Goal: Task Accomplishment & Management: Manage account settings

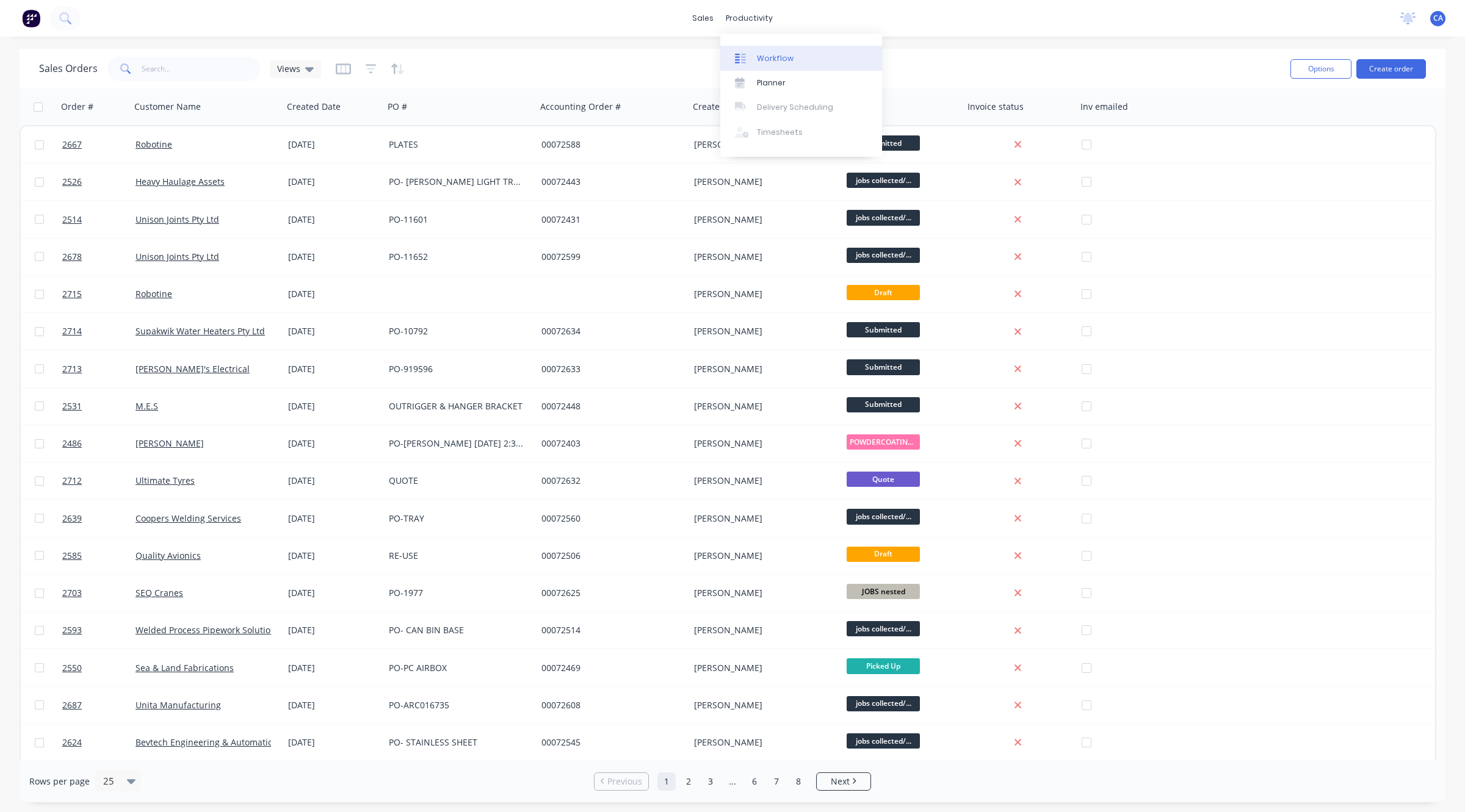
click at [767, 58] on div "Workflow" at bounding box center [776, 58] width 37 height 11
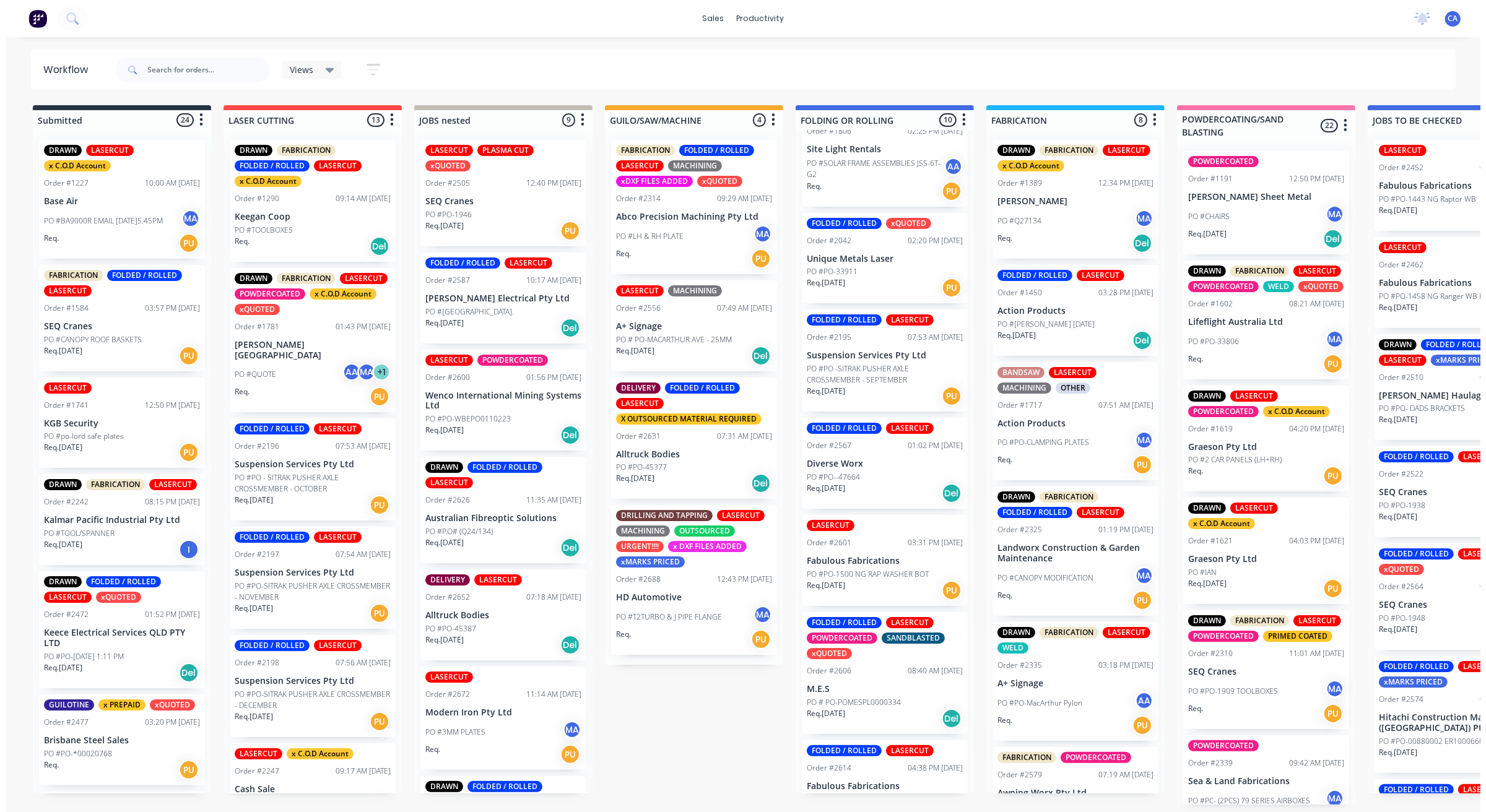
scroll to position [193, 0]
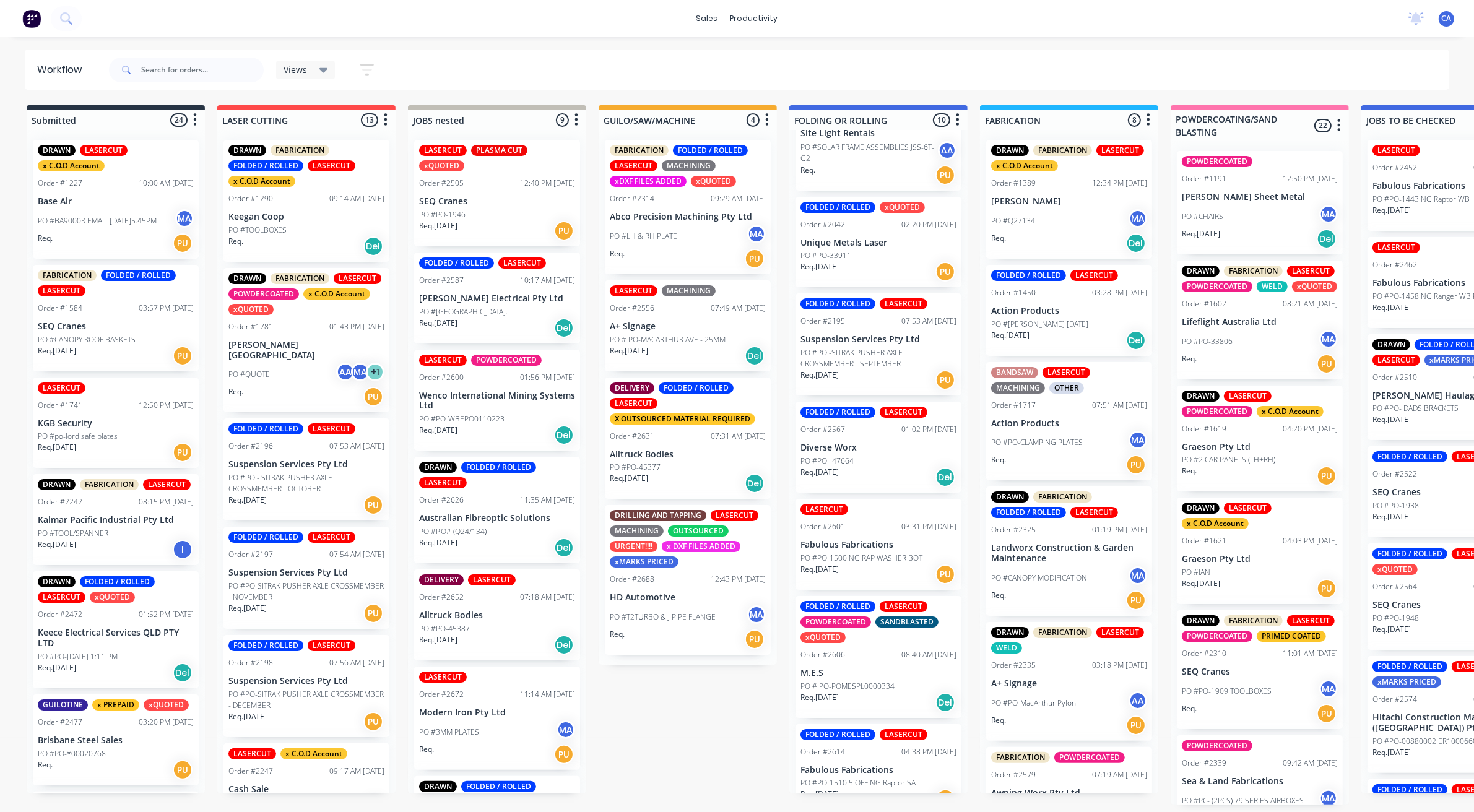
click at [894, 482] on div "Req. [DATE] Del" at bounding box center [878, 477] width 156 height 21
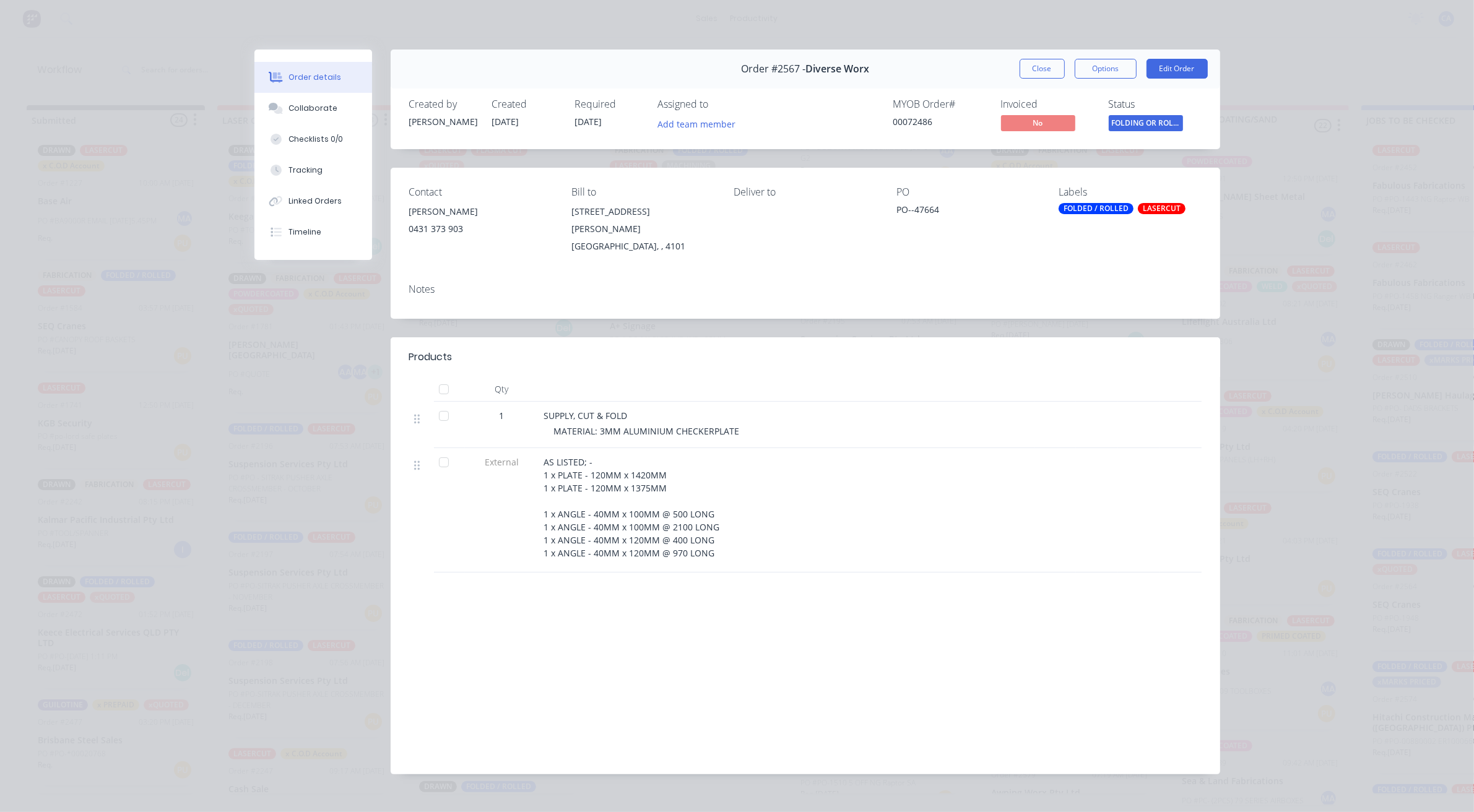
drag, startPoint x: 319, startPoint y: 115, endPoint x: 381, endPoint y: 157, distance: 74.9
click at [318, 115] on button "Collaborate" at bounding box center [313, 108] width 117 height 31
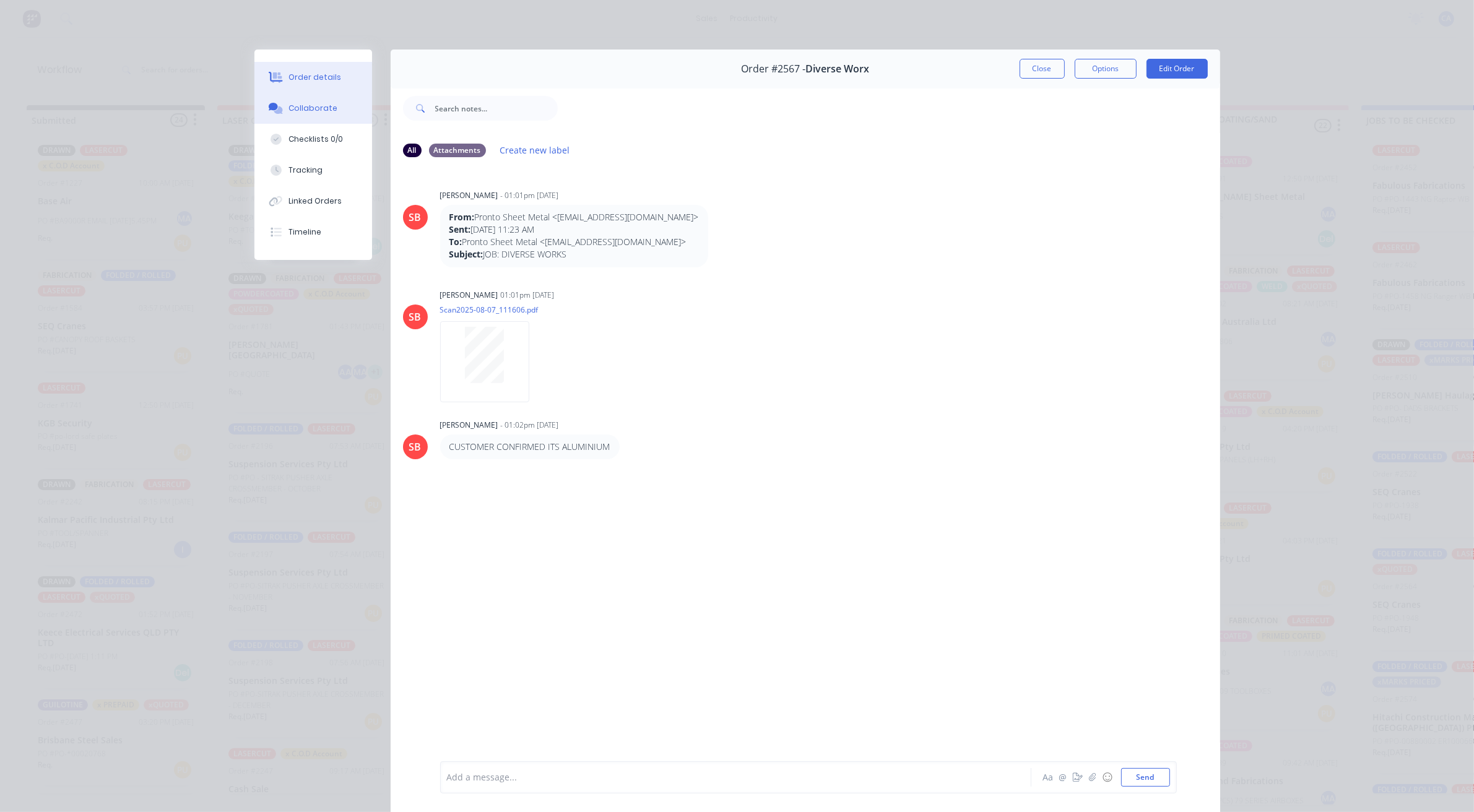
click at [316, 66] on button "Order details" at bounding box center [313, 77] width 117 height 31
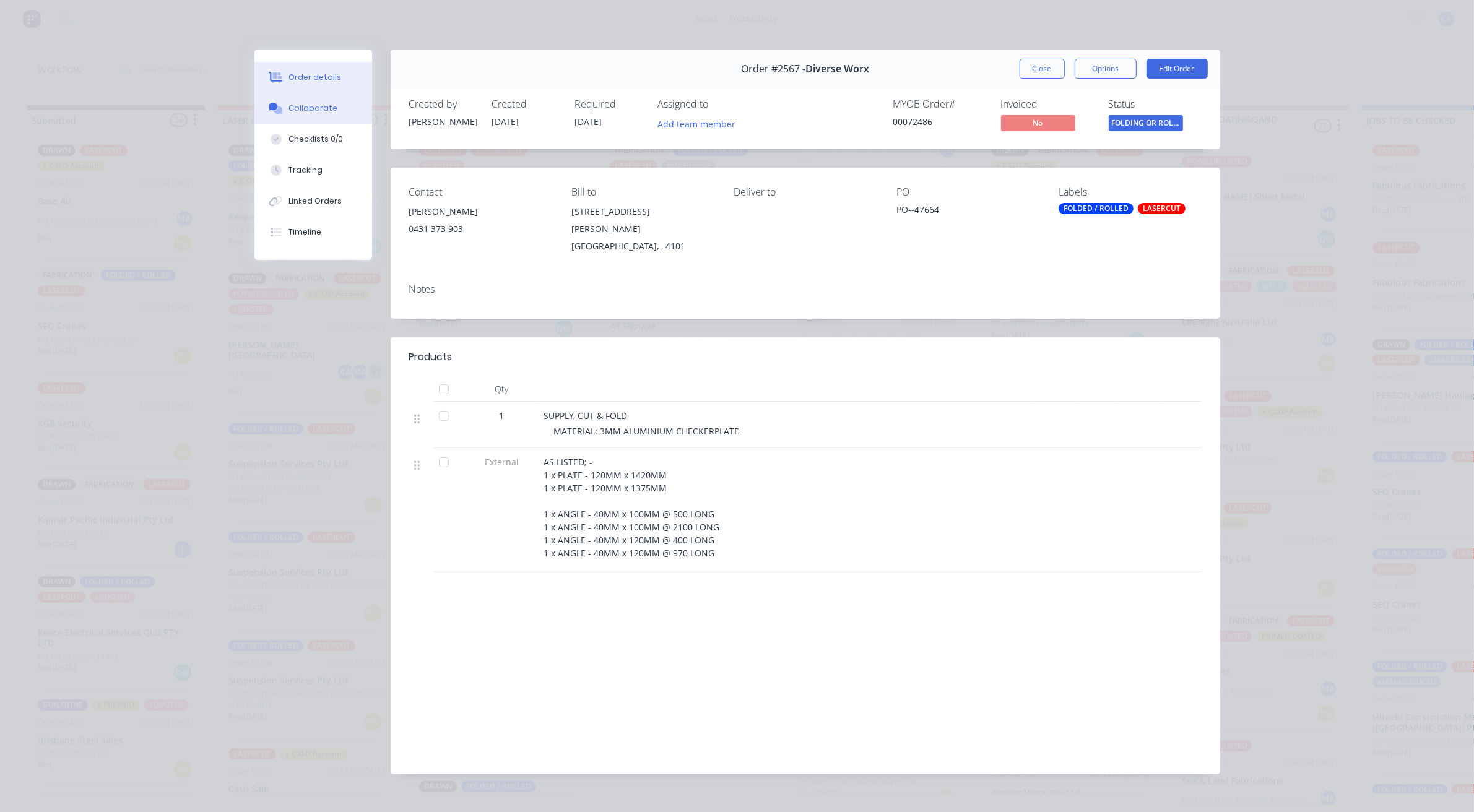
click at [329, 121] on button "Collaborate" at bounding box center [313, 108] width 117 height 31
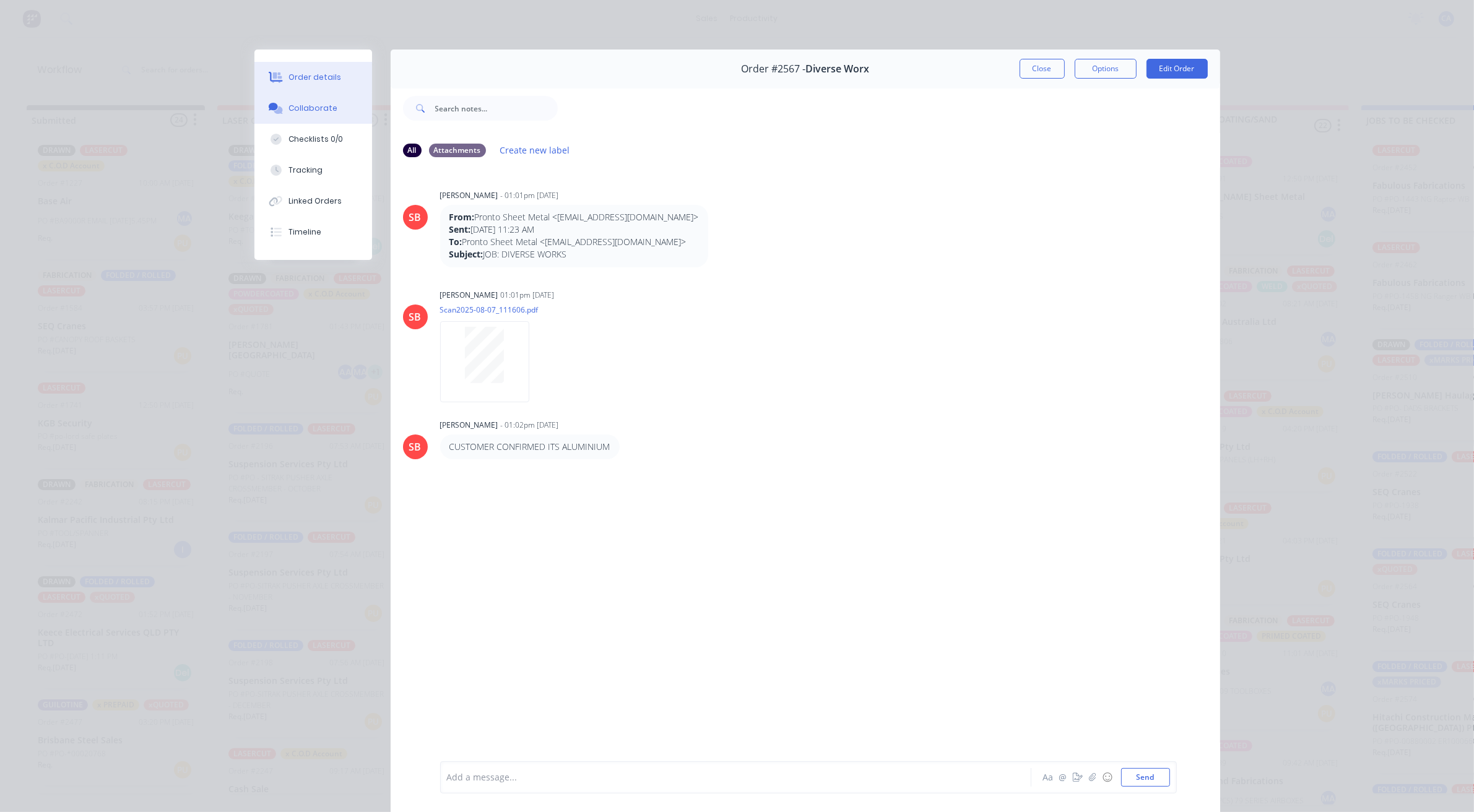
click at [320, 76] on div "Order details" at bounding box center [315, 77] width 52 height 11
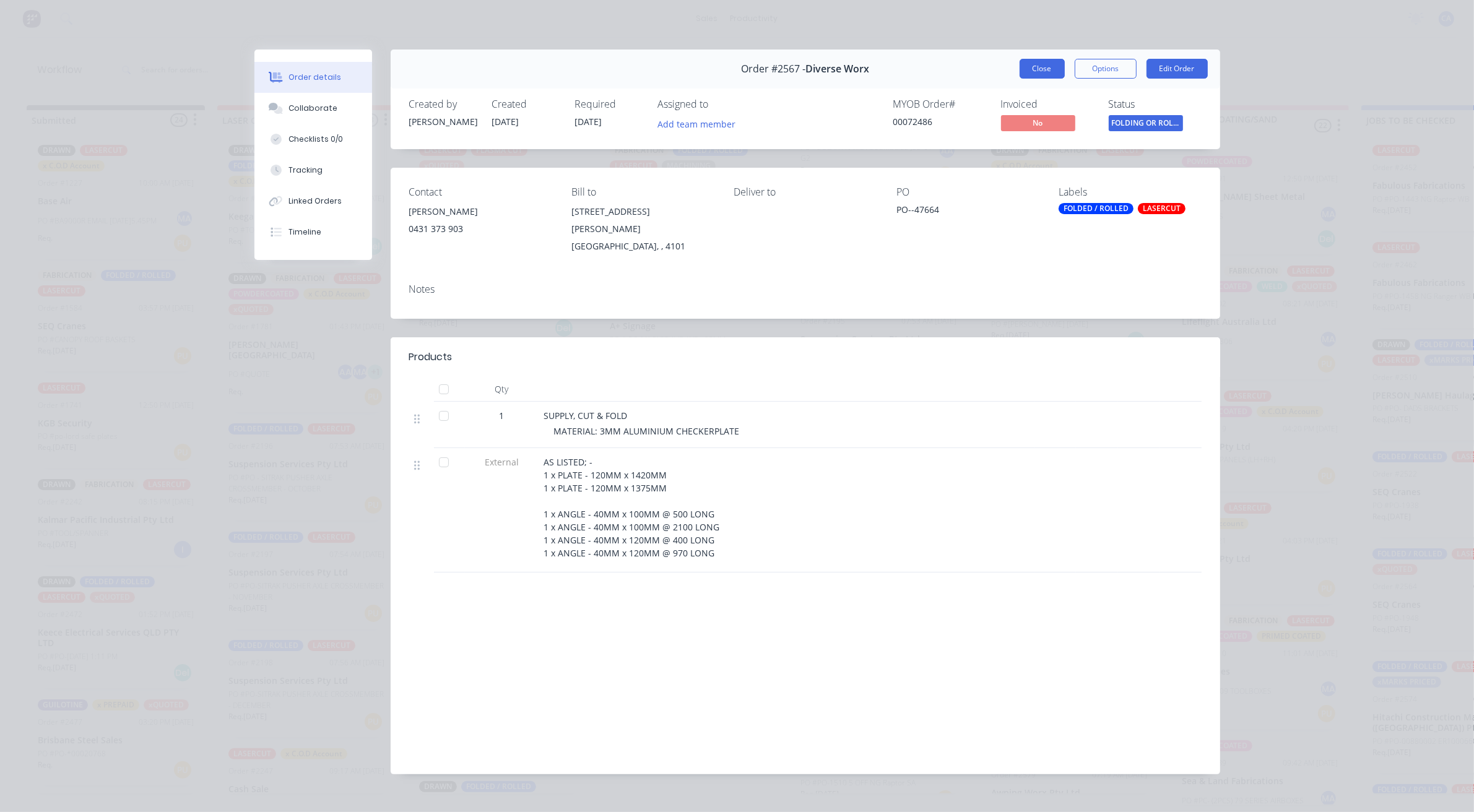
click at [1044, 62] on button "Close" at bounding box center [1042, 69] width 45 height 20
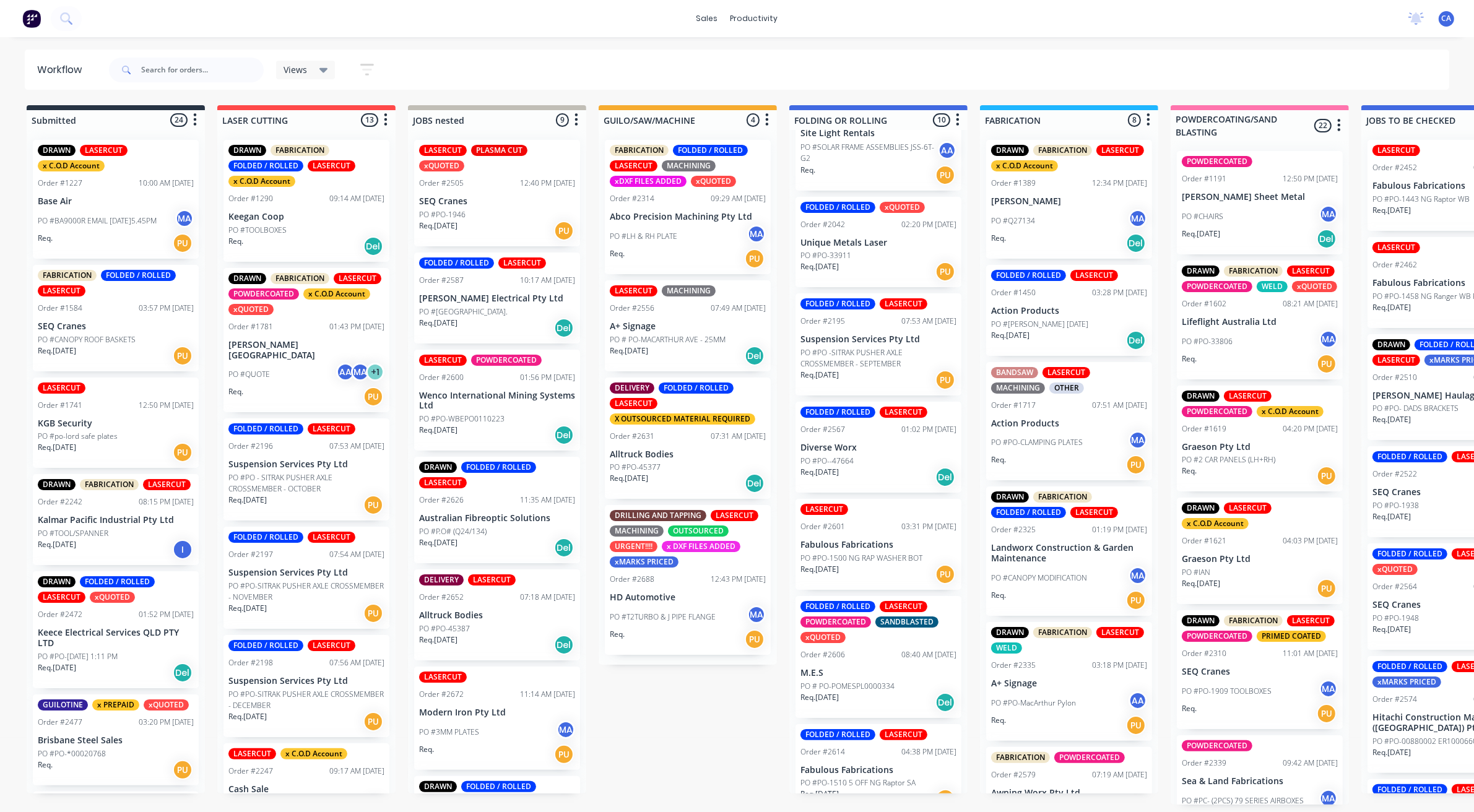
drag, startPoint x: 203, startPoint y: 56, endPoint x: 203, endPoint y: 66, distance: 10.0
click at [203, 56] on div at bounding box center [186, 70] width 155 height 37
click at [203, 68] on input "text" at bounding box center [202, 69] width 123 height 25
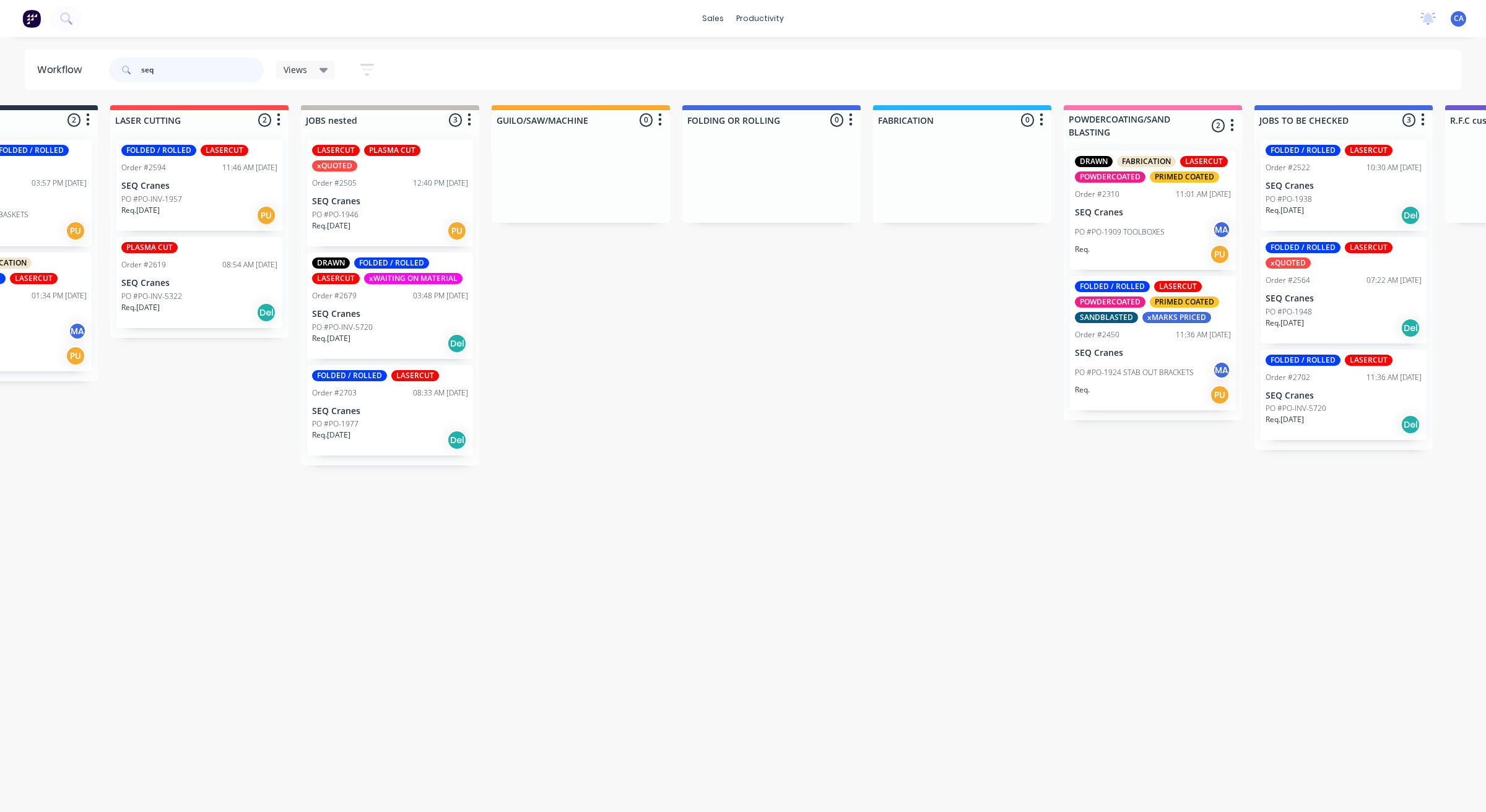
scroll to position [0, 0]
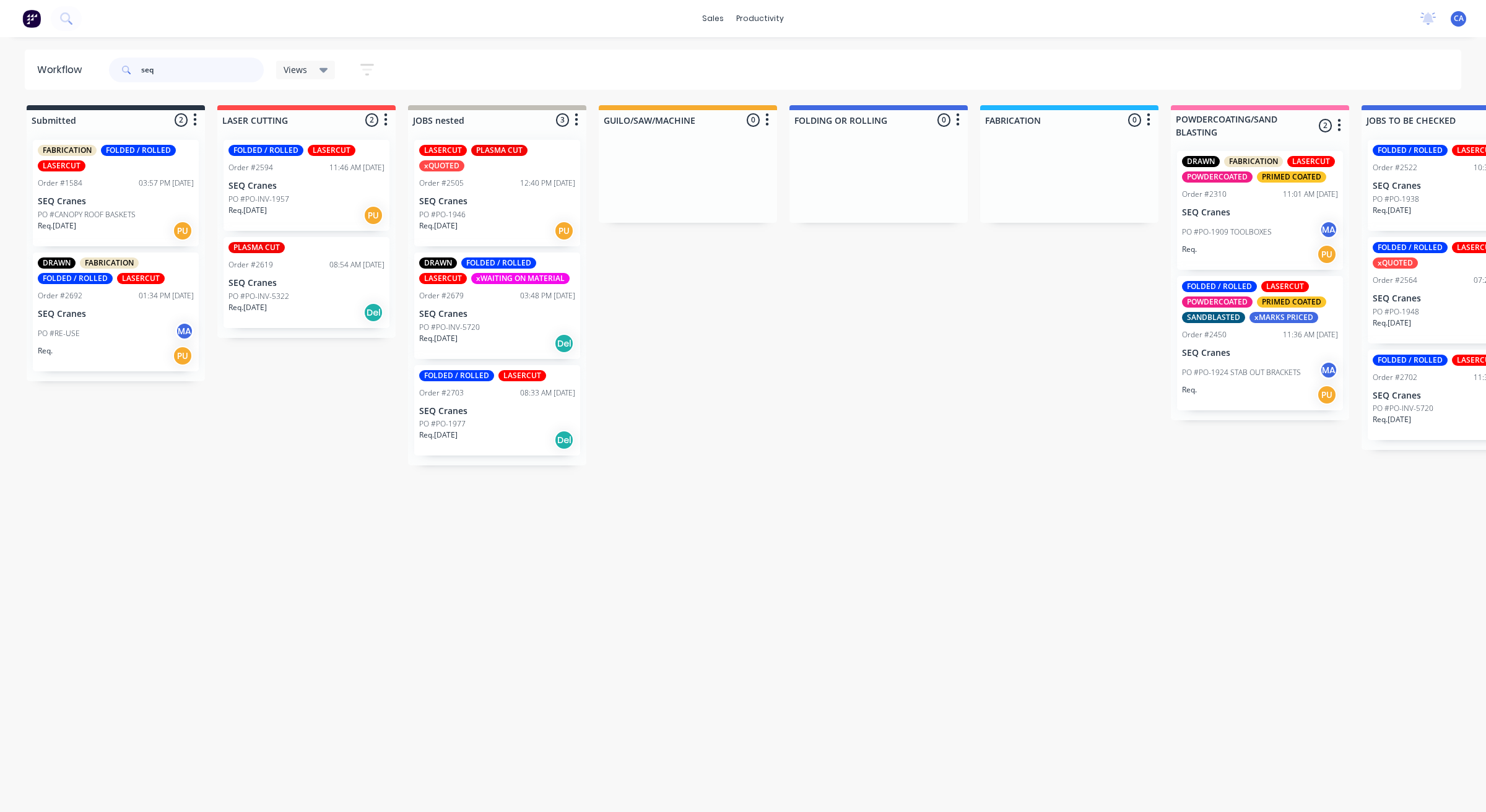
type input "seq"
click at [469, 406] on p "SEQ Cranes" at bounding box center [497, 412] width 156 height 10
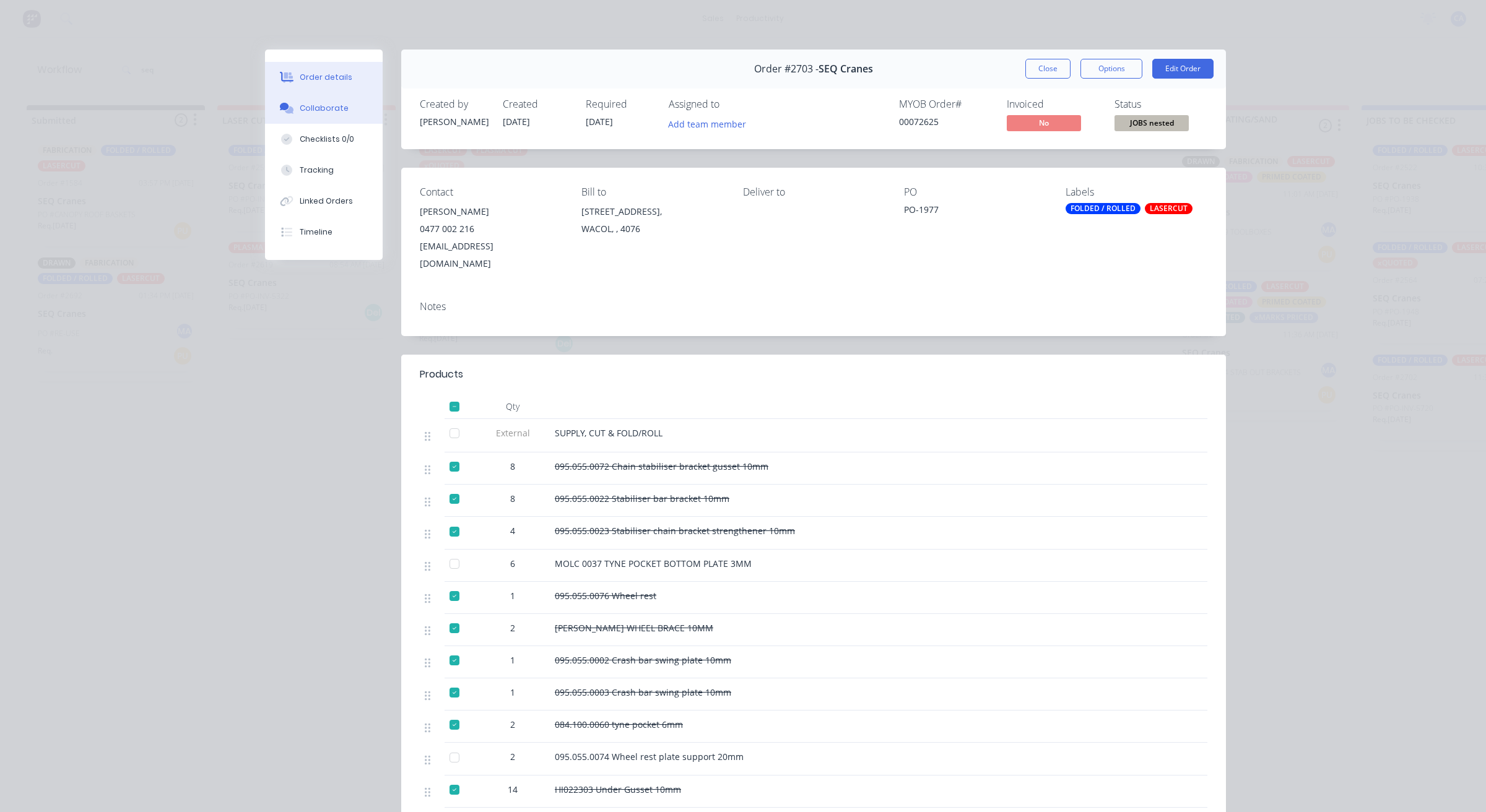
click at [305, 103] on div "Collaborate" at bounding box center [323, 108] width 49 height 11
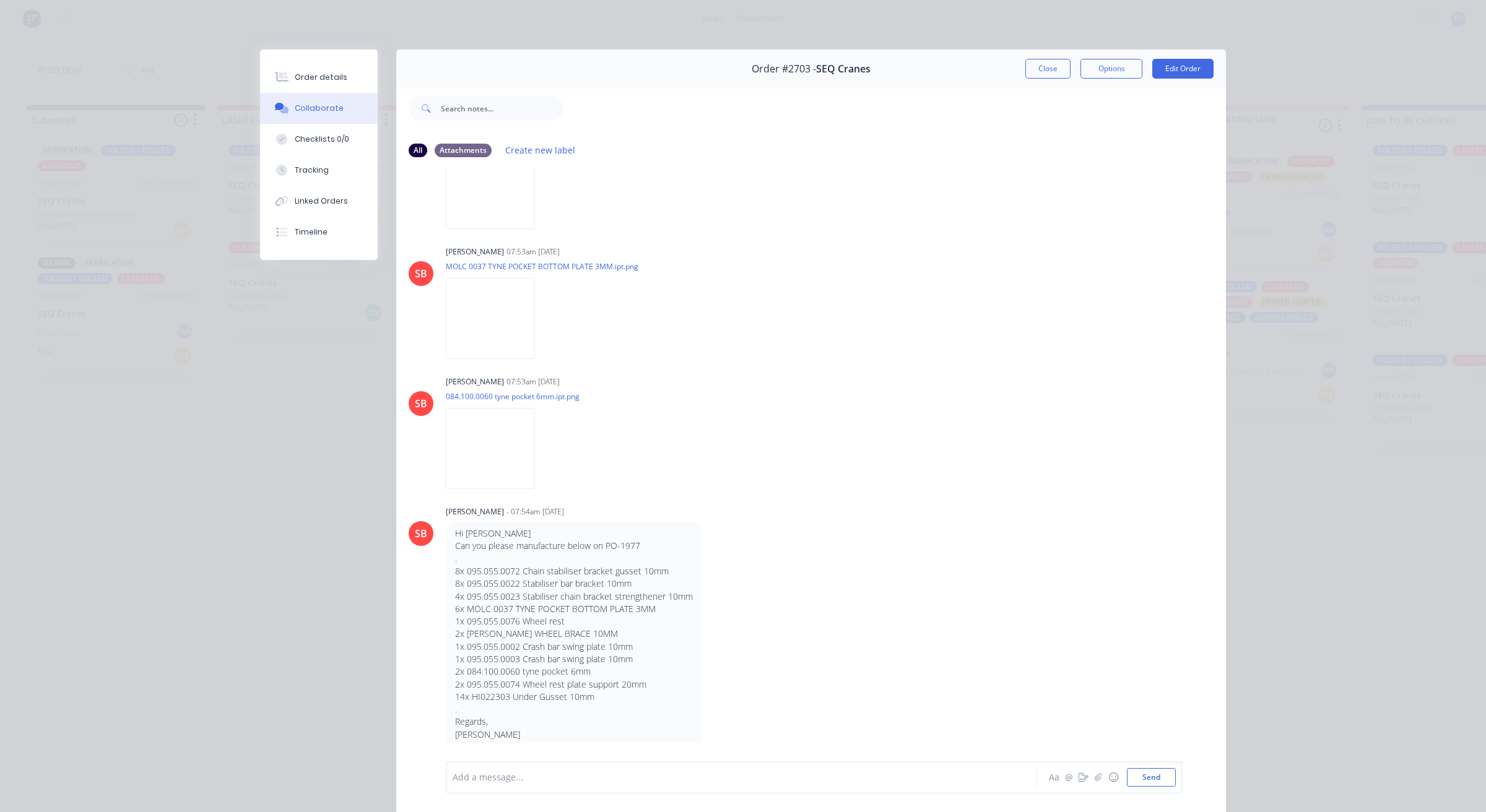
scroll to position [1922, 0]
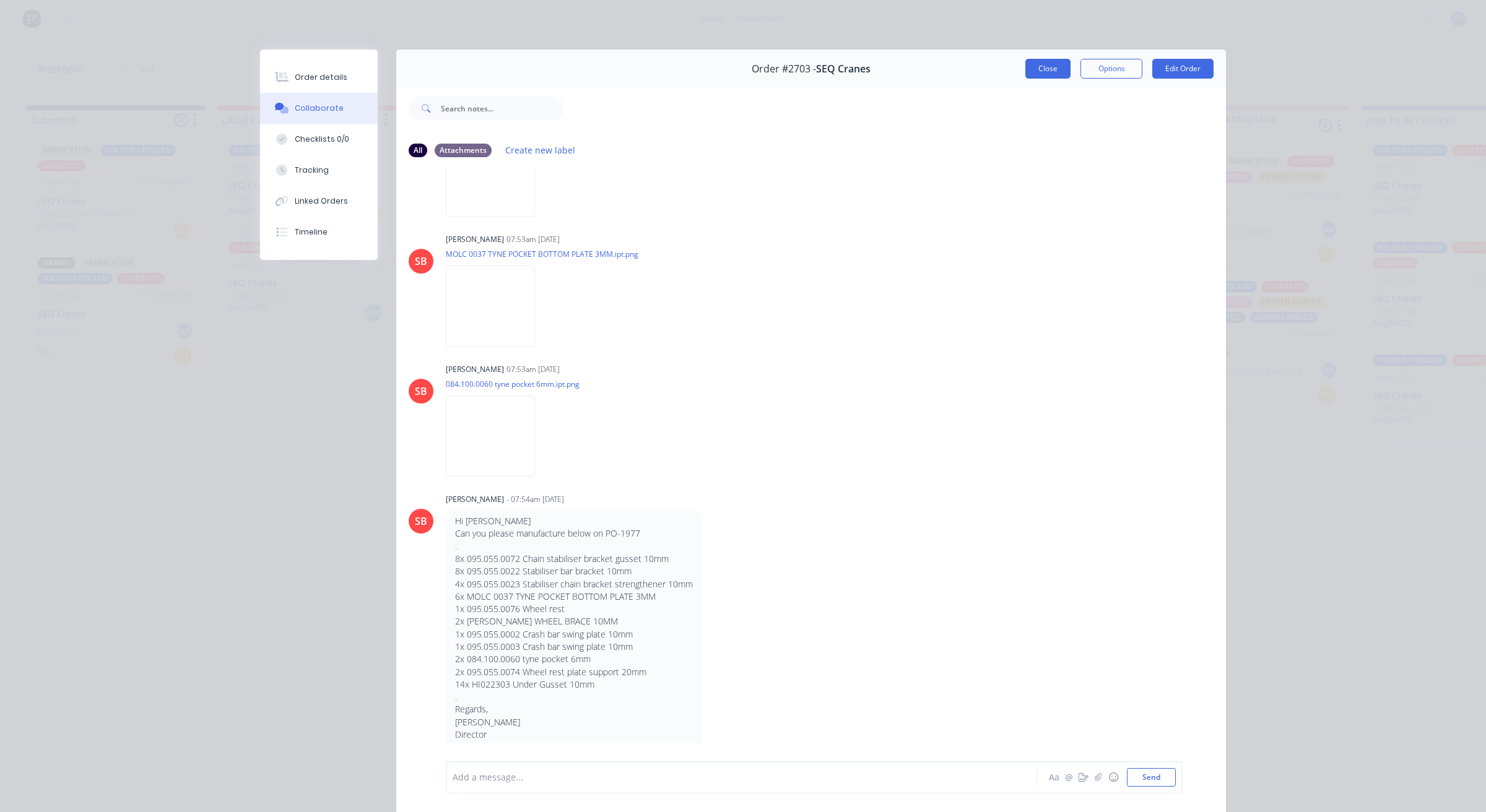
click at [1031, 72] on button "Close" at bounding box center [1047, 69] width 45 height 20
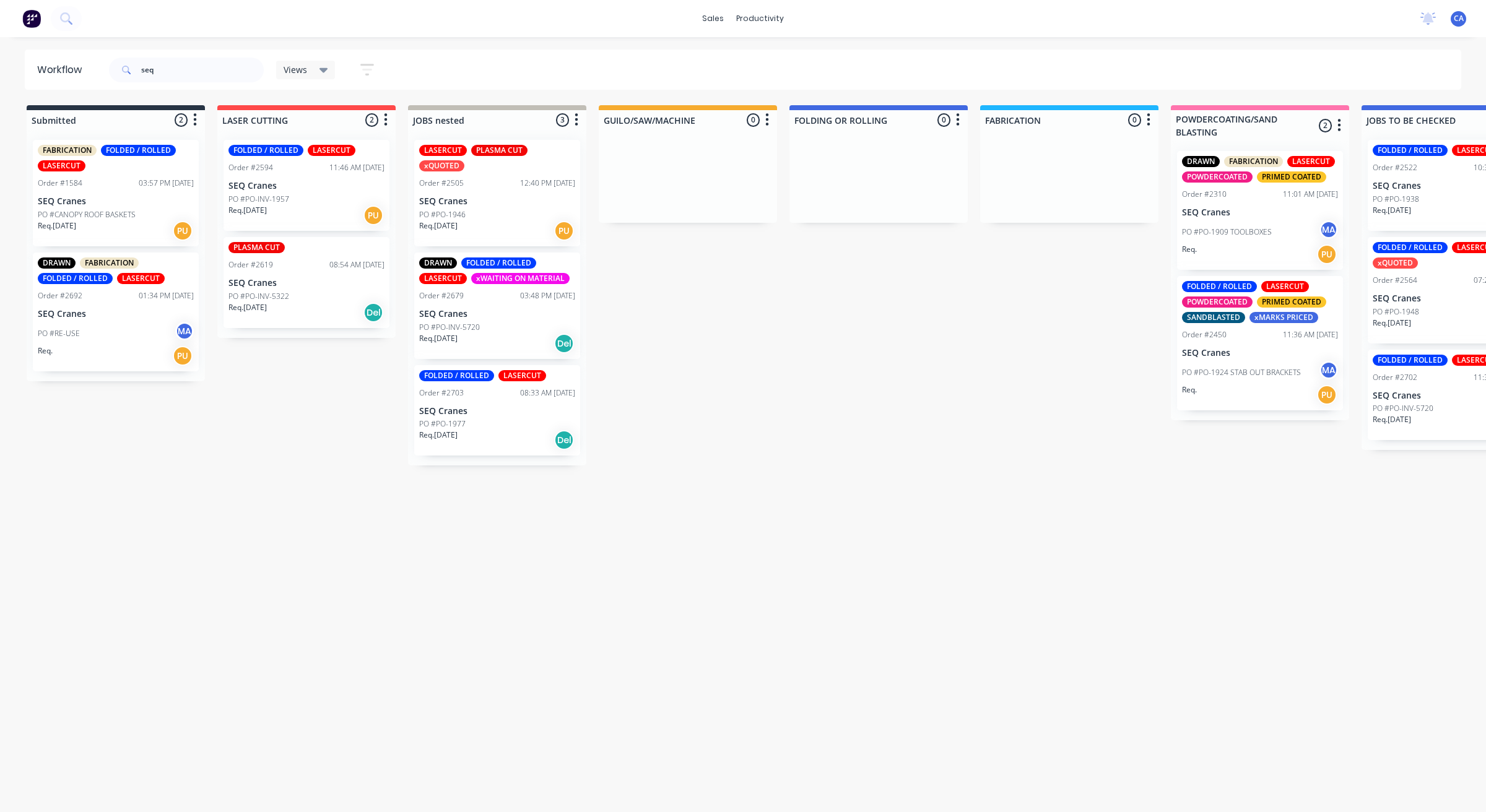
click at [512, 305] on div "DRAWN FOLDED / ROLLED LASERCUT xWAITING ON MATERIAL Order #2679 03:48 PM [DATE]…" at bounding box center [497, 306] width 166 height 107
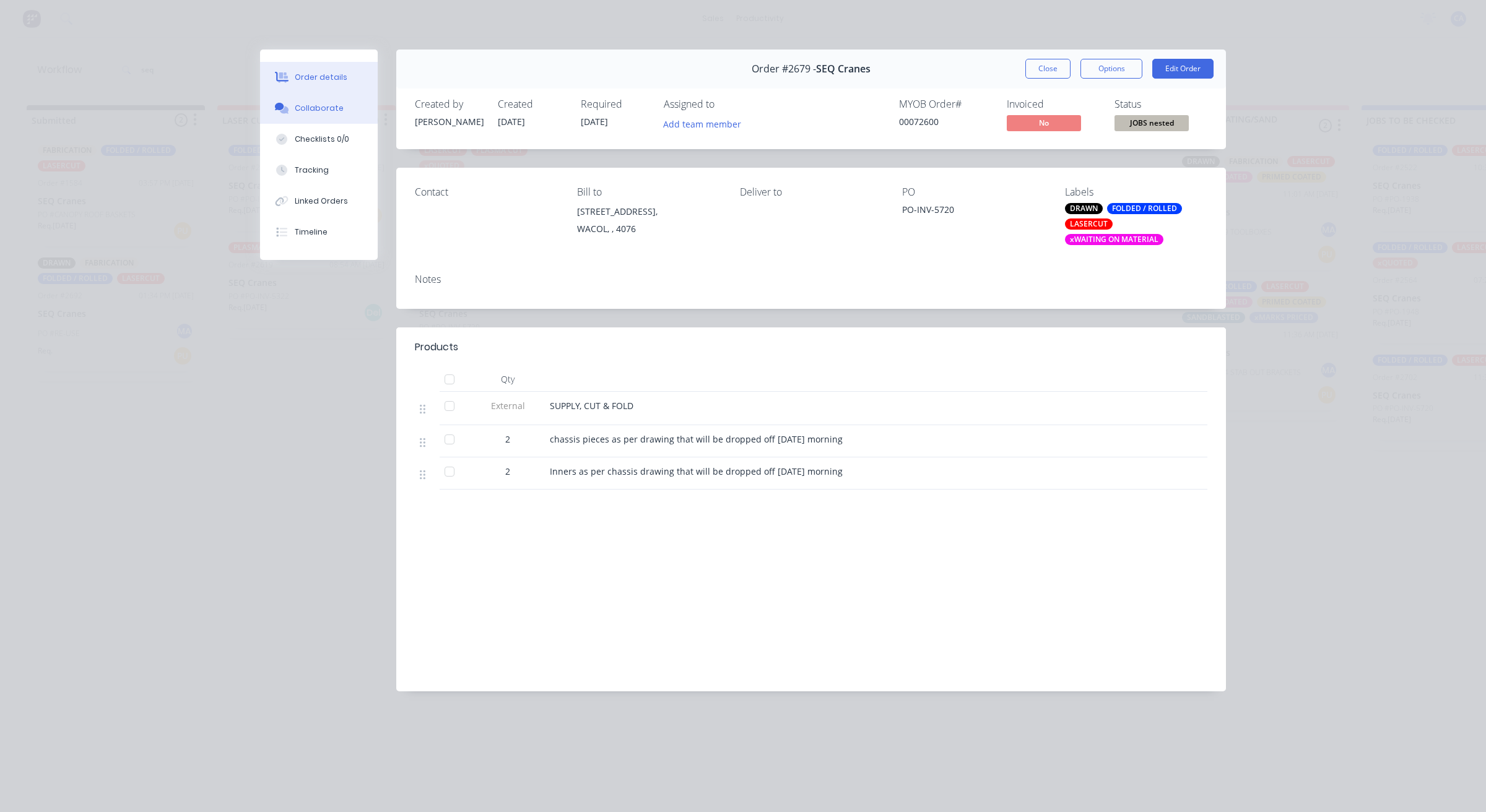
click at [335, 103] on div "Collaborate" at bounding box center [318, 108] width 49 height 11
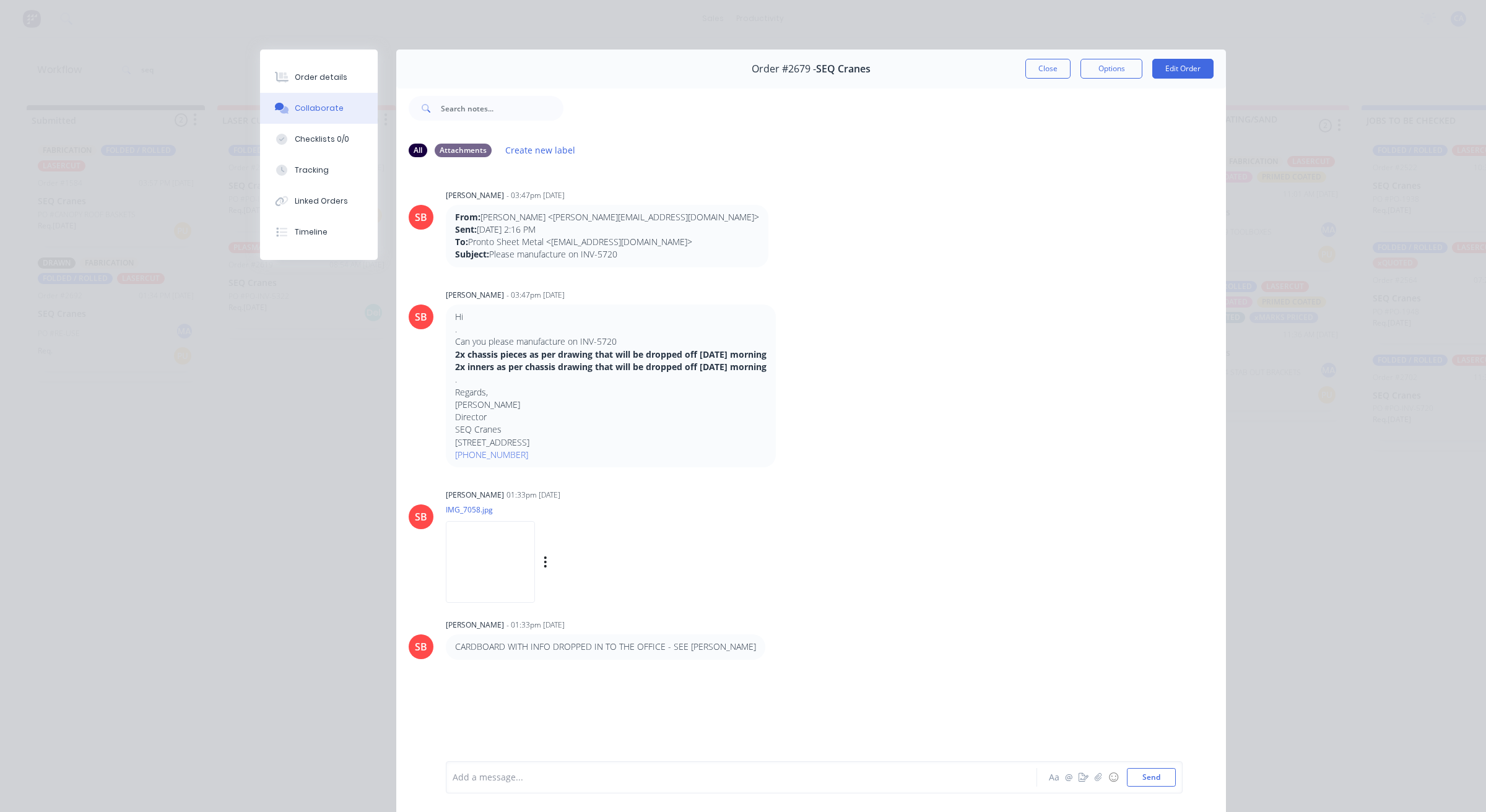
click at [500, 565] on img at bounding box center [490, 562] width 89 height 81
click at [1033, 76] on button "Close" at bounding box center [1047, 69] width 45 height 20
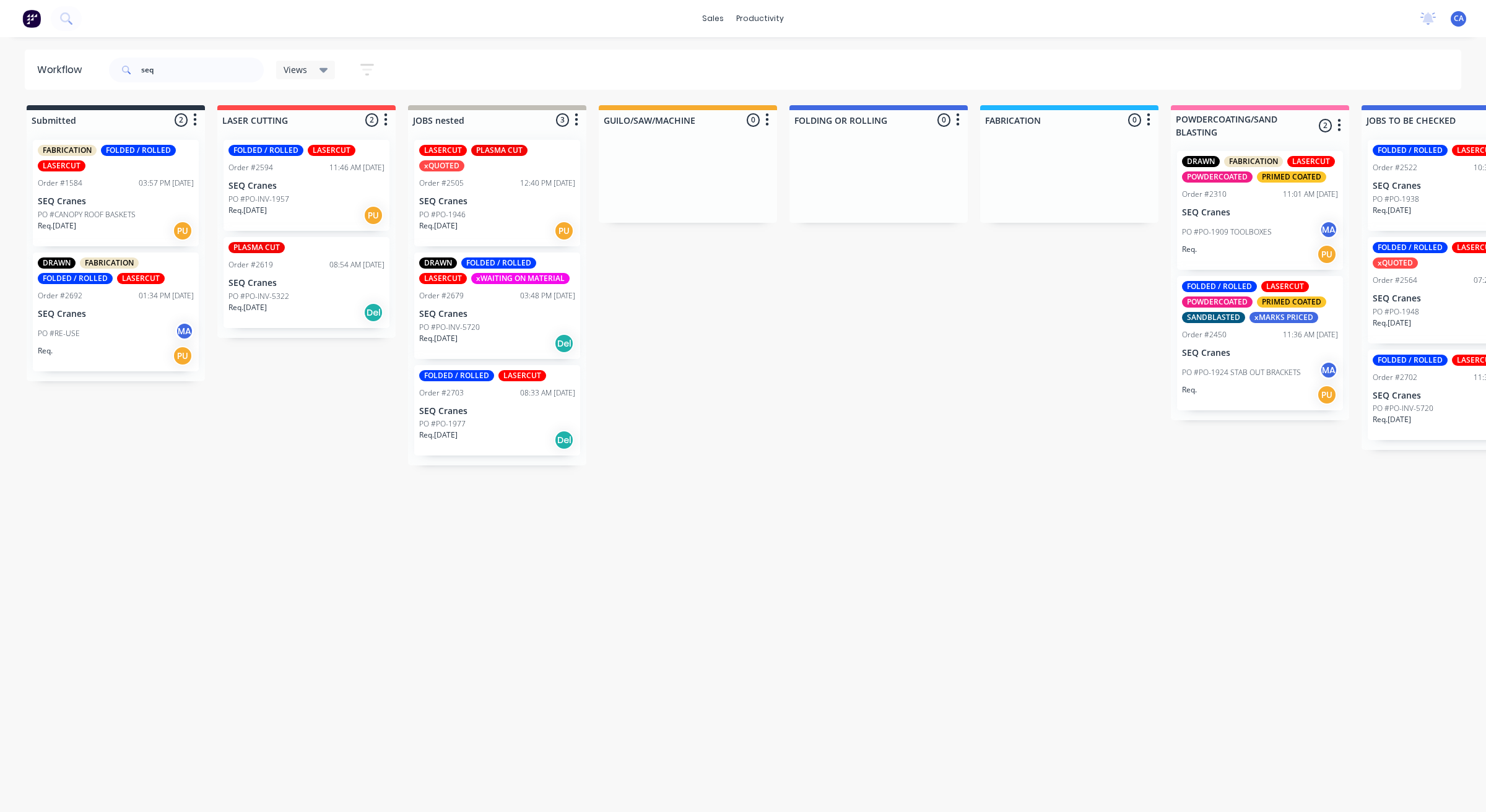
click at [448, 209] on p "PO #PO-1946" at bounding box center [442, 214] width 46 height 11
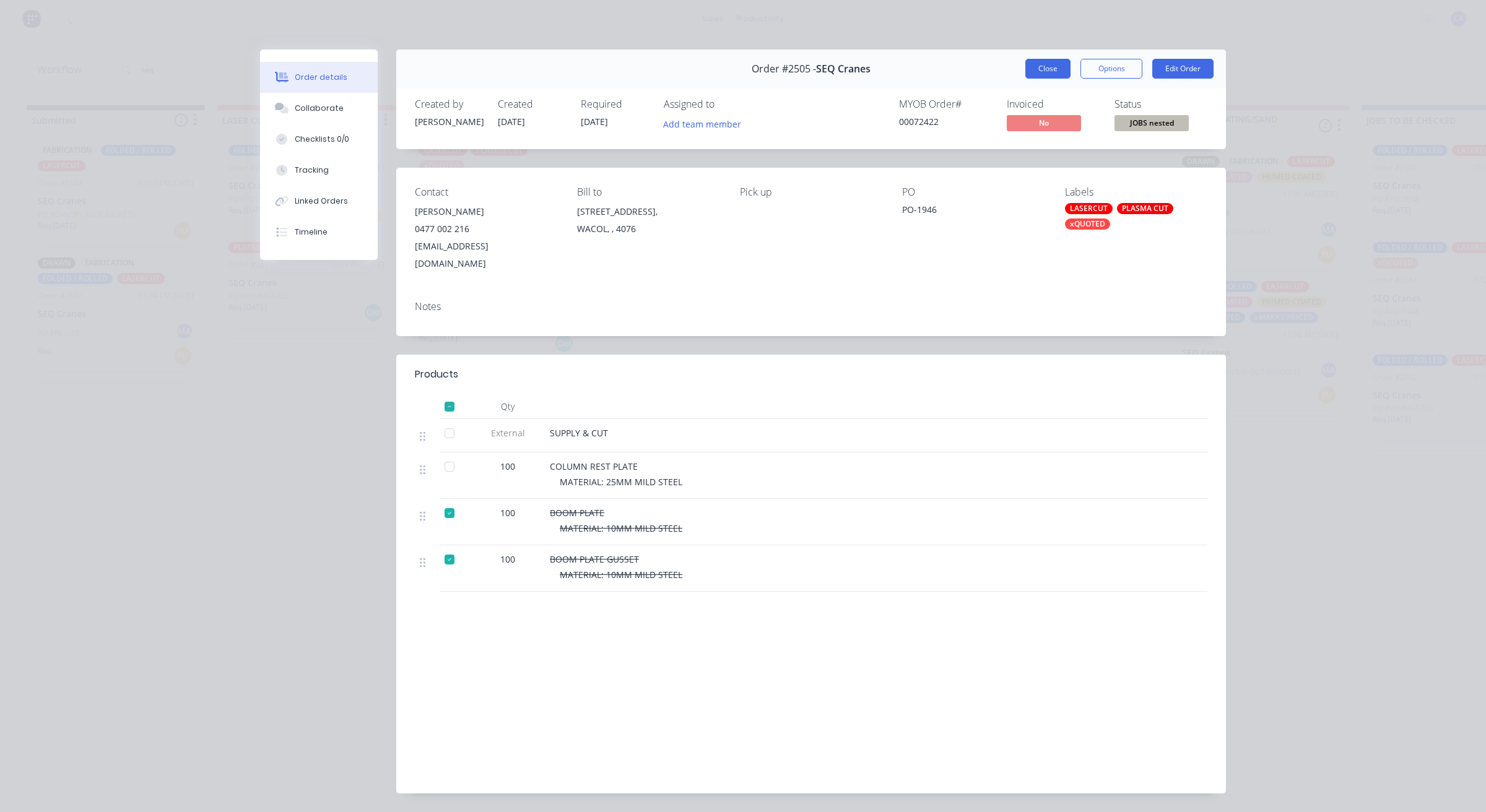
click at [1031, 63] on button "Close" at bounding box center [1047, 69] width 45 height 20
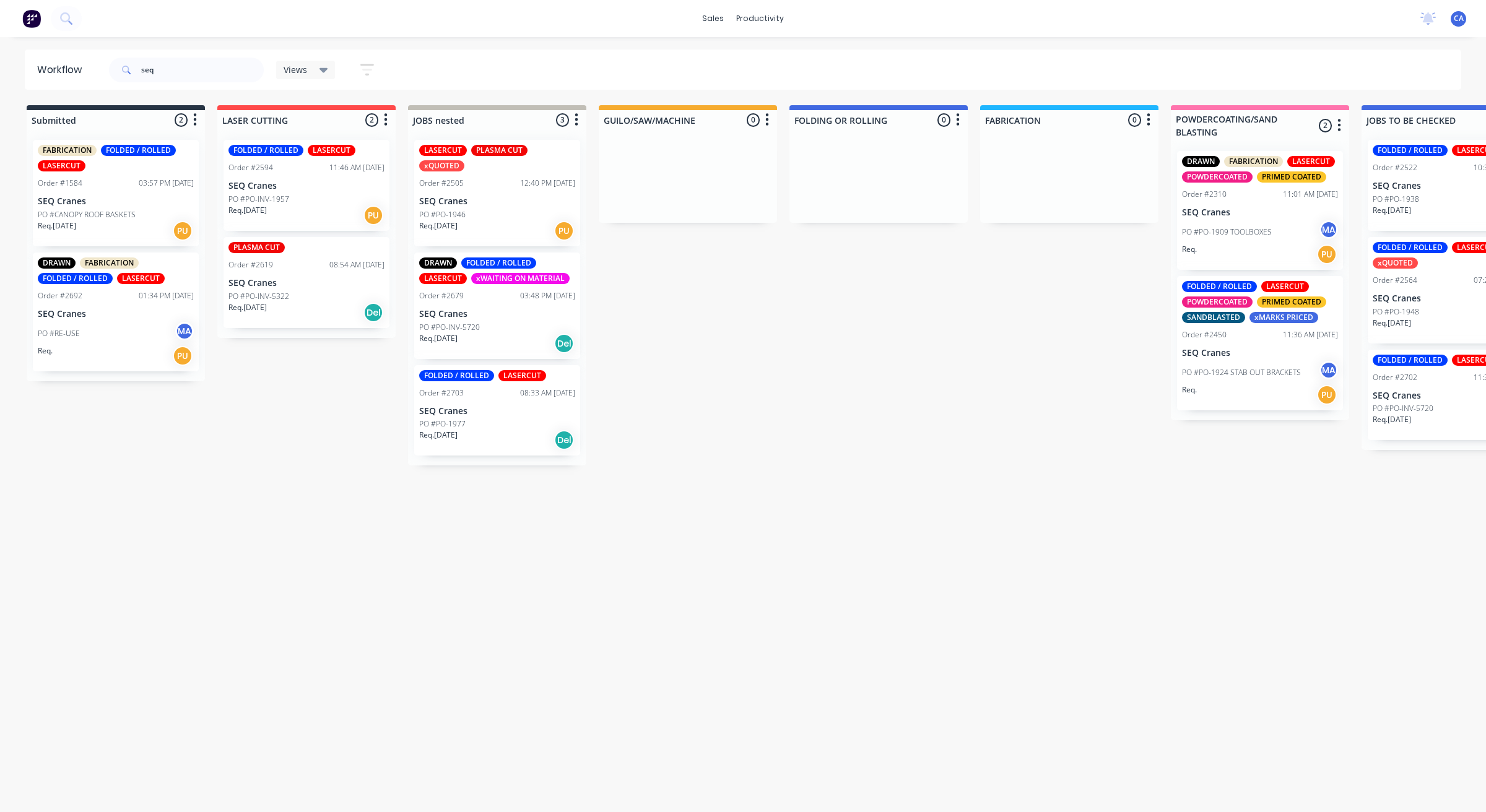
click at [474, 406] on p "SEQ Cranes" at bounding box center [497, 412] width 156 height 10
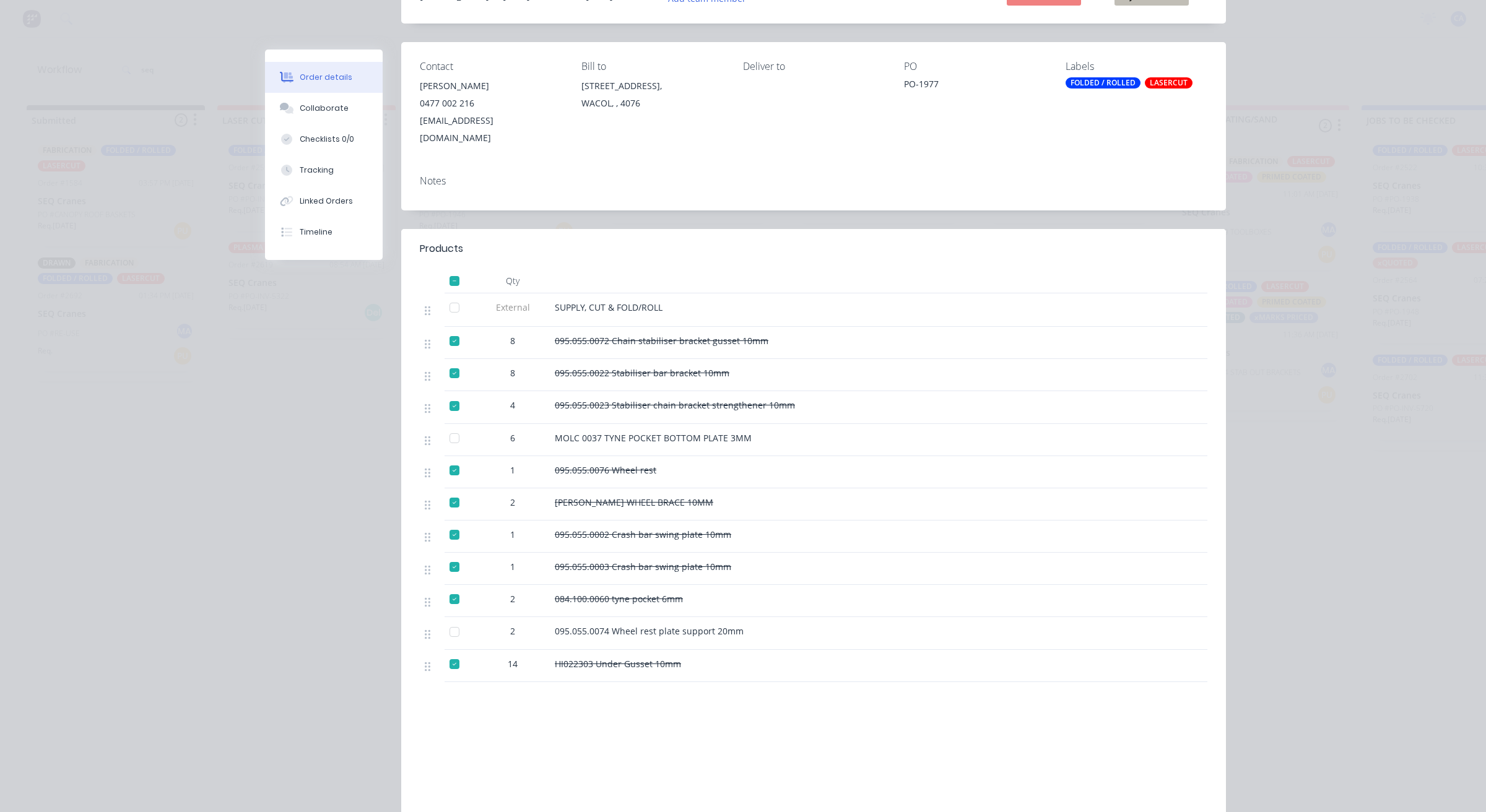
scroll to position [91, 0]
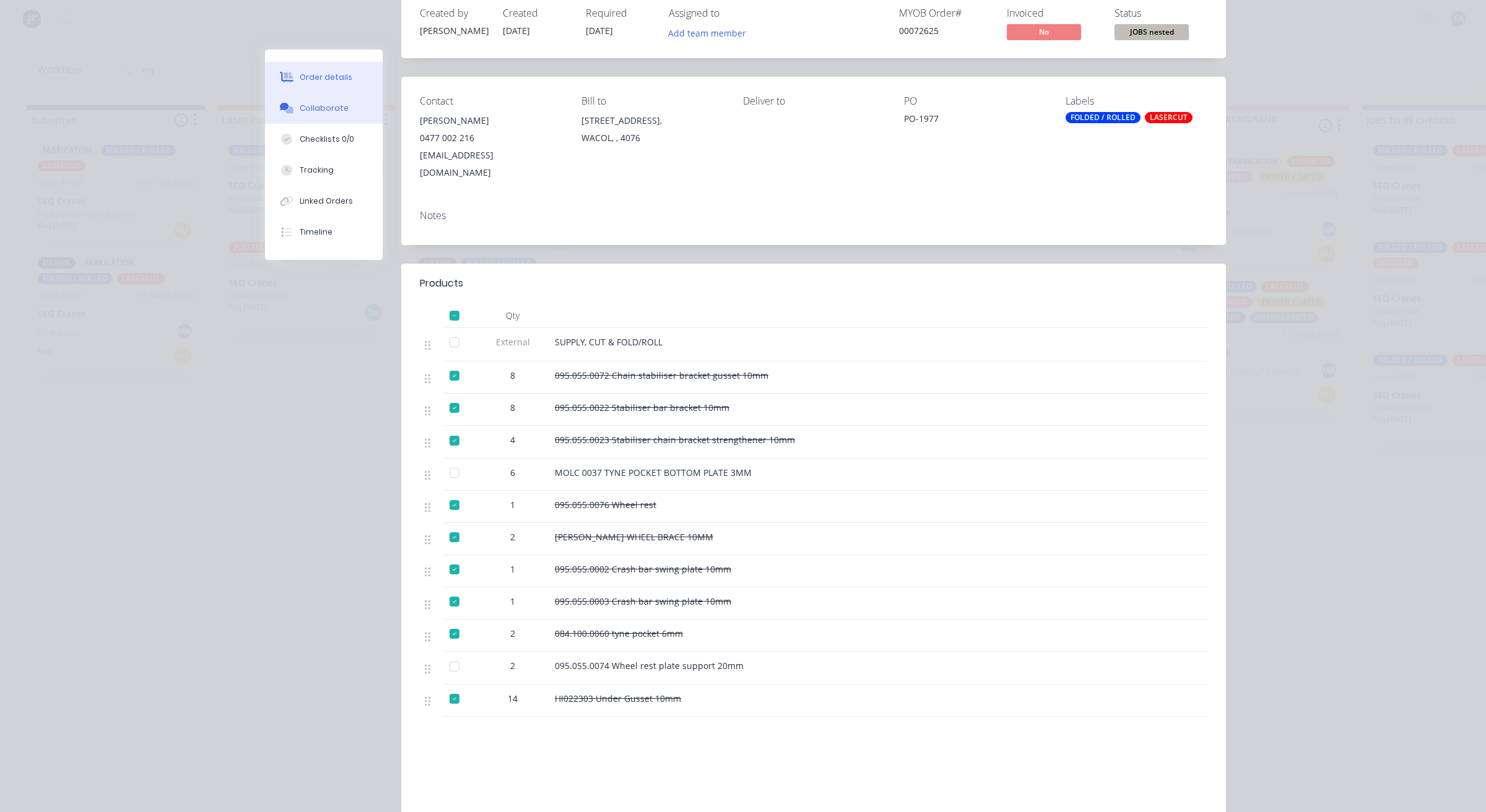
click at [319, 98] on button "Collaborate" at bounding box center [323, 108] width 117 height 31
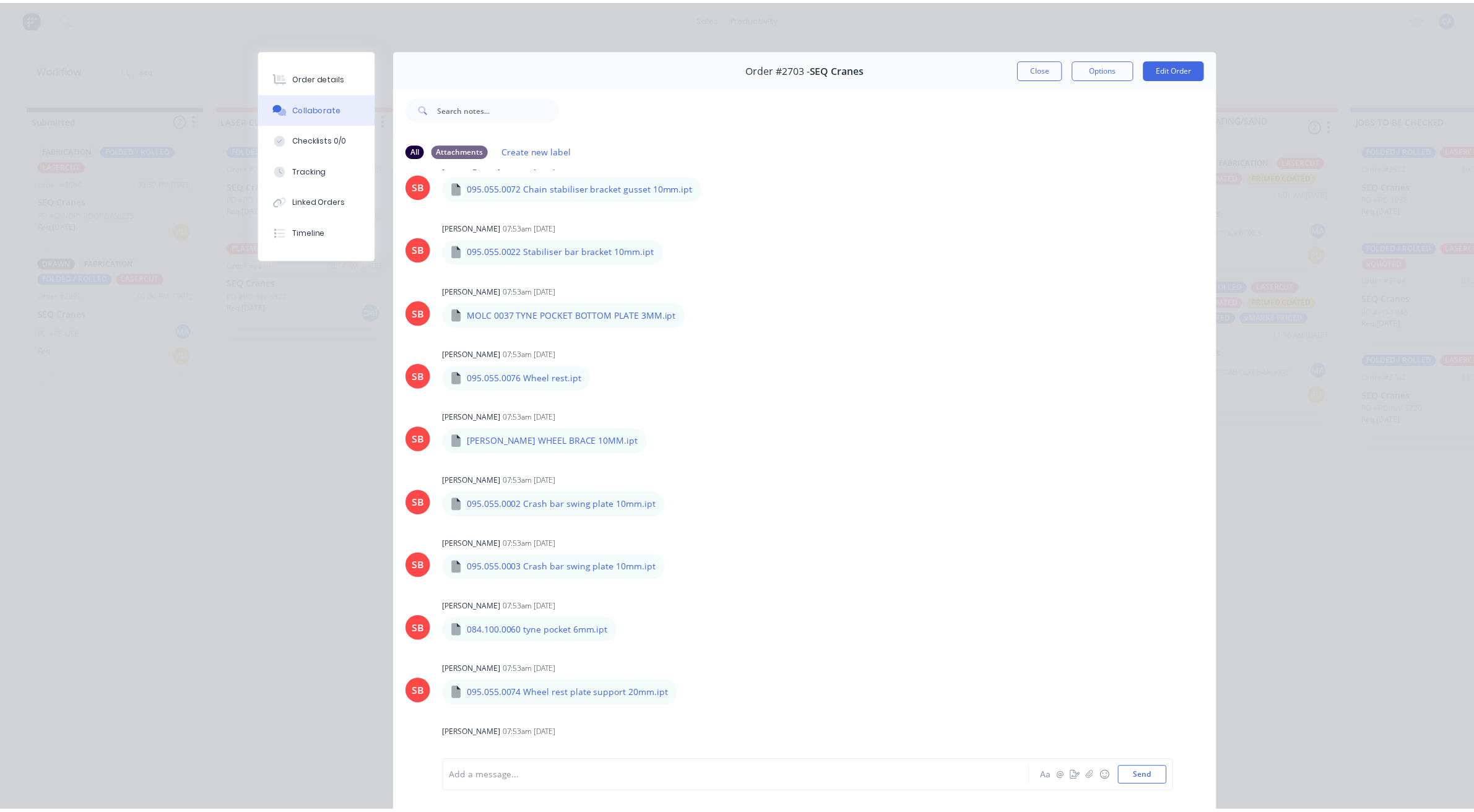
scroll to position [0, 0]
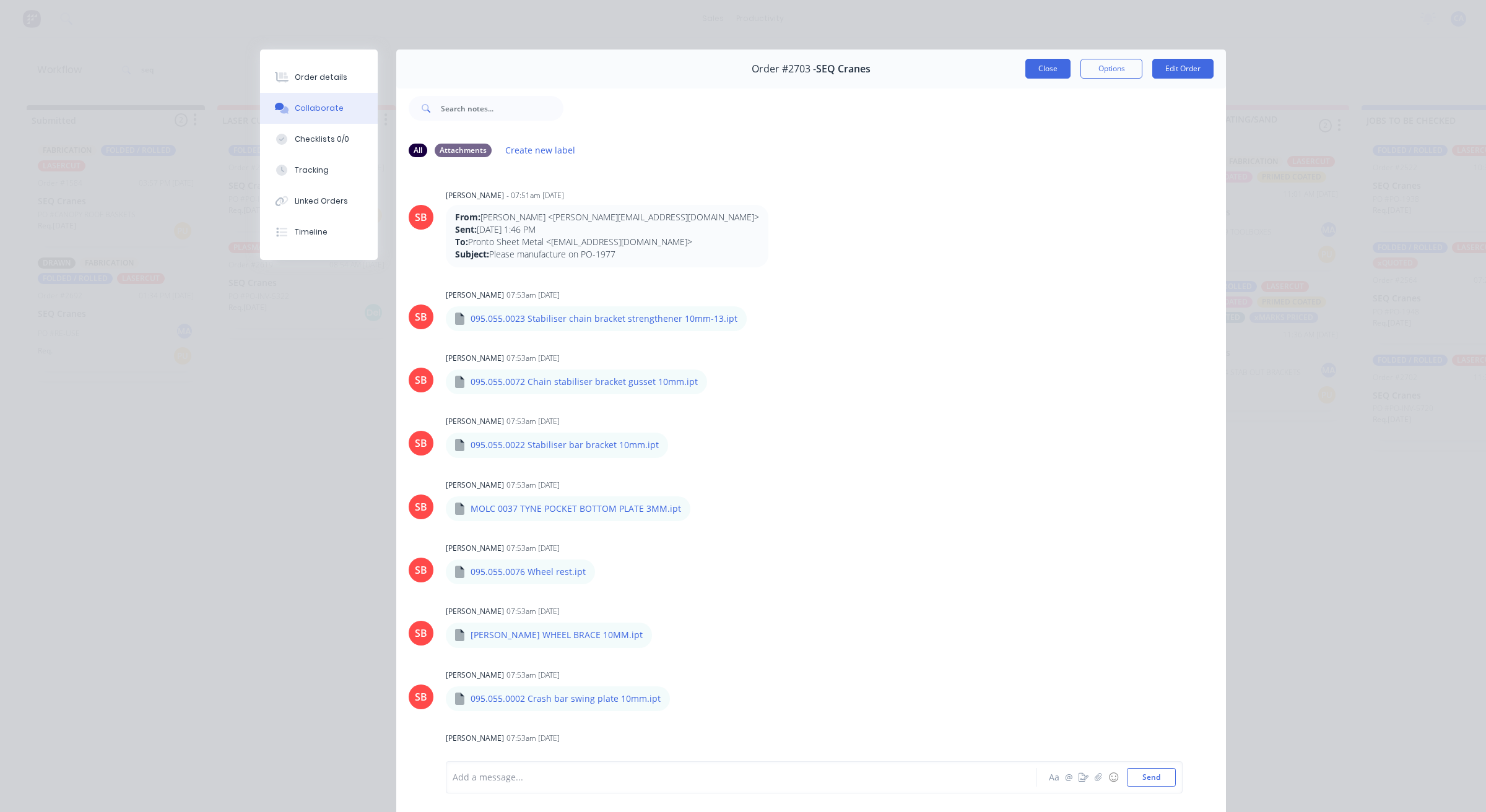
click at [1054, 68] on button "Close" at bounding box center [1047, 69] width 45 height 20
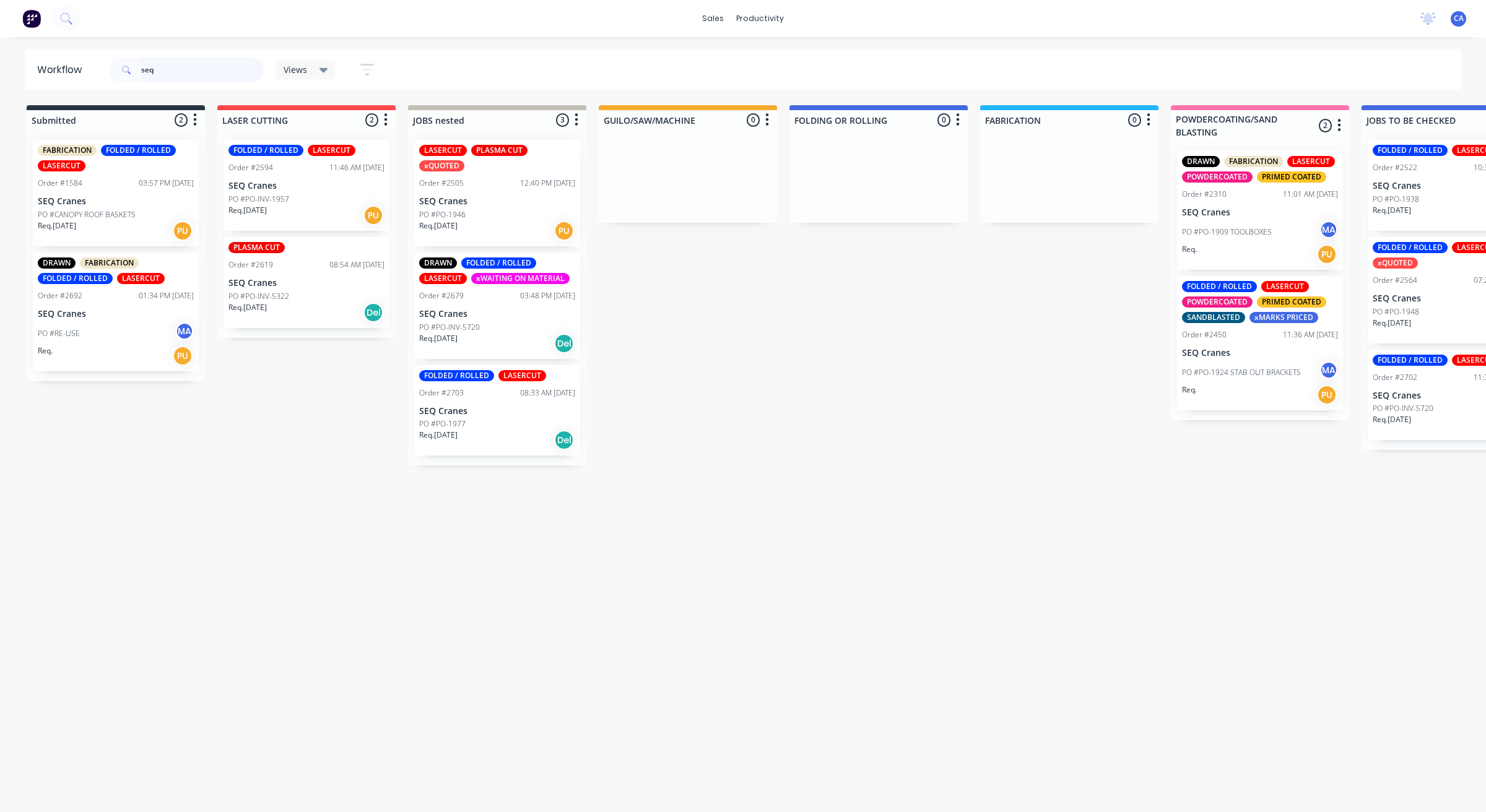
click at [96, 61] on header "Workflow seq Views Save new view None (Default) edit Show/Hide statuses Show li…" at bounding box center [743, 69] width 1437 height 40
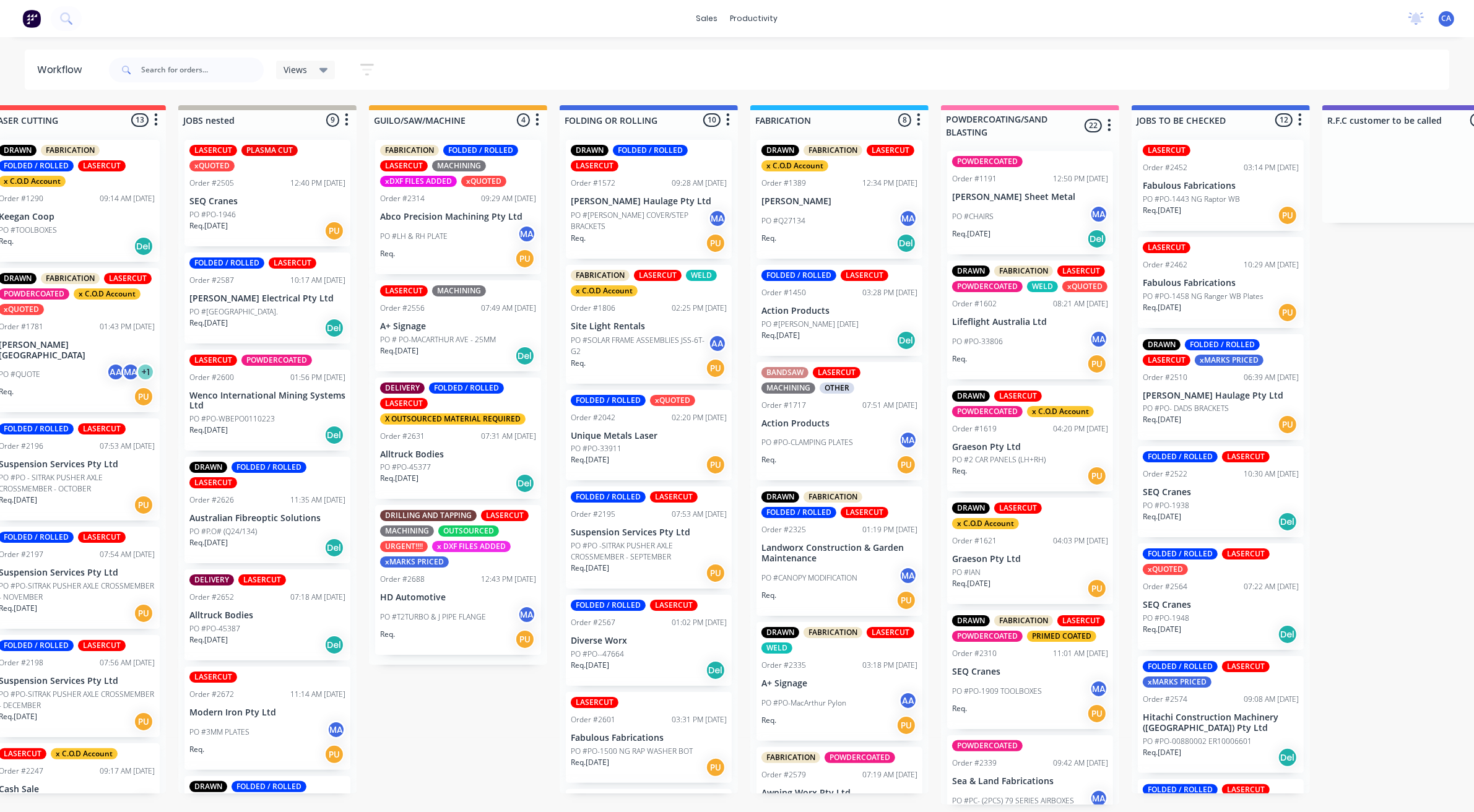
drag, startPoint x: 488, startPoint y: 338, endPoint x: 576, endPoint y: 374, distance: 95.1
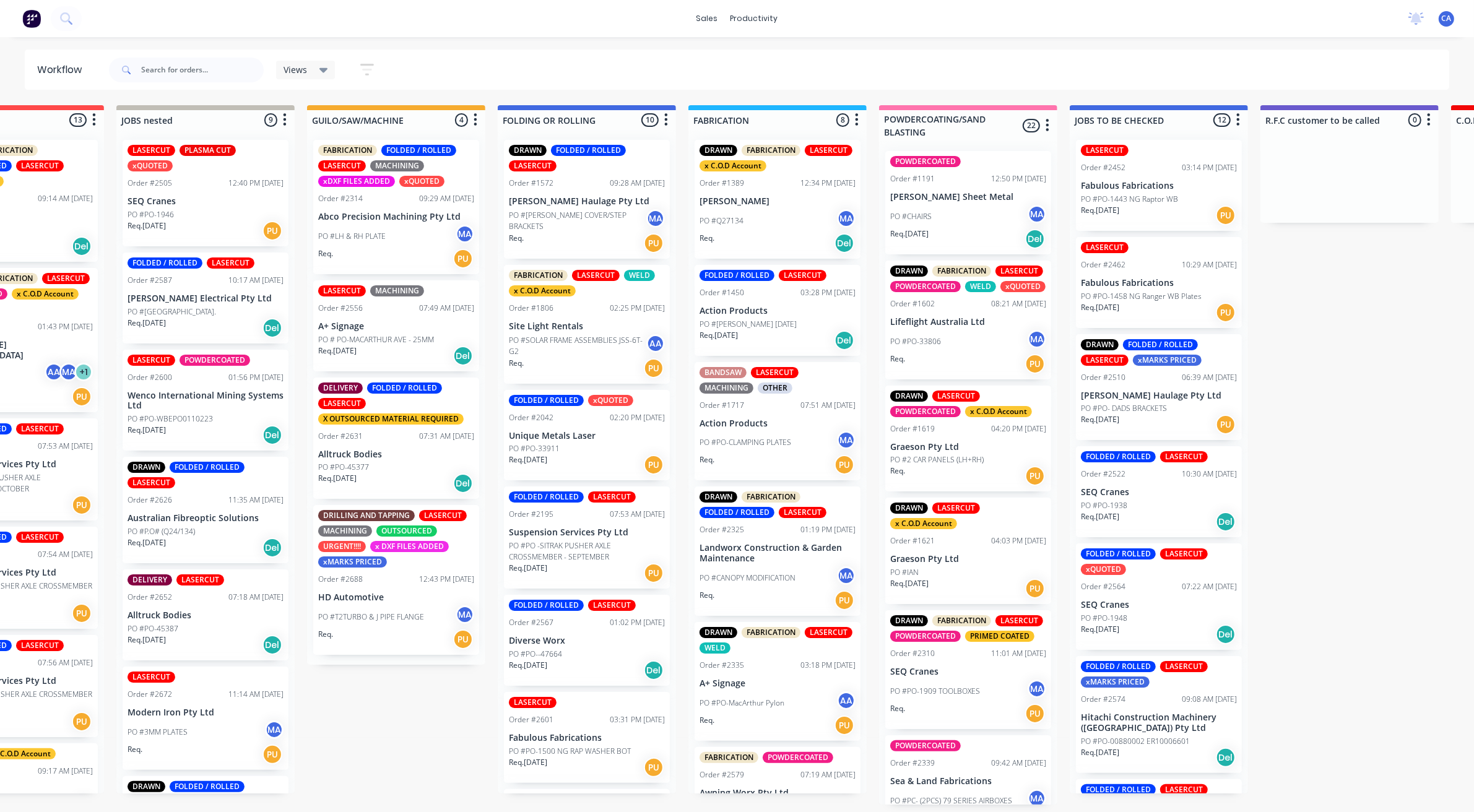
scroll to position [1, 300]
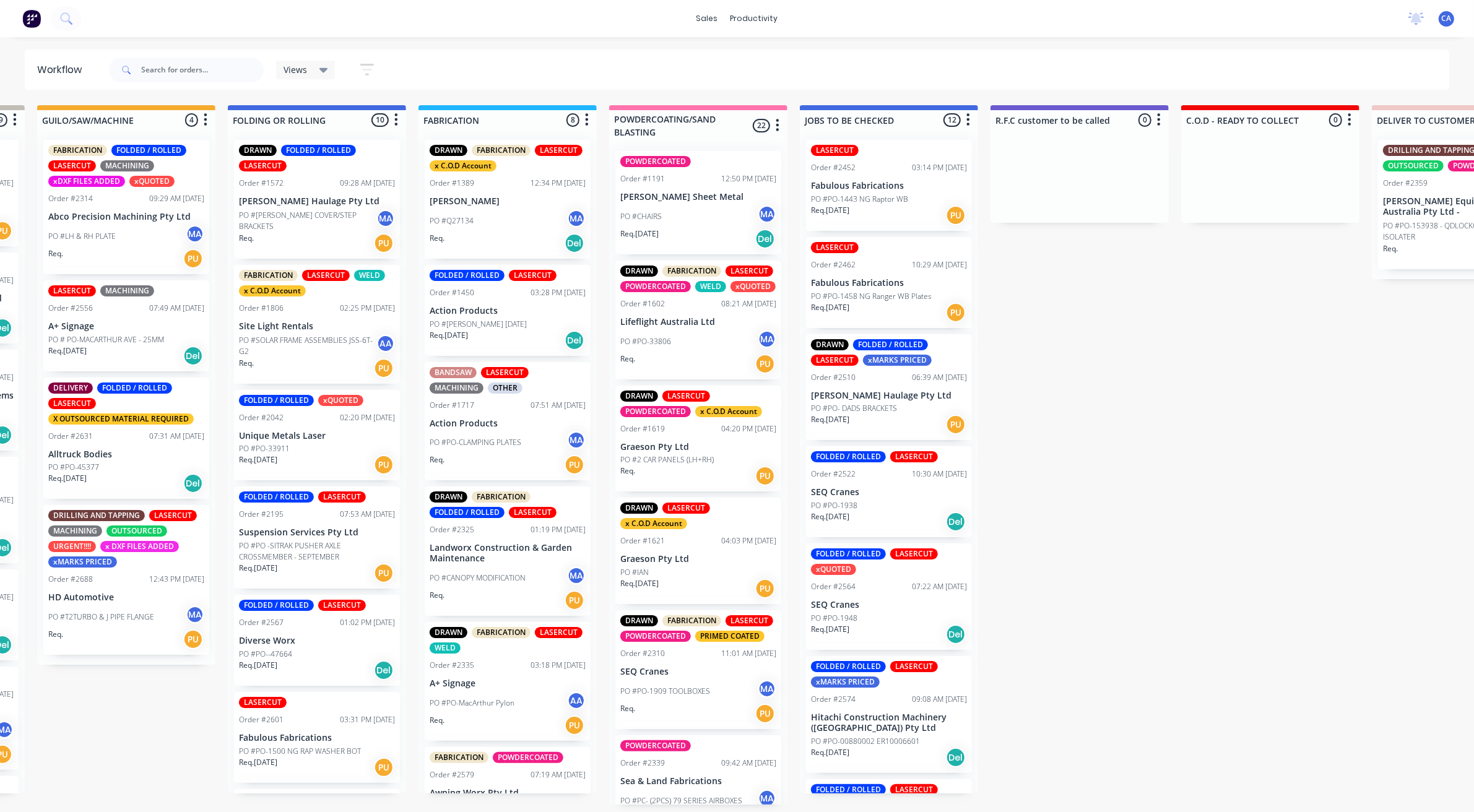
drag, startPoint x: 580, startPoint y: 373, endPoint x: 627, endPoint y: 360, distance: 48.8
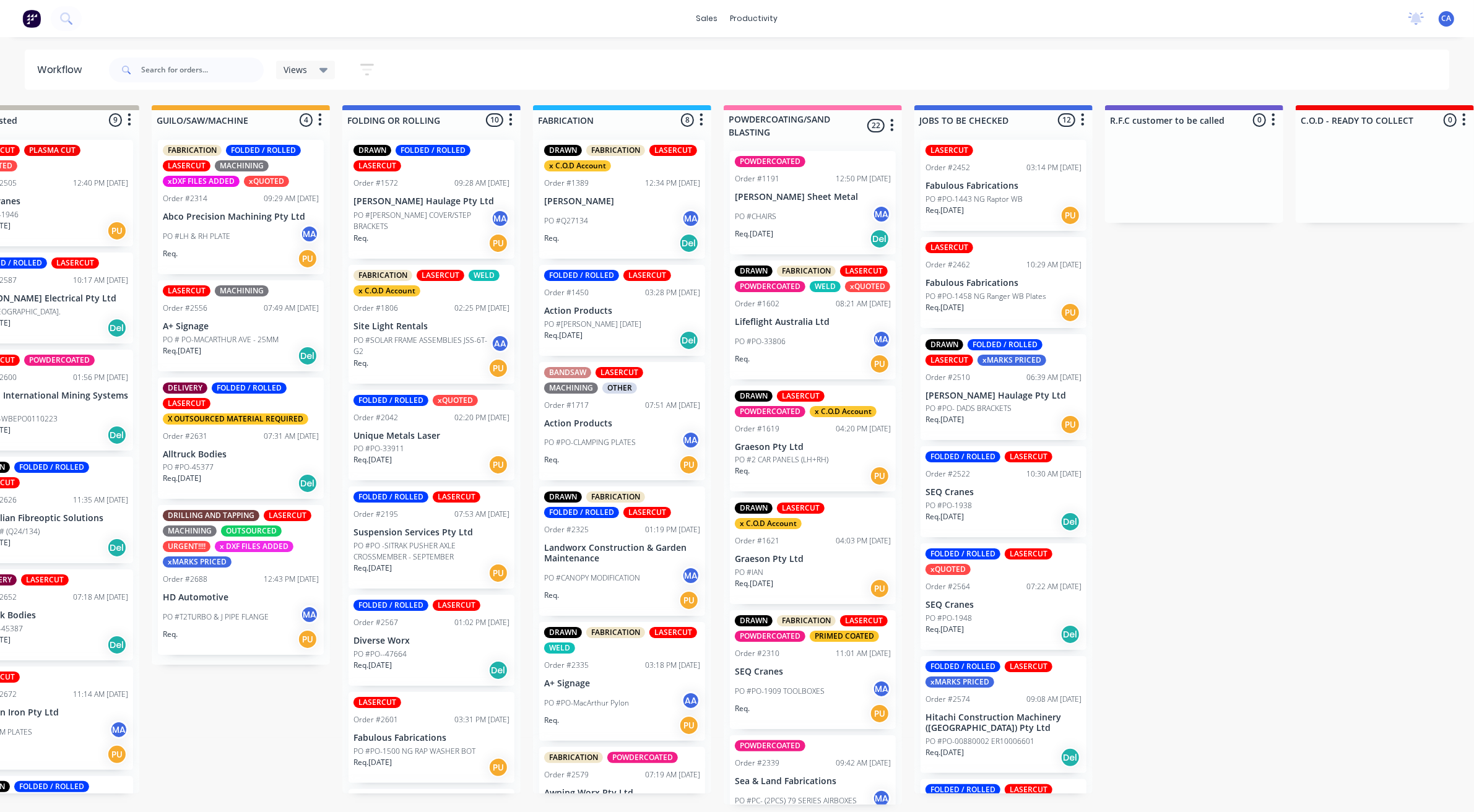
drag, startPoint x: 583, startPoint y: 367, endPoint x: 488, endPoint y: 359, distance: 95.3
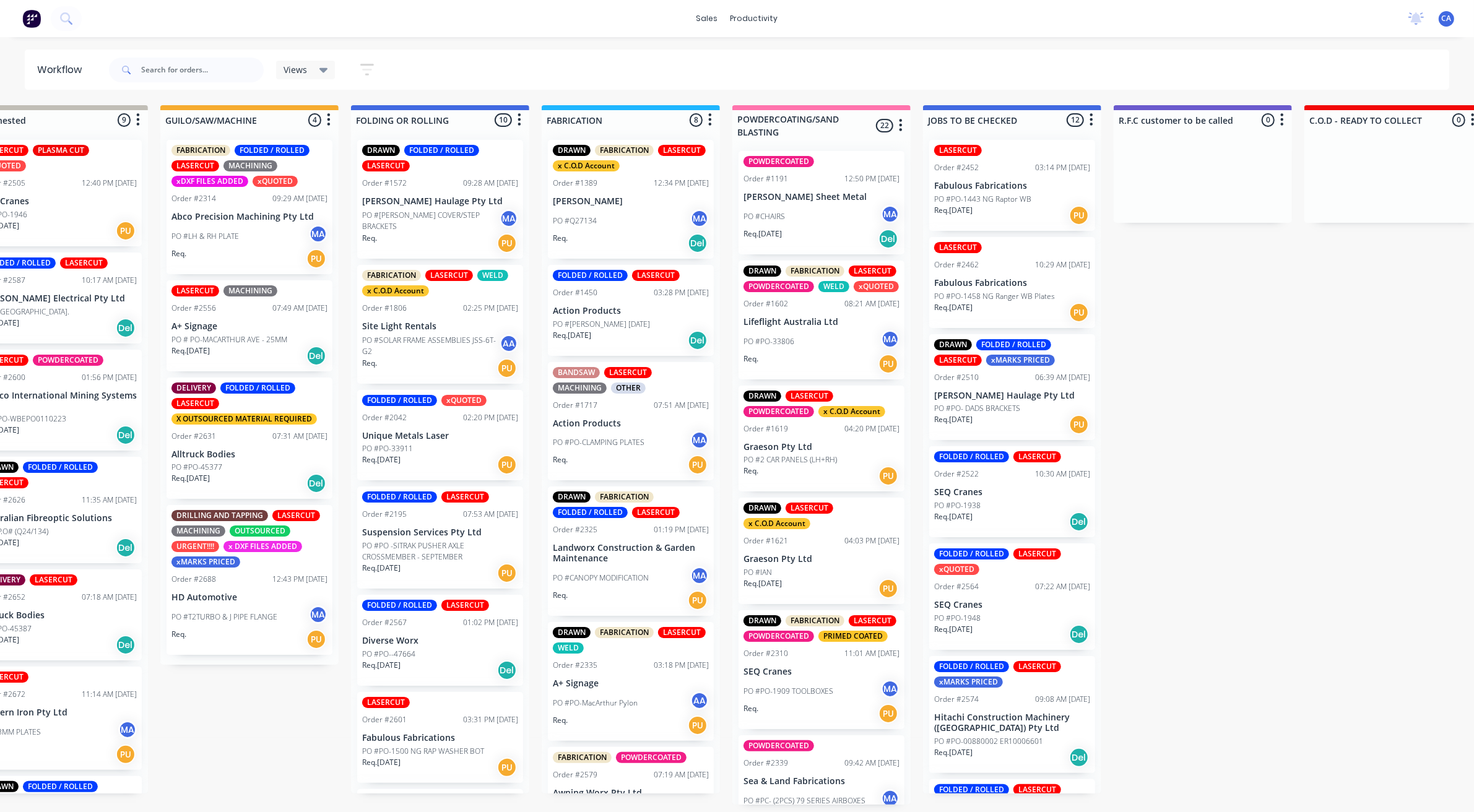
scroll to position [4, 0]
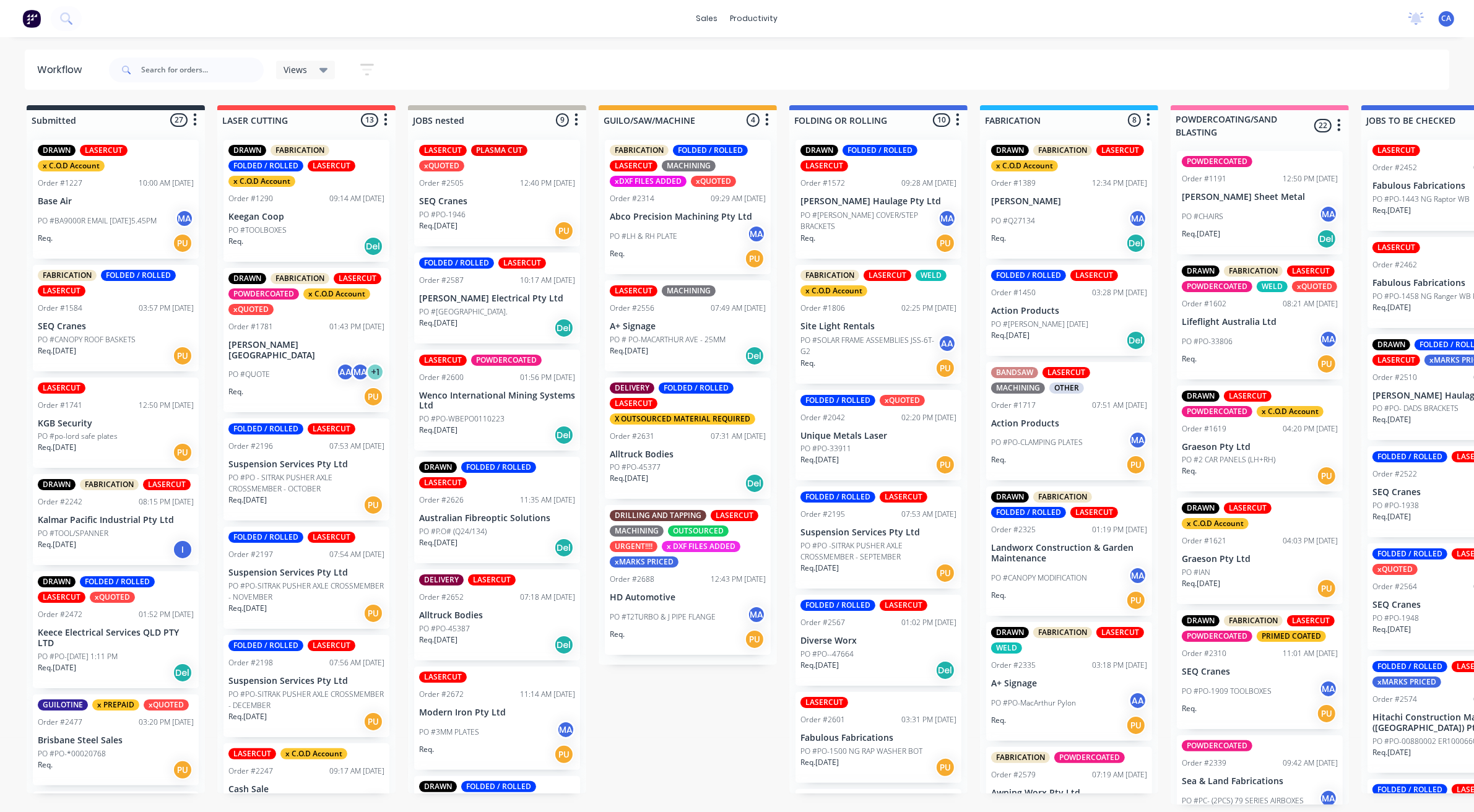
drag, startPoint x: 489, startPoint y: 610, endPoint x: 398, endPoint y: 610, distance: 91.0
click at [234, 53] on div at bounding box center [186, 70] width 155 height 37
click at [227, 66] on input "text" at bounding box center [202, 69] width 123 height 25
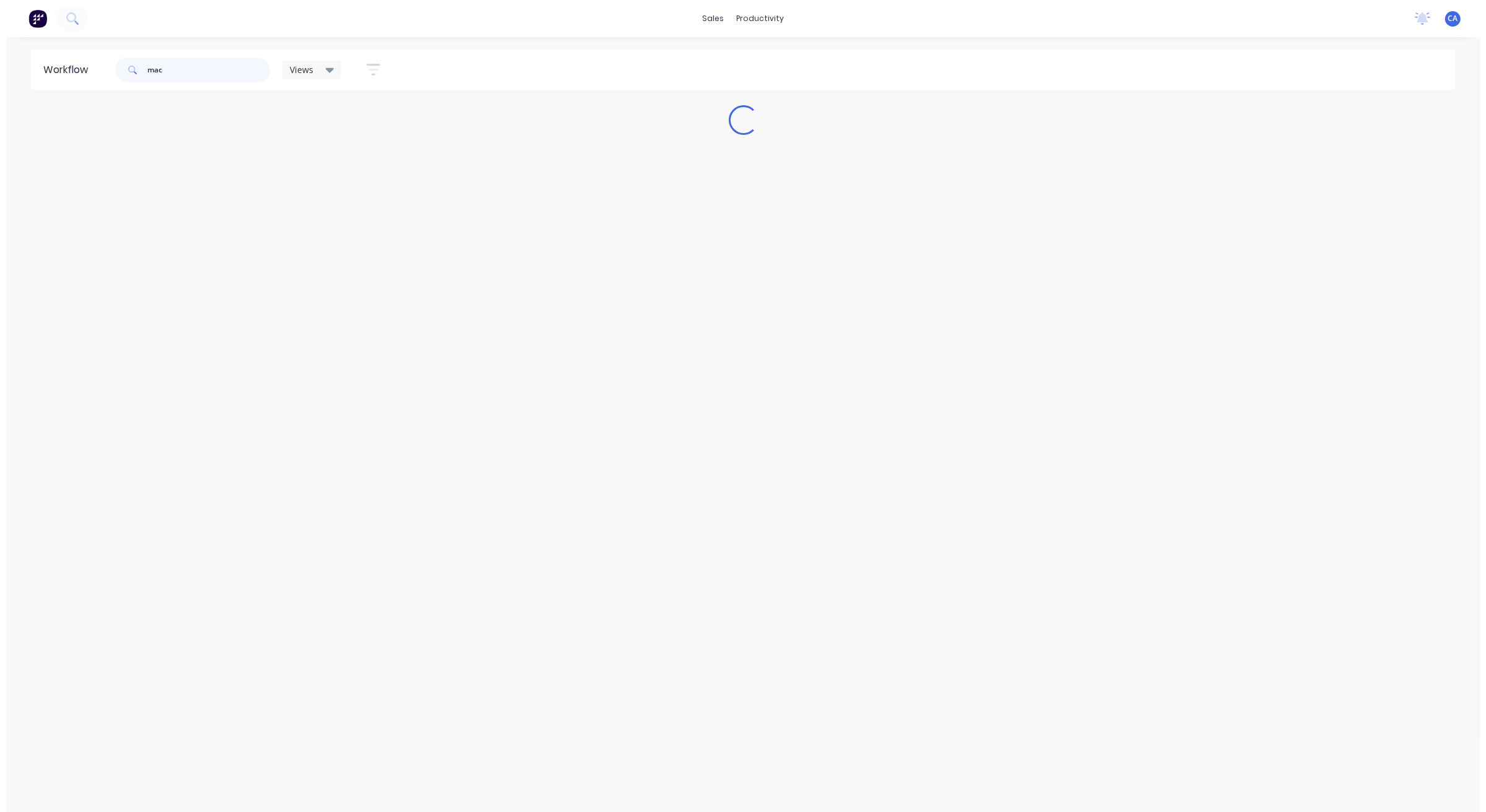
scroll to position [0, 0]
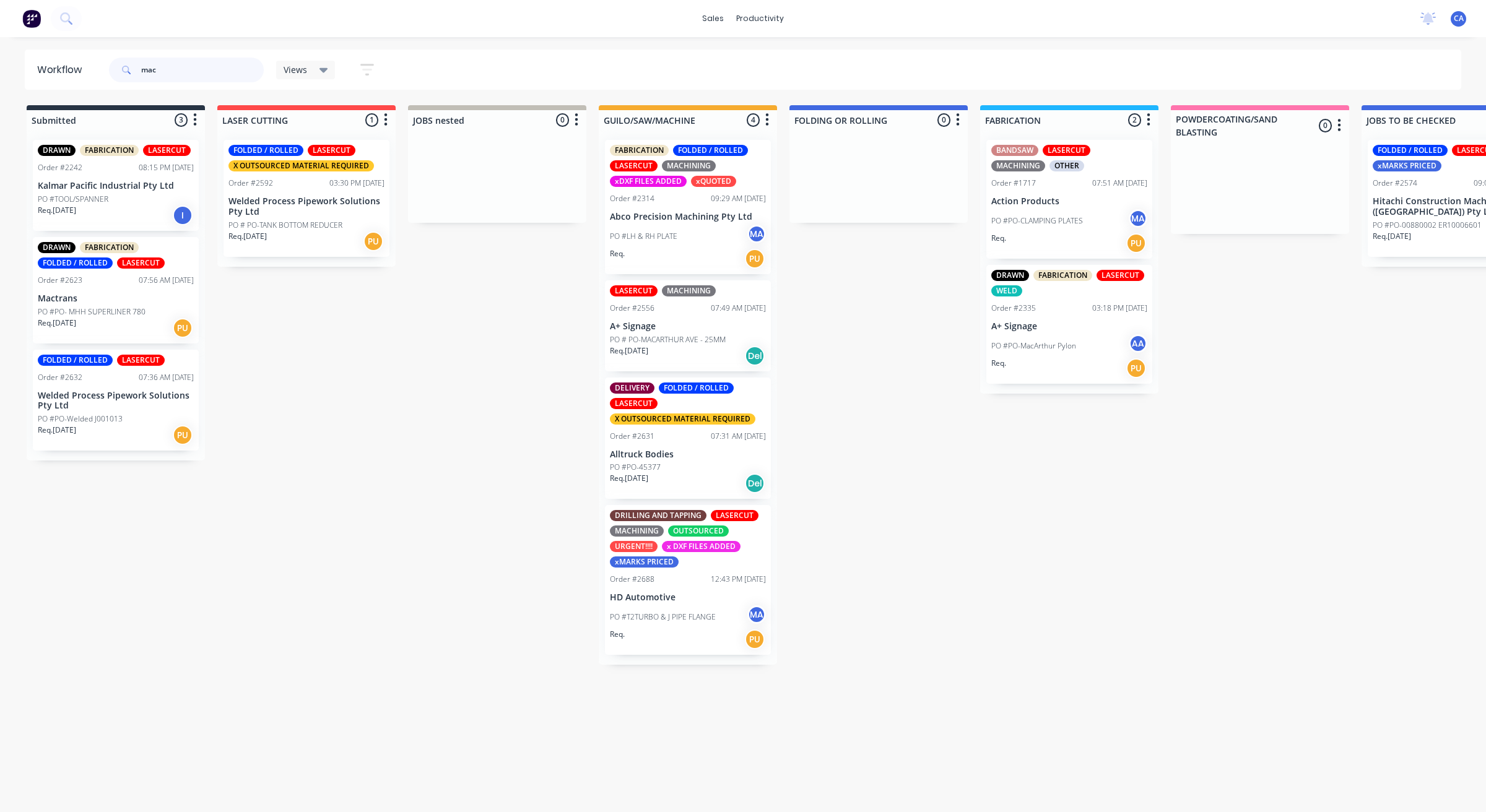
type input "mac"
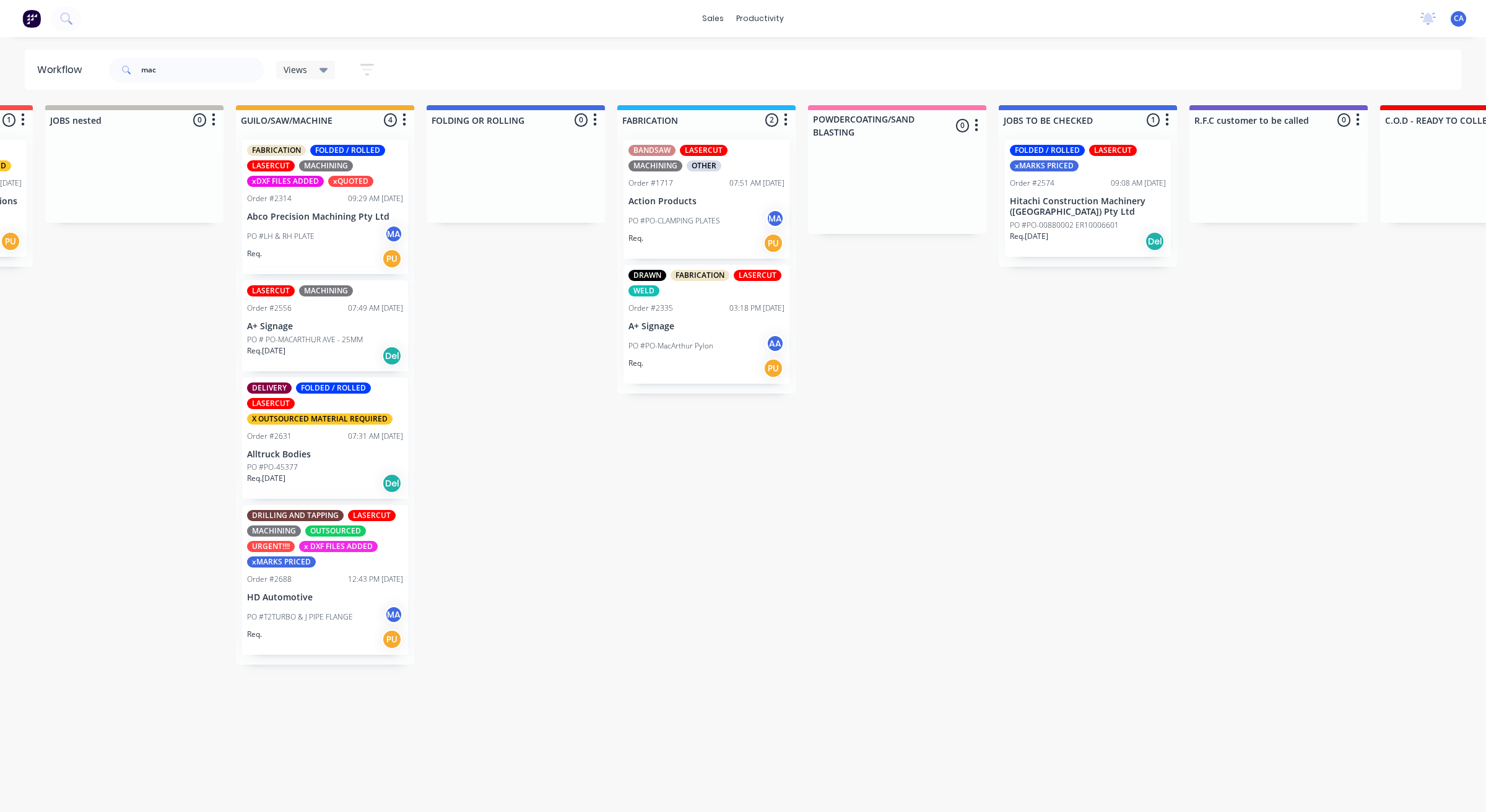
drag, startPoint x: 265, startPoint y: 406, endPoint x: 202, endPoint y: 413, distance: 63.4
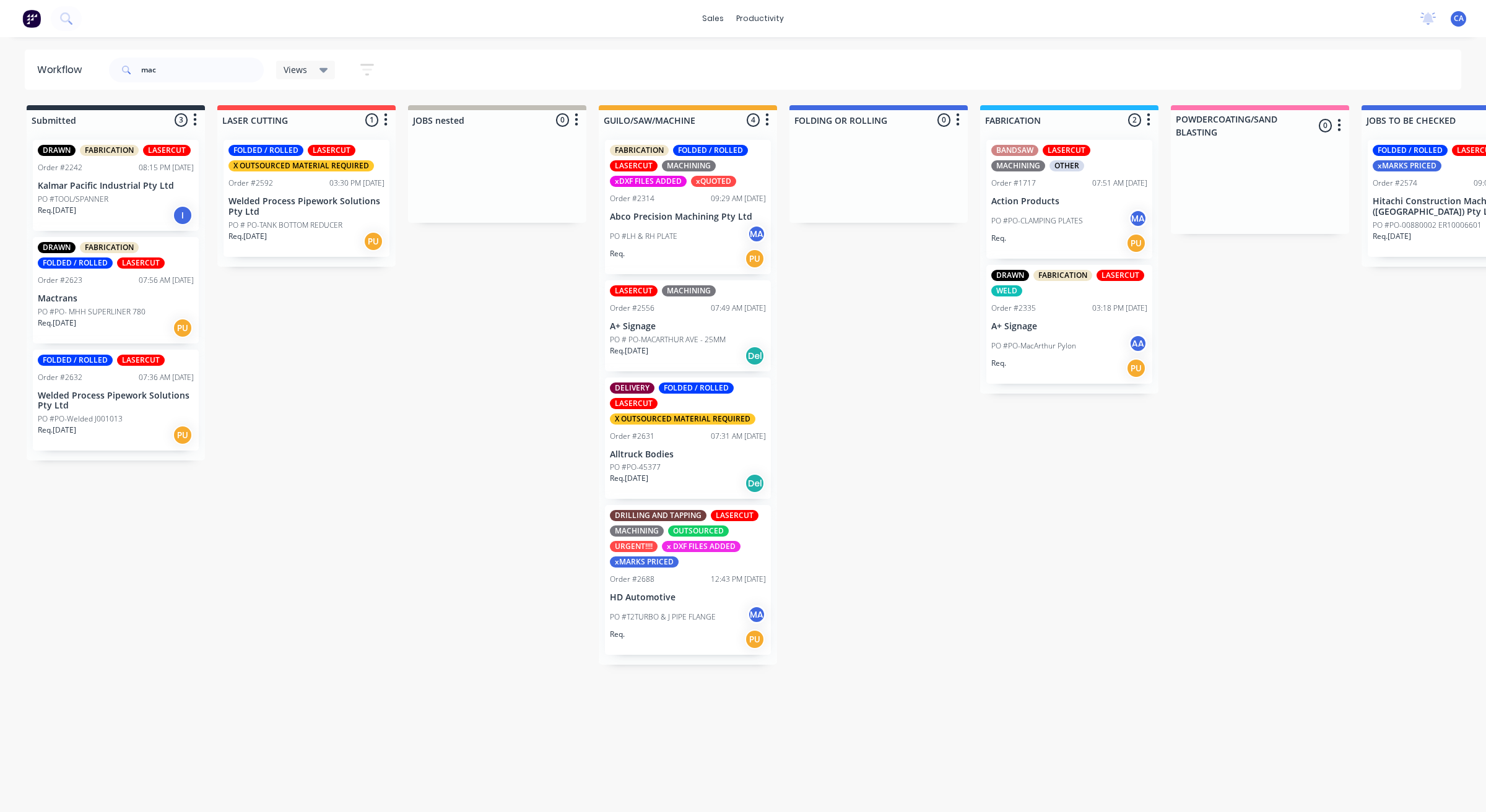
drag, startPoint x: 202, startPoint y: 413, endPoint x: 58, endPoint y: 379, distance: 148.0
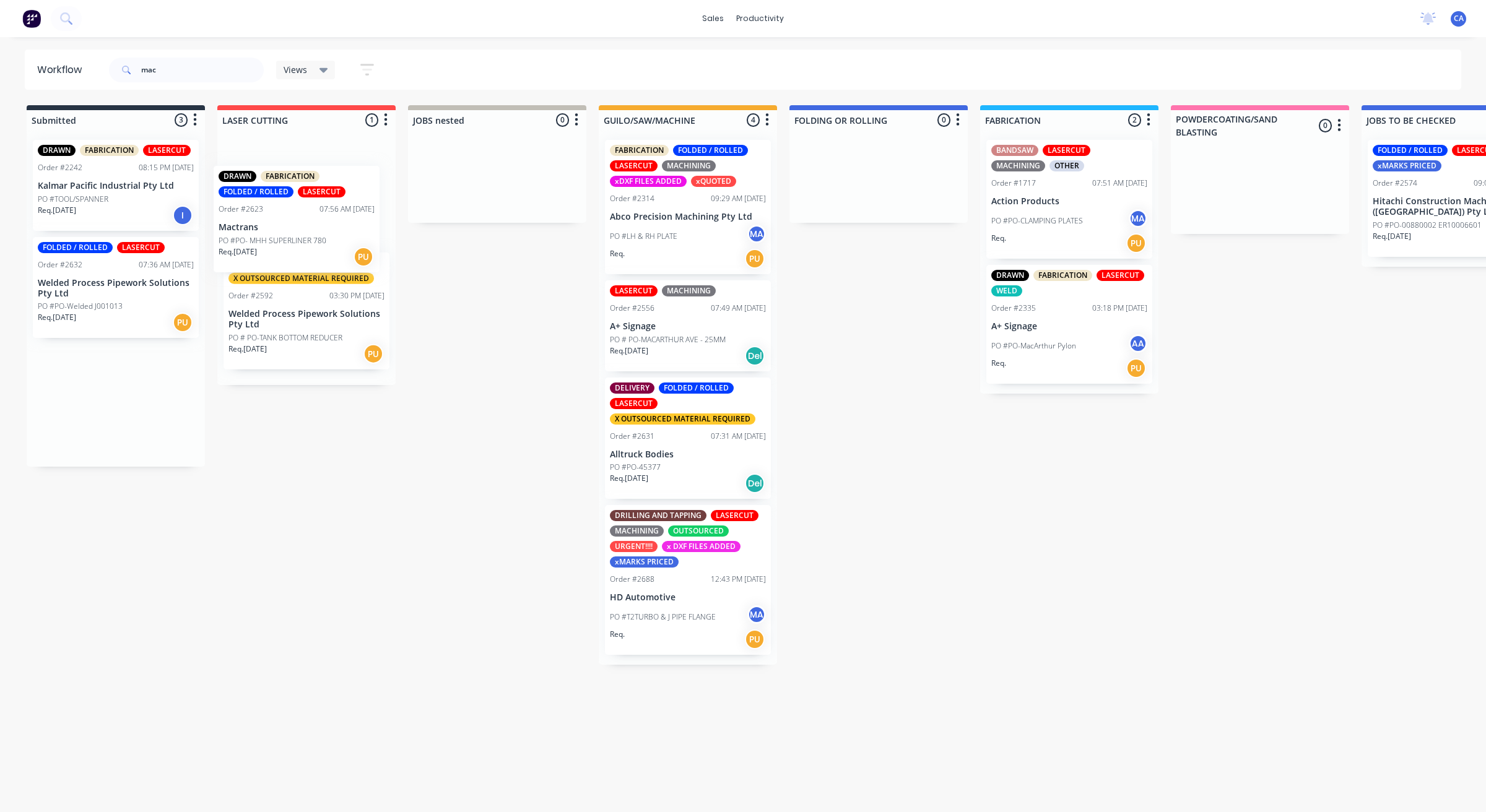
drag, startPoint x: 65, startPoint y: 309, endPoint x: 265, endPoint y: 214, distance: 221.4
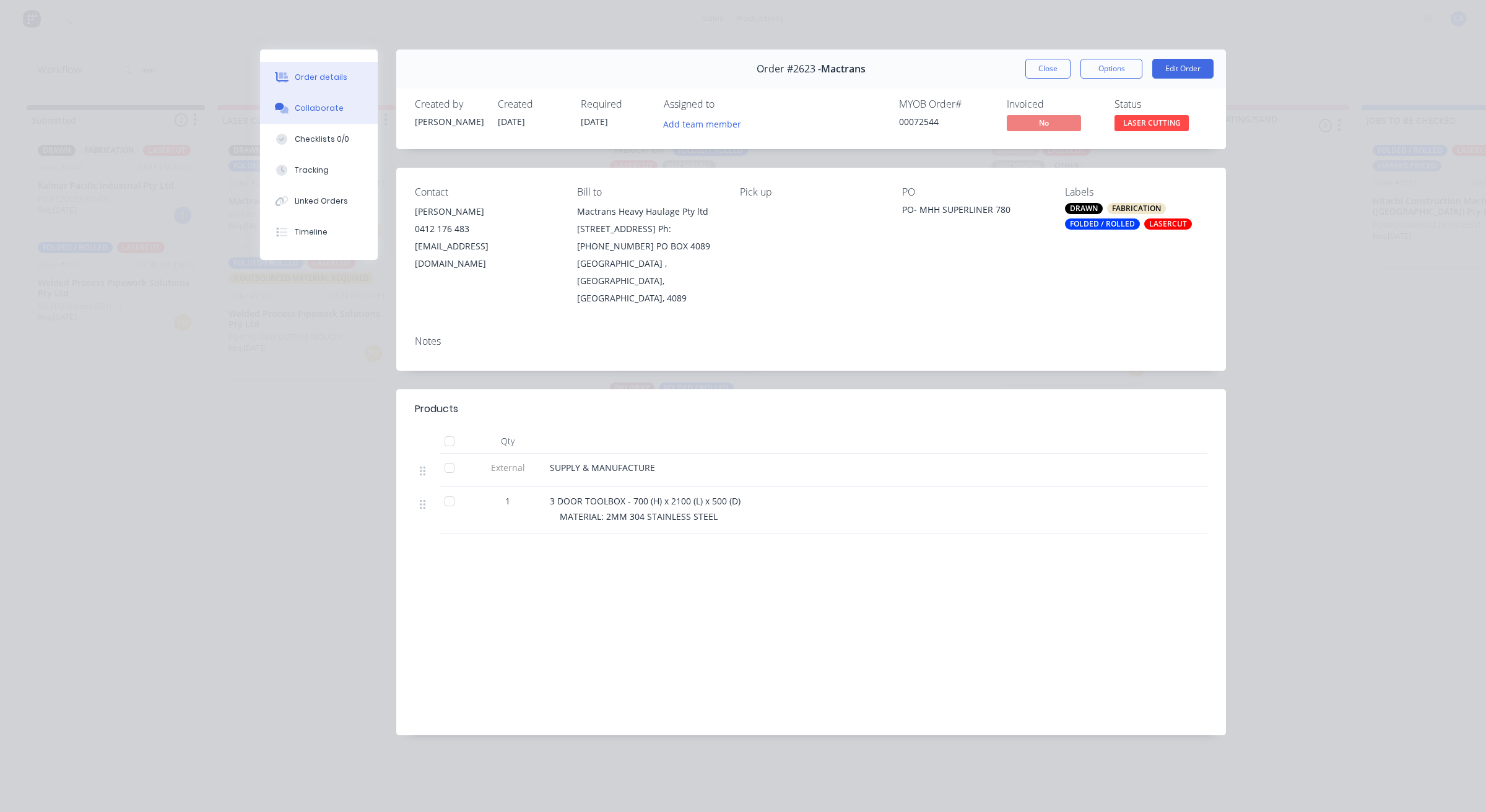
drag, startPoint x: 327, startPoint y: 90, endPoint x: 327, endPoint y: 102, distance: 12.0
click at [327, 93] on div "Order details Collaborate Checklists 0/0 Tracking Linked Orders Timeline" at bounding box center [318, 155] width 117 height 211
click at [329, 109] on div "Collaborate" at bounding box center [318, 108] width 49 height 11
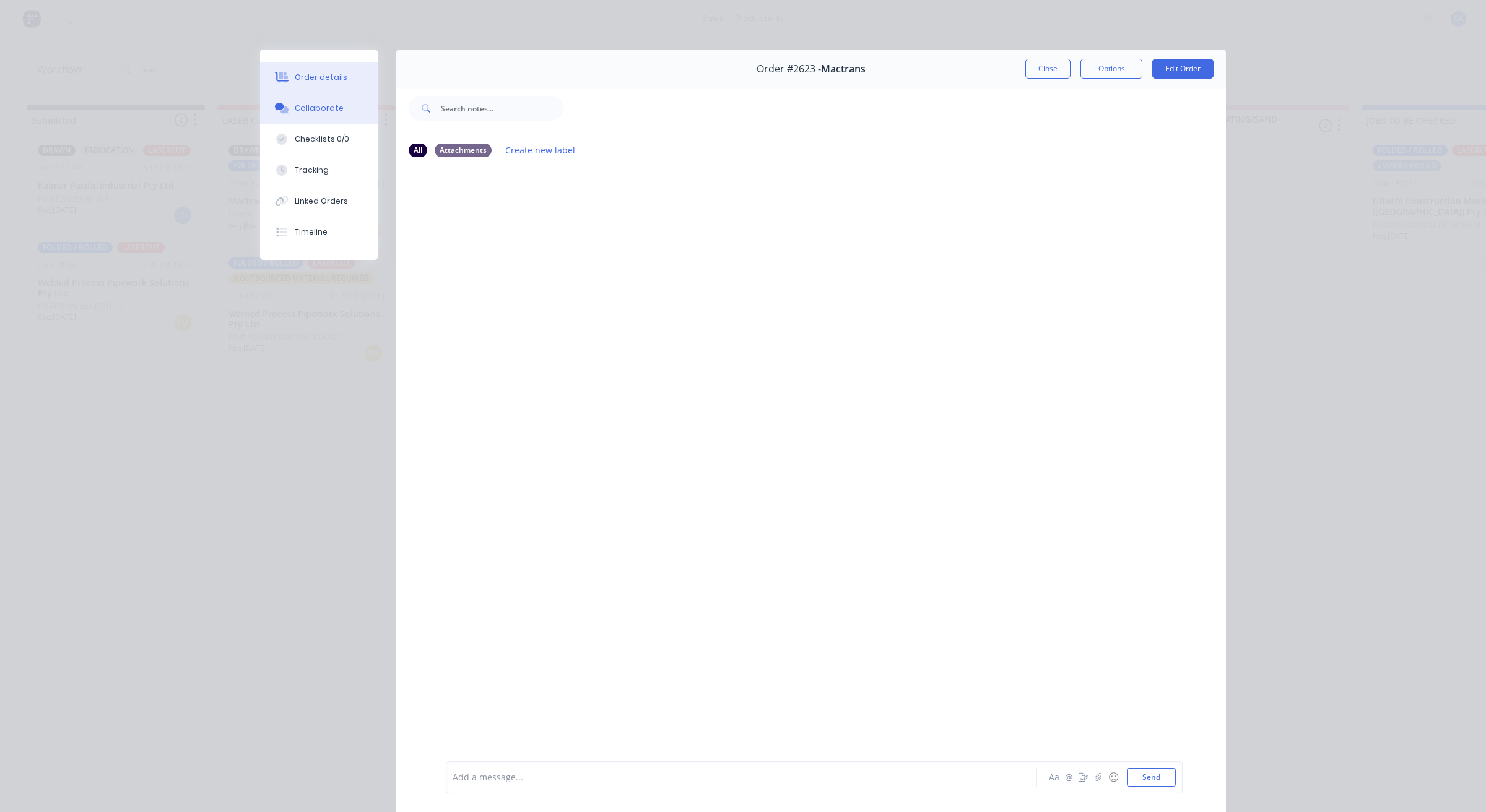
click at [338, 87] on button "Order details" at bounding box center [318, 77] width 117 height 31
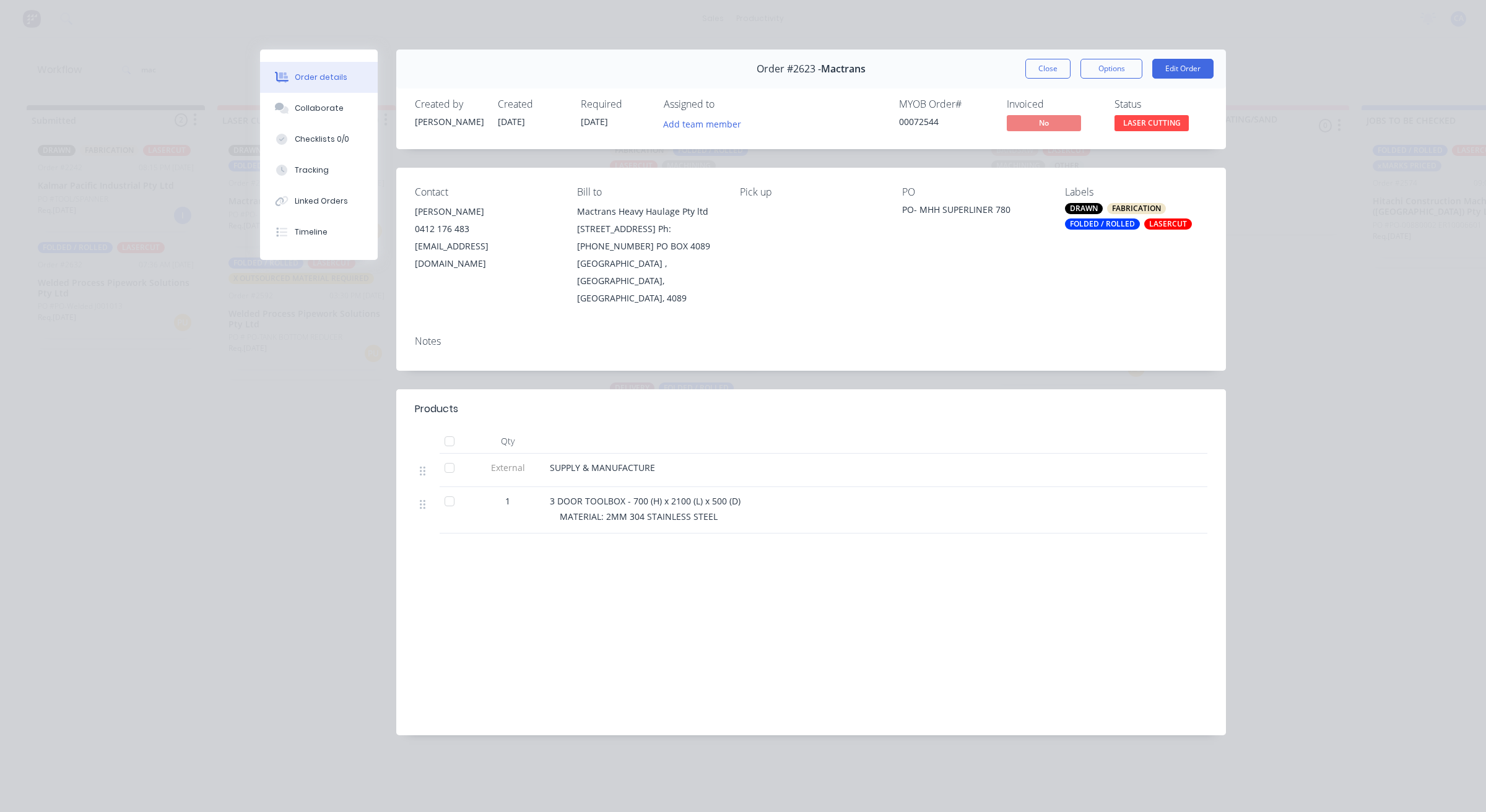
click at [1038, 82] on div "Order #2623 - Mactrans Close Options Edit Order" at bounding box center [811, 69] width 829 height 39
click at [1033, 75] on button "Close" at bounding box center [1047, 69] width 45 height 20
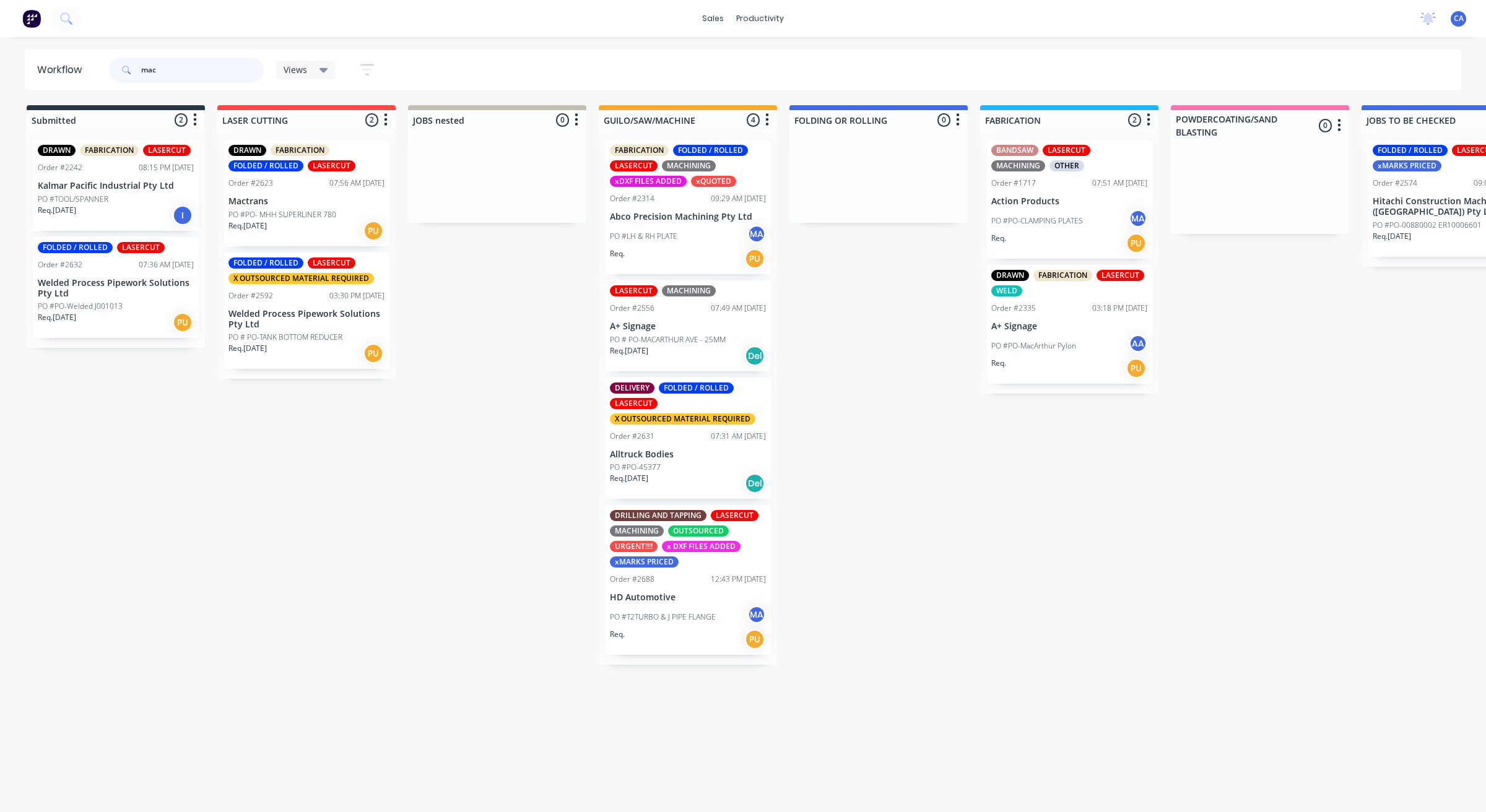
drag, startPoint x: 179, startPoint y: 65, endPoint x: 71, endPoint y: 59, distance: 108.2
click at [71, 59] on header "Workflow mac Views Save new view None (Default) edit Show/Hide statuses Show li…" at bounding box center [743, 69] width 1437 height 40
type input "\"
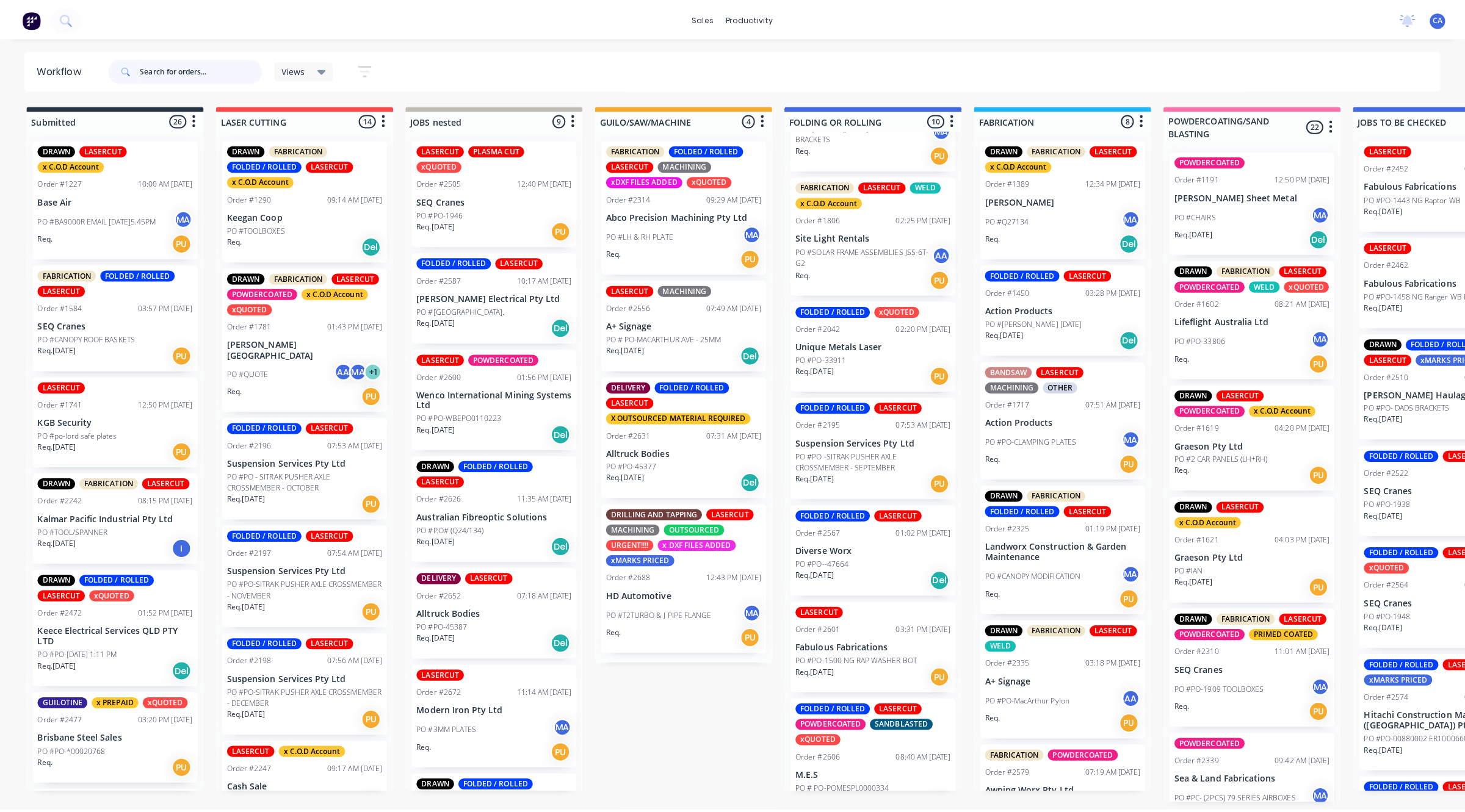
scroll to position [91, 0]
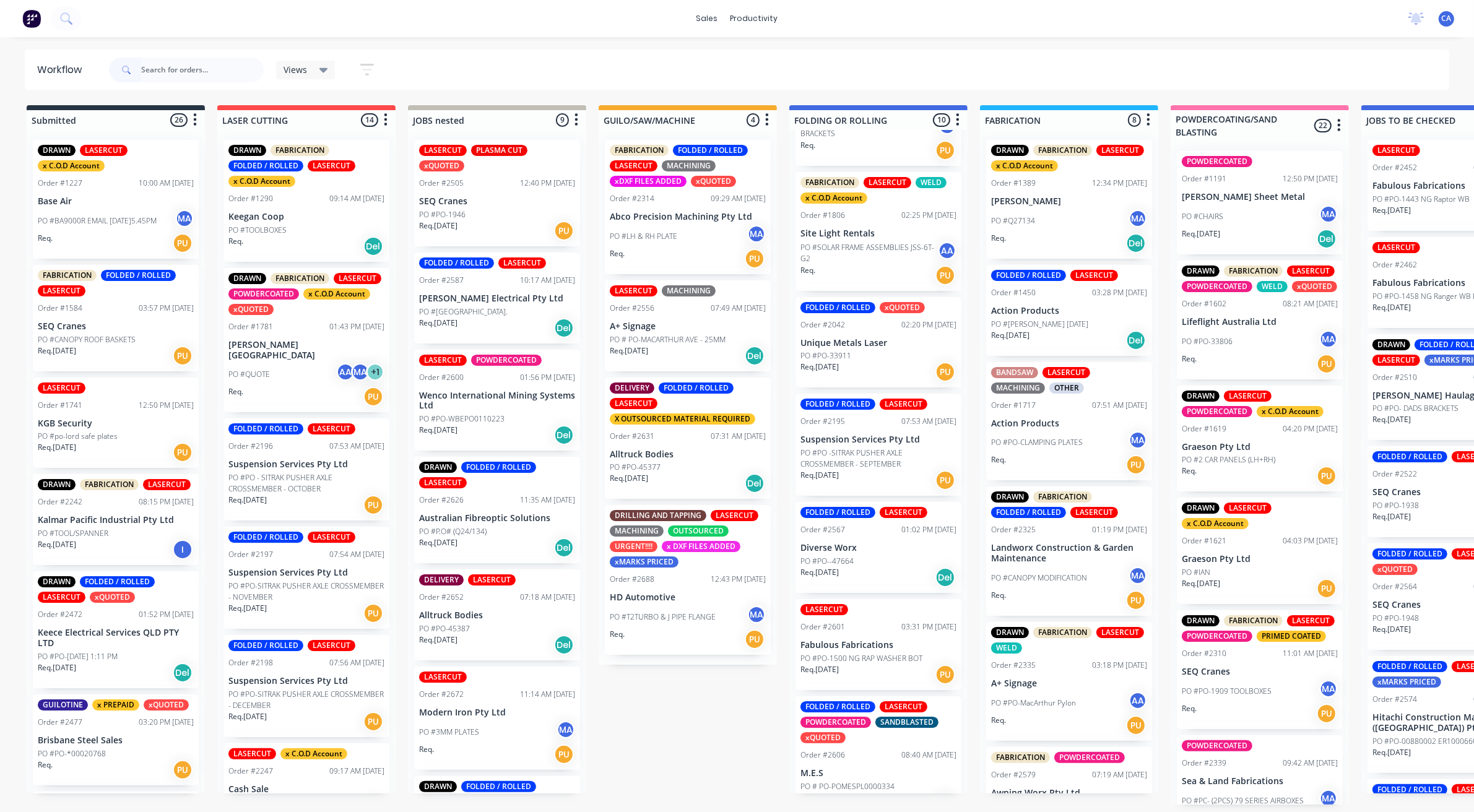
click at [852, 574] on div "Req. [DATE] Del" at bounding box center [878, 577] width 156 height 21
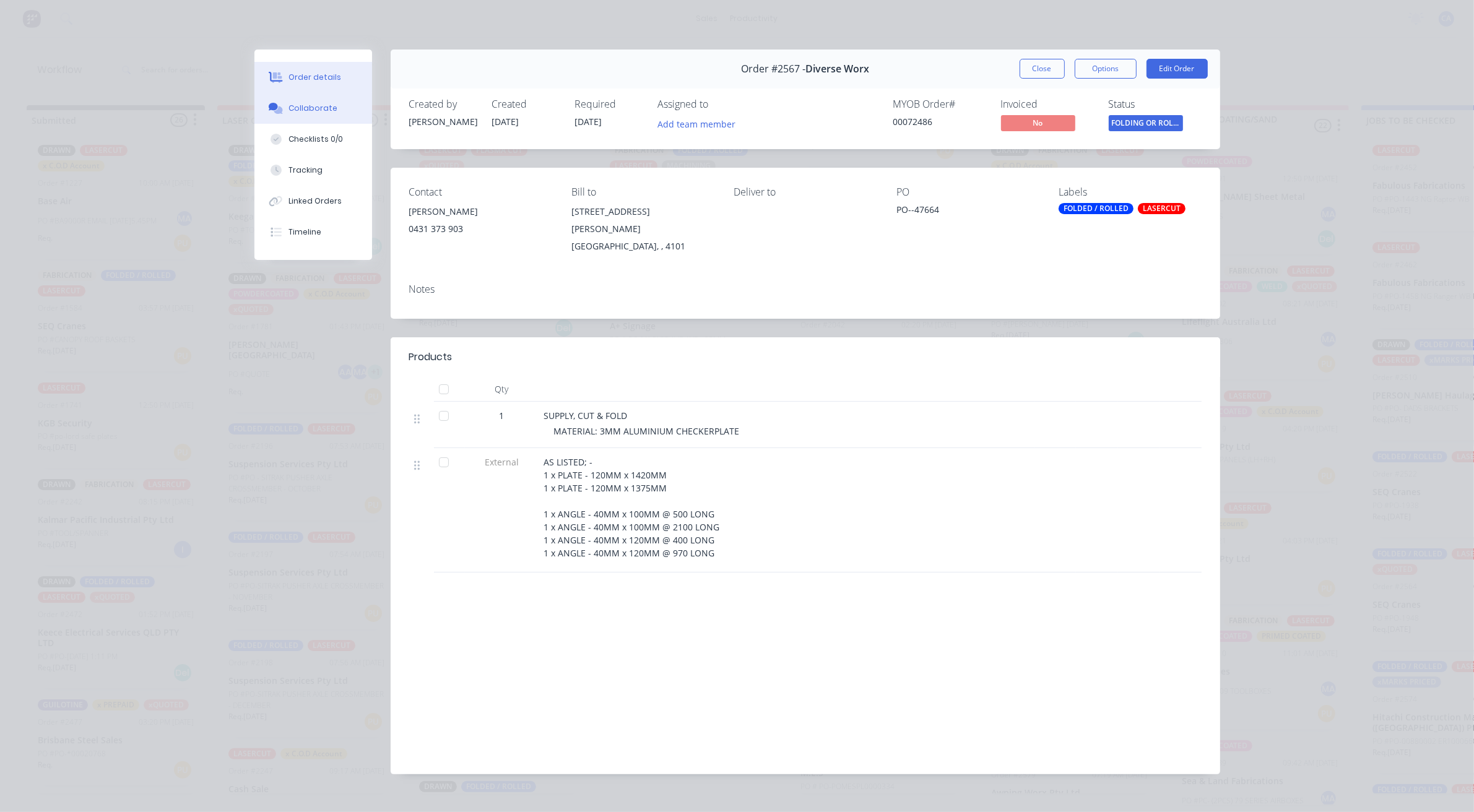
click at [306, 114] on button "Collaborate" at bounding box center [313, 108] width 117 height 31
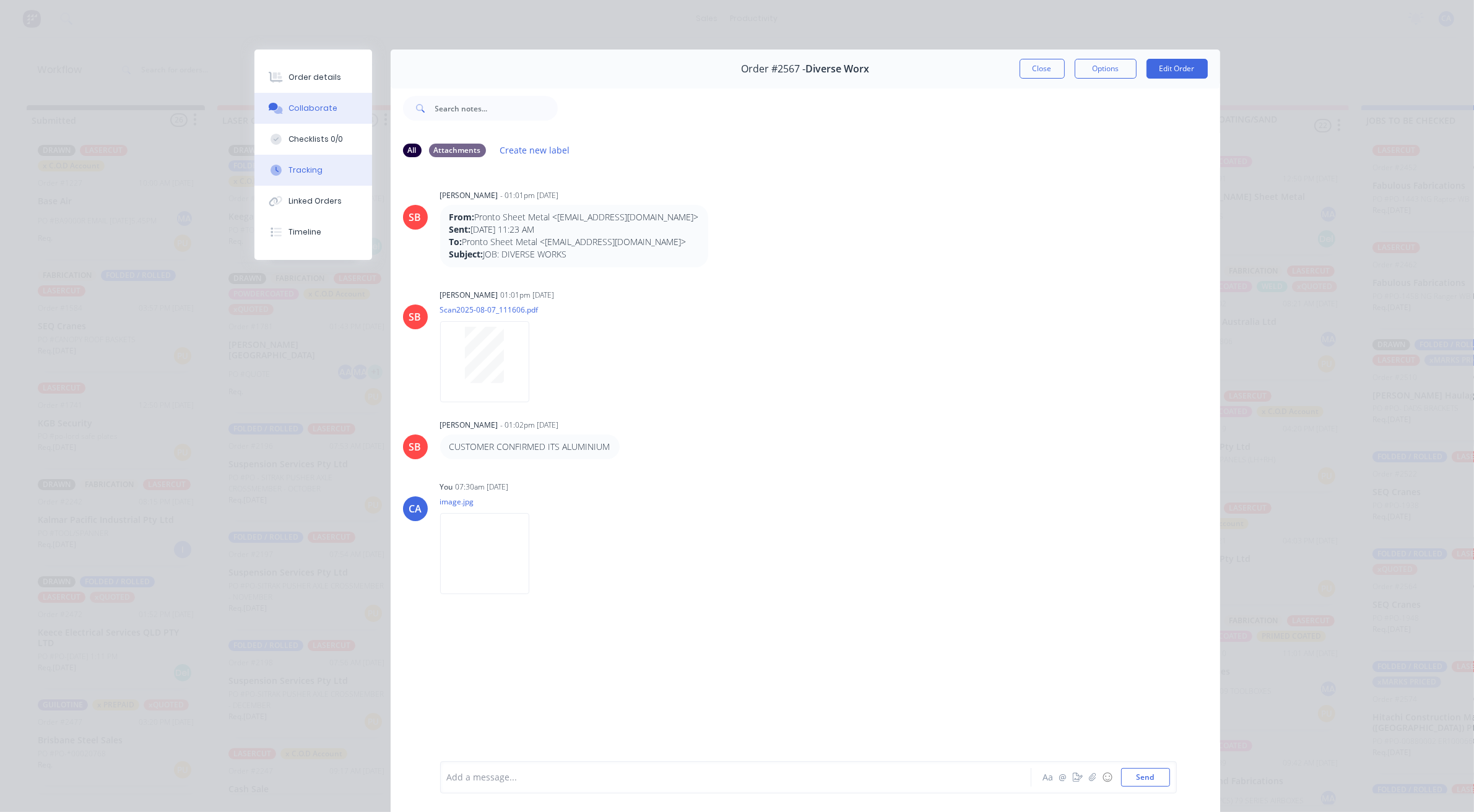
drag, startPoint x: 319, startPoint y: 167, endPoint x: 757, endPoint y: 78, distance: 447.0
click at [320, 167] on button "Tracking" at bounding box center [313, 170] width 117 height 31
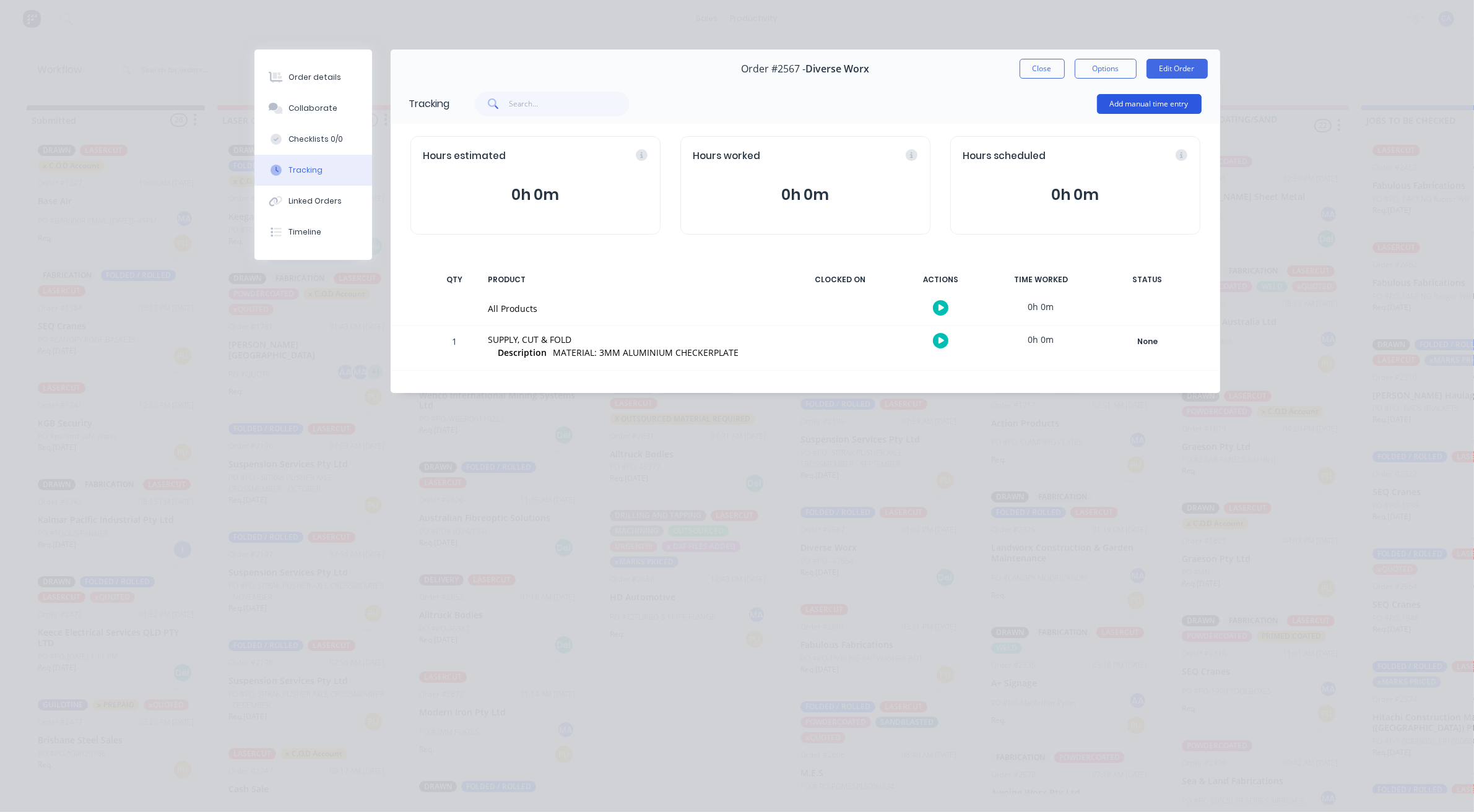
click at [1149, 103] on button "Add manual time entry" at bounding box center [1149, 104] width 105 height 20
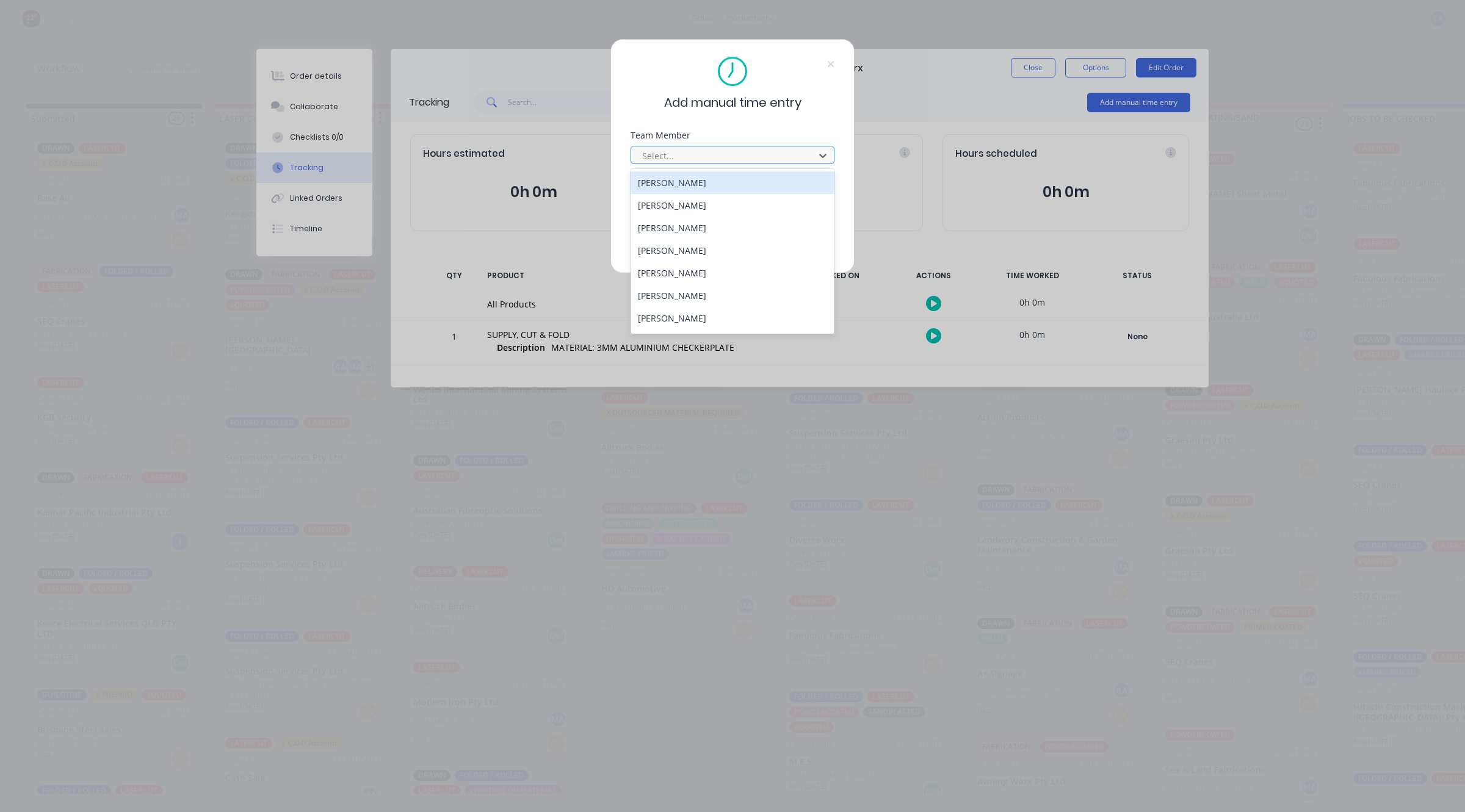
drag, startPoint x: 690, startPoint y: 156, endPoint x: 678, endPoint y: 155, distance: 12.0
click at [684, 156] on div at bounding box center [724, 155] width 167 height 15
click at [673, 275] on div "[PERSON_NAME]" at bounding box center [732, 272] width 204 height 23
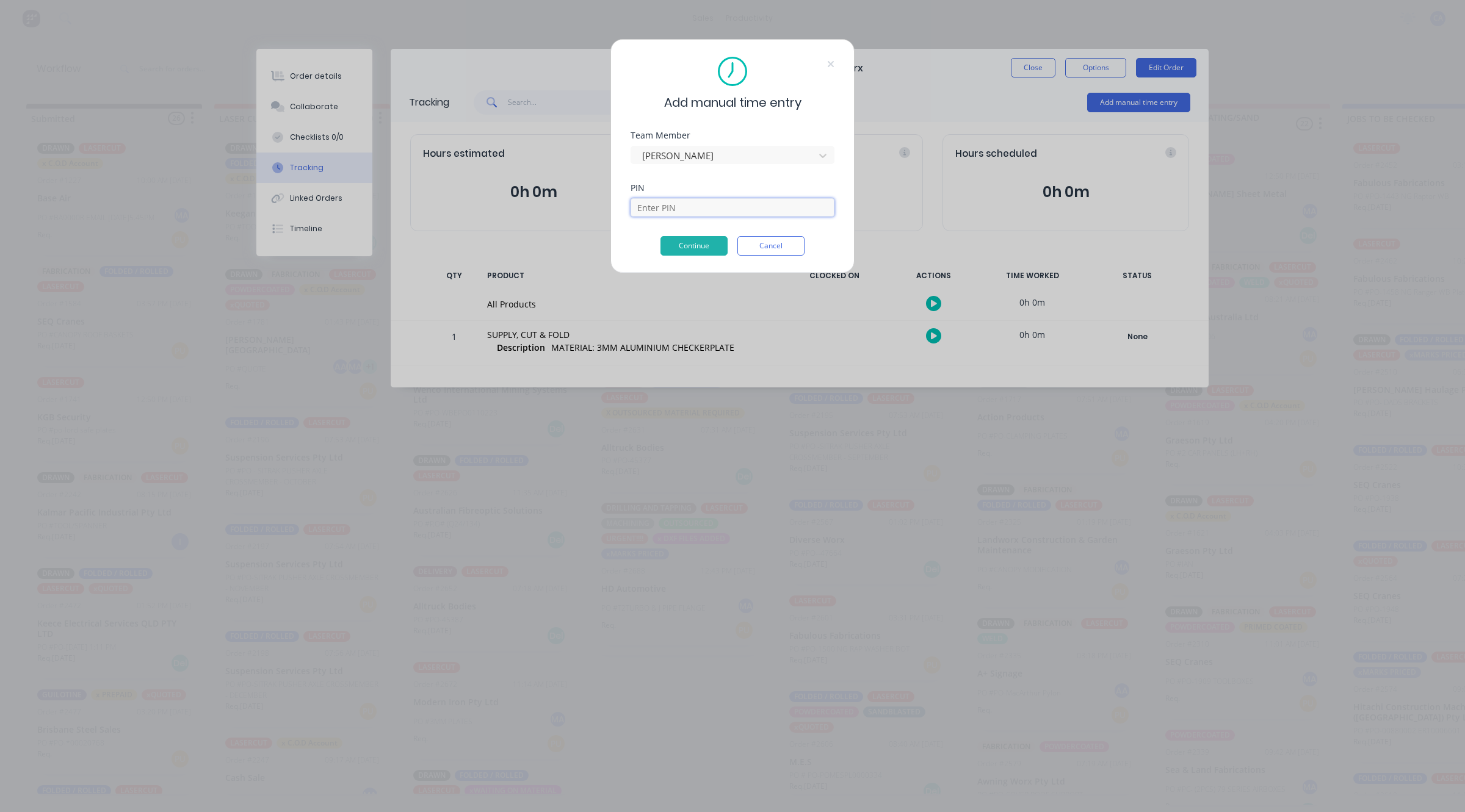
click at [670, 205] on input at bounding box center [732, 207] width 204 height 18
type input "3699"
click at [705, 241] on button "Continue" at bounding box center [694, 246] width 67 height 20
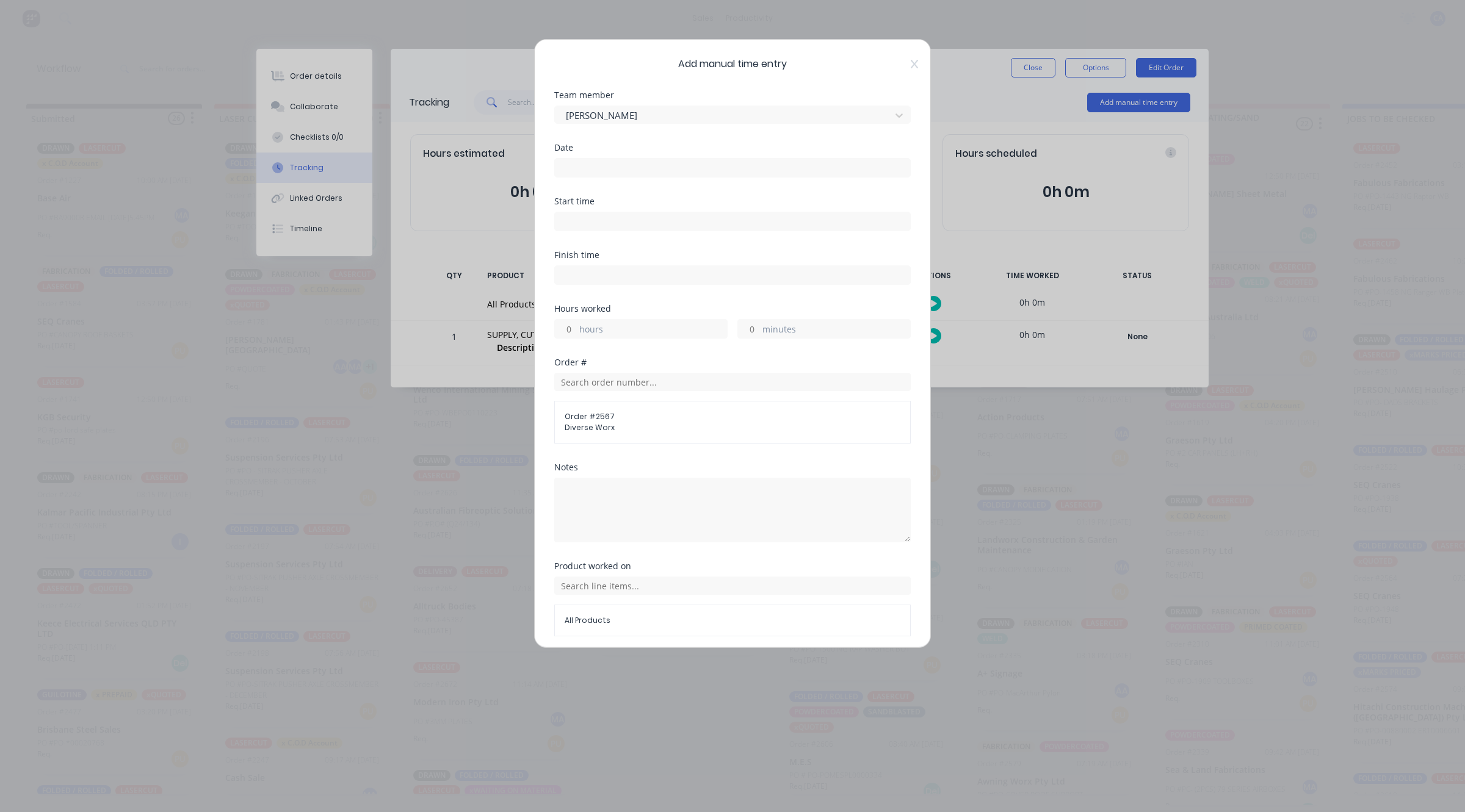
click at [586, 172] on input at bounding box center [732, 167] width 355 height 18
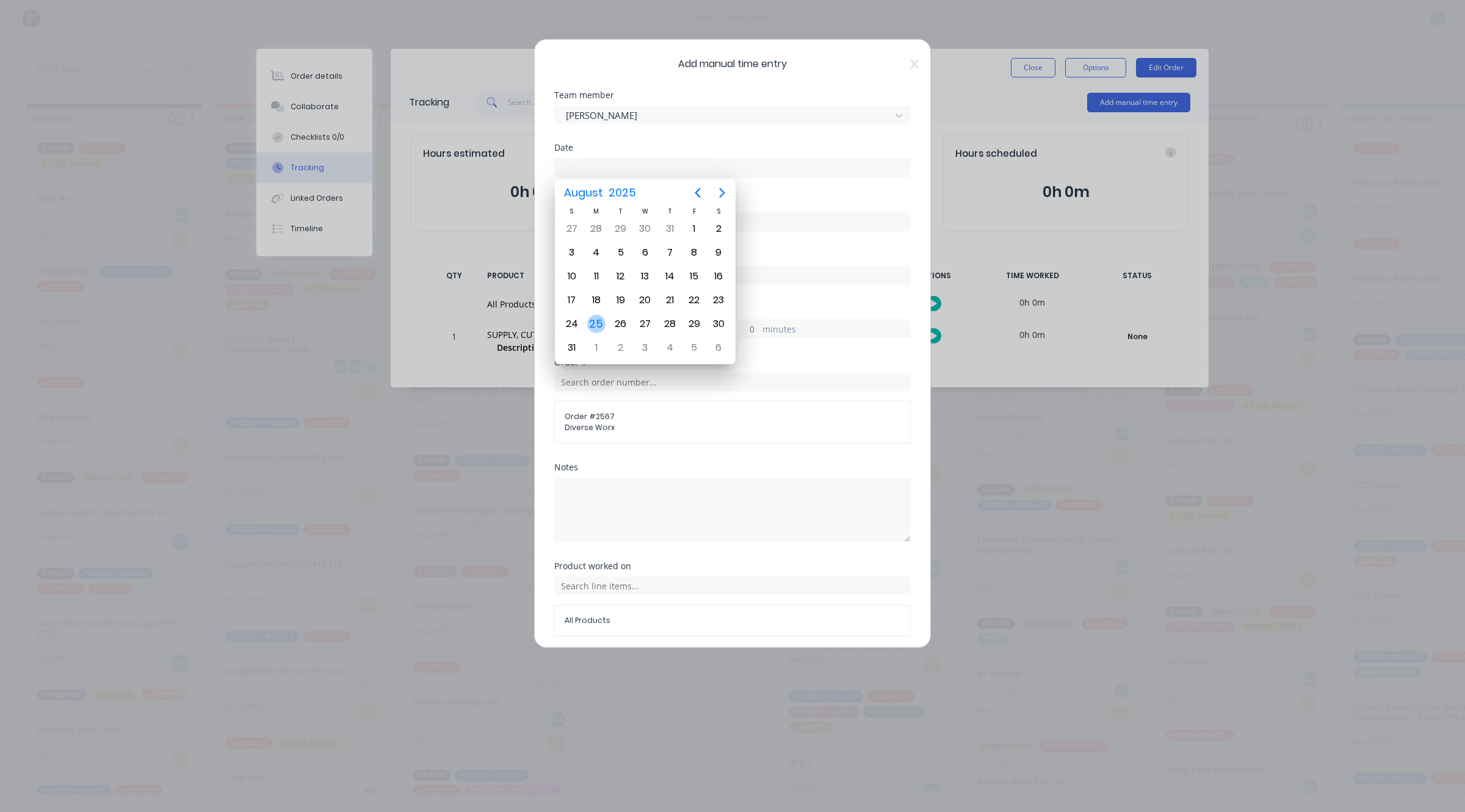
click at [598, 315] on div "25" at bounding box center [596, 324] width 18 height 18
type input "[DATE]"
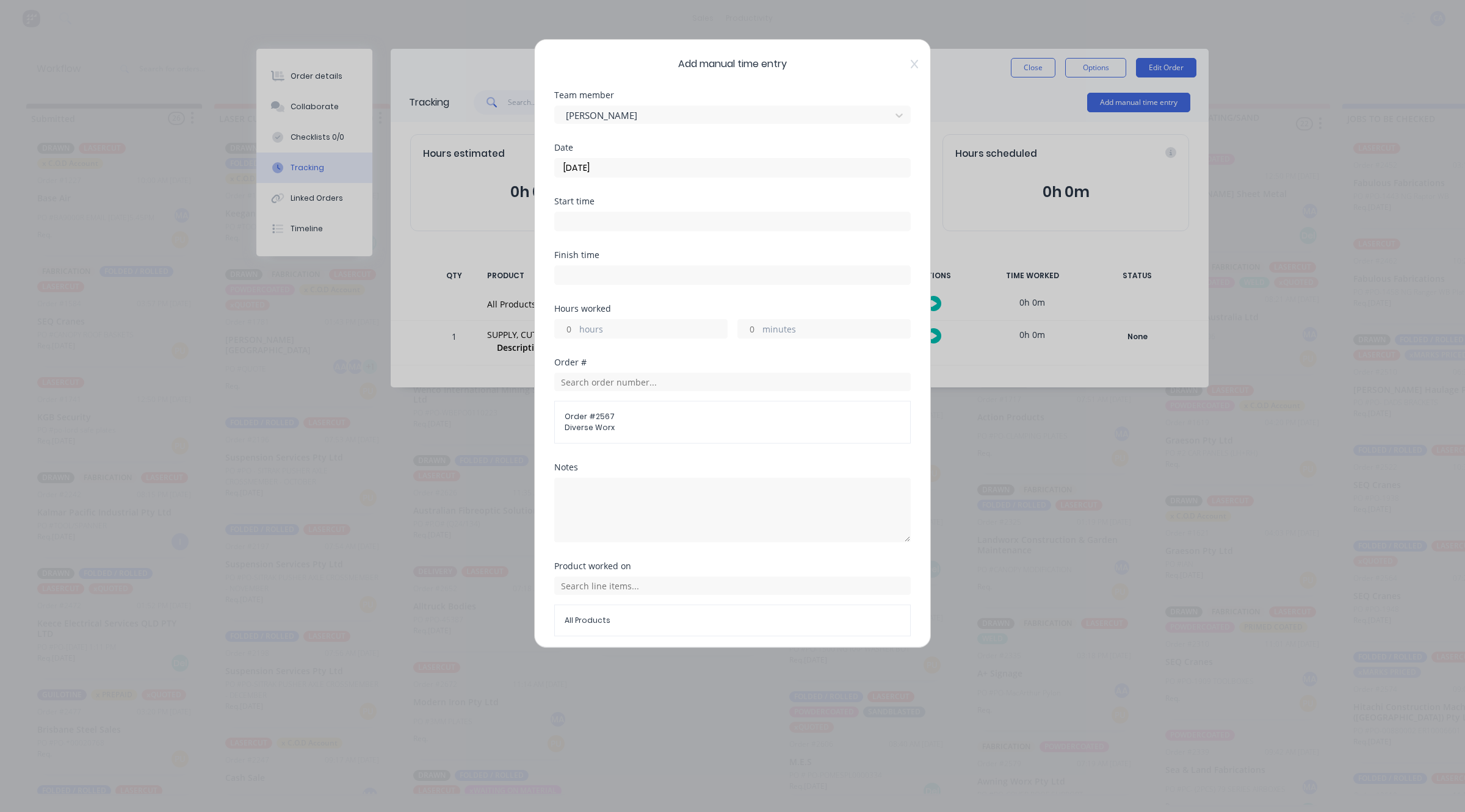
click at [740, 325] on input "minutes" at bounding box center [748, 328] width 21 height 18
type input "30"
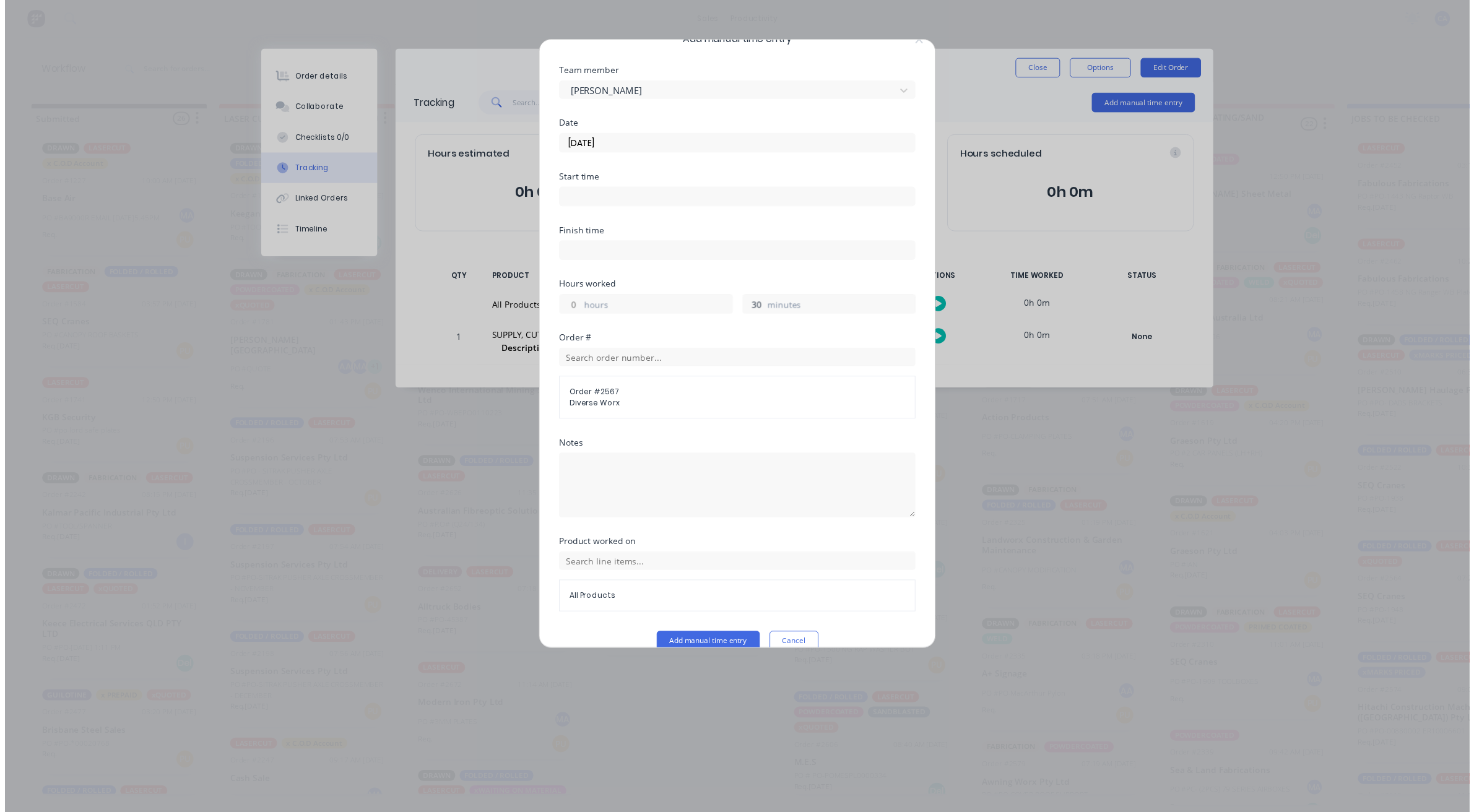
scroll to position [48, 0]
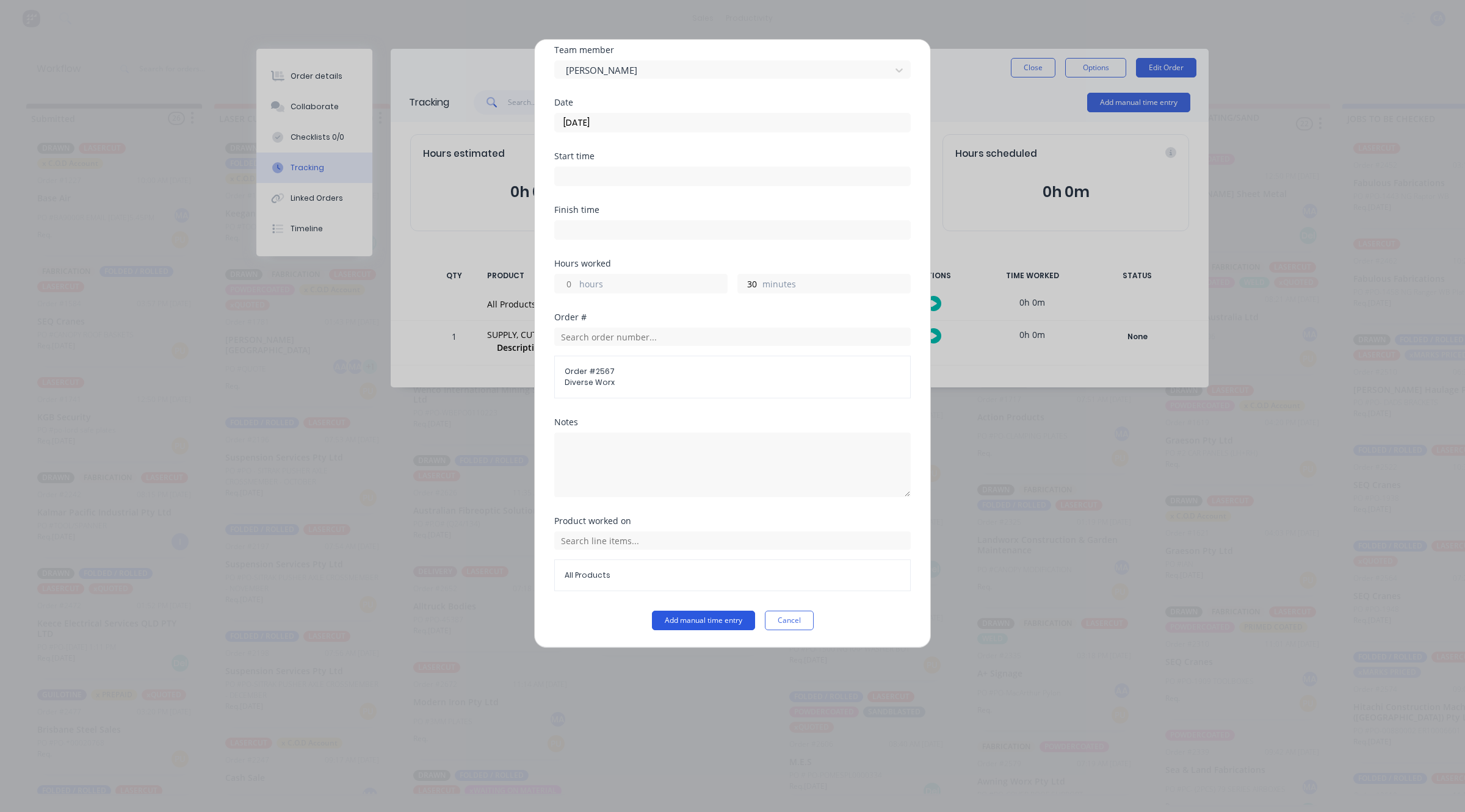
click at [733, 613] on button "Add manual time entry" at bounding box center [703, 620] width 103 height 20
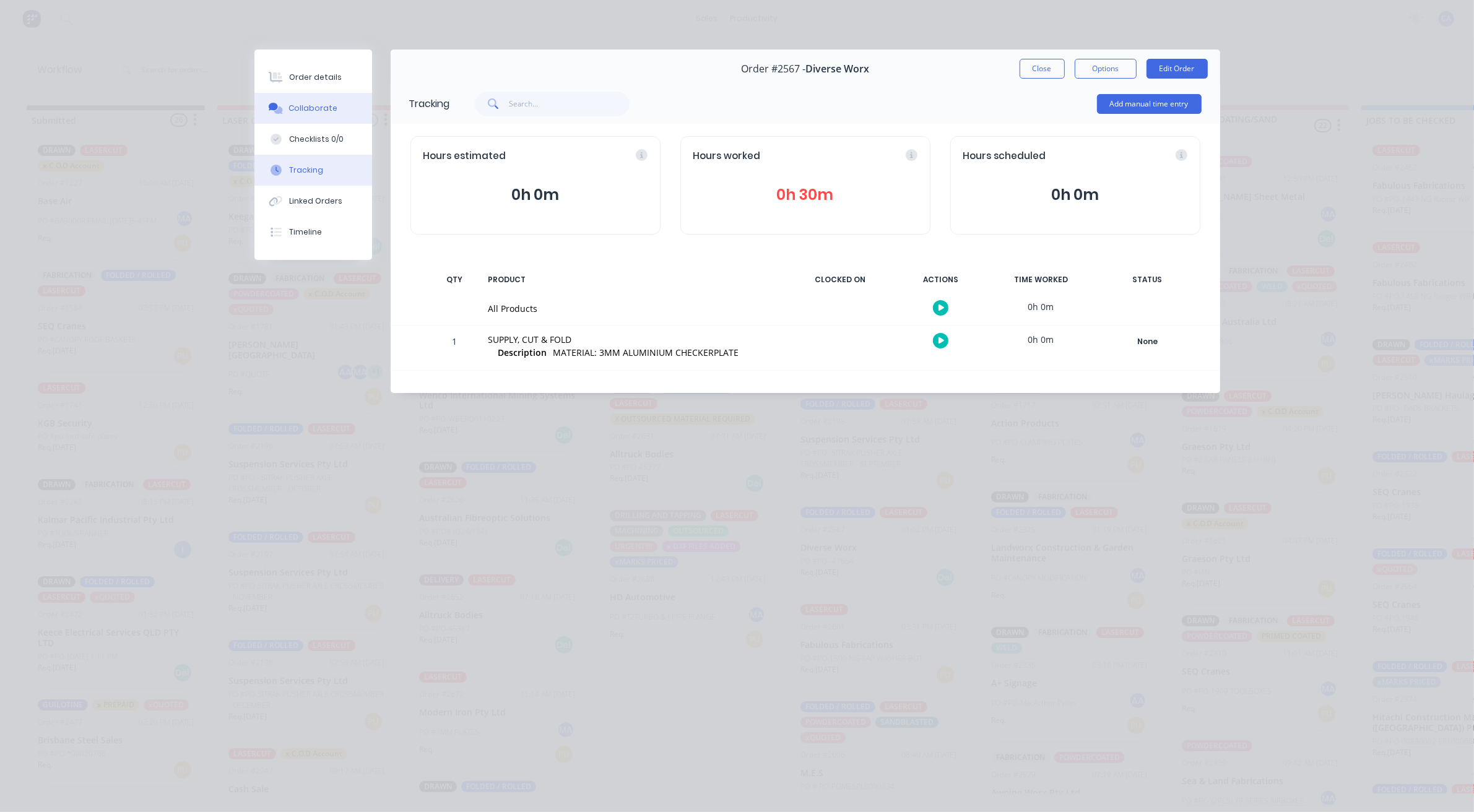
click at [317, 115] on button "Collaborate" at bounding box center [313, 108] width 117 height 31
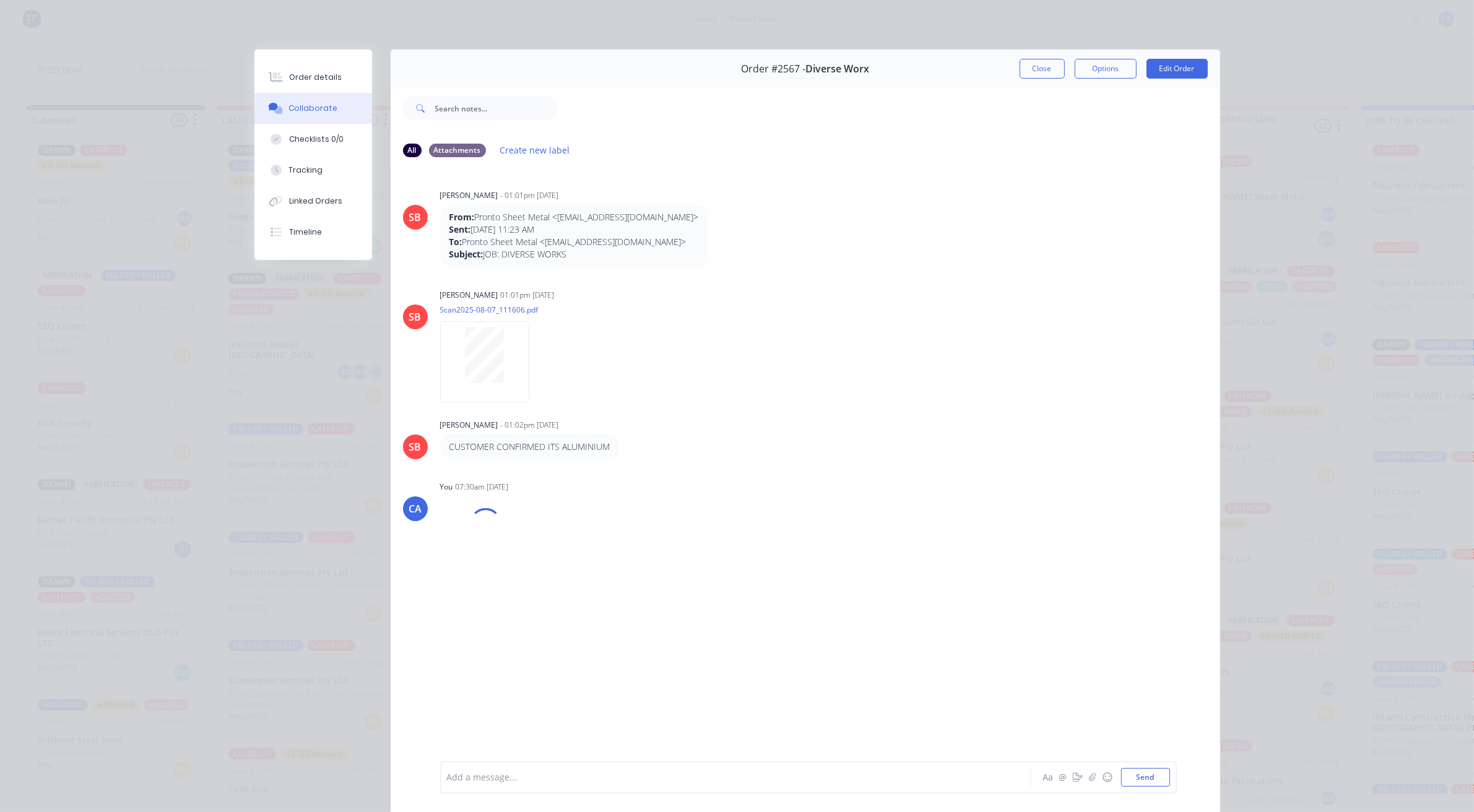
click at [617, 766] on div "Add a message... Aa @ ☺ Send" at bounding box center [808, 777] width 737 height 32
click at [613, 772] on div at bounding box center [718, 777] width 542 height 13
click at [1050, 65] on button "Close" at bounding box center [1042, 69] width 45 height 20
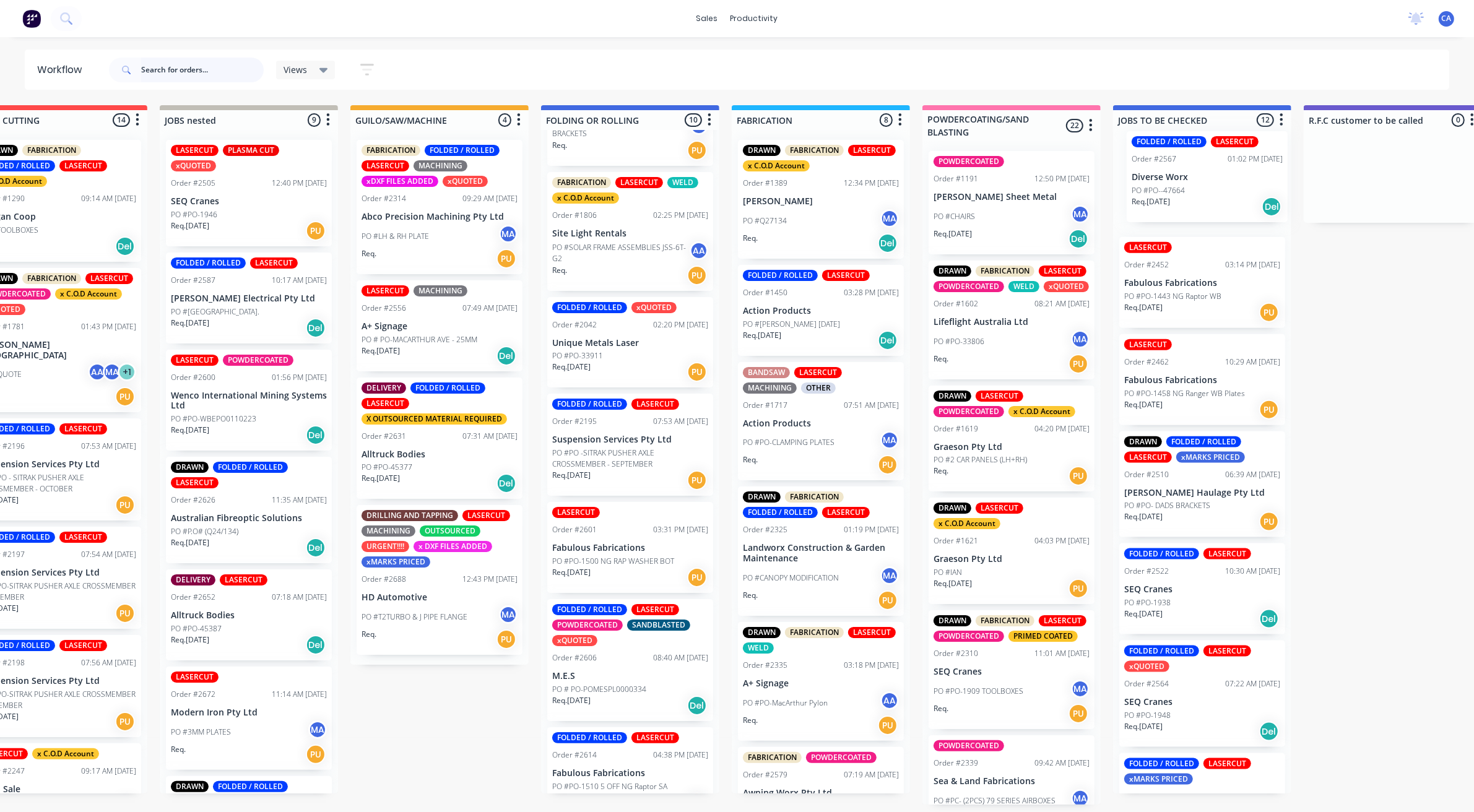
drag, startPoint x: 963, startPoint y: 498, endPoint x: 1184, endPoint y: 182, distance: 385.6
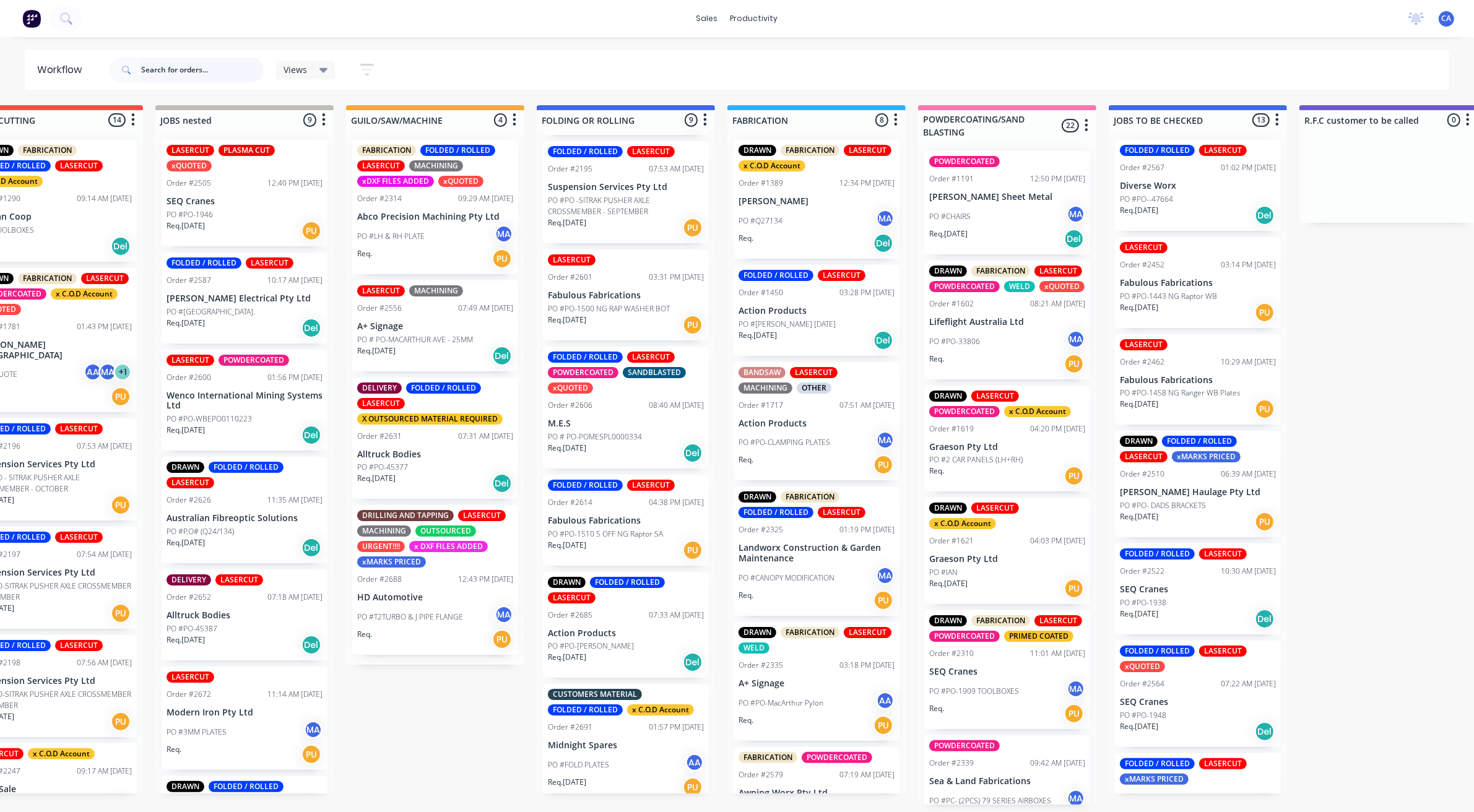
scroll to position [352, 0]
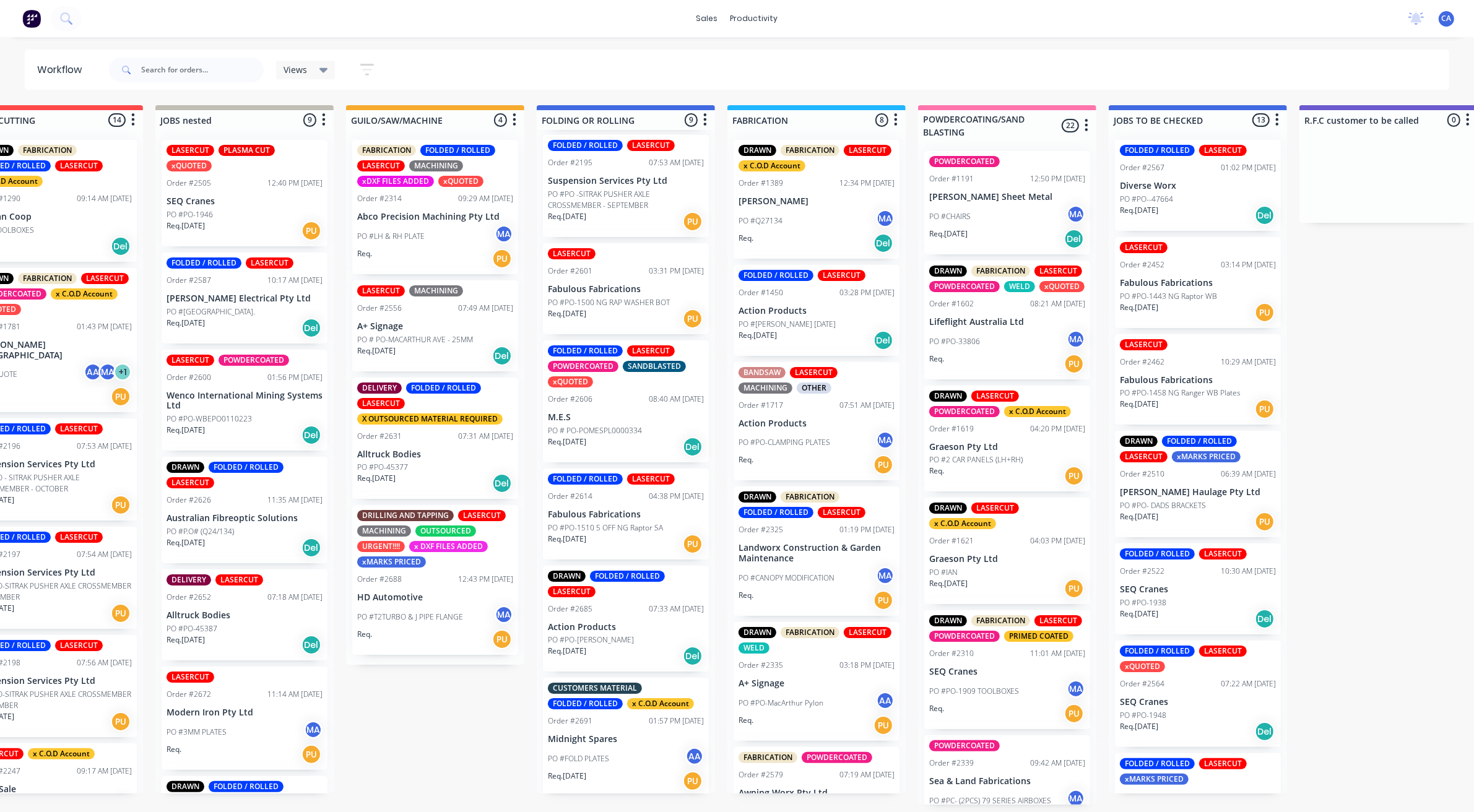
click at [618, 742] on p "Midnight Spares" at bounding box center [625, 740] width 156 height 10
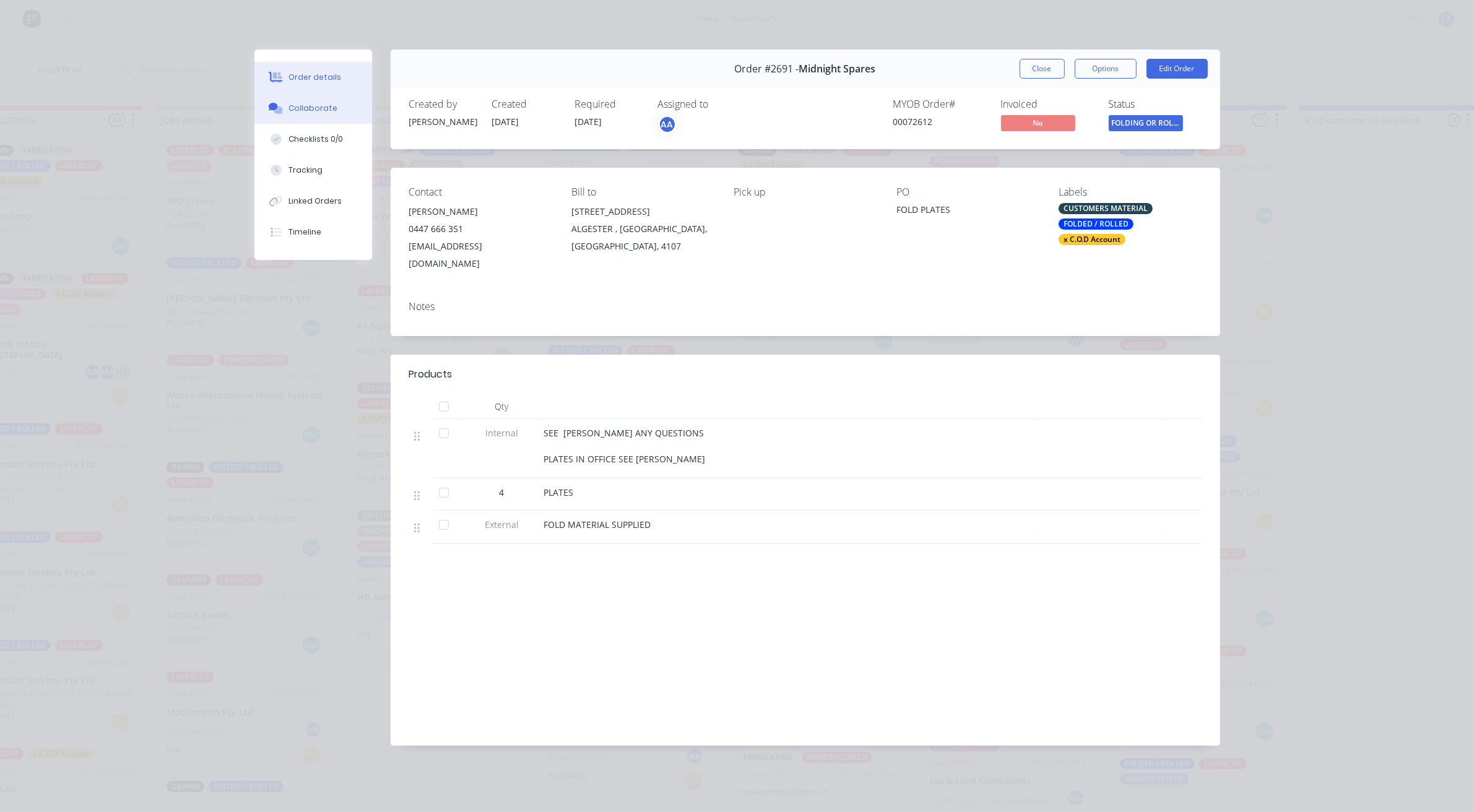
click at [329, 113] on div "Collaborate" at bounding box center [312, 108] width 49 height 11
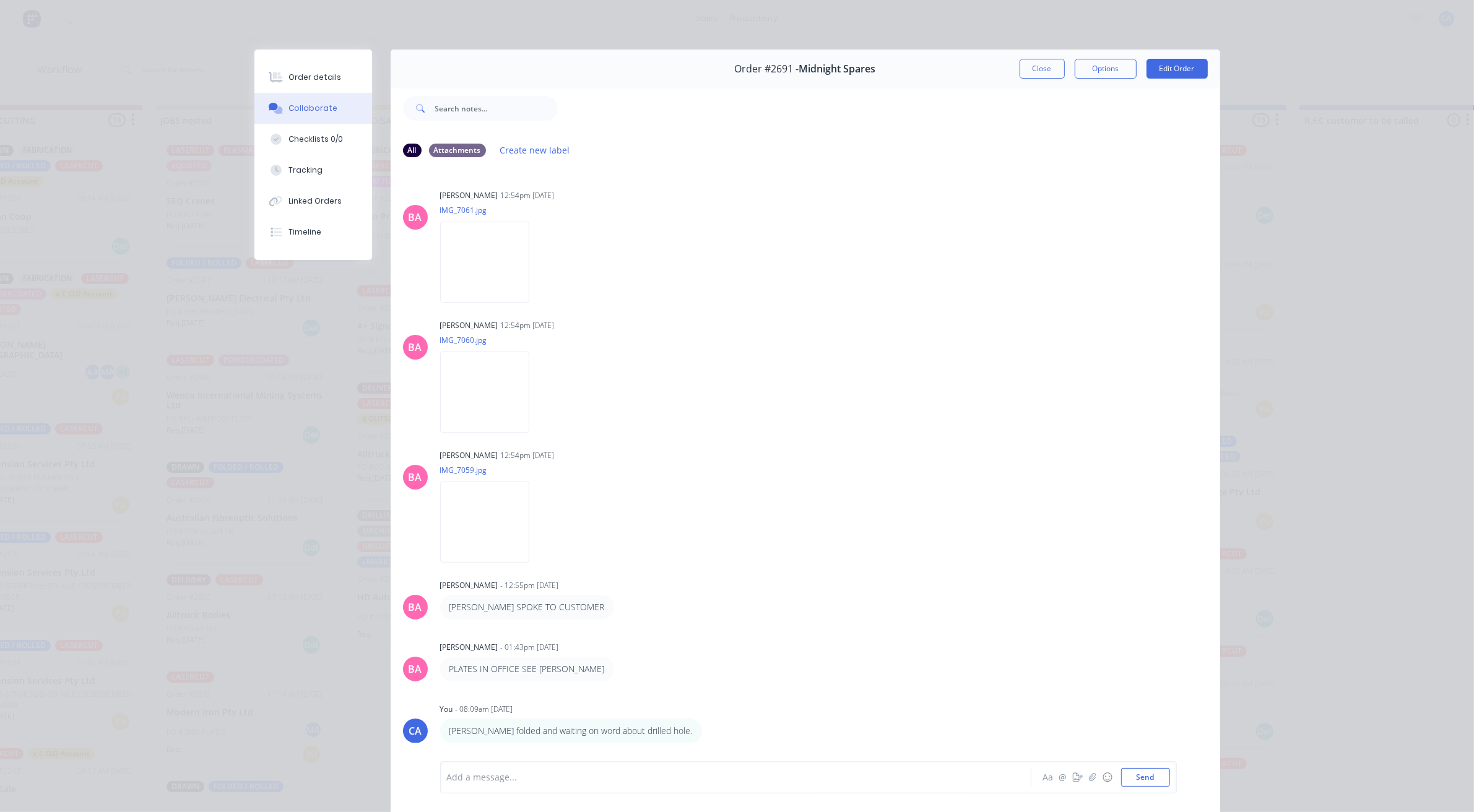
click at [1034, 75] on button "Close" at bounding box center [1042, 69] width 45 height 20
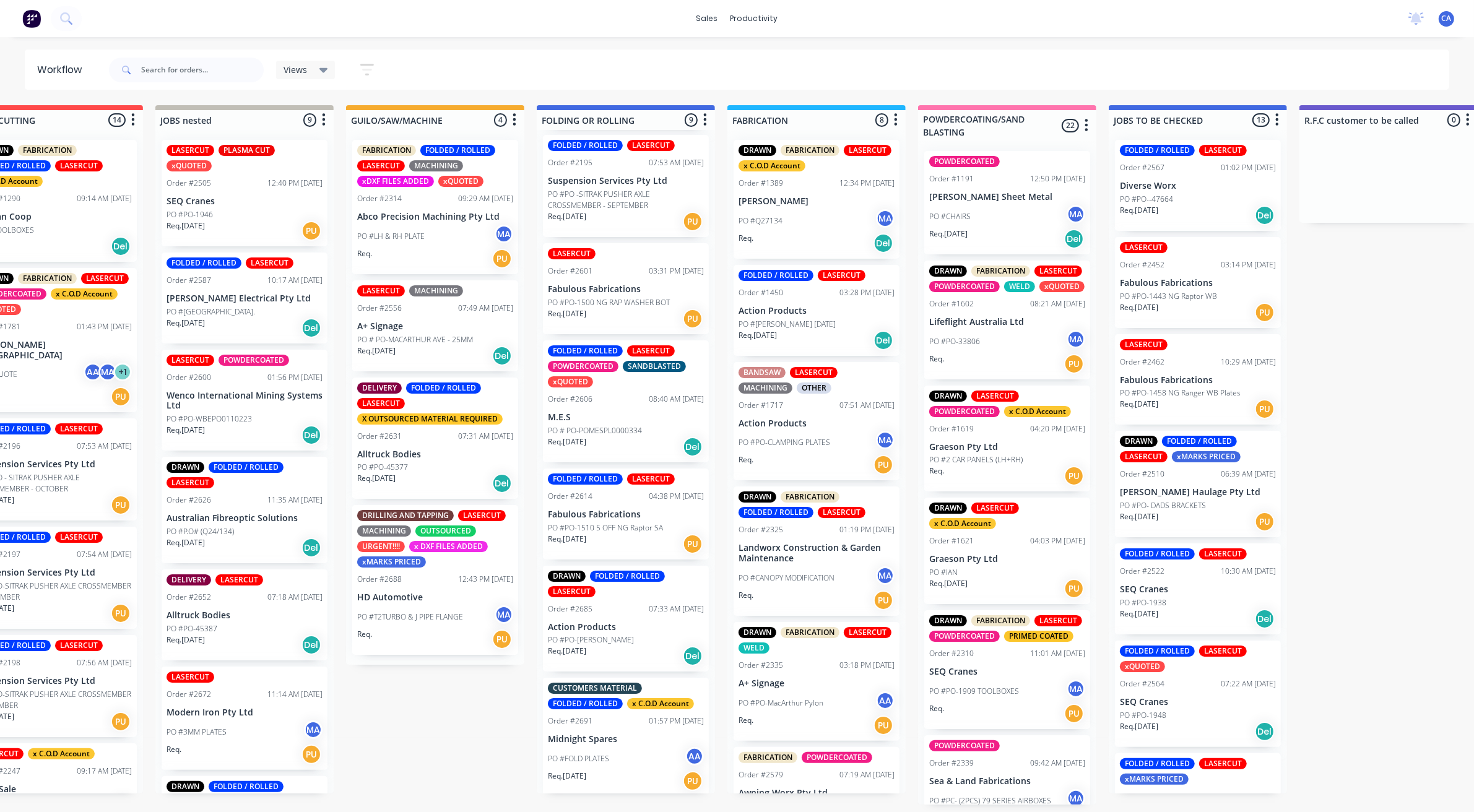
click at [604, 314] on div "Req. [DATE] PU" at bounding box center [625, 319] width 156 height 21
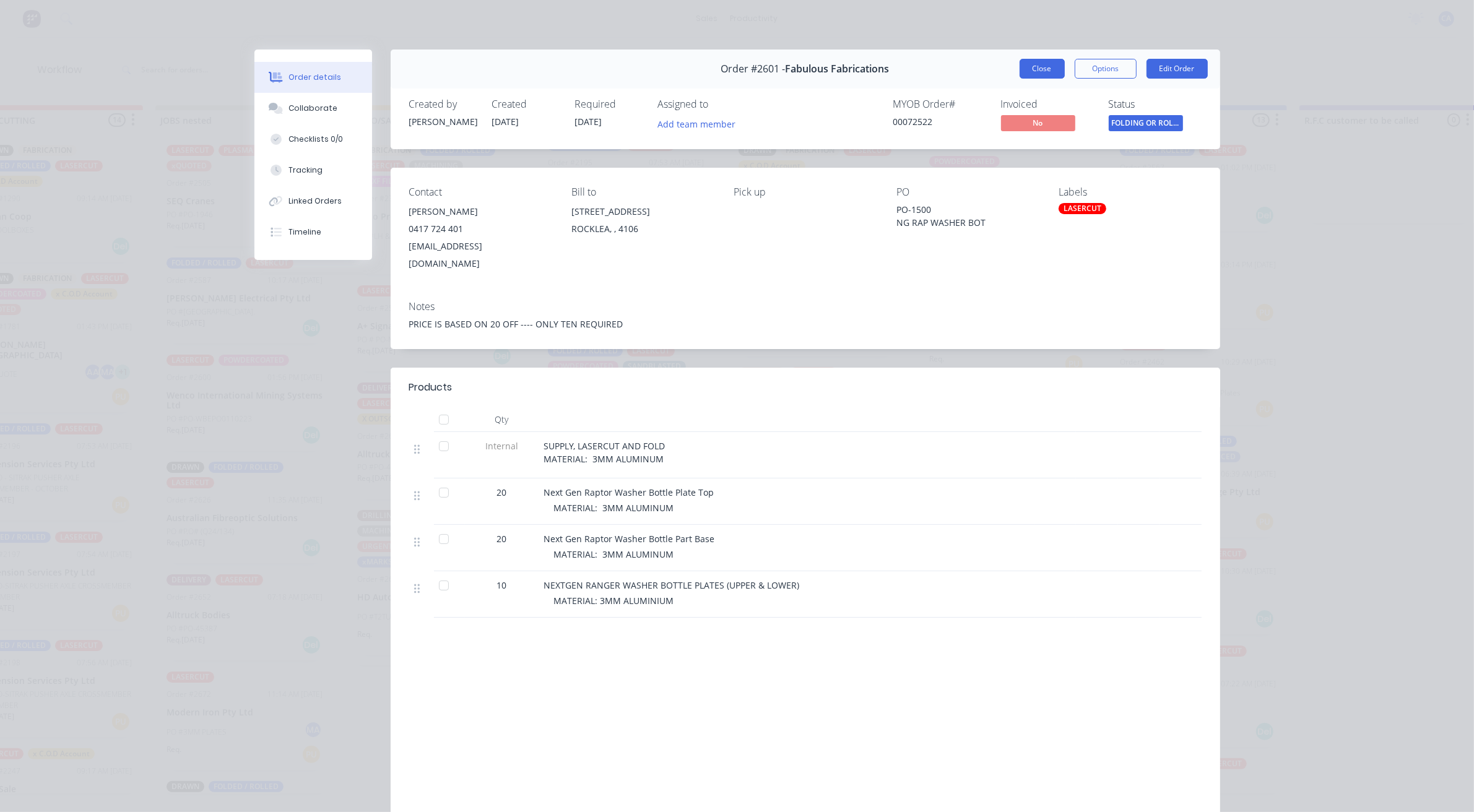
drag, startPoint x: 1029, startPoint y: 65, endPoint x: 1010, endPoint y: 74, distance: 21.0
click at [1031, 65] on button "Close" at bounding box center [1042, 69] width 45 height 20
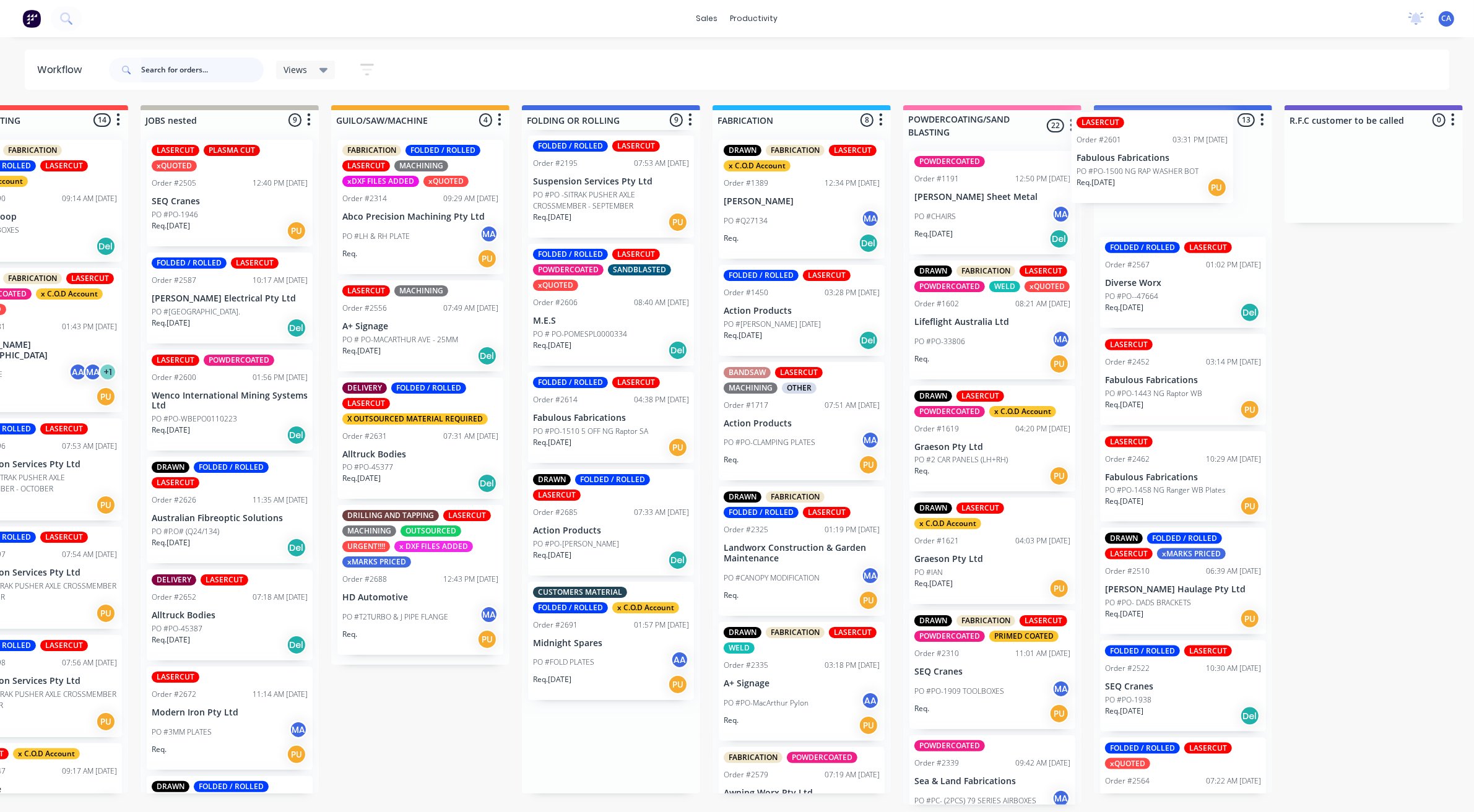
scroll to position [0, 276]
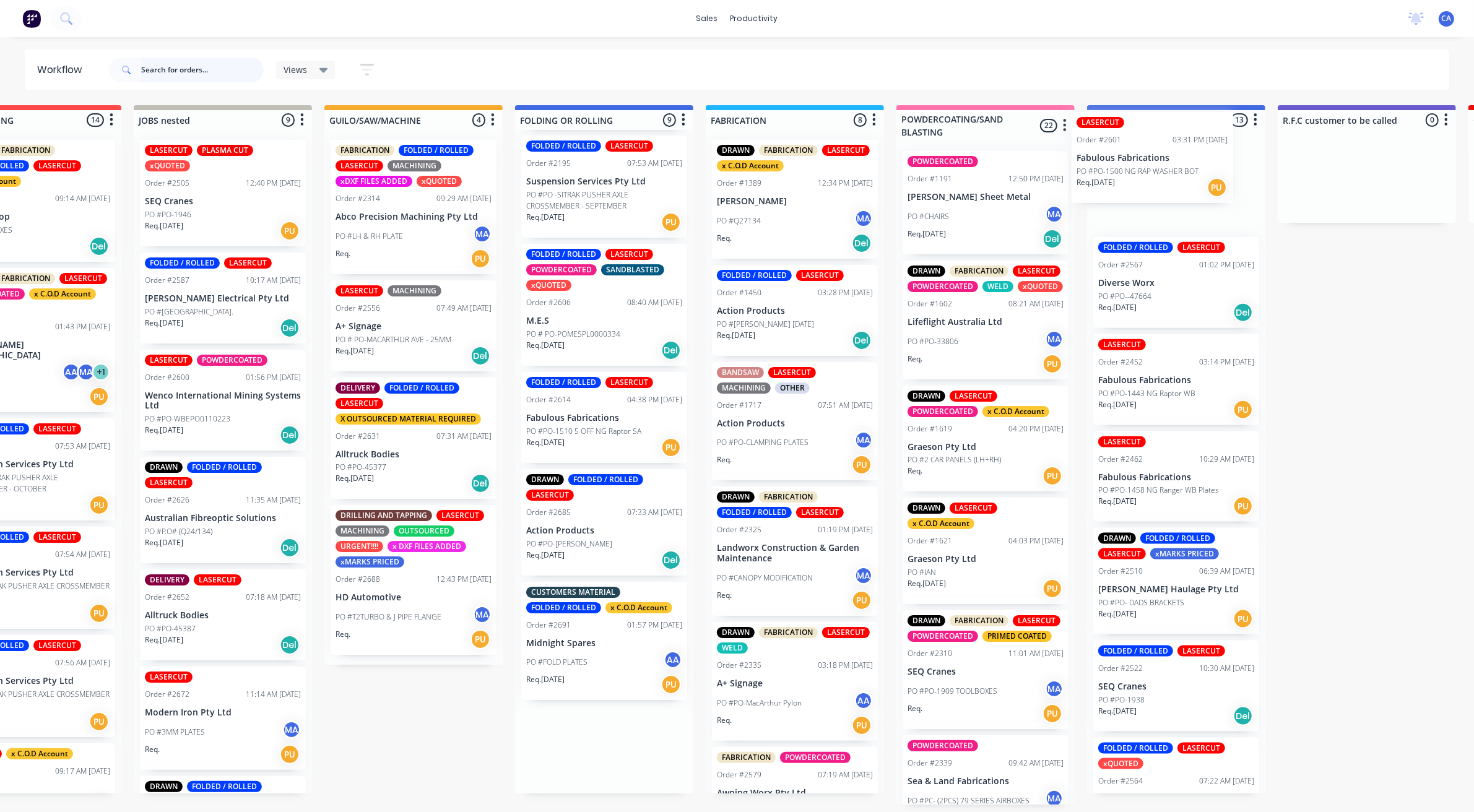
drag, startPoint x: 620, startPoint y: 299, endPoint x: 1162, endPoint y: 167, distance: 557.8
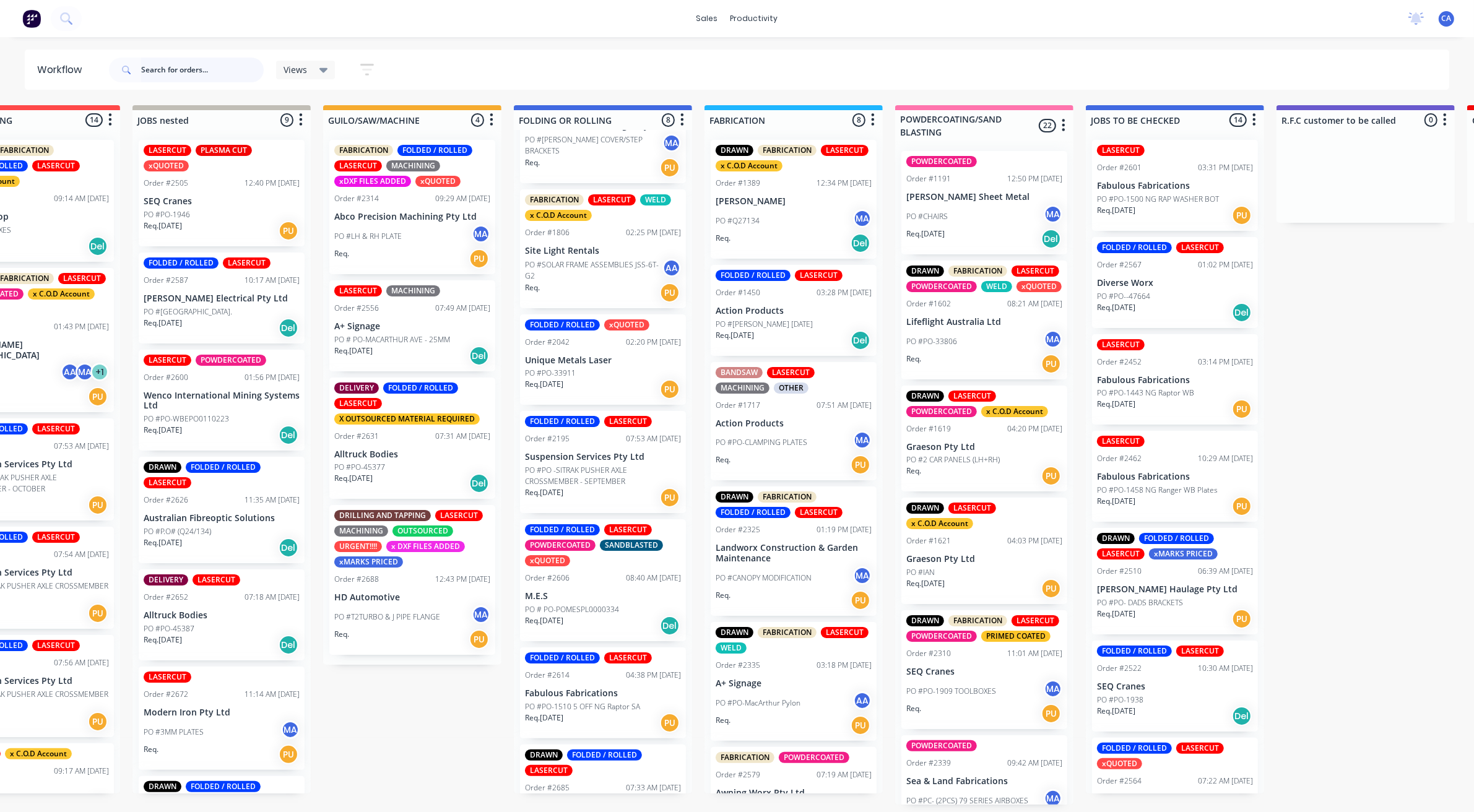
scroll to position [73, 0]
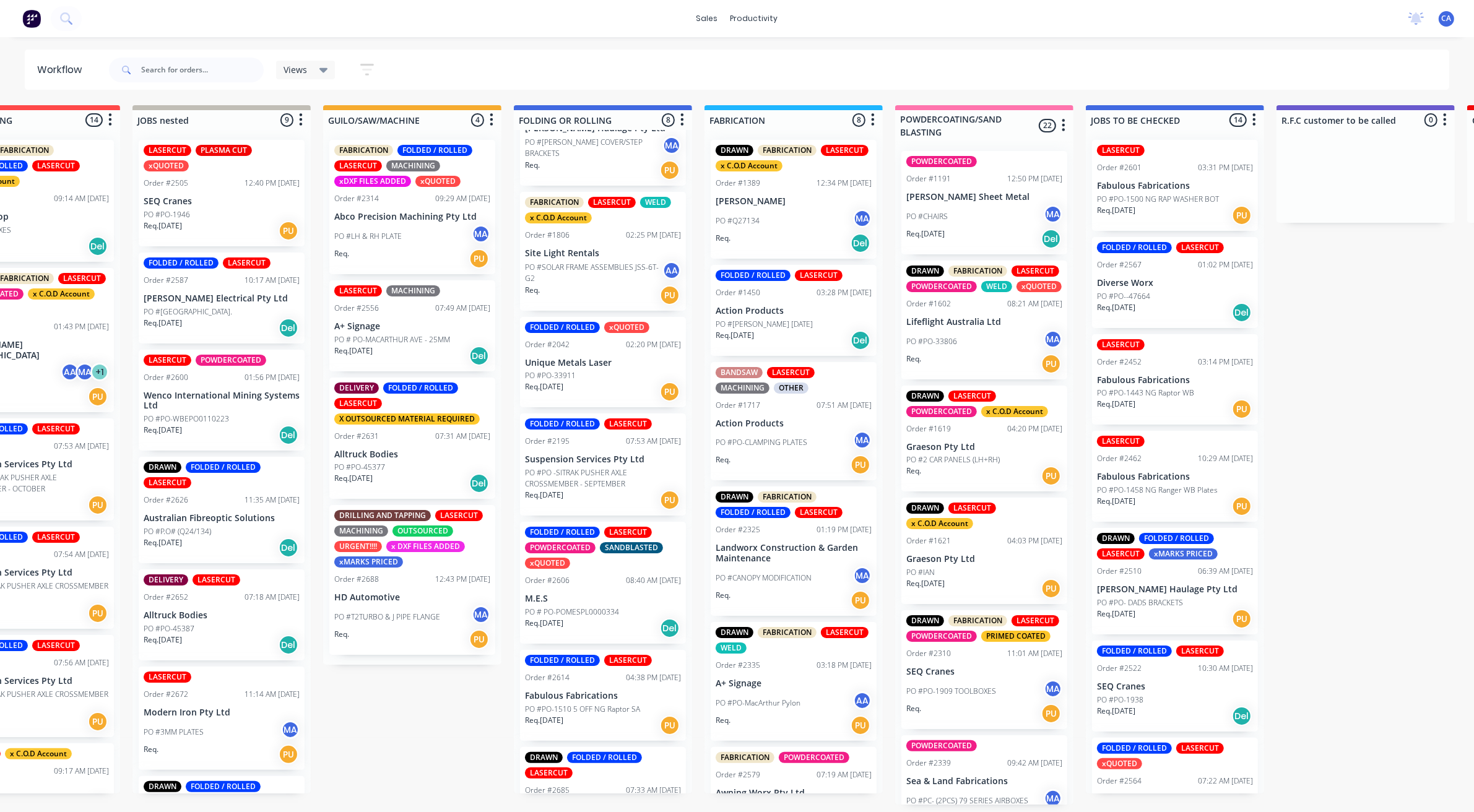
click at [605, 382] on div "Req. [DATE] PU" at bounding box center [603, 391] width 156 height 21
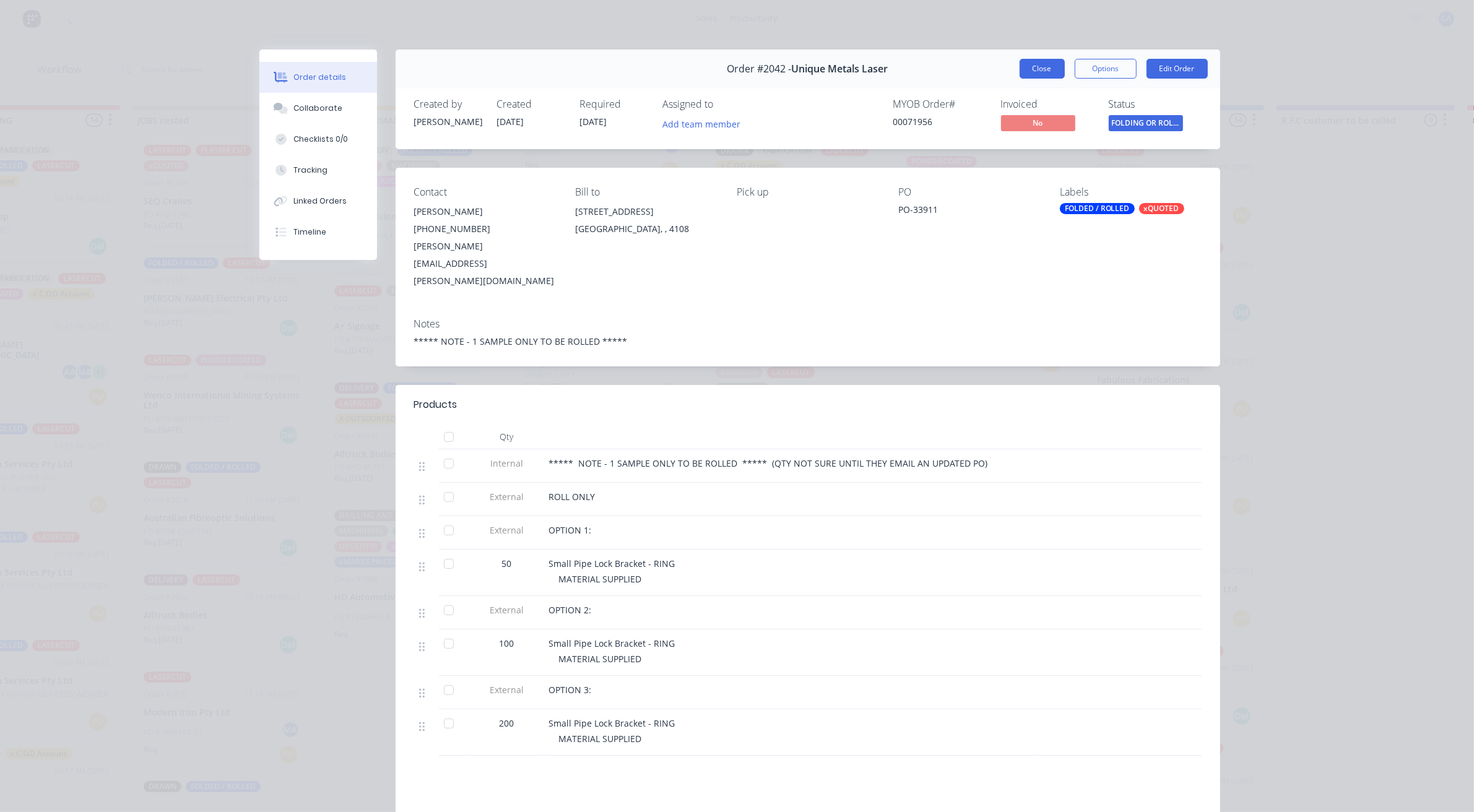
click at [1043, 59] on button "Close" at bounding box center [1042, 69] width 45 height 20
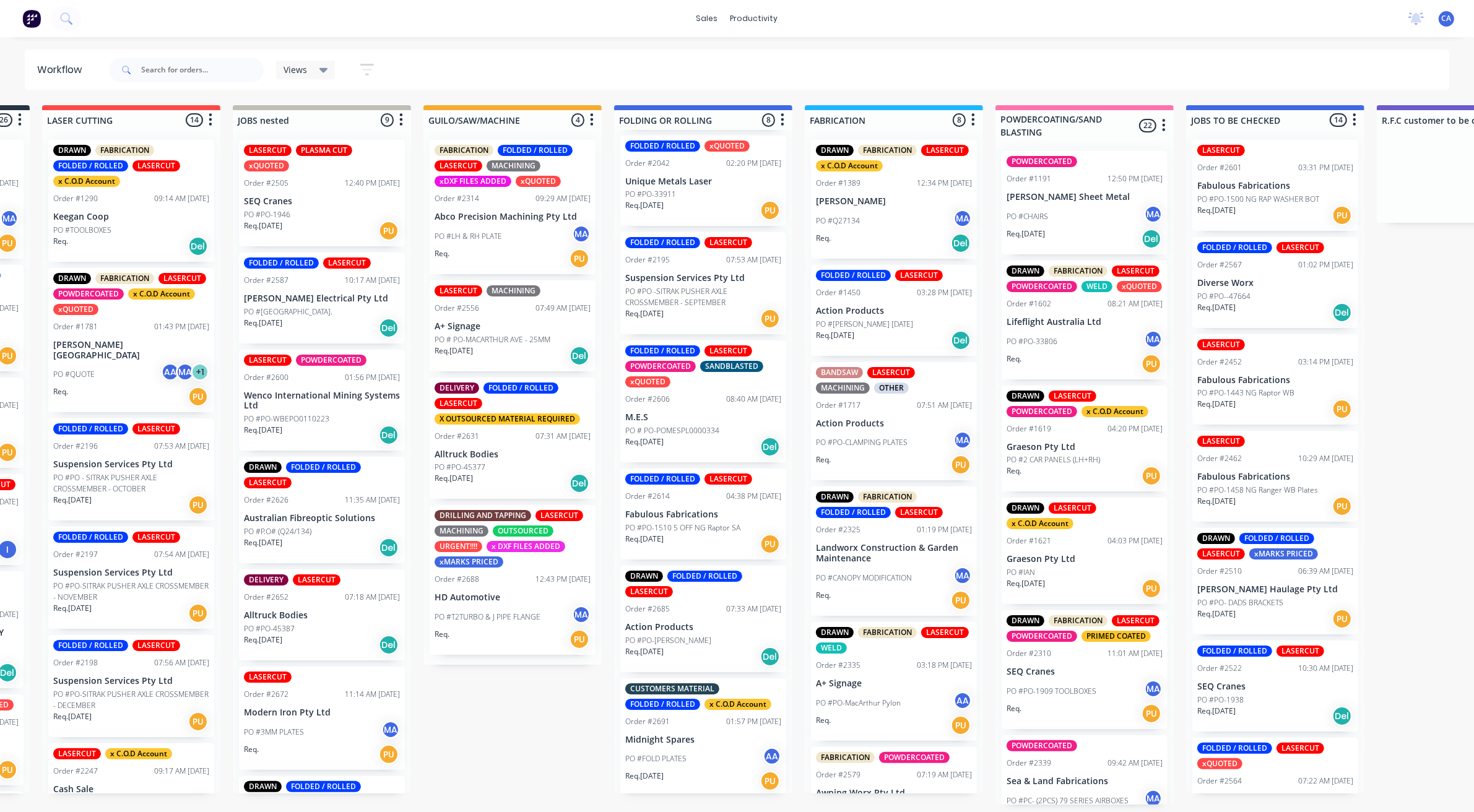
scroll to position [0, 0]
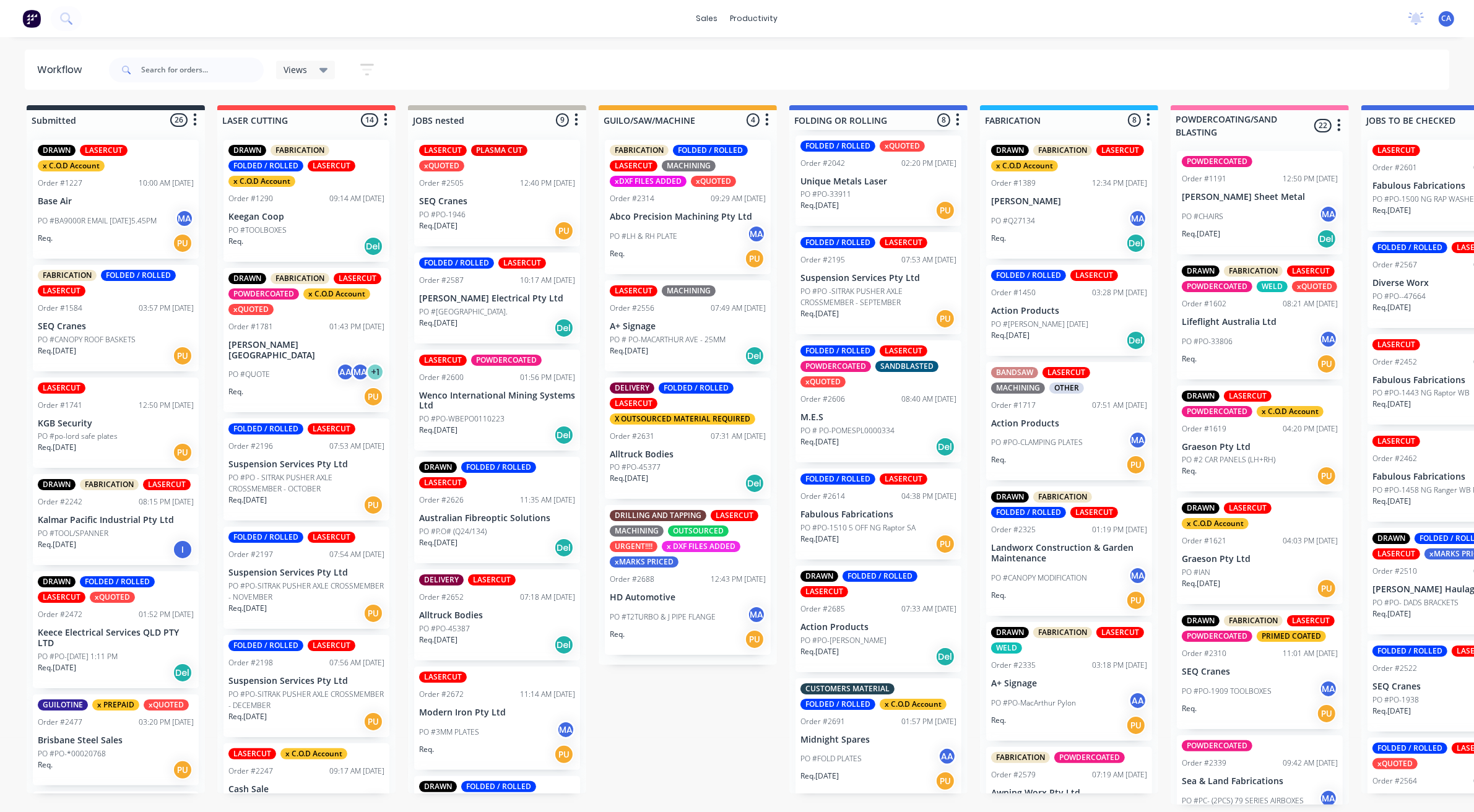
drag, startPoint x: 485, startPoint y: 731, endPoint x: 244, endPoint y: 561, distance: 294.9
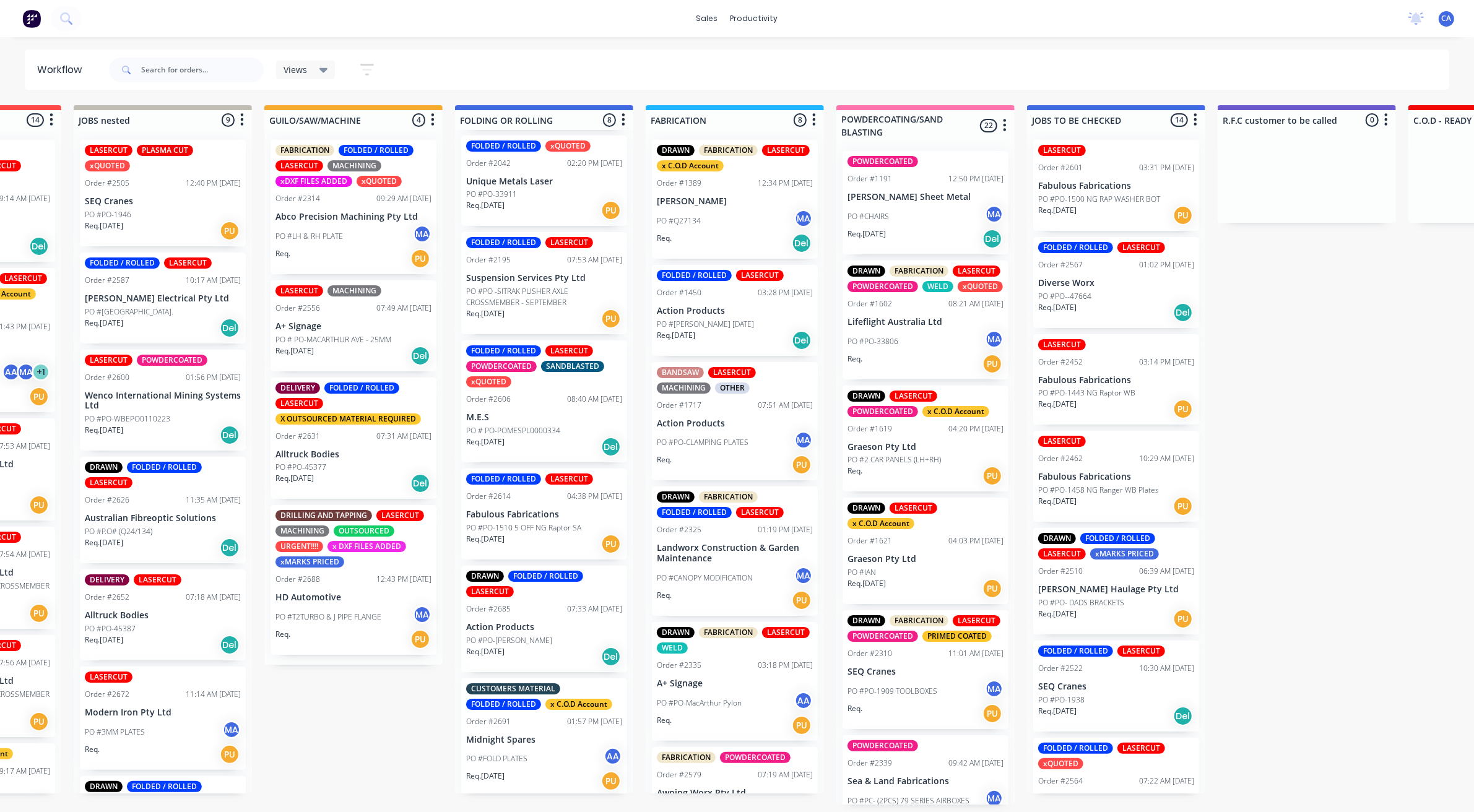
drag, startPoint x: 712, startPoint y: 703, endPoint x: 786, endPoint y: 696, distance: 74.3
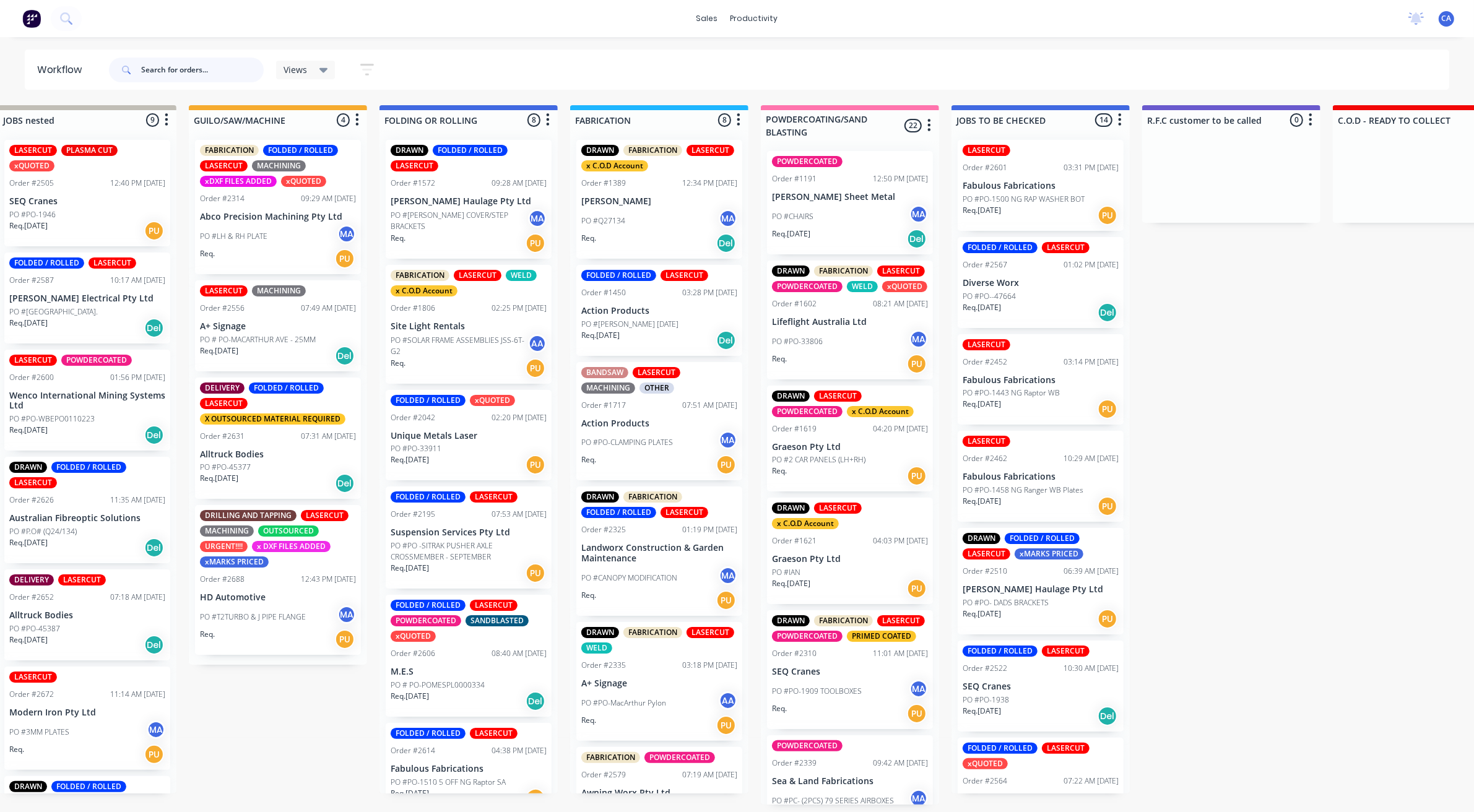
click at [193, 70] on input "text" at bounding box center [202, 69] width 123 height 25
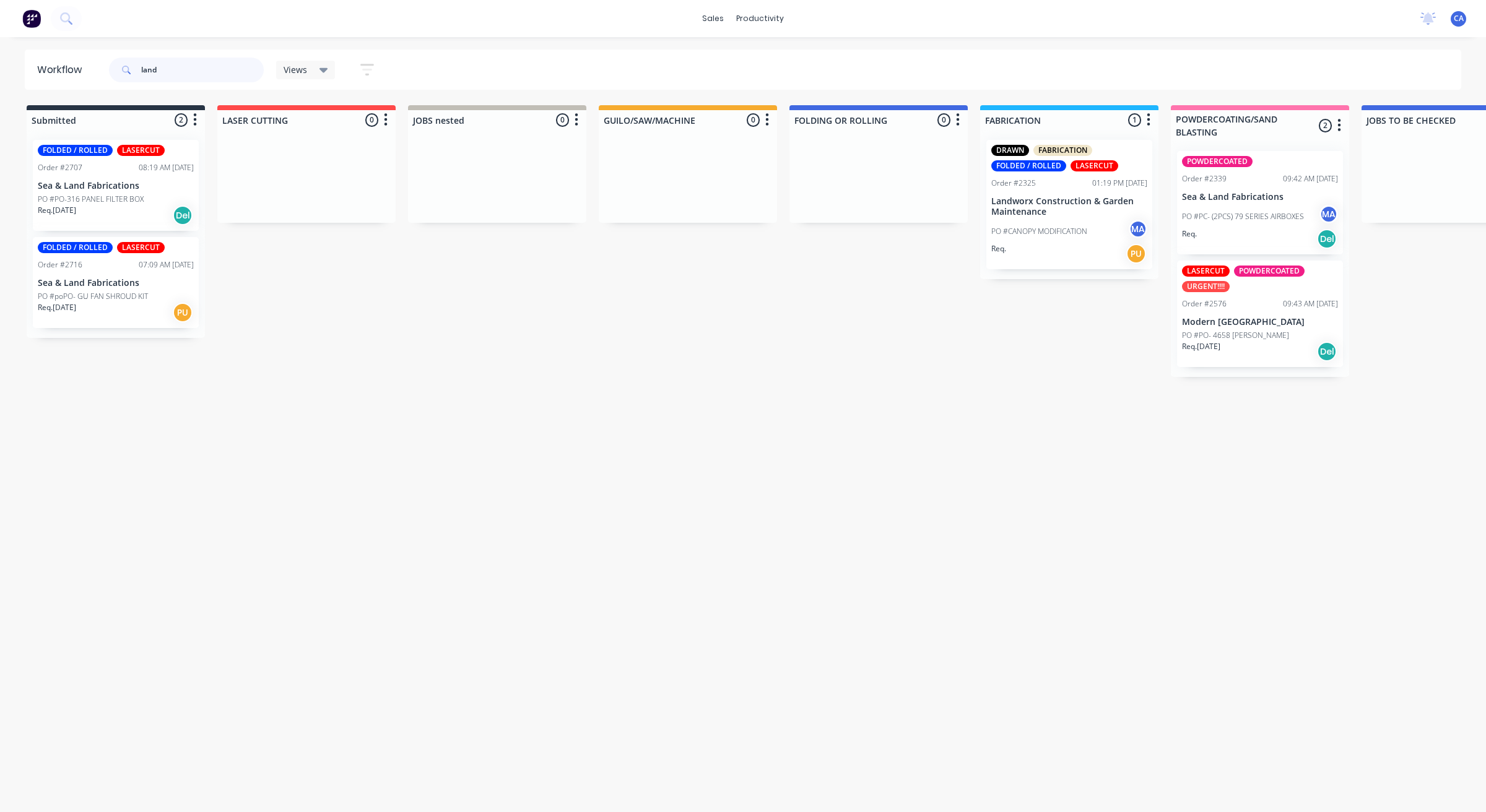
type input "land"
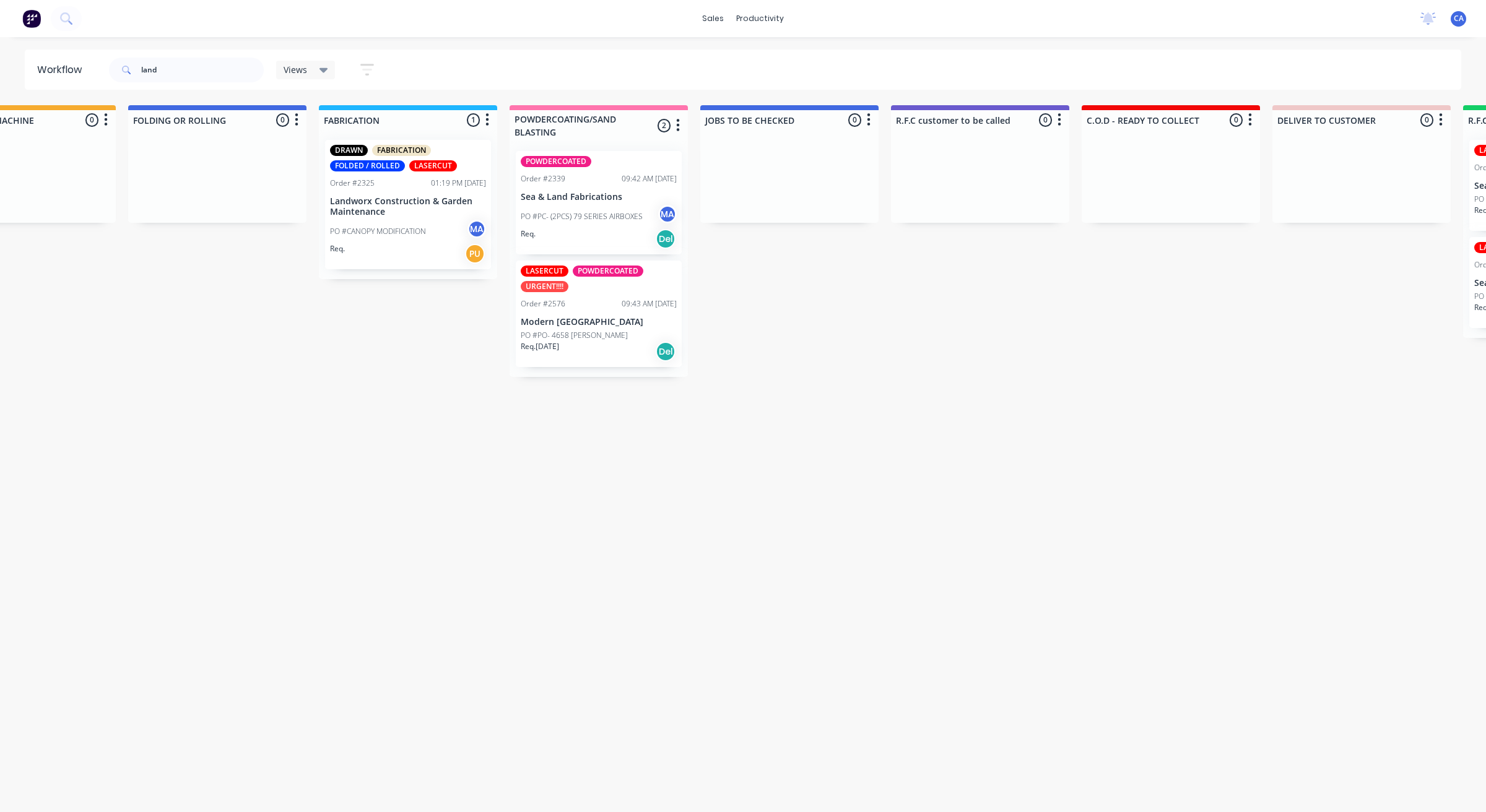
scroll to position [0, 1817]
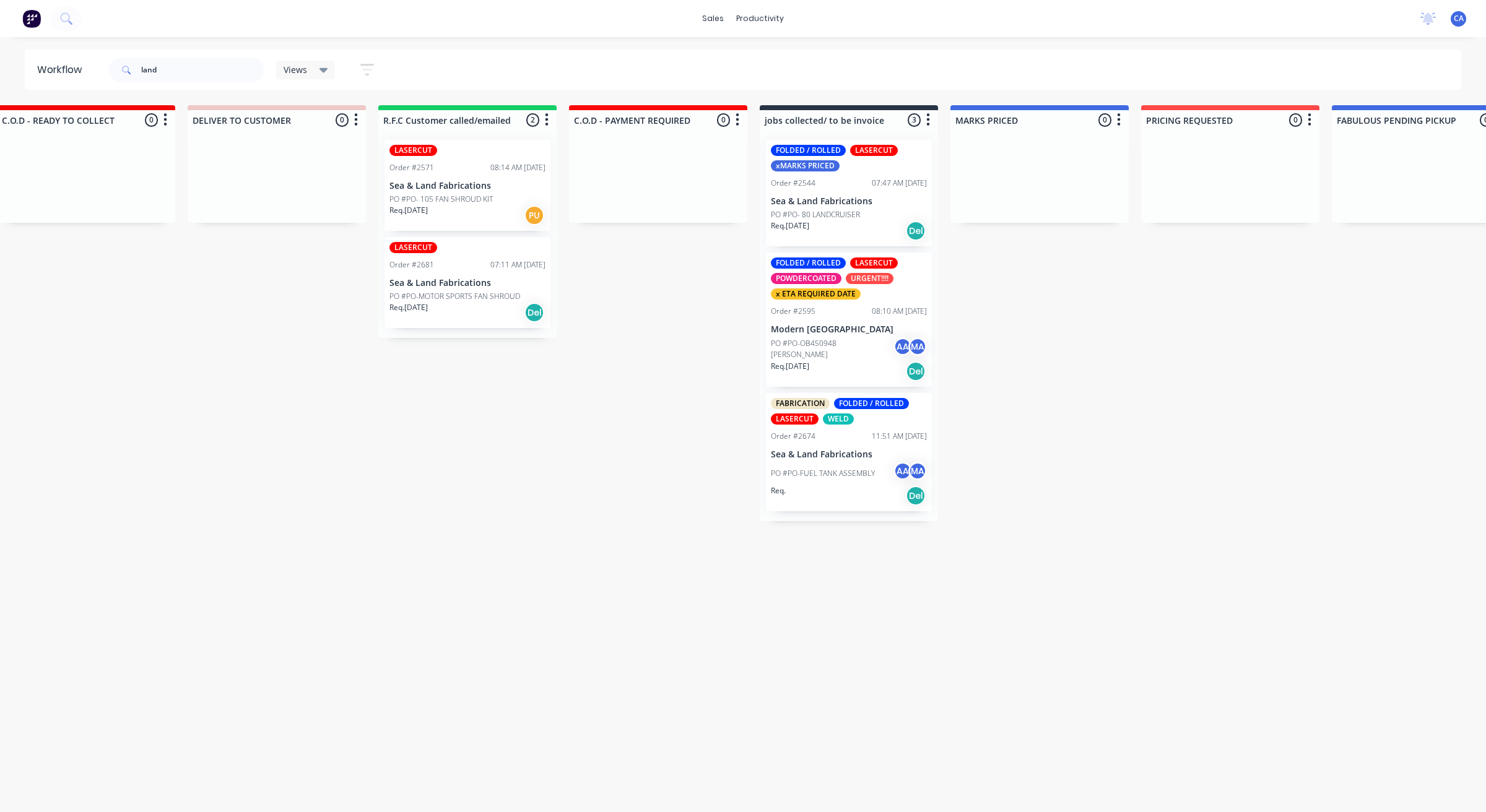
drag, startPoint x: 332, startPoint y: 297, endPoint x: 523, endPoint y: 309, distance: 191.4
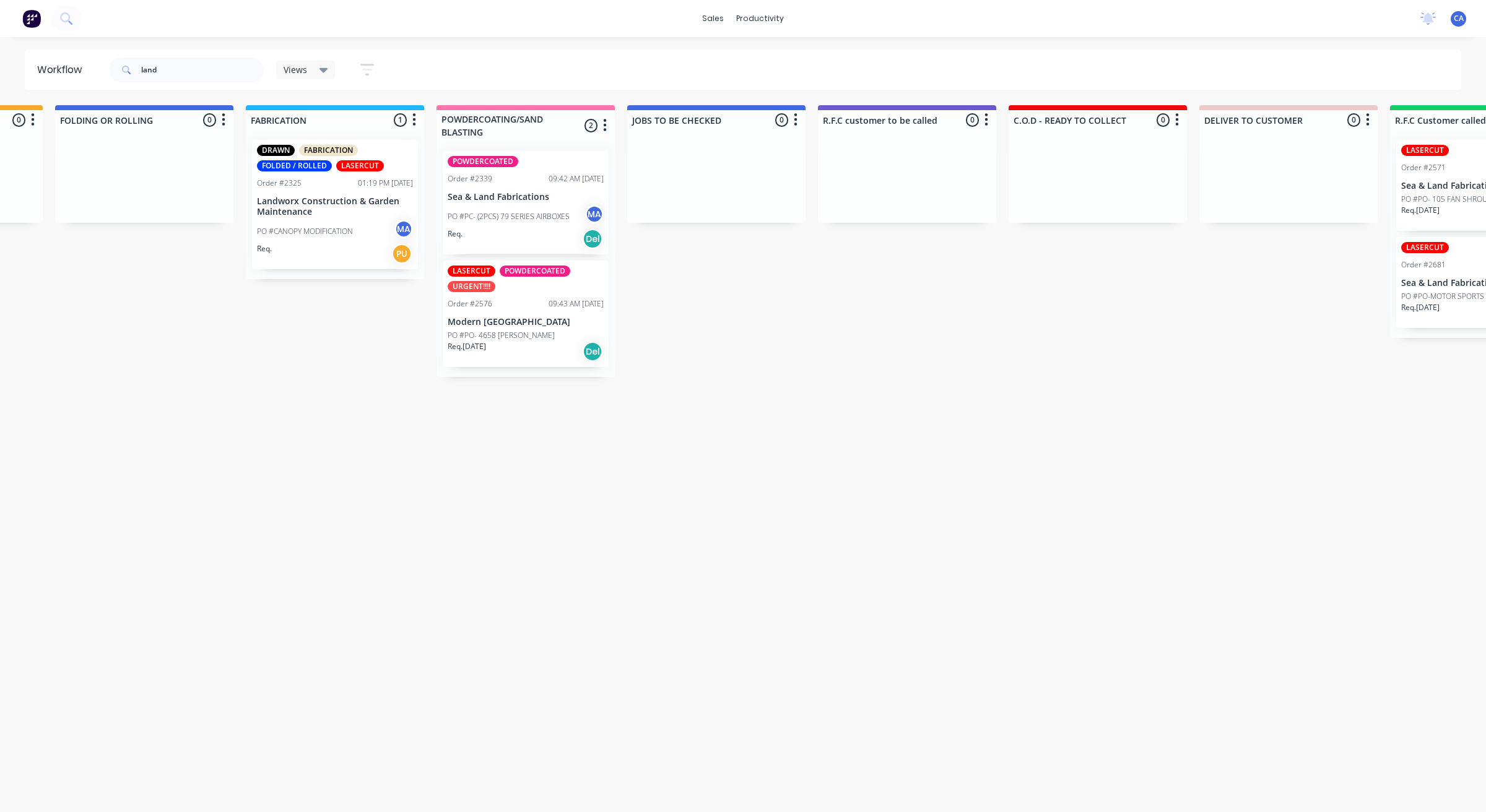
drag, startPoint x: 521, startPoint y: 309, endPoint x: 437, endPoint y: 328, distance: 86.1
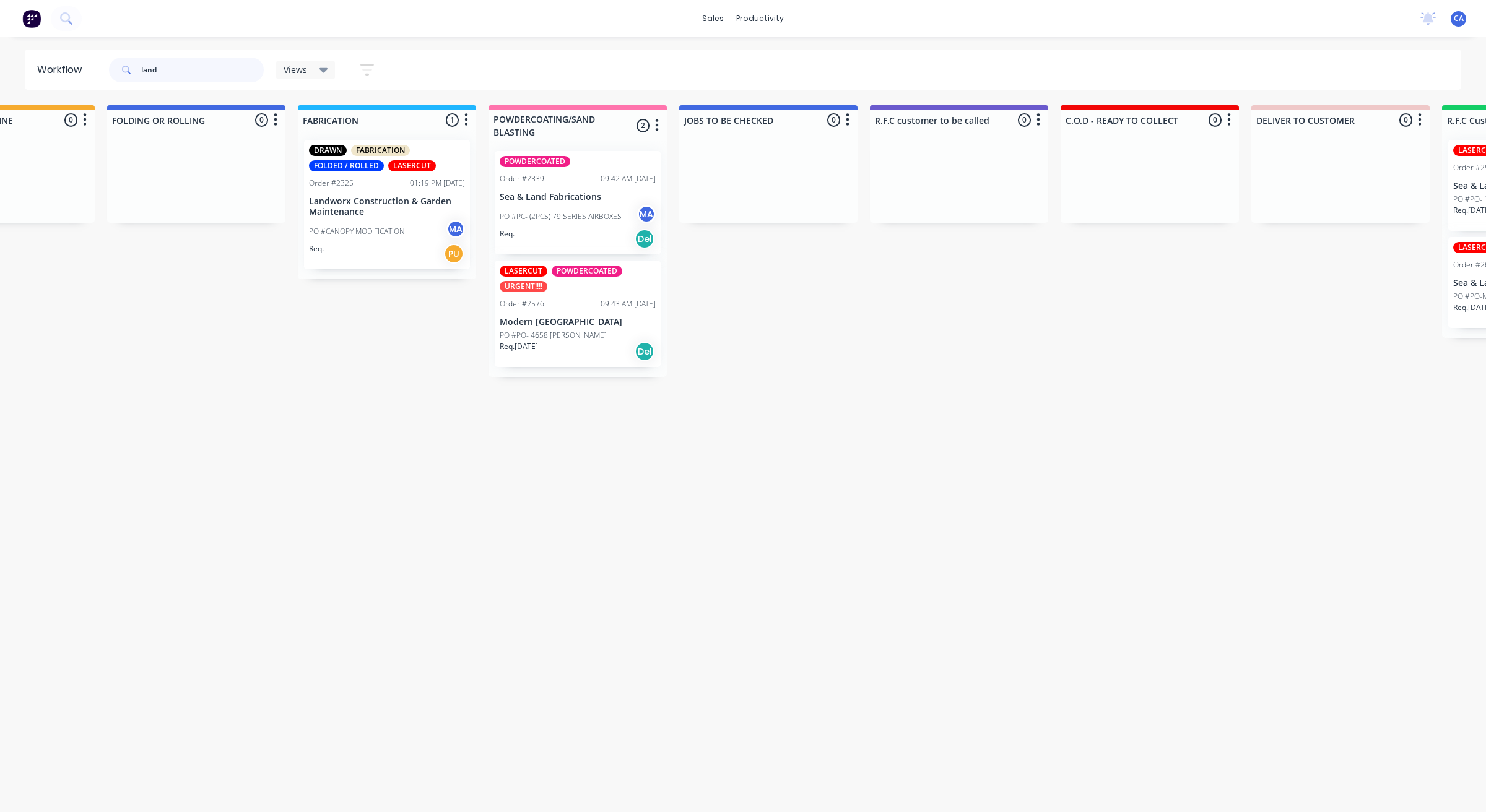
drag, startPoint x: 150, startPoint y: 66, endPoint x: 74, endPoint y: 55, distance: 76.8
click at [74, 55] on header "Workflow land Views Save new view None (Default) edit Show/Hide statuses Show l…" at bounding box center [743, 69] width 1437 height 40
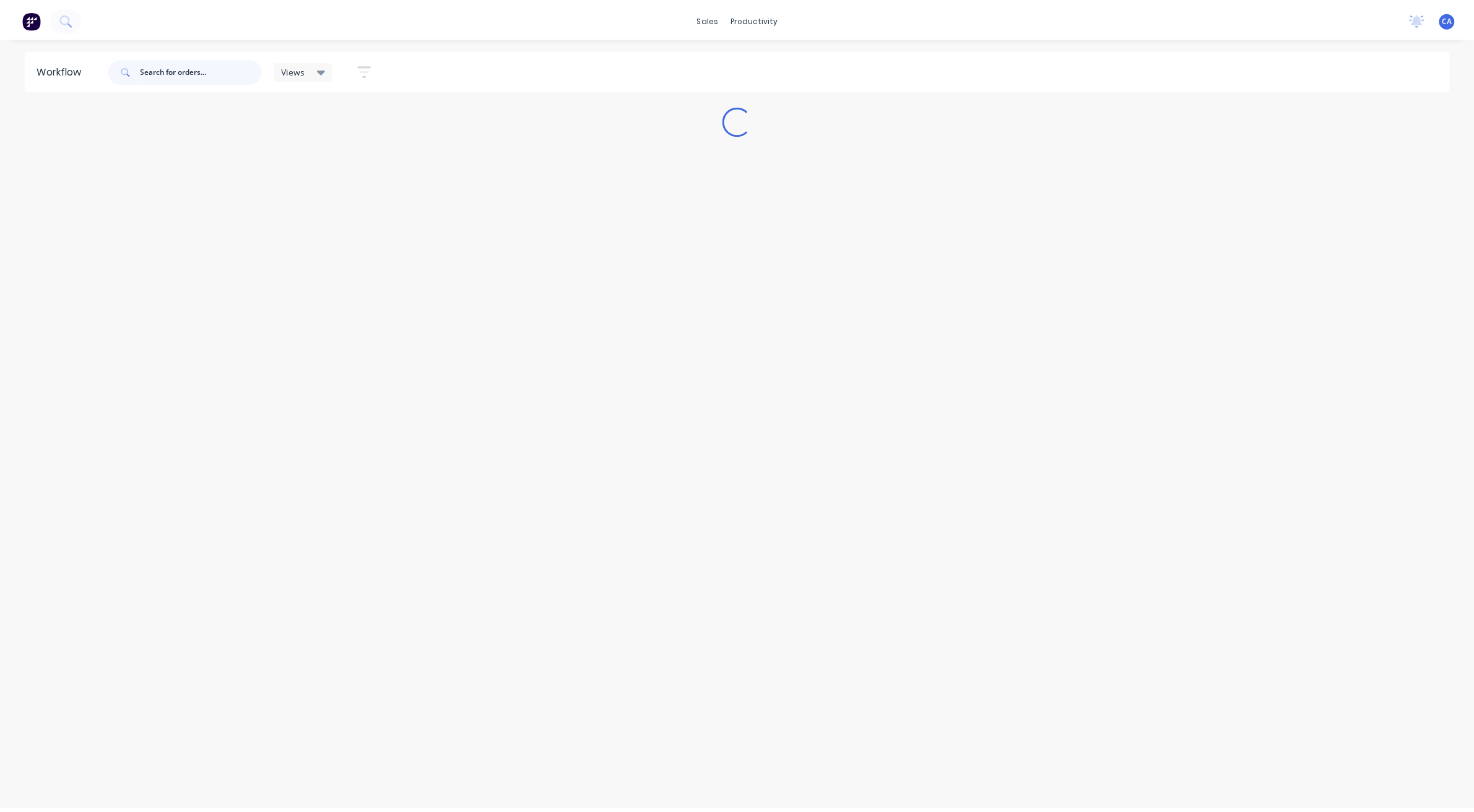
scroll to position [0, 0]
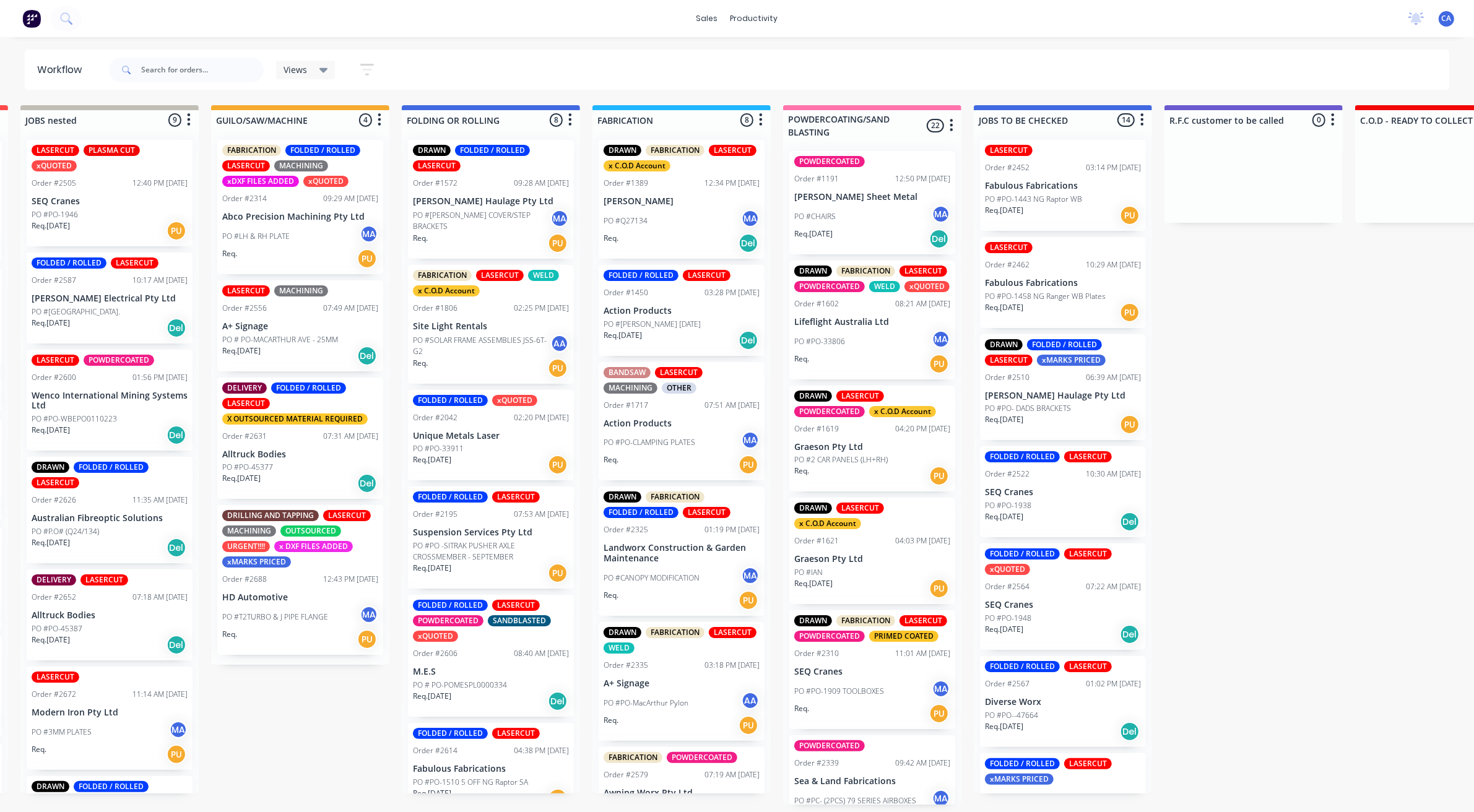
drag, startPoint x: 678, startPoint y: 656, endPoint x: 728, endPoint y: 663, distance: 50.5
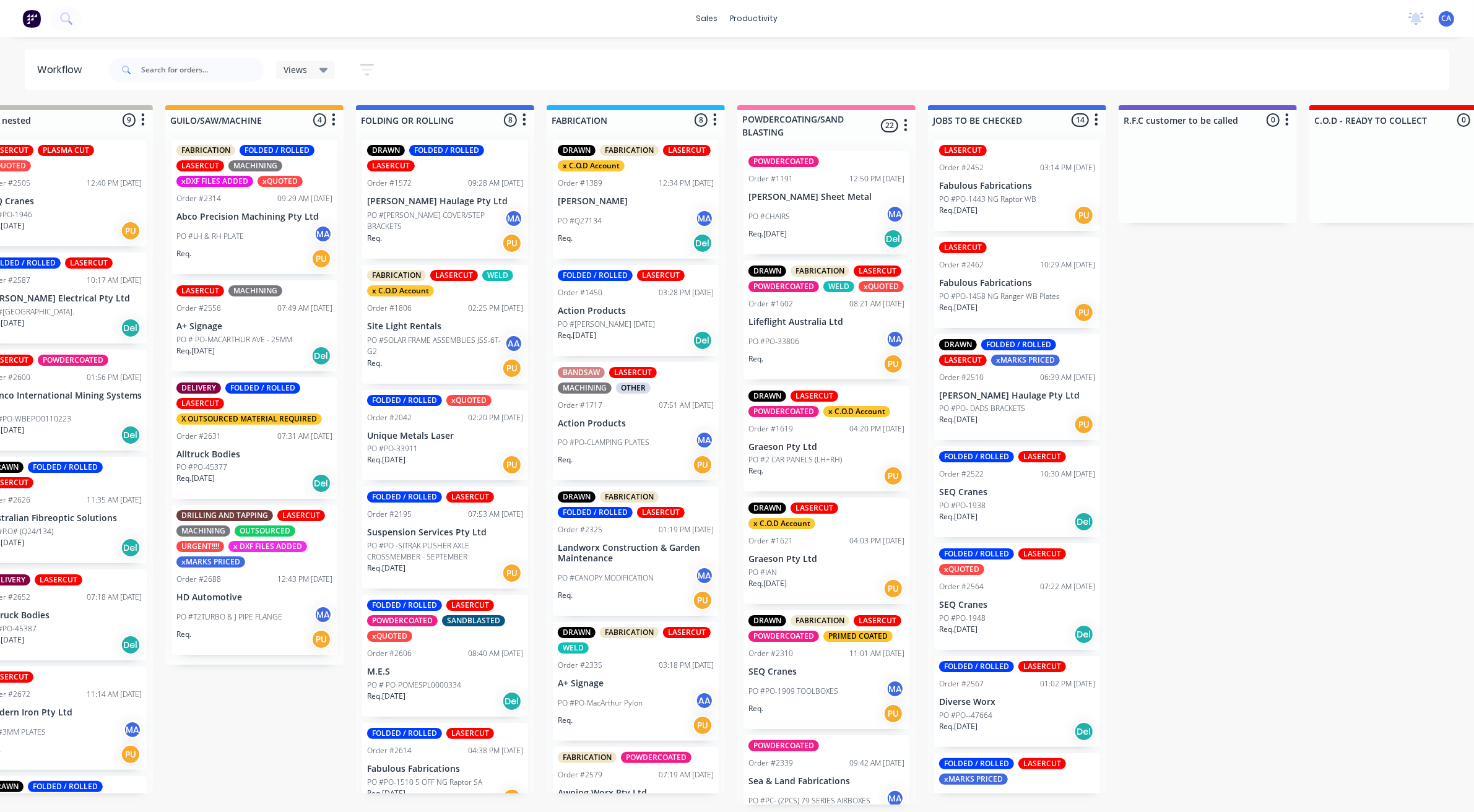
click at [266, 341] on p "PO # PO-MACARTHUR AVE - 25MM" at bounding box center [234, 339] width 116 height 11
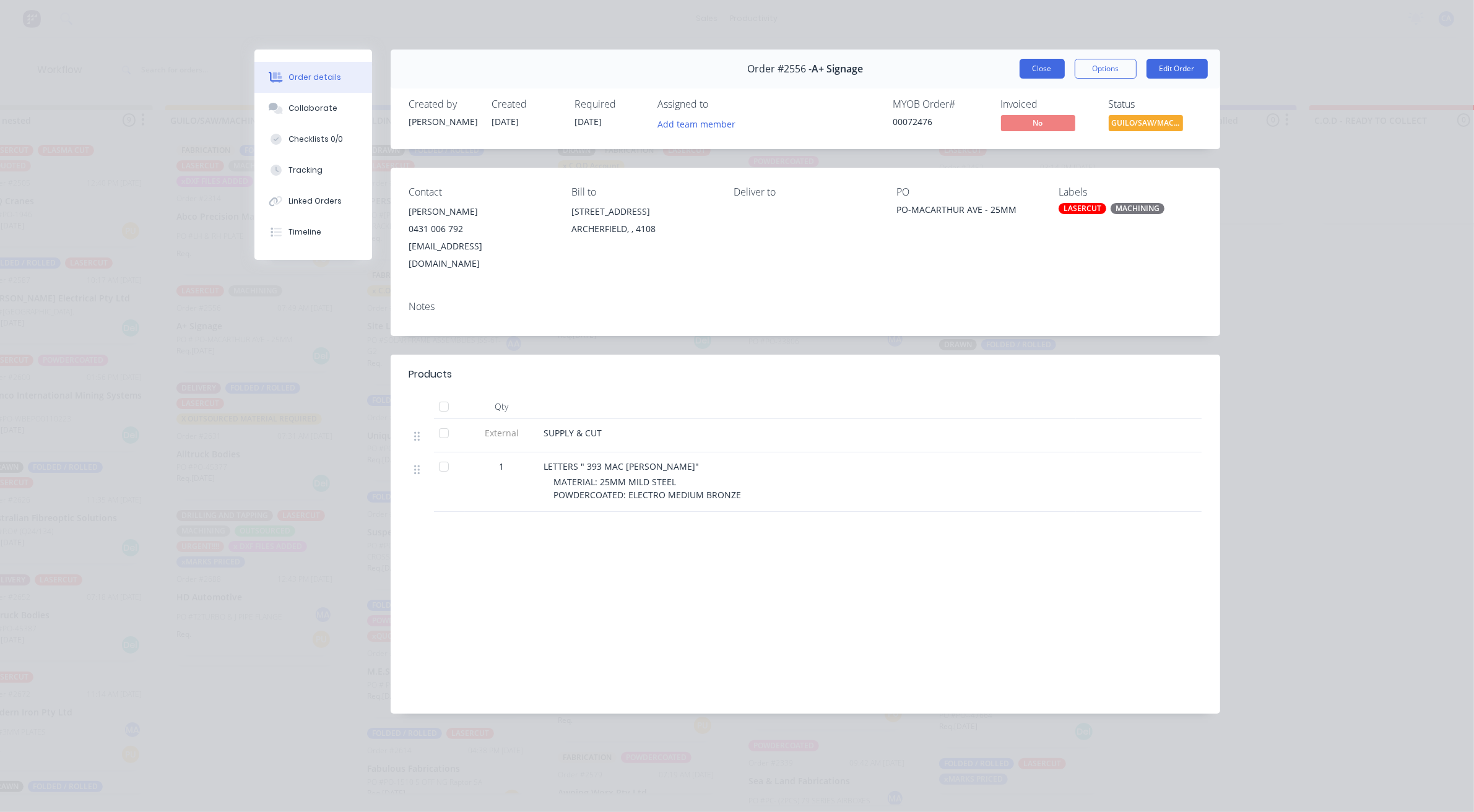
drag, startPoint x: 1038, startPoint y: 65, endPoint x: 1023, endPoint y: 70, distance: 15.8
click at [1038, 66] on button "Close" at bounding box center [1042, 69] width 45 height 20
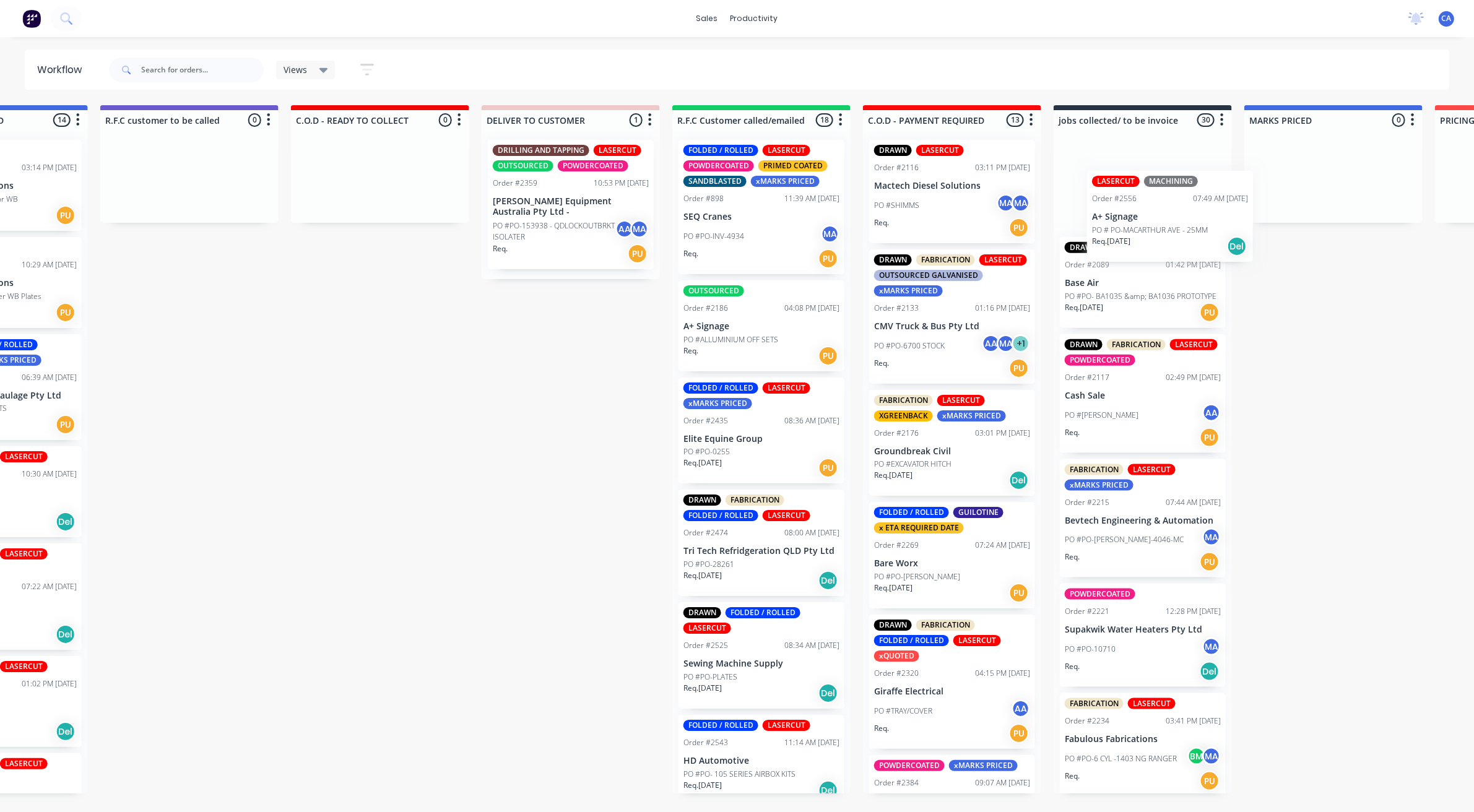
scroll to position [0, 1464]
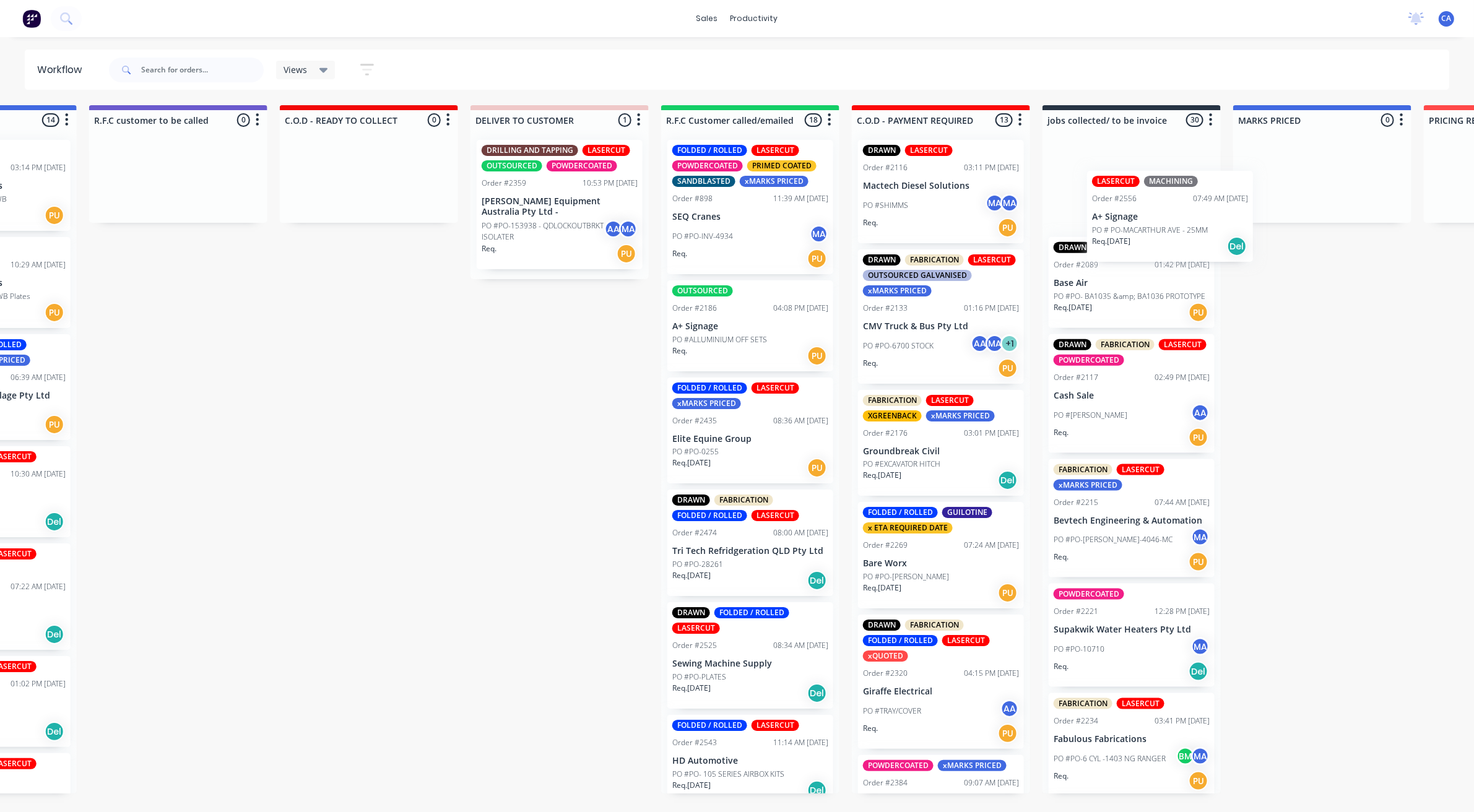
drag, startPoint x: 258, startPoint y: 332, endPoint x: 1162, endPoint y: 217, distance: 911.3
click at [1165, 219] on div "Submitted 26 Sort By Created date Required date Order number Customer name Most…" at bounding box center [368, 455] width 3680 height 699
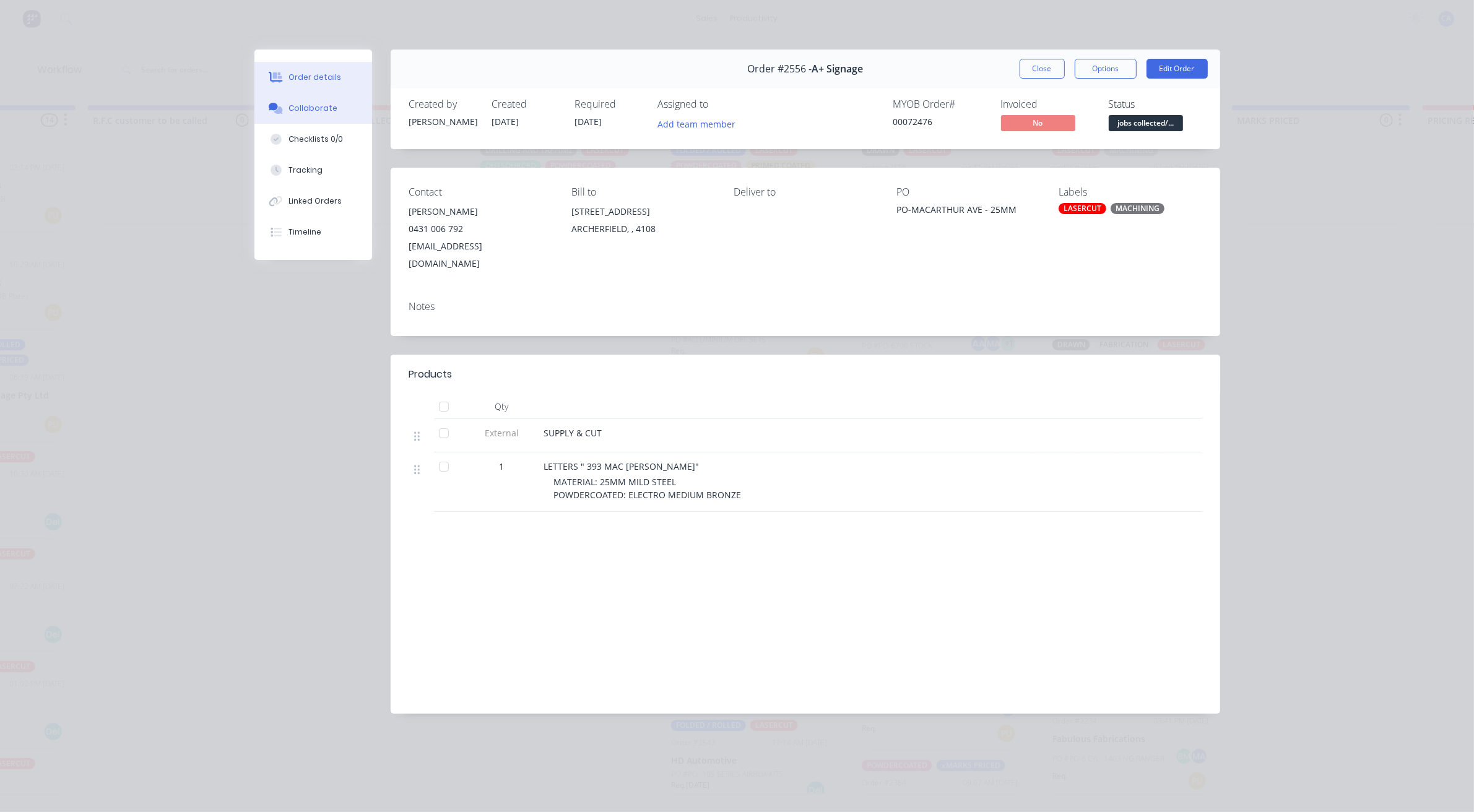
click at [335, 100] on button "Collaborate" at bounding box center [313, 108] width 117 height 31
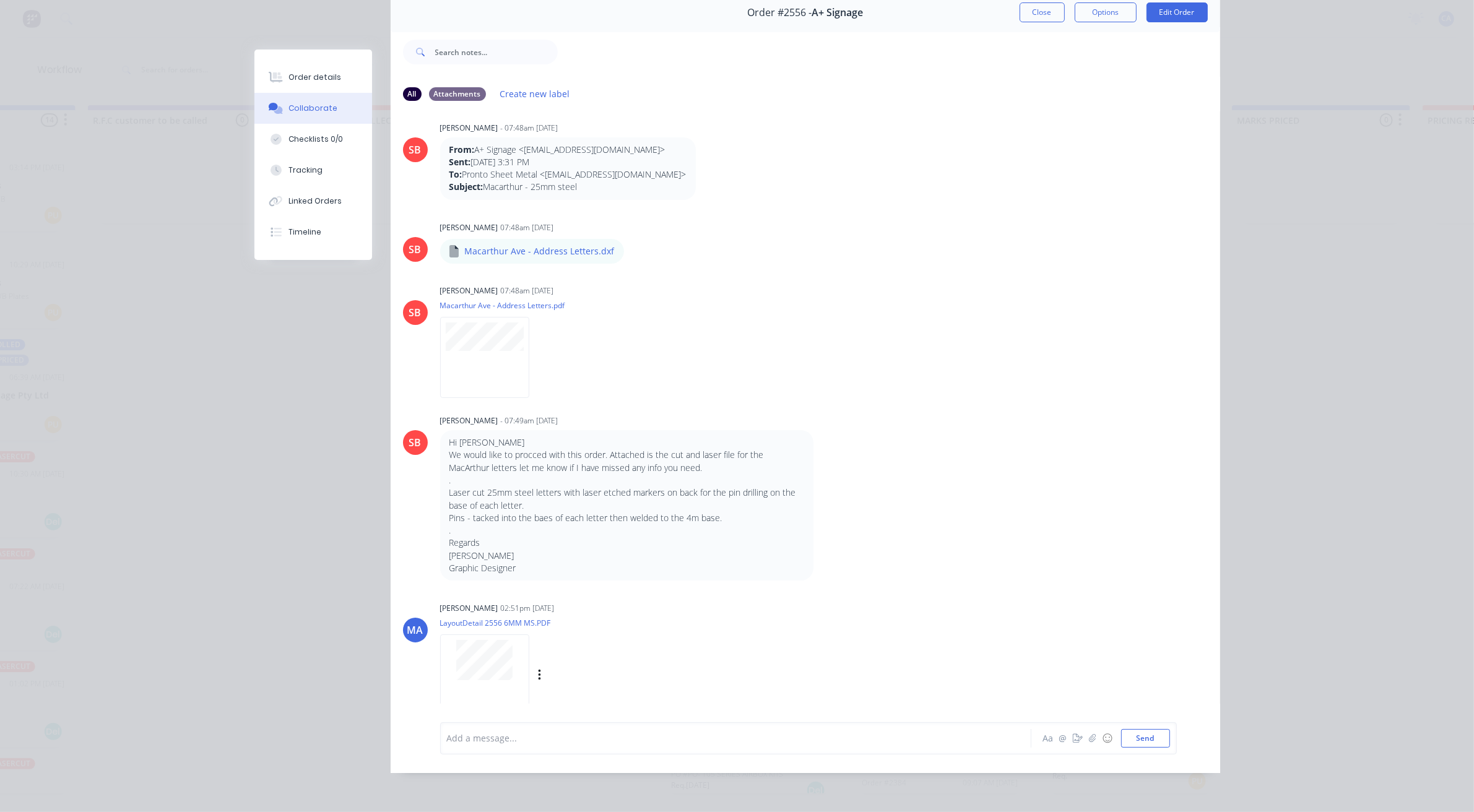
scroll to position [17, 0]
click at [536, 741] on div at bounding box center [718, 737] width 542 height 13
click at [1074, 737] on icon "button" at bounding box center [1077, 739] width 10 height 9
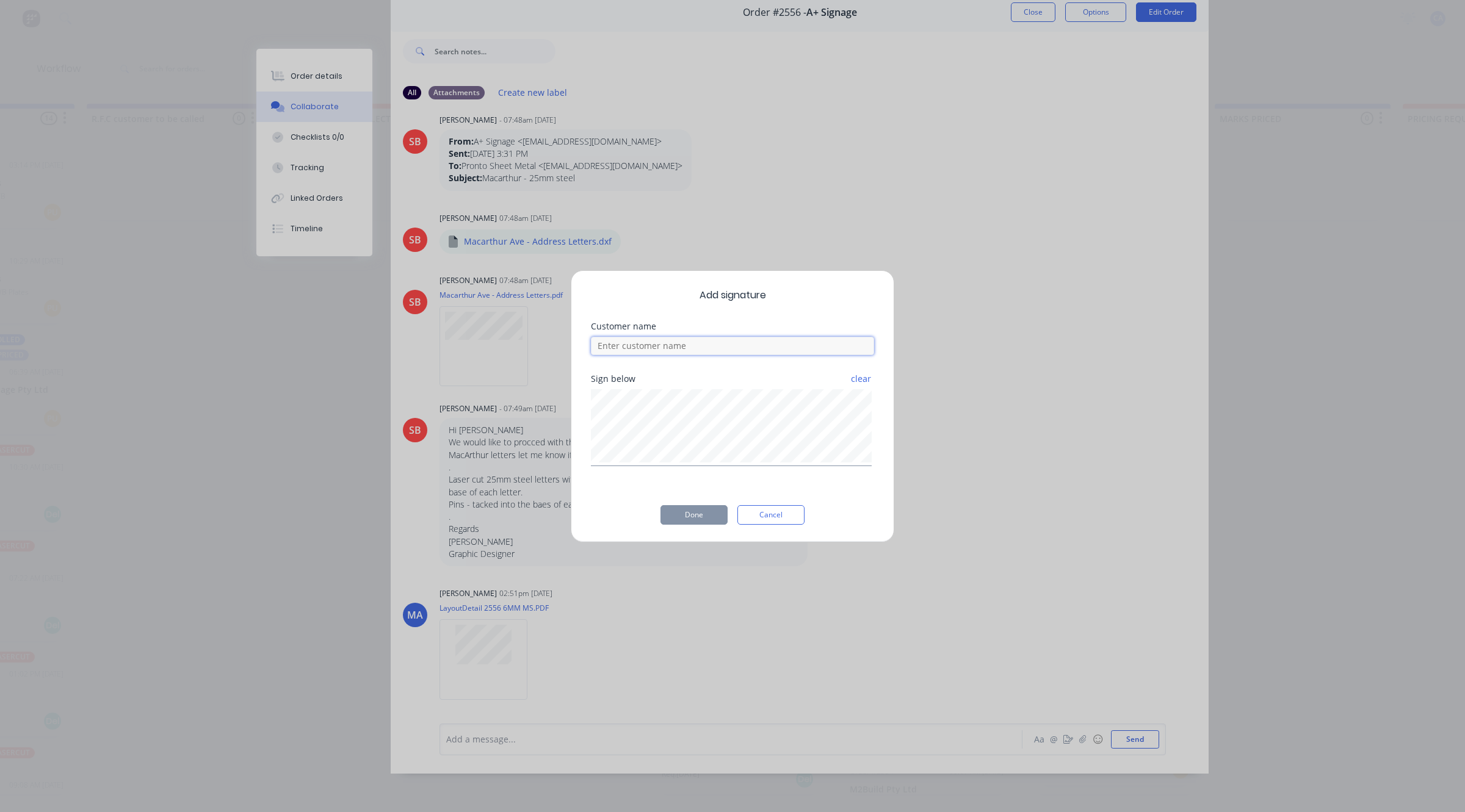
click at [712, 349] on input at bounding box center [732, 345] width 283 height 18
type input "[PERSON_NAME] checked"
click at [703, 515] on button "Done" at bounding box center [694, 515] width 67 height 20
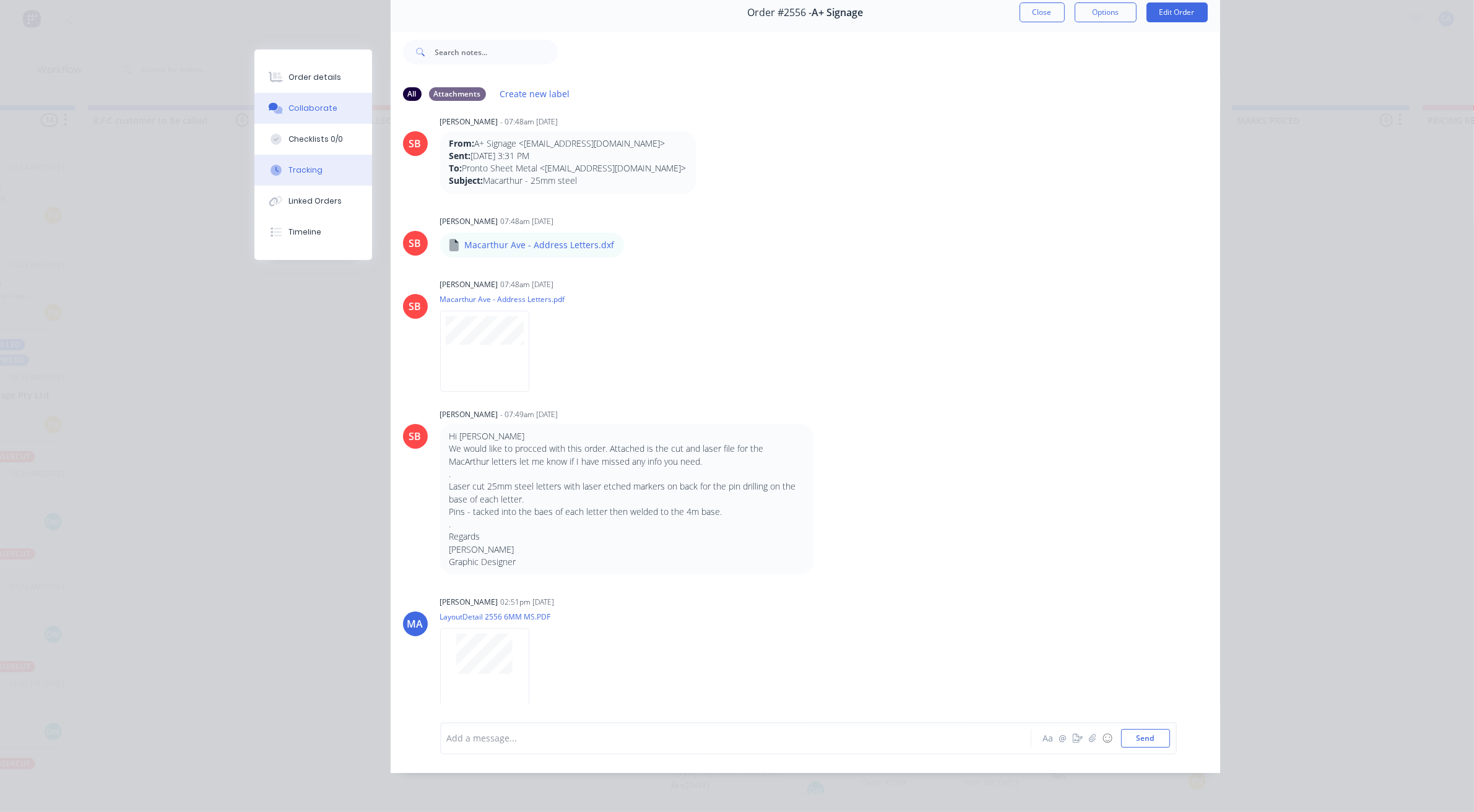
click at [345, 182] on button "Tracking" at bounding box center [313, 170] width 117 height 31
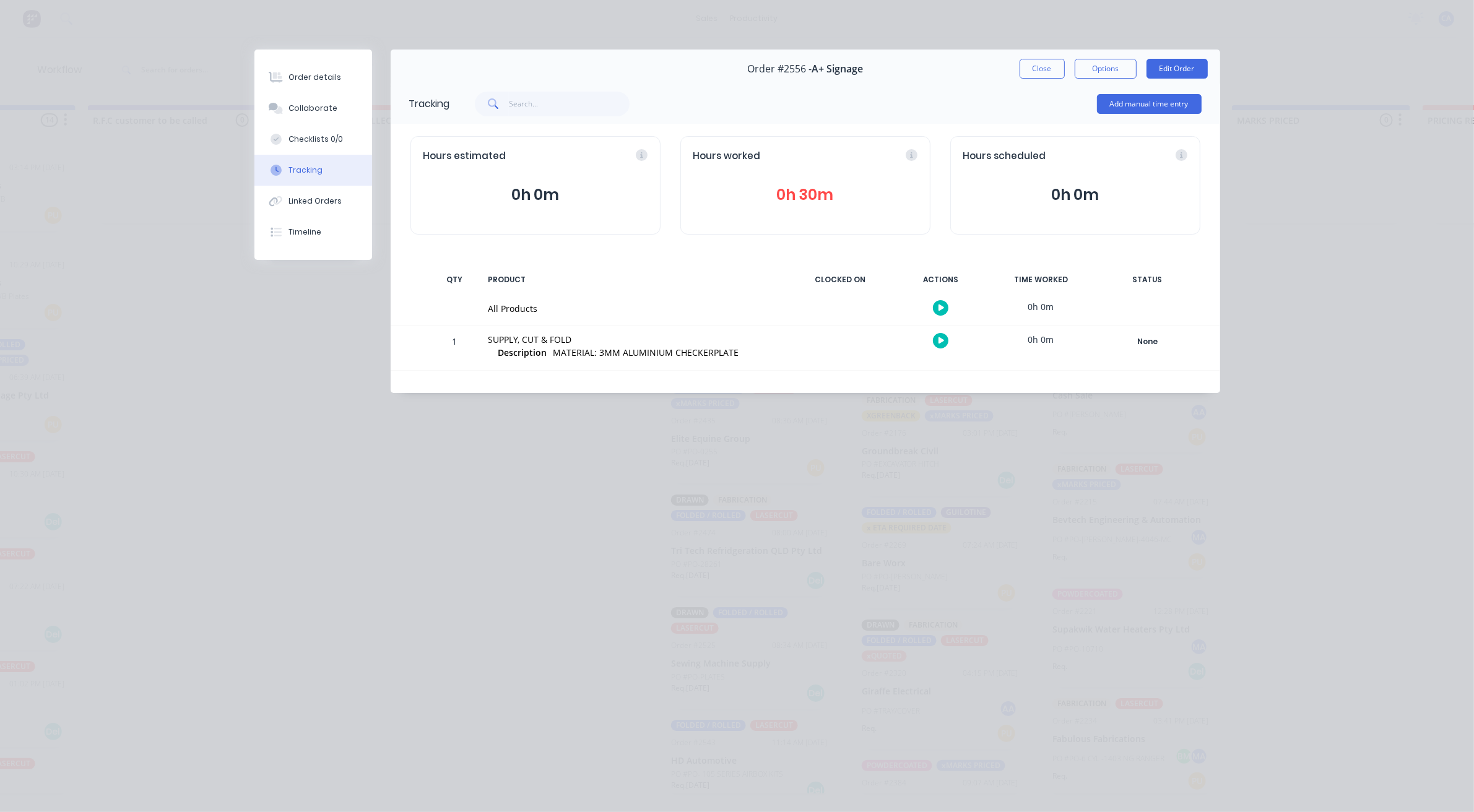
scroll to position [0, 0]
click at [1150, 99] on button "Add manual time entry" at bounding box center [1149, 104] width 105 height 20
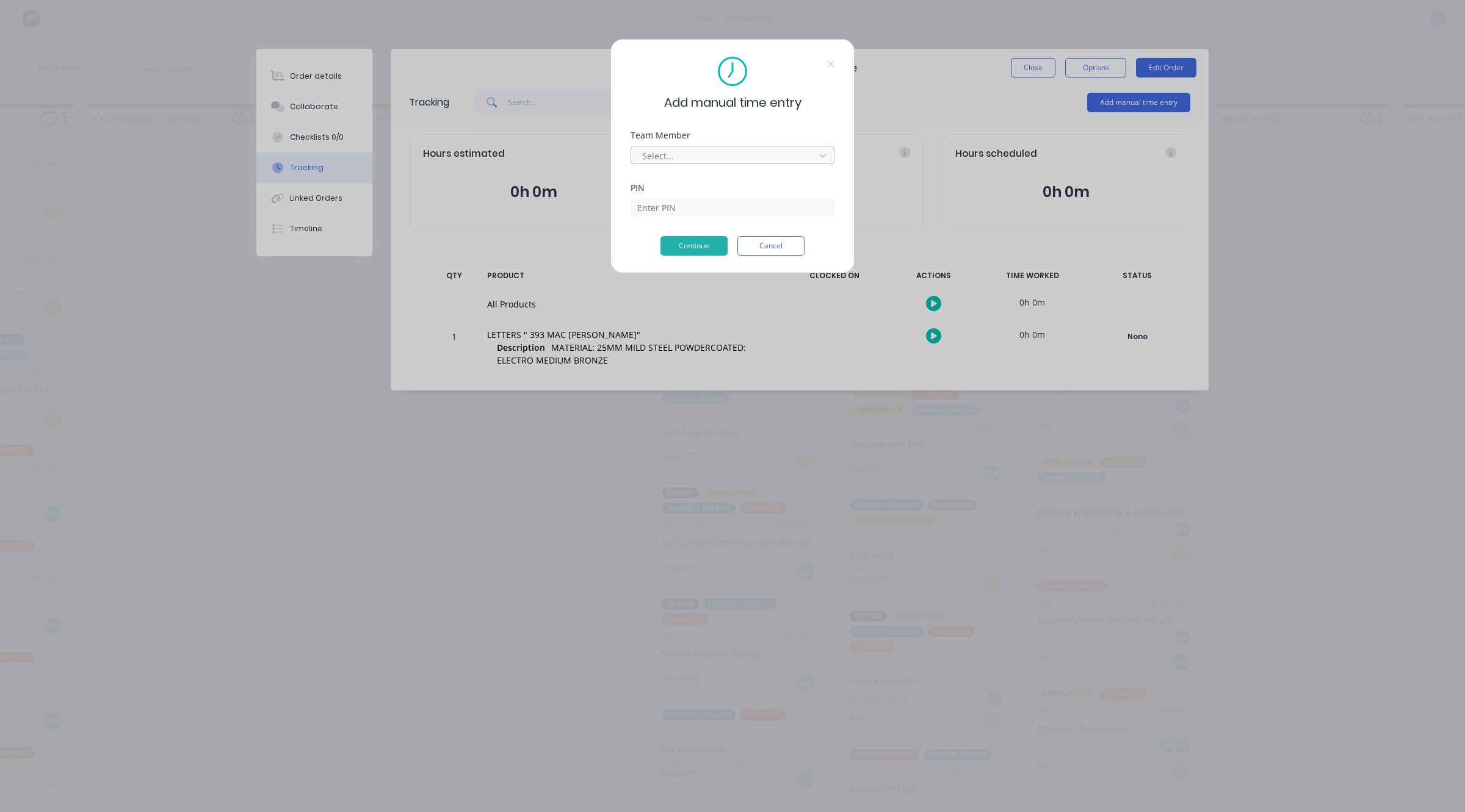
click at [727, 152] on div at bounding box center [724, 155] width 167 height 15
click at [702, 162] on div at bounding box center [724, 155] width 167 height 15
drag, startPoint x: 824, startPoint y: 66, endPoint x: 839, endPoint y: 63, distance: 15.3
click at [825, 66] on div "Add manual time entry" at bounding box center [732, 84] width 204 height 55
click at [839, 62] on div "Add manual time entry Team Member Select... PIN Continue Cancel" at bounding box center [732, 156] width 244 height 234
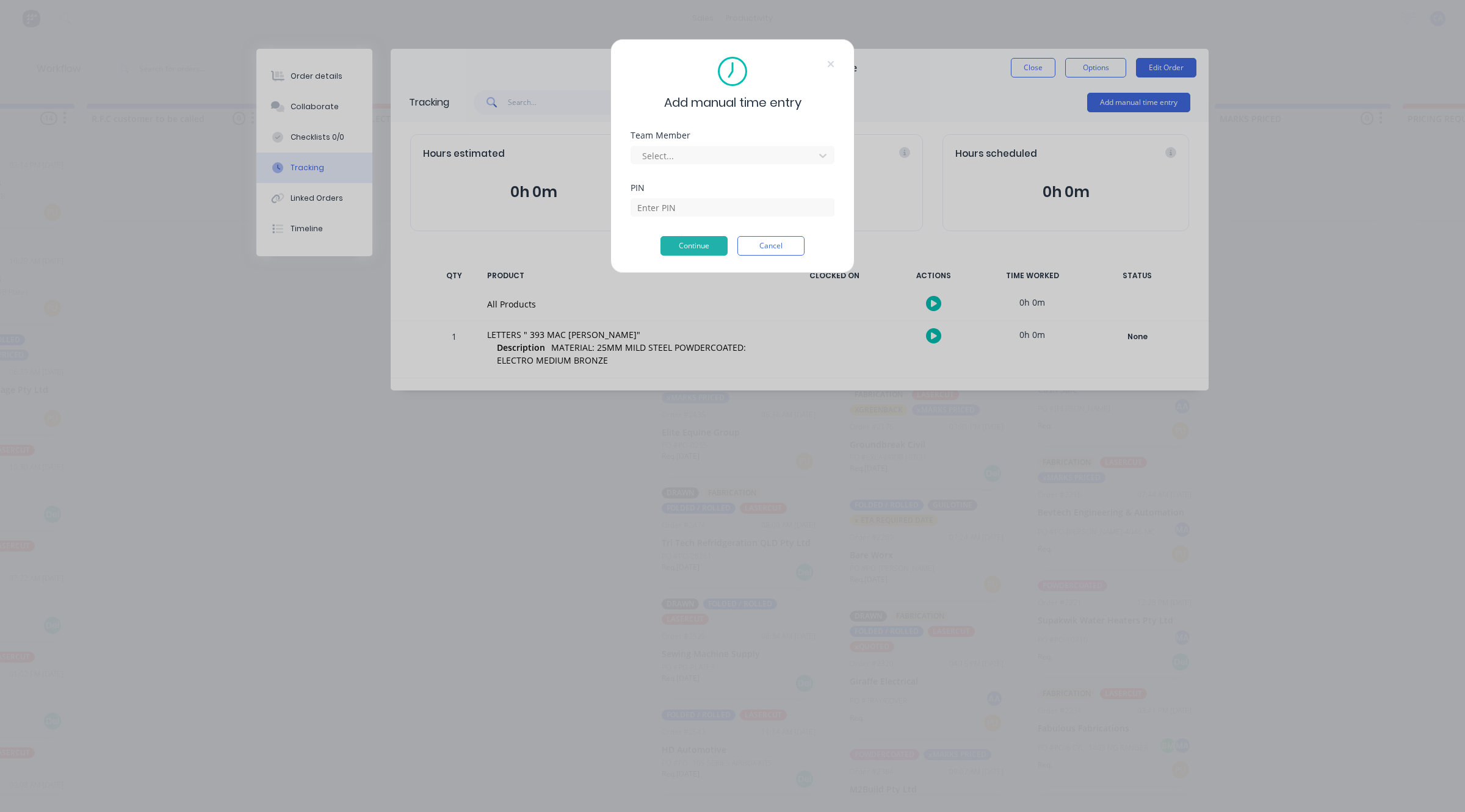
drag, startPoint x: 832, startPoint y: 66, endPoint x: 857, endPoint y: 56, distance: 26.9
click at [830, 66] on icon at bounding box center [831, 63] width 7 height 10
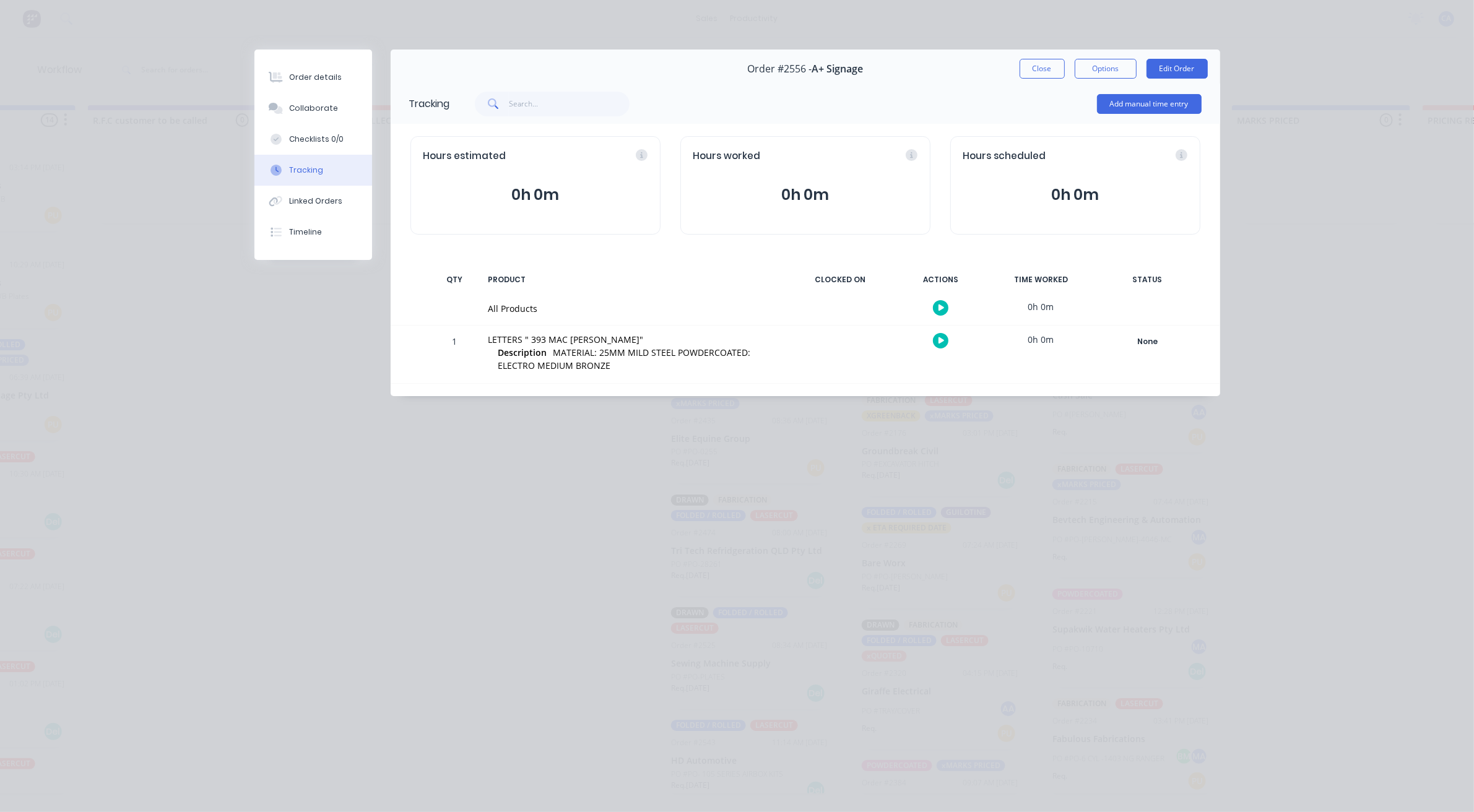
click at [1059, 78] on button "Close" at bounding box center [1042, 69] width 45 height 20
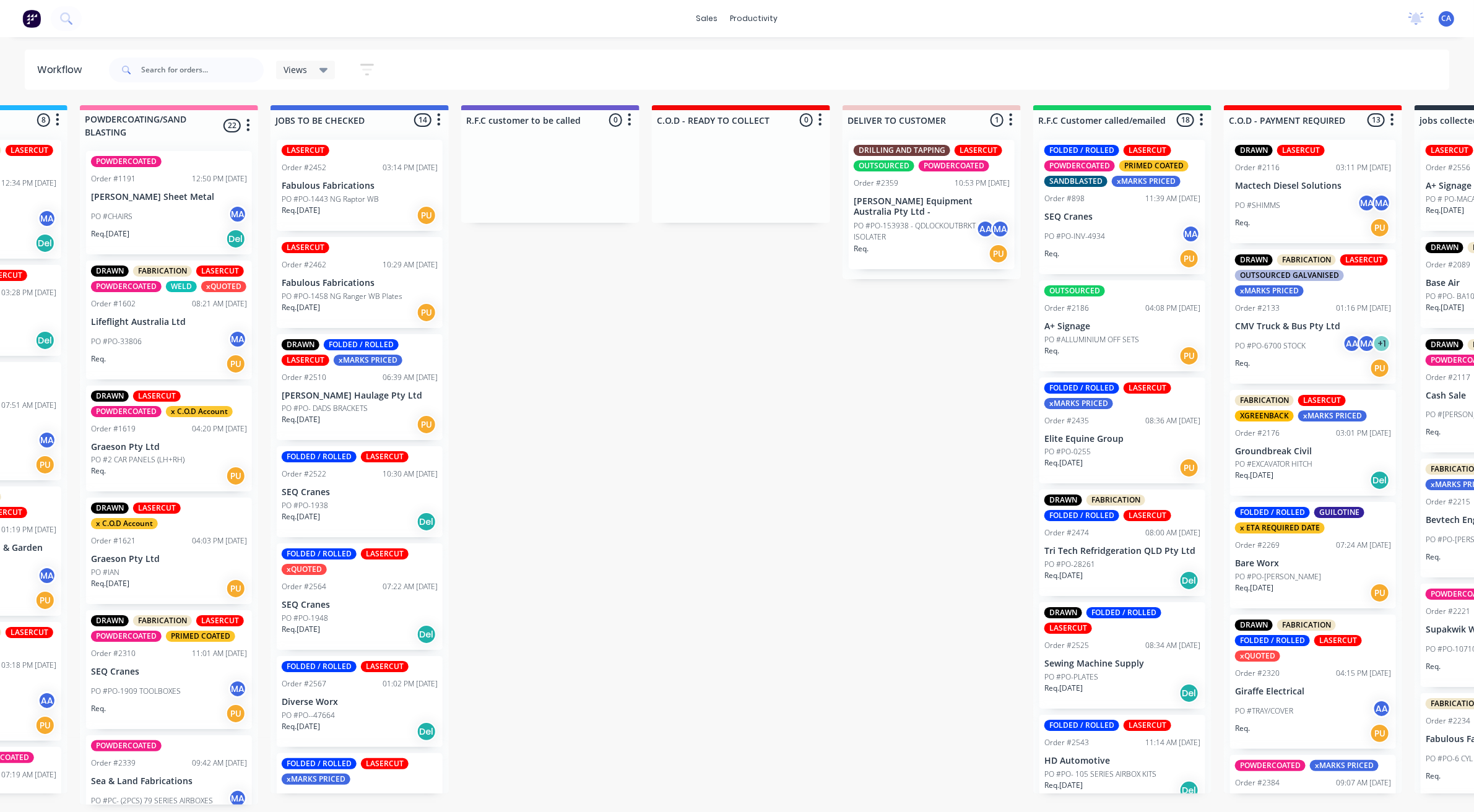
drag, startPoint x: 523, startPoint y: 438, endPoint x: 442, endPoint y: 450, distance: 81.9
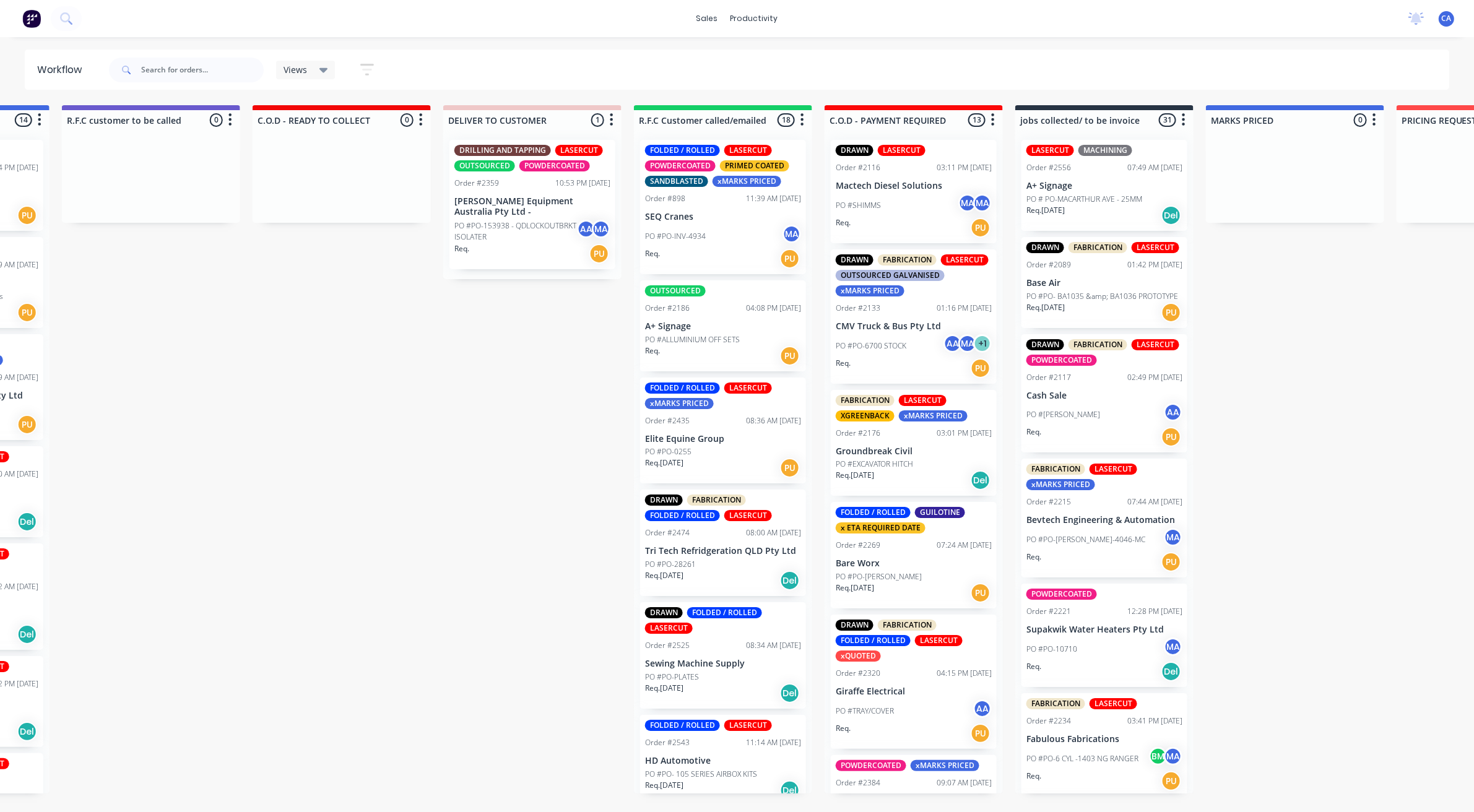
drag, startPoint x: 586, startPoint y: 462, endPoint x: 644, endPoint y: 465, distance: 58.1
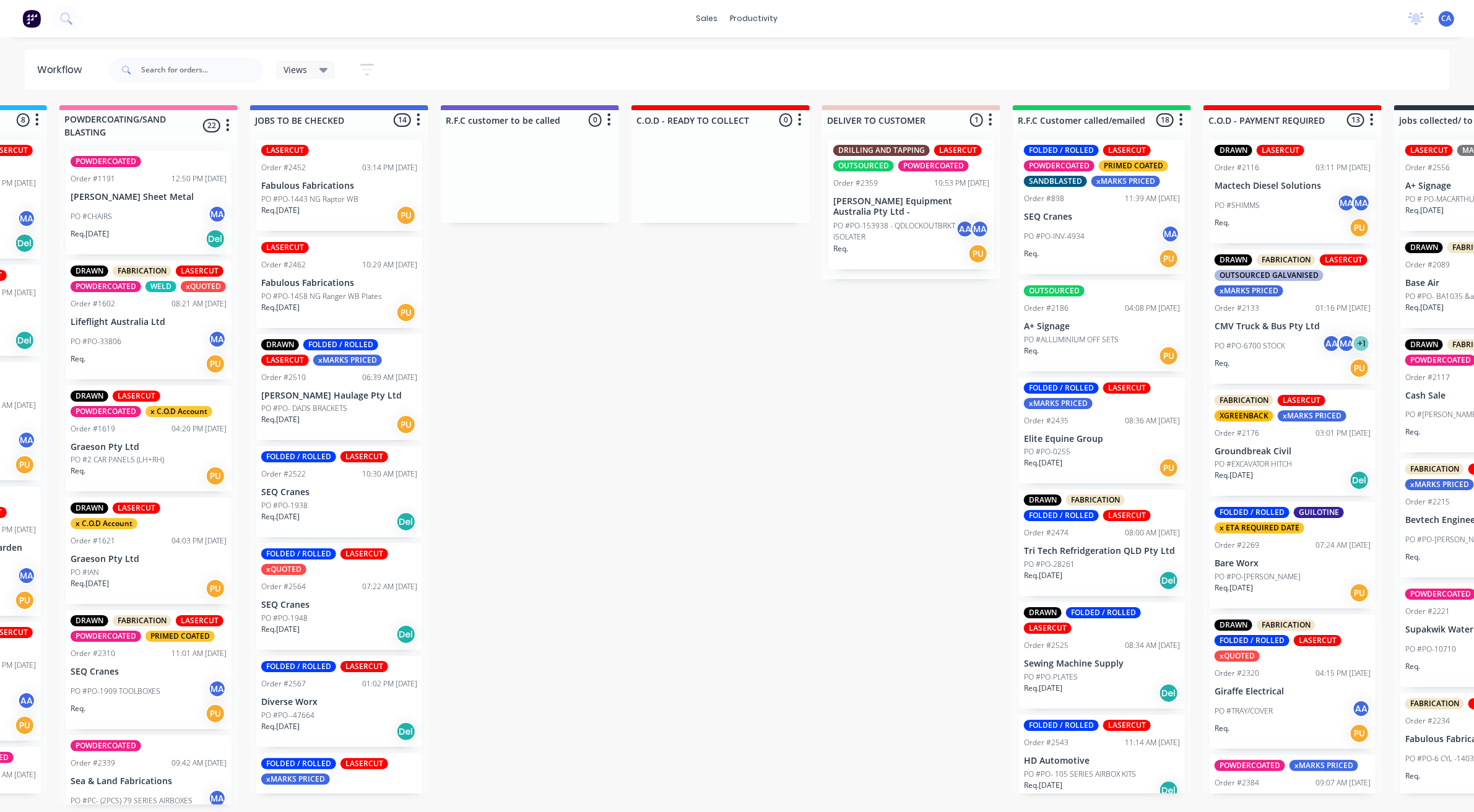
drag, startPoint x: 644, startPoint y: 465, endPoint x: 562, endPoint y: 472, distance: 82.3
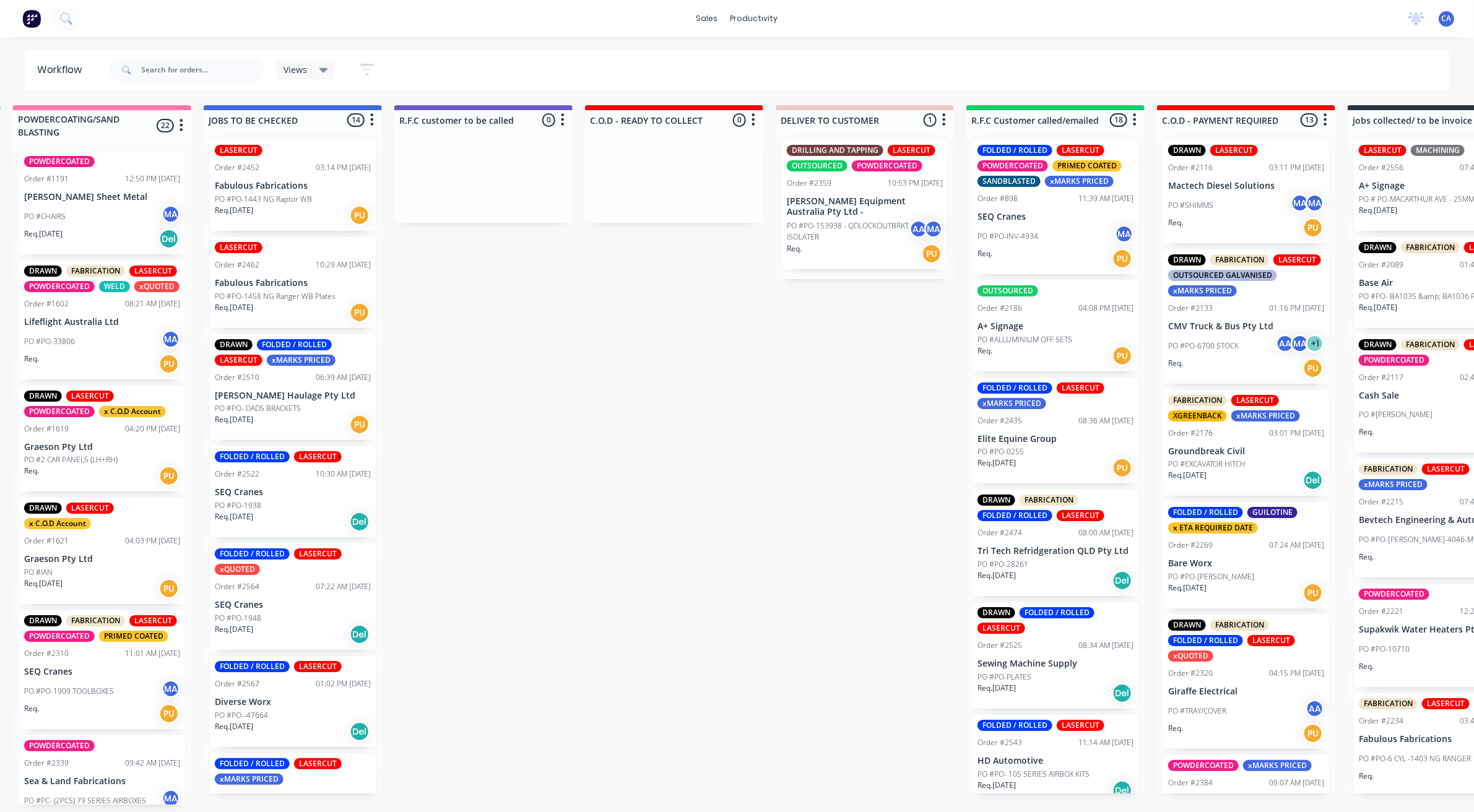
drag, startPoint x: 563, startPoint y: 472, endPoint x: 598, endPoint y: 472, distance: 35.0
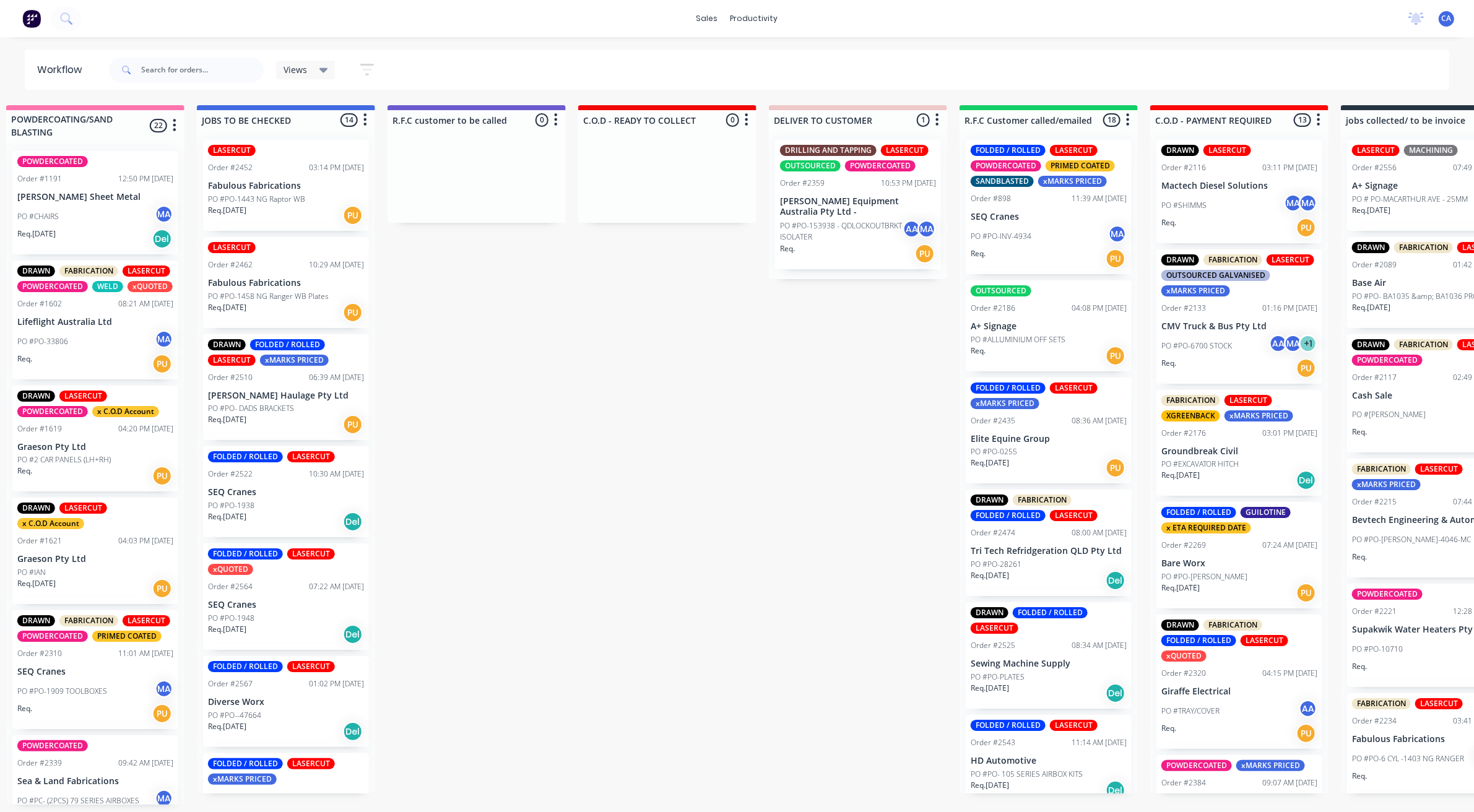
click at [1407, 220] on div "Req. [DATE] Del" at bounding box center [1430, 215] width 156 height 21
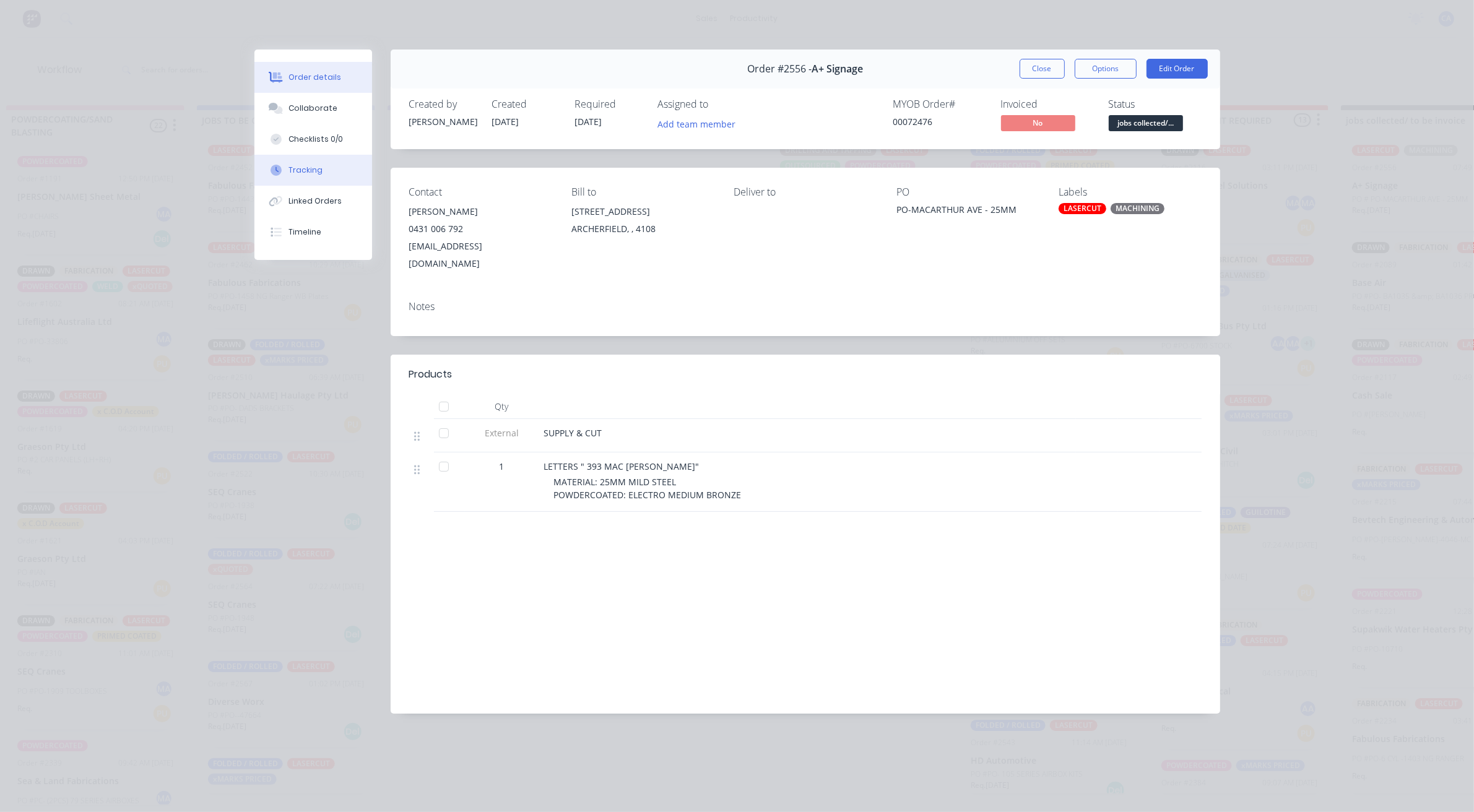
click at [329, 161] on button "Tracking" at bounding box center [313, 170] width 117 height 31
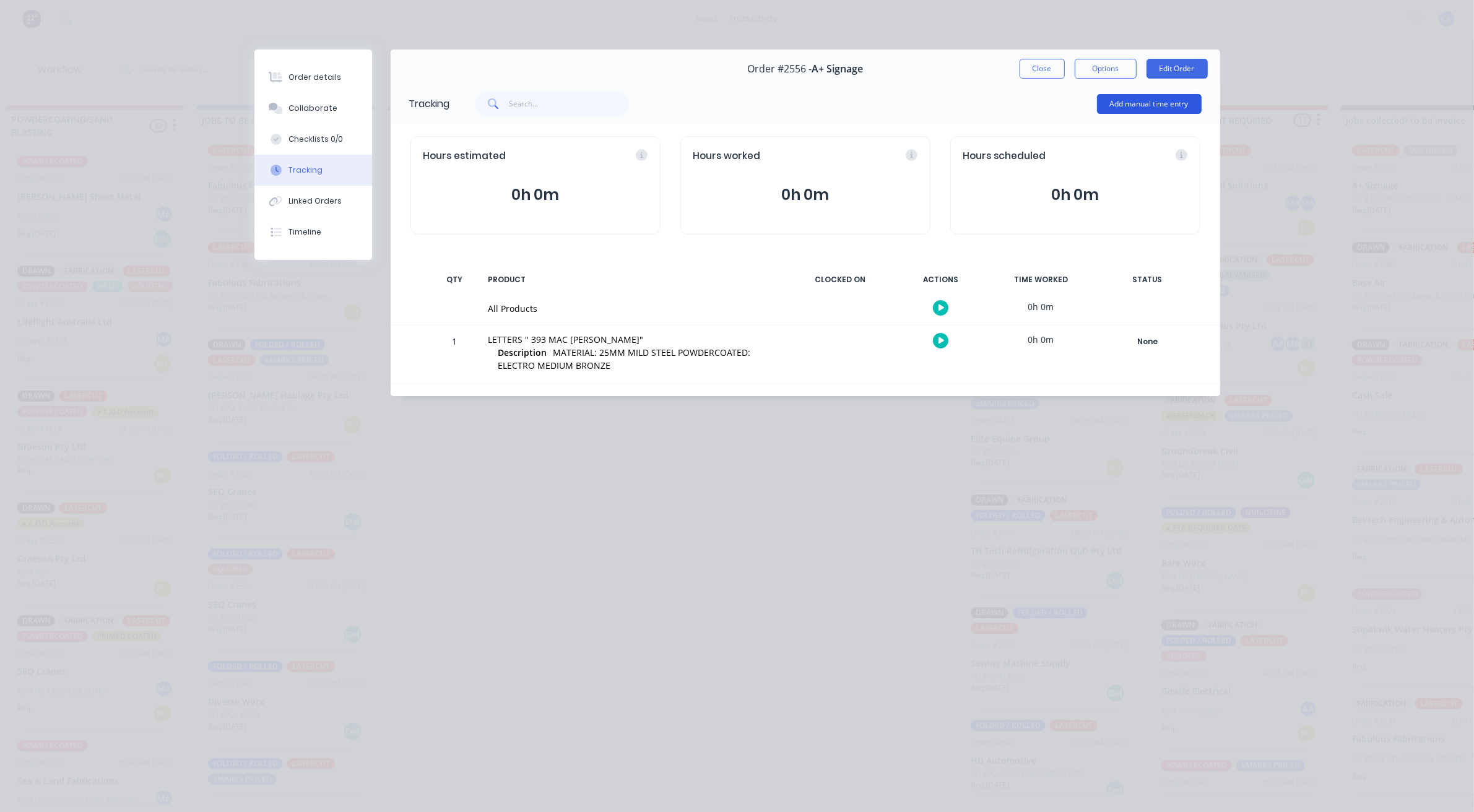
click at [1144, 97] on button "Add manual time entry" at bounding box center [1149, 104] width 105 height 20
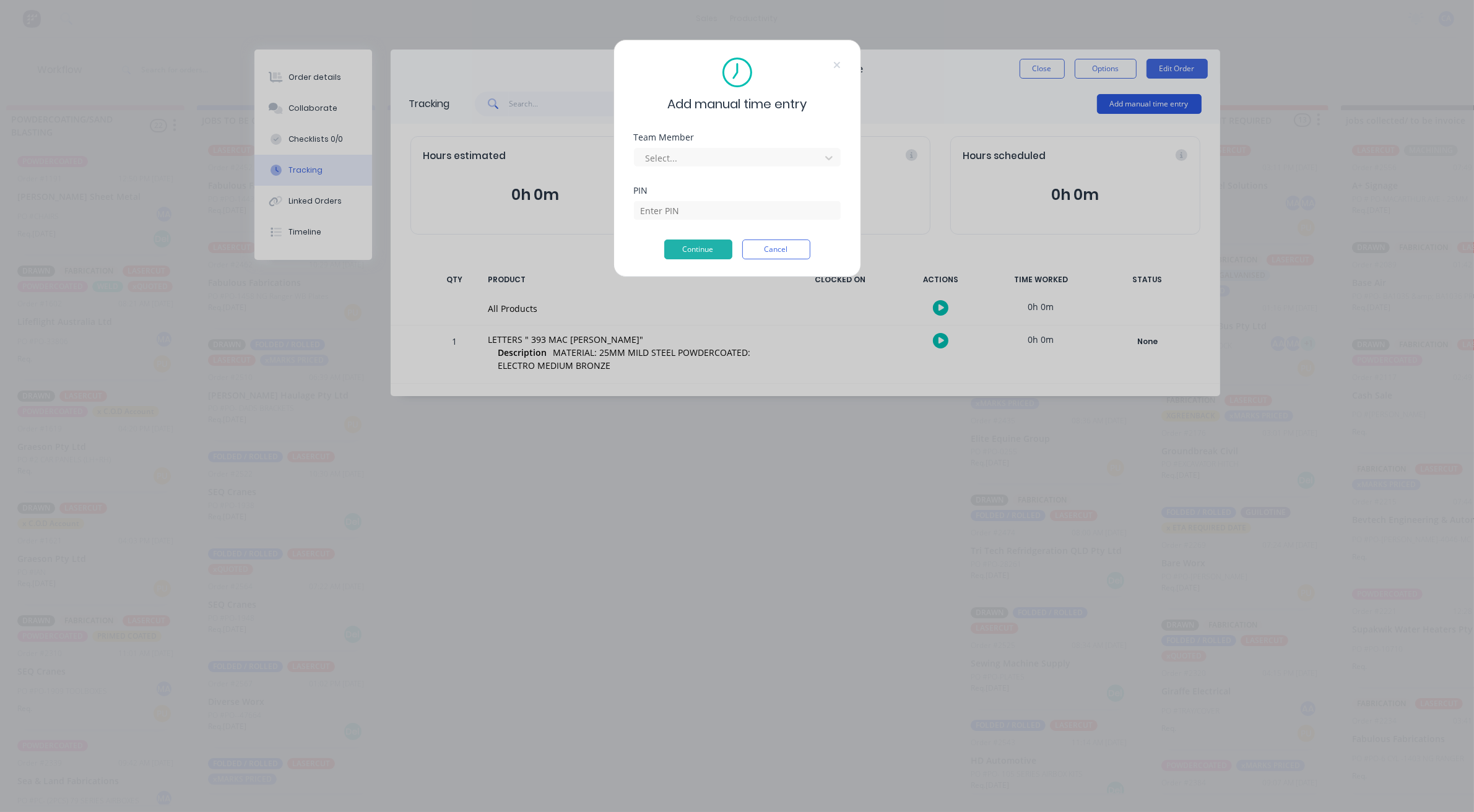
scroll to position [0, 1165]
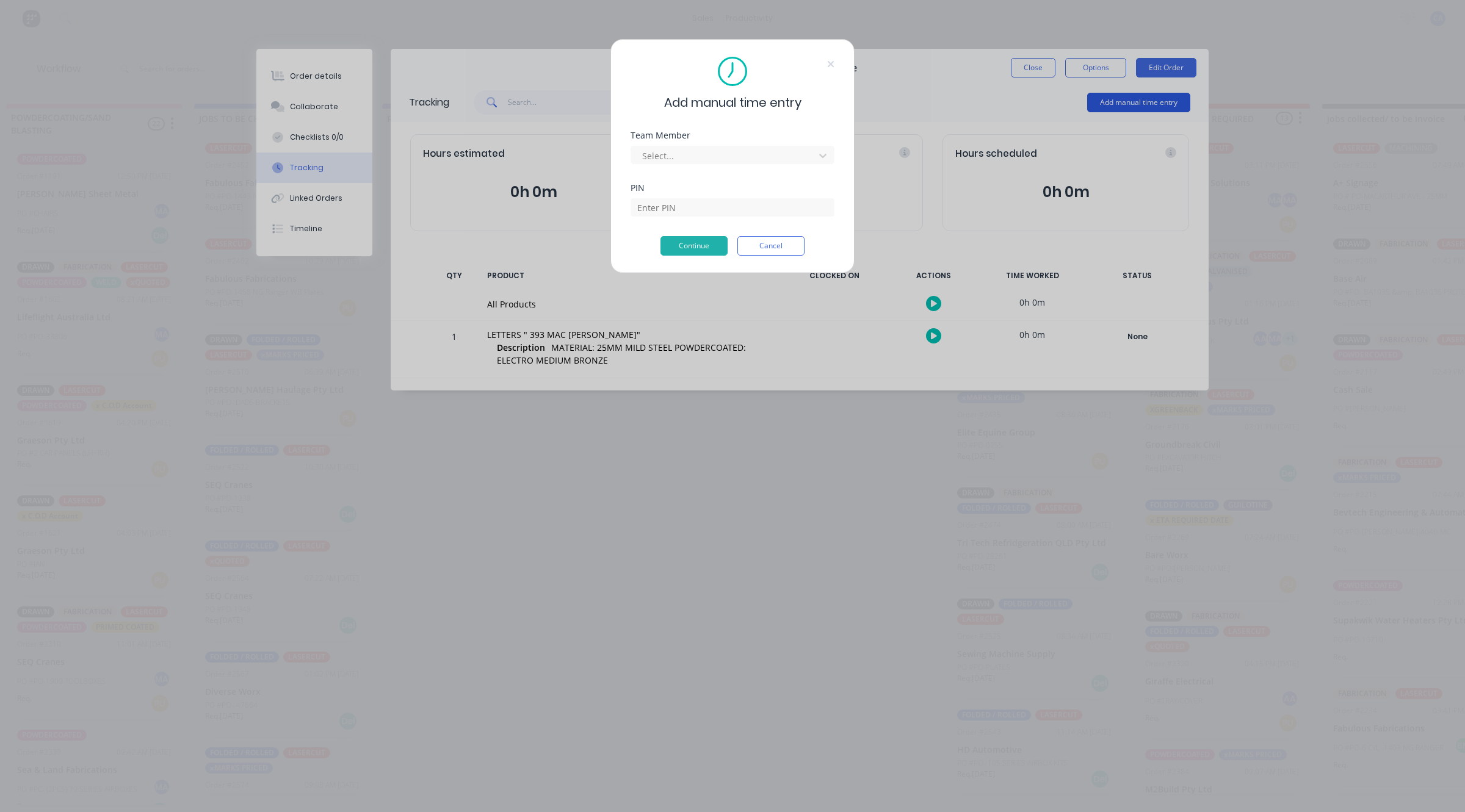
click at [1128, 99] on div "Add manual time entry Team Member Select... PIN Continue Cancel" at bounding box center [732, 406] width 1465 height 812
click at [803, 168] on div "Team Member Select..." at bounding box center [732, 157] width 204 height 52
click at [810, 158] on div "Select..." at bounding box center [724, 155] width 175 height 18
type input "[PERSON_NAME]"
drag, startPoint x: 702, startPoint y: 205, endPoint x: 691, endPoint y: 212, distance: 13.0
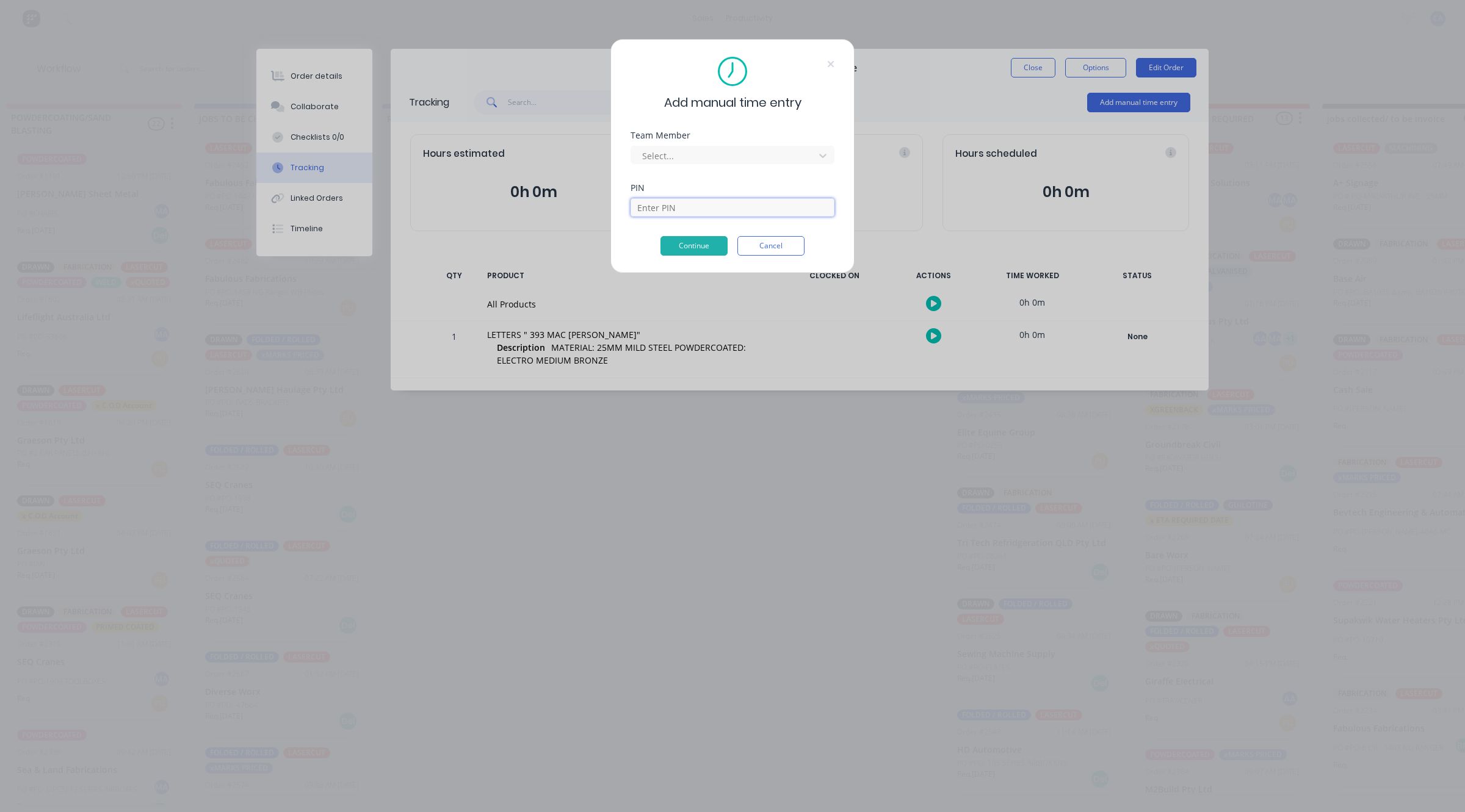
click at [700, 205] on input at bounding box center [732, 207] width 204 height 18
type input "0403"
click at [710, 246] on button "Continue" at bounding box center [694, 246] width 67 height 20
click at [821, 62] on div "Add manual time entry" at bounding box center [732, 84] width 204 height 55
click at [825, 55] on div "Add manual time entry Team Member Select... Required. PIN 0403 Continue Cancel" at bounding box center [732, 160] width 244 height 244
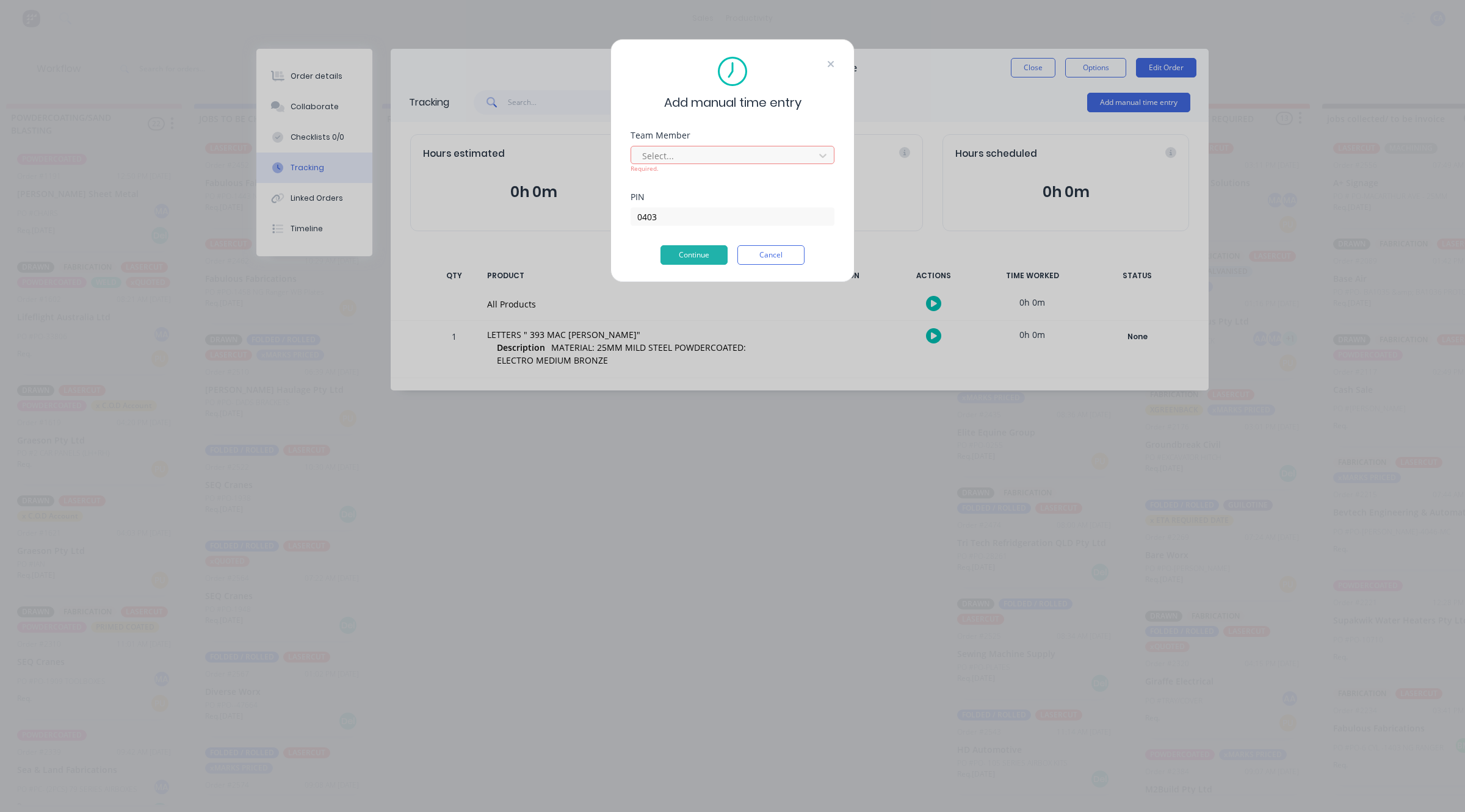
click at [828, 58] on div "Add manual time entry" at bounding box center [732, 84] width 204 height 55
click at [831, 63] on icon at bounding box center [831, 64] width 6 height 6
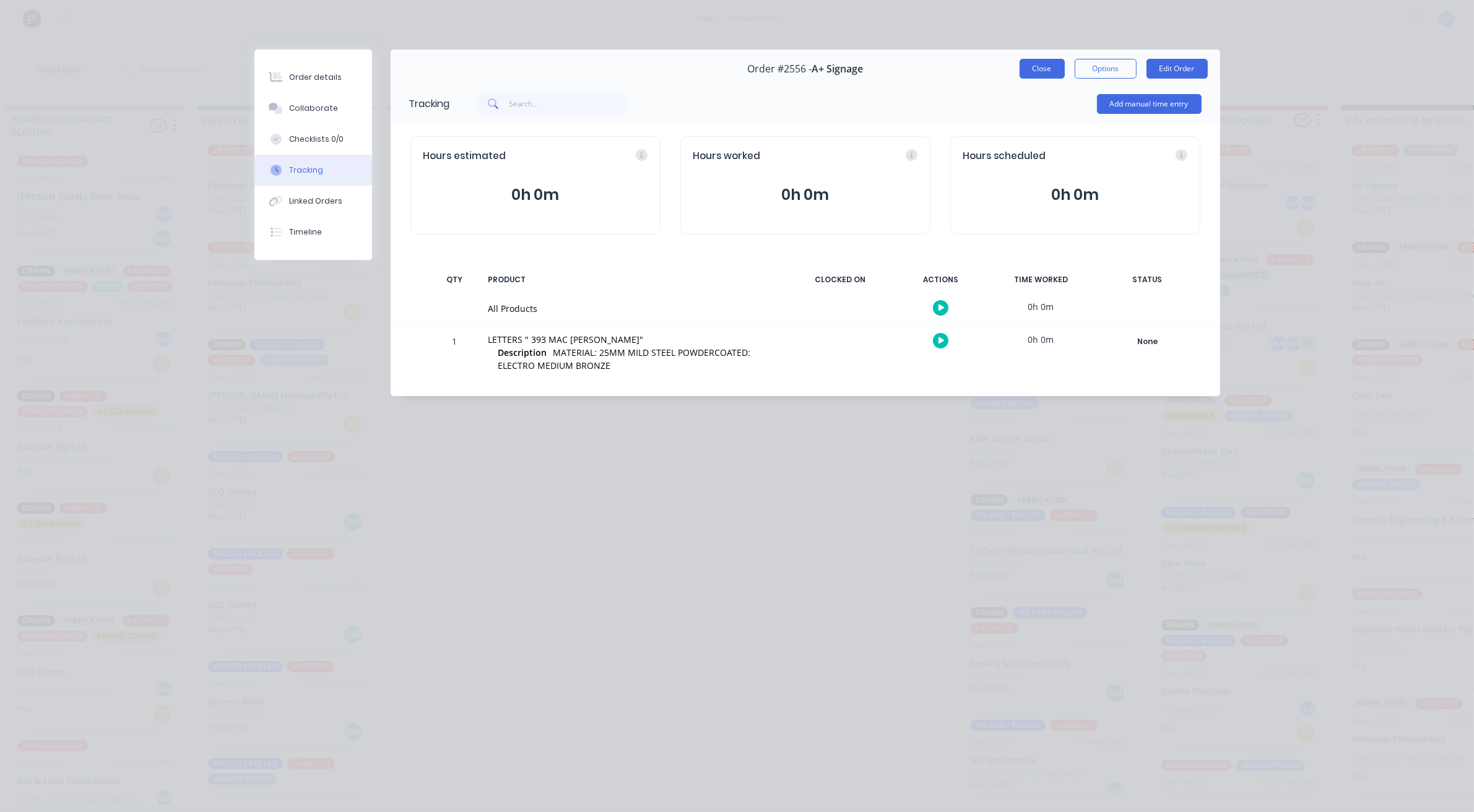
click at [1028, 69] on button "Close" at bounding box center [1042, 69] width 45 height 20
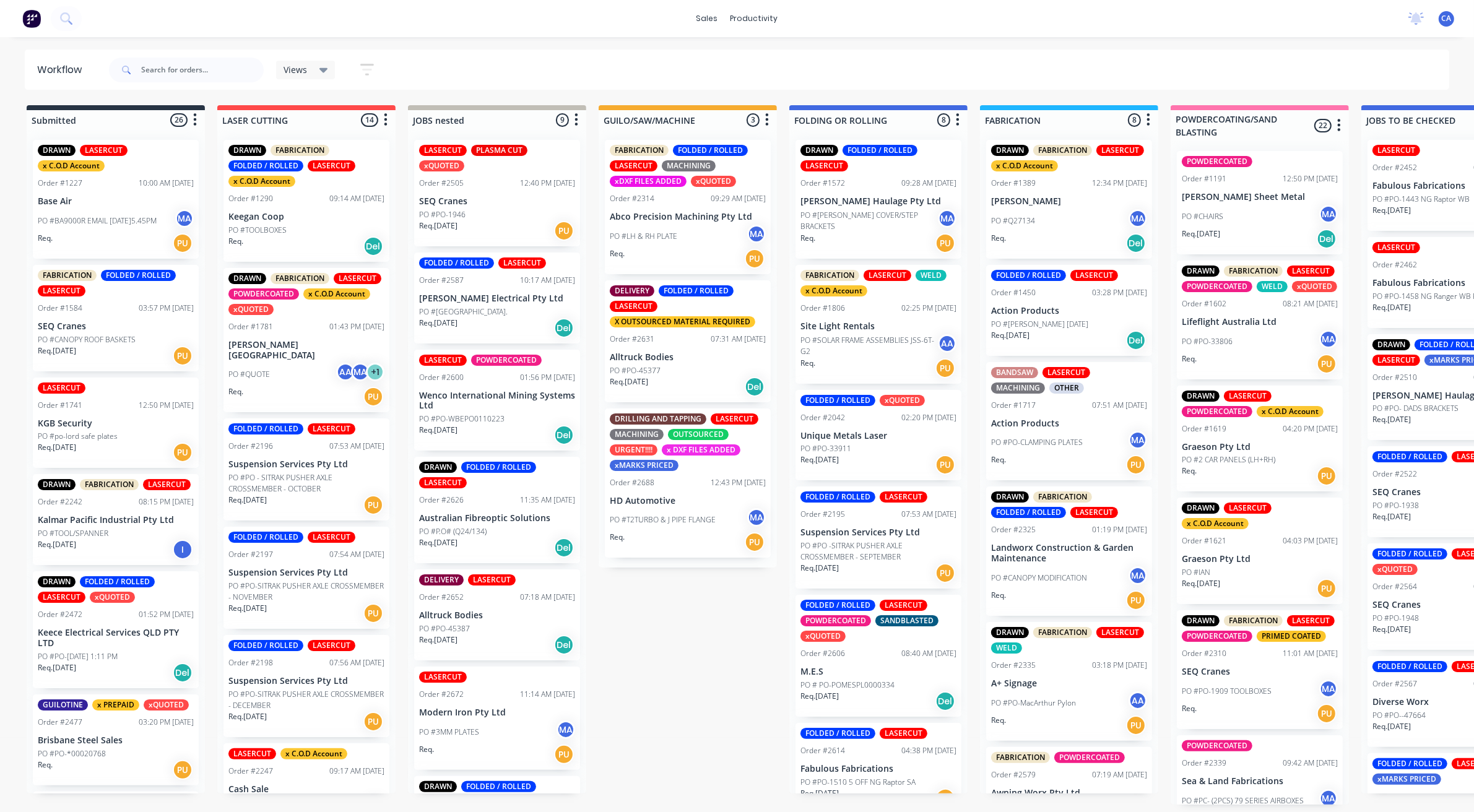
scroll to position [4, 0]
drag, startPoint x: 904, startPoint y: 354, endPoint x: 539, endPoint y: 339, distance: 365.3
click at [702, 23] on div "sales" at bounding box center [707, 18] width 34 height 19
click at [726, 66] on link "Sales Orders" at bounding box center [775, 62] width 164 height 25
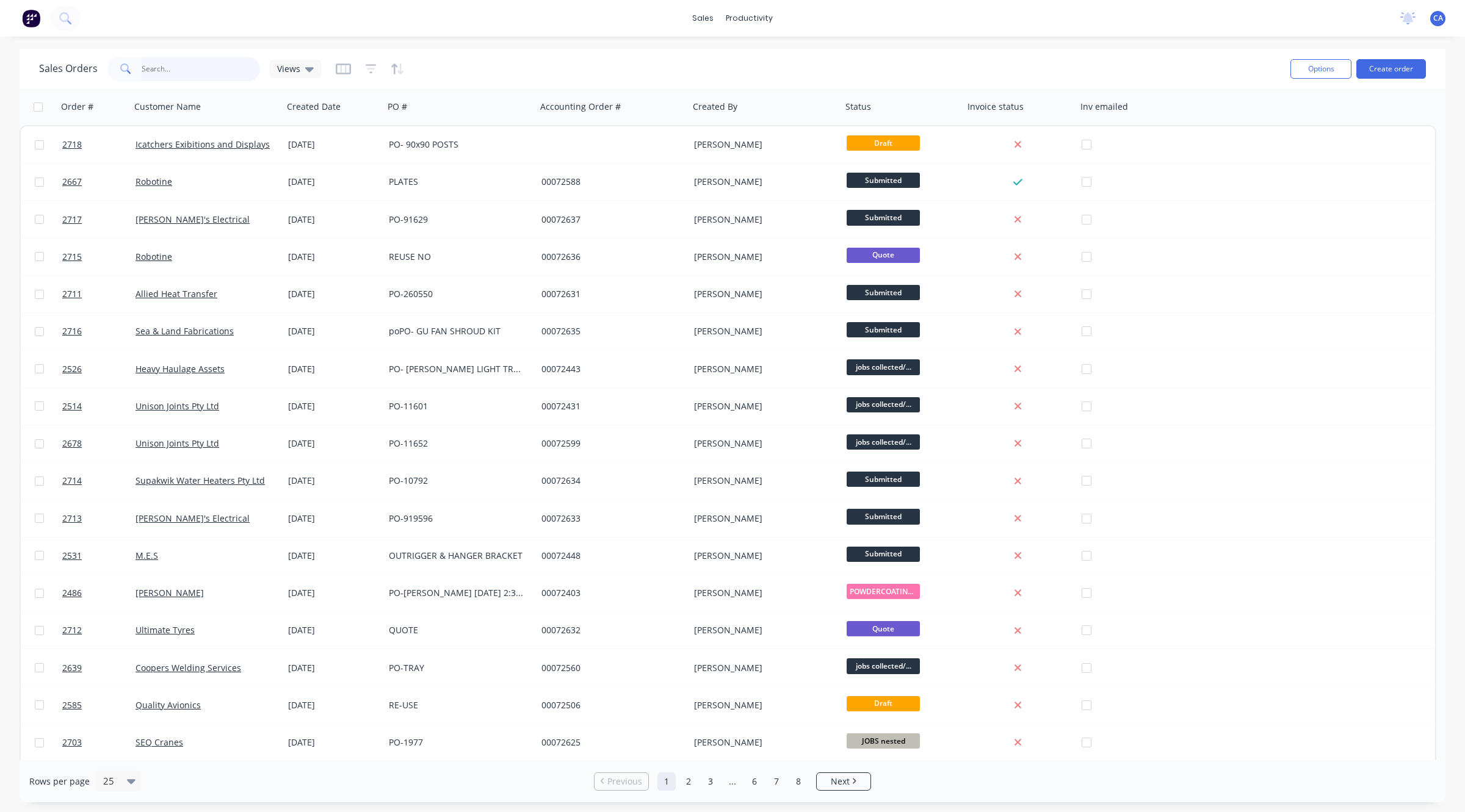
click at [235, 72] on input "text" at bounding box center [201, 68] width 119 height 24
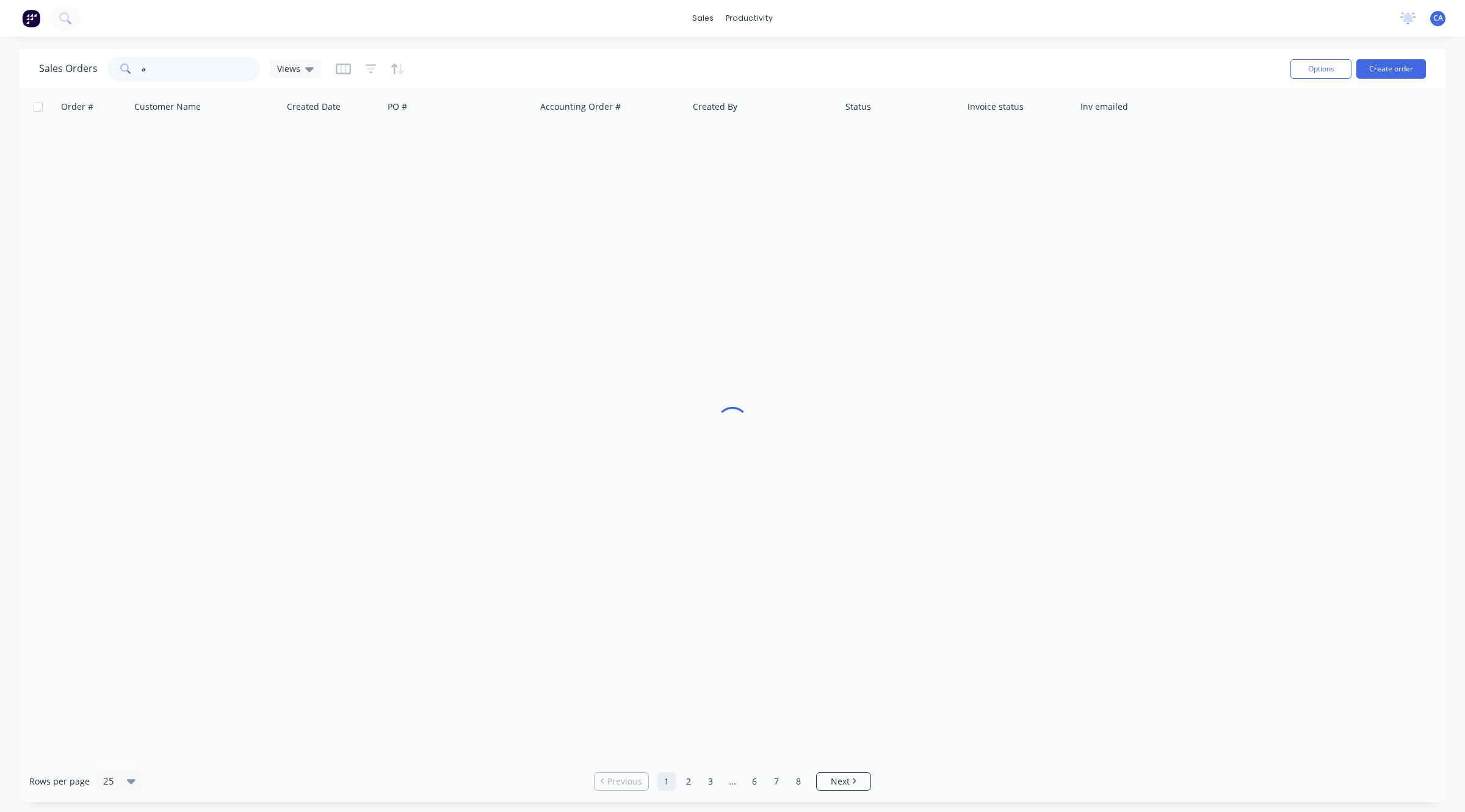
type input "a+"
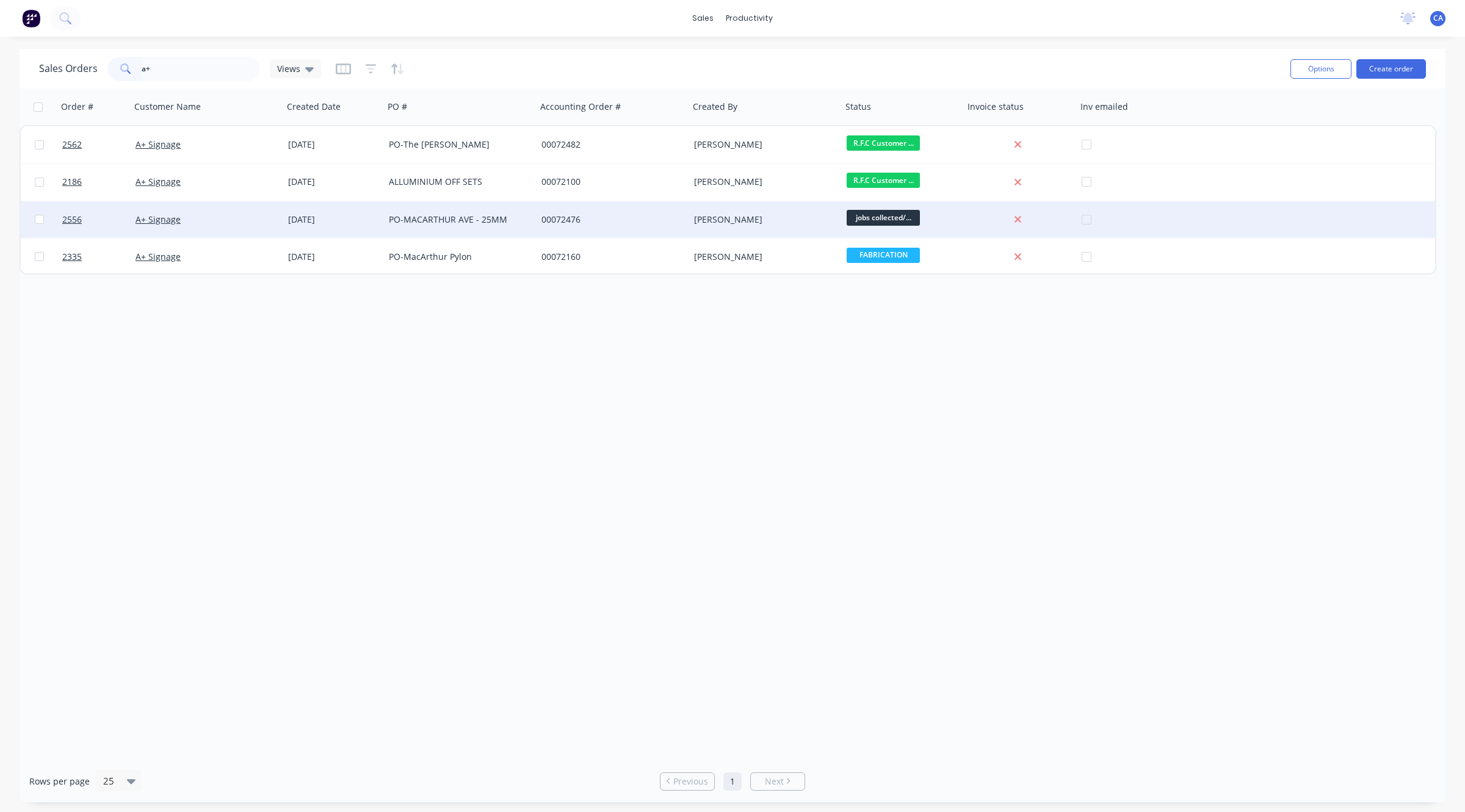
click at [427, 212] on div "PO-MACARTHUR AVE - 25MM" at bounding box center [460, 219] width 152 height 37
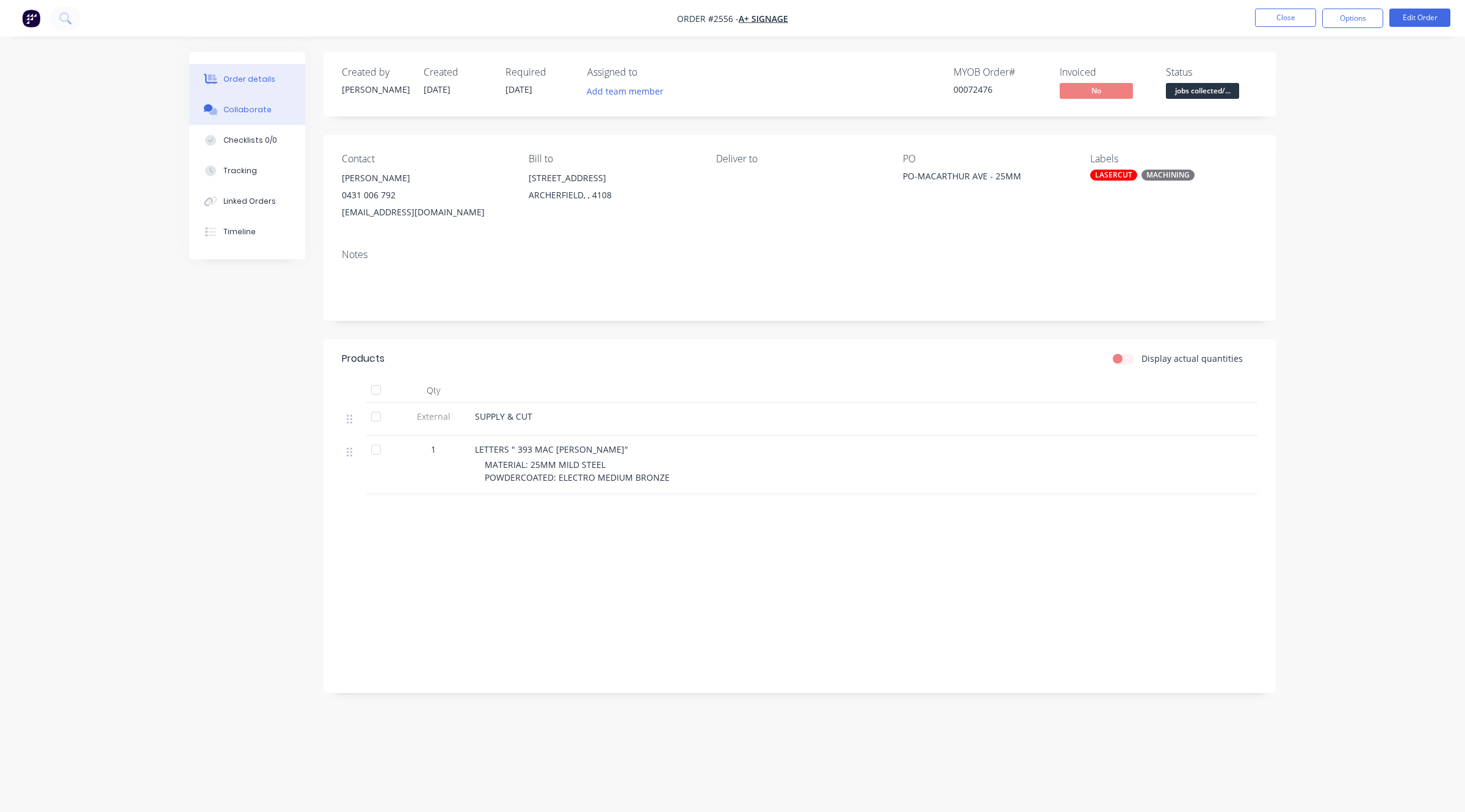
click at [259, 116] on button "Collaborate" at bounding box center [247, 109] width 116 height 30
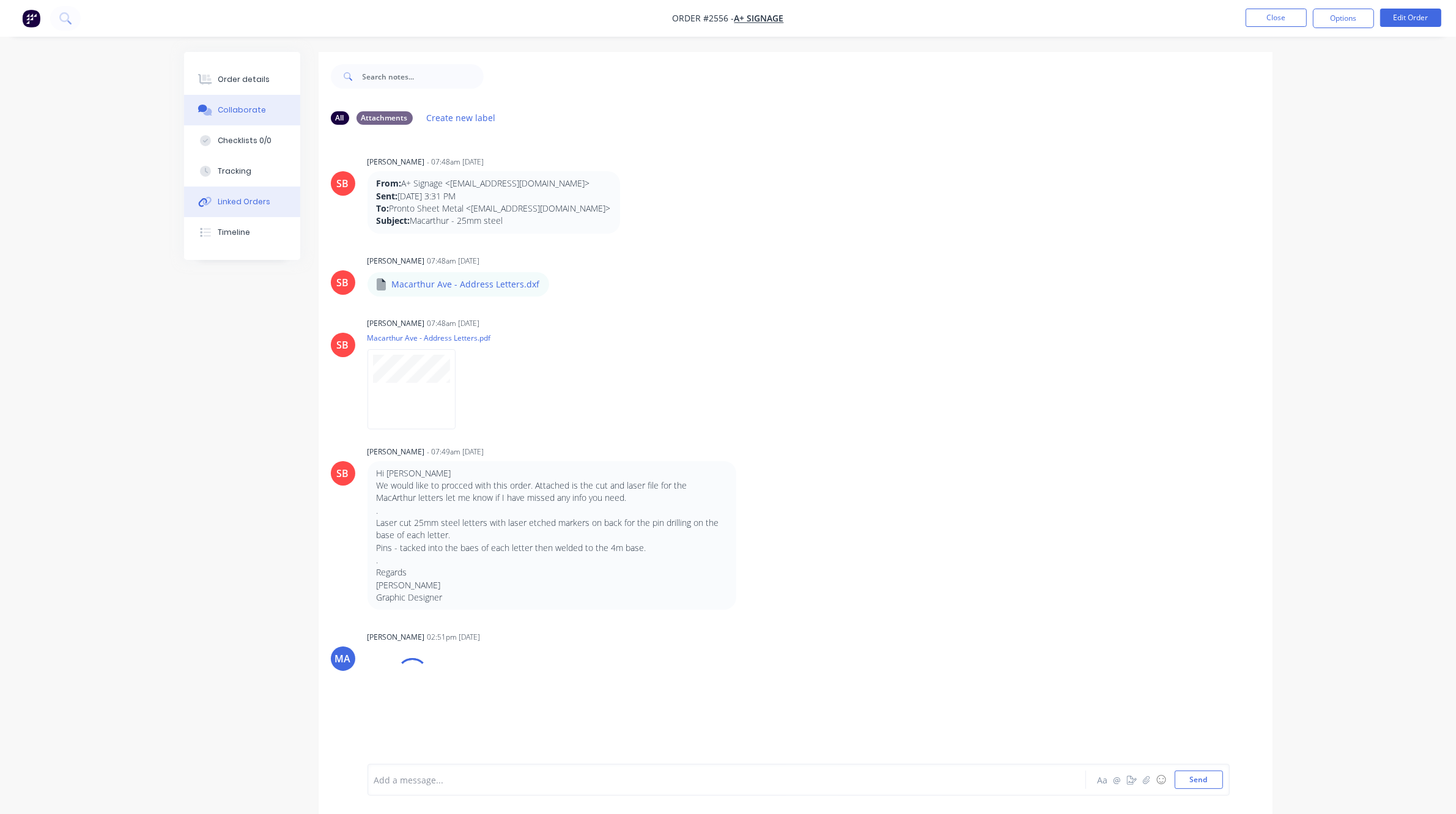
click at [241, 187] on button "Linked Orders" at bounding box center [241, 201] width 116 height 30
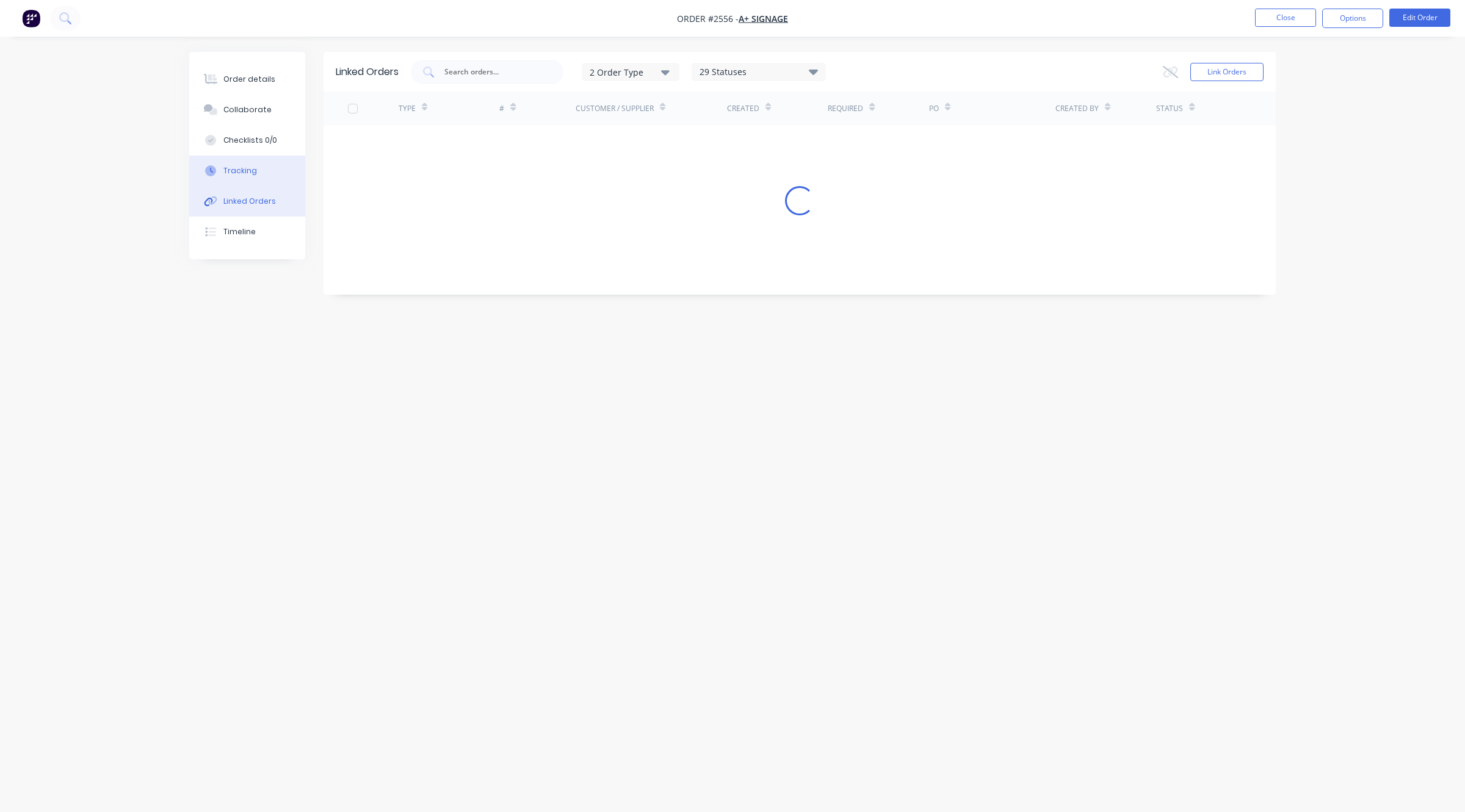
click at [248, 176] on div "Tracking" at bounding box center [240, 171] width 34 height 11
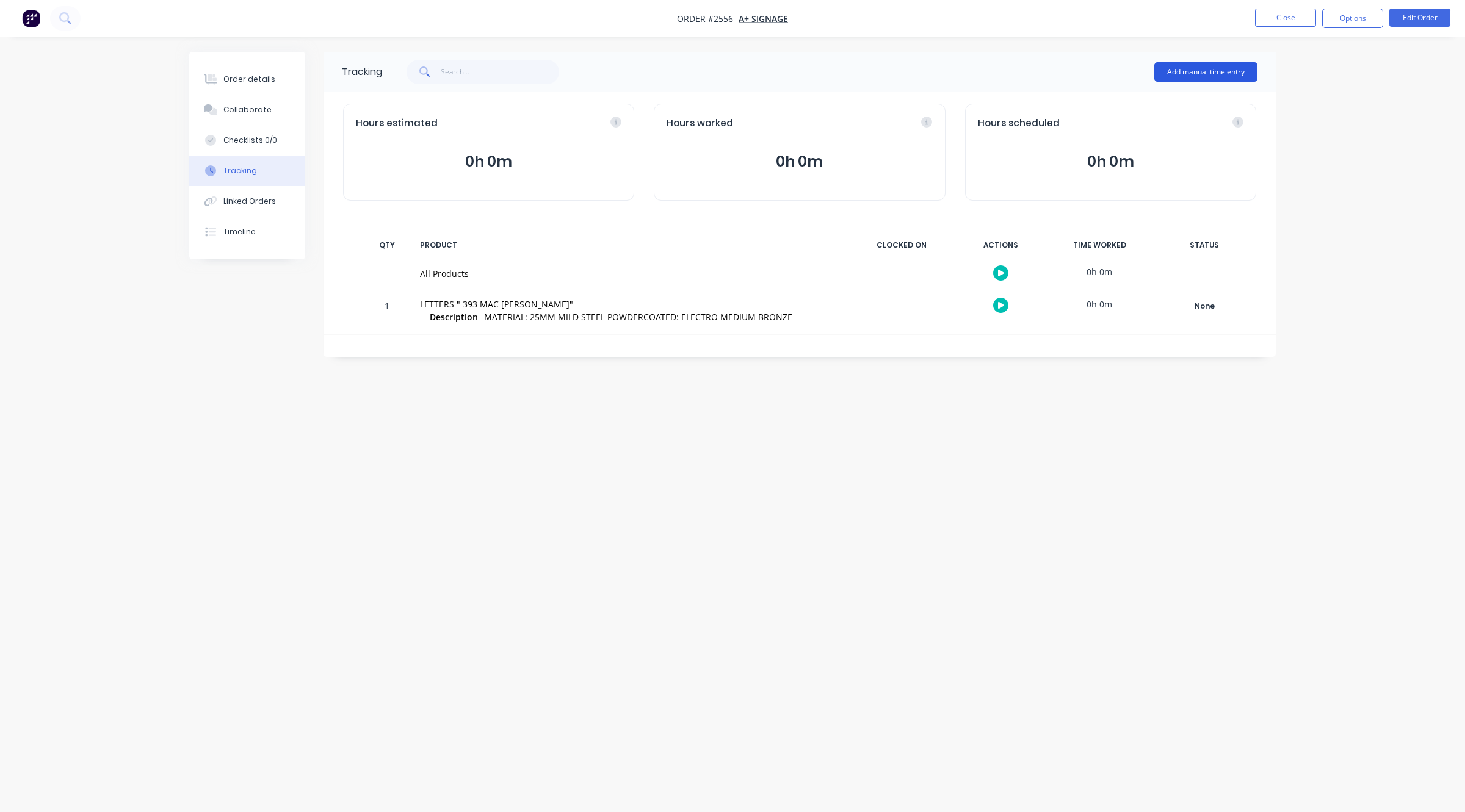
click at [1222, 77] on button "Add manual time entry" at bounding box center [1206, 72] width 103 height 20
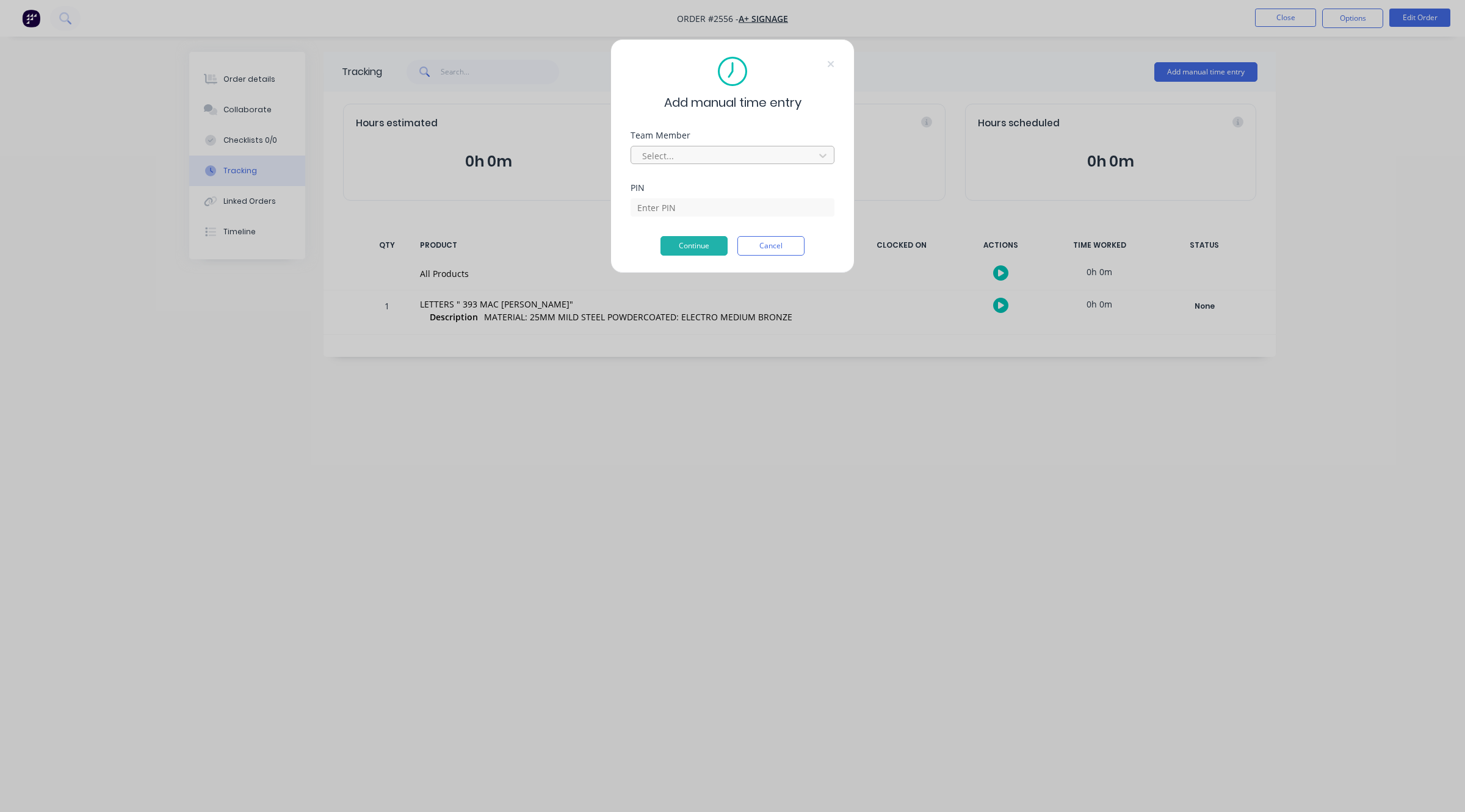
click at [703, 154] on div at bounding box center [724, 155] width 167 height 15
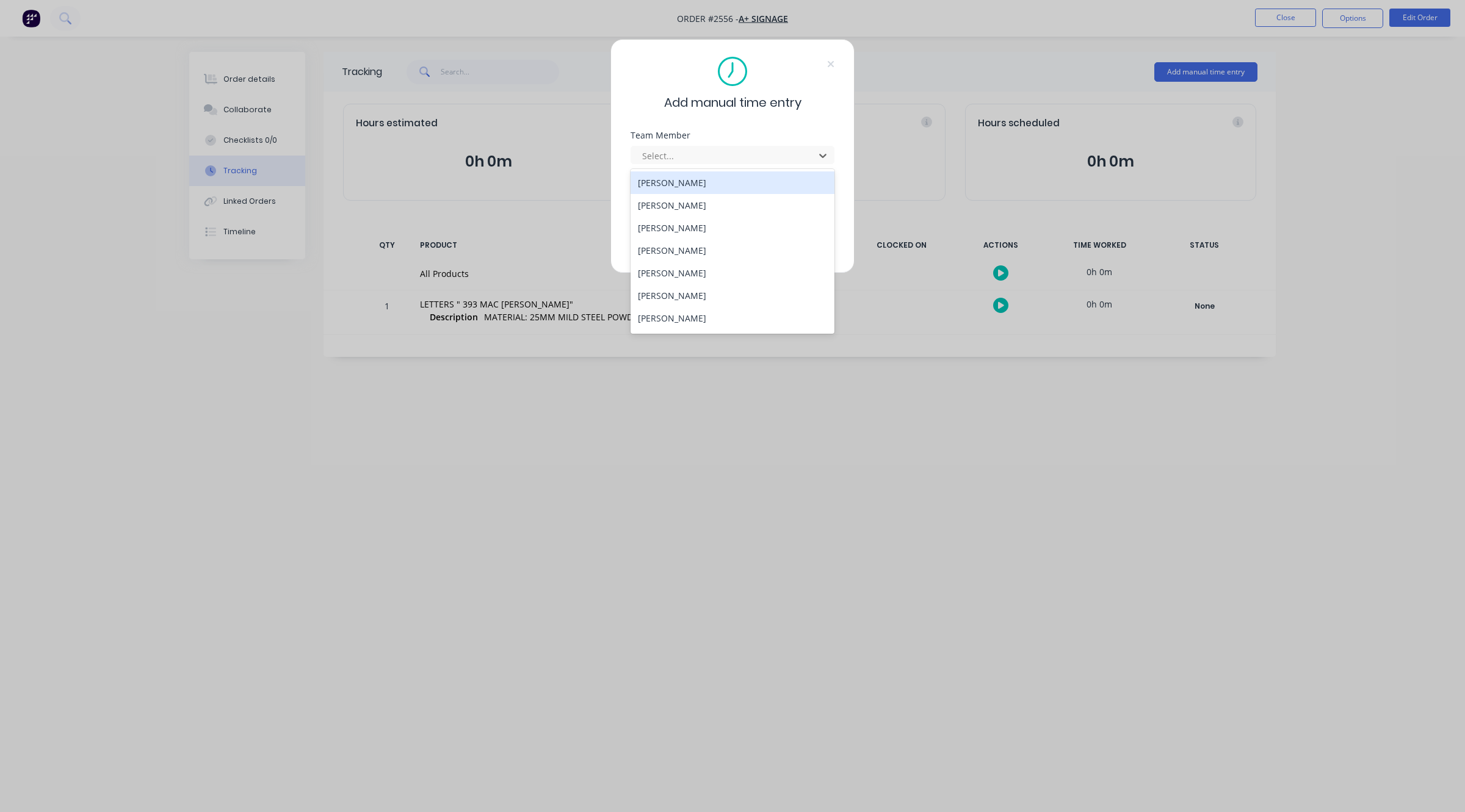
click at [686, 182] on div "[PERSON_NAME]" at bounding box center [732, 183] width 204 height 23
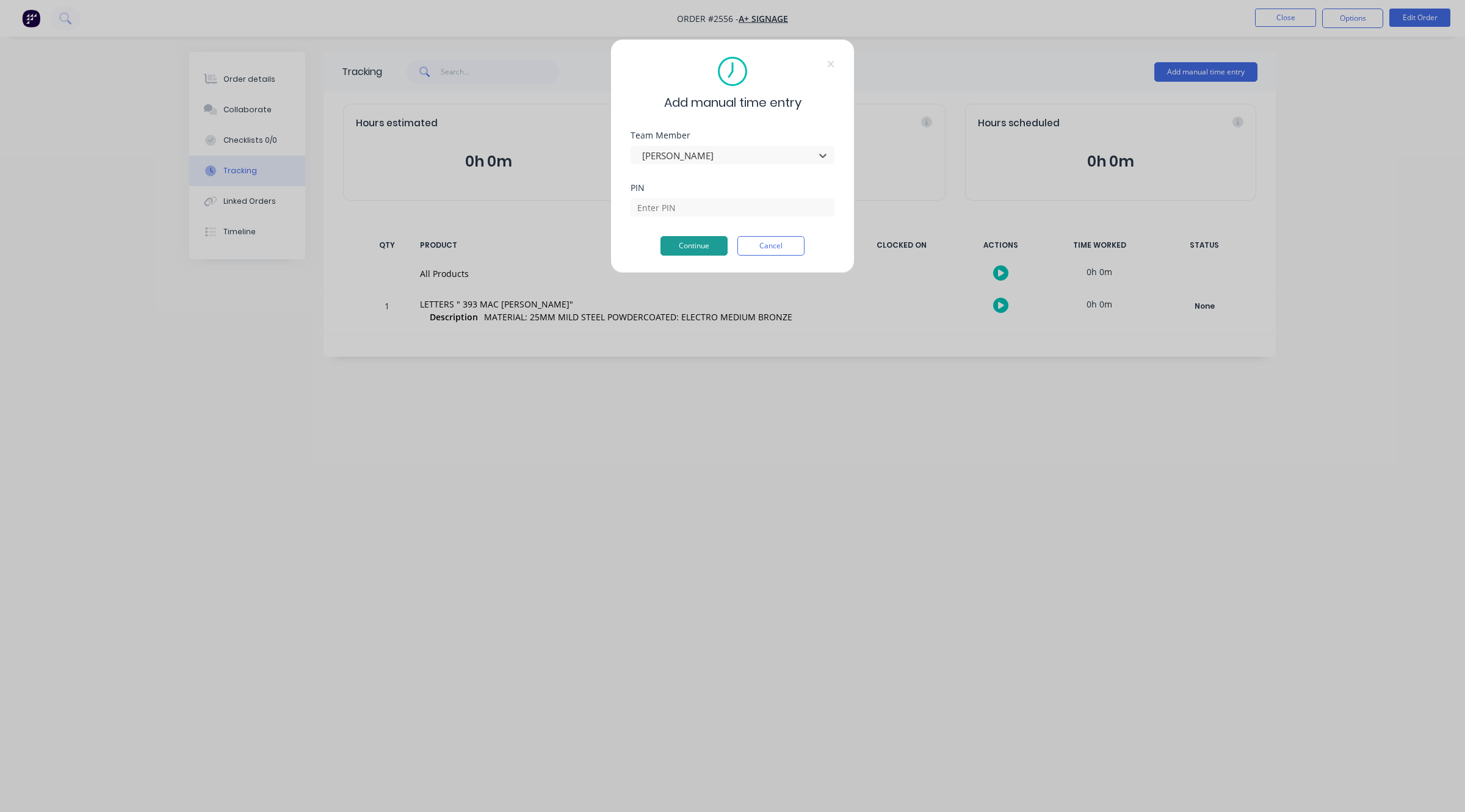
click at [703, 255] on button "Continue" at bounding box center [694, 246] width 67 height 20
click at [693, 205] on input at bounding box center [732, 207] width 204 height 18
type input "0403"
click at [709, 255] on button "Continue" at bounding box center [694, 246] width 67 height 20
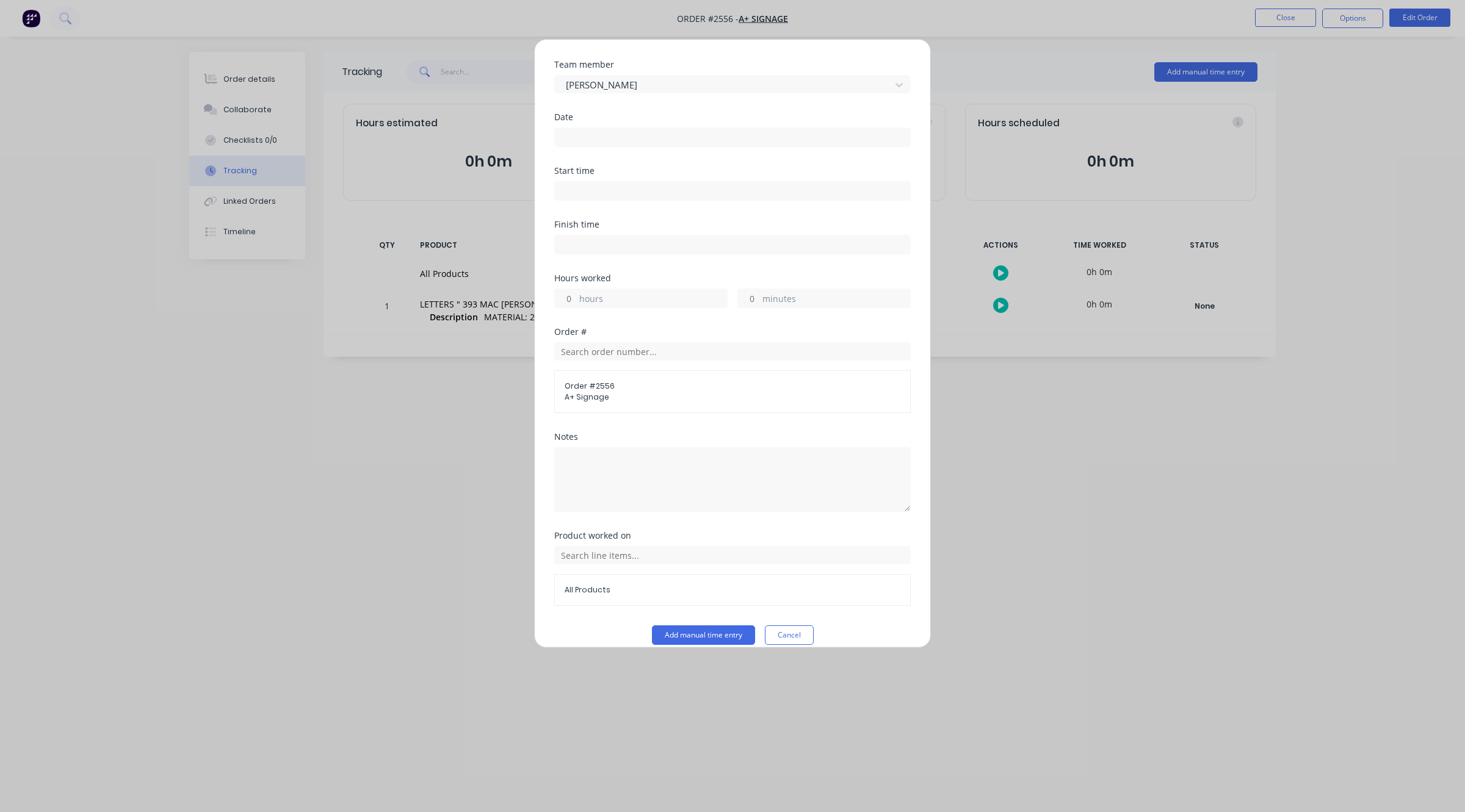
scroll to position [47, 0]
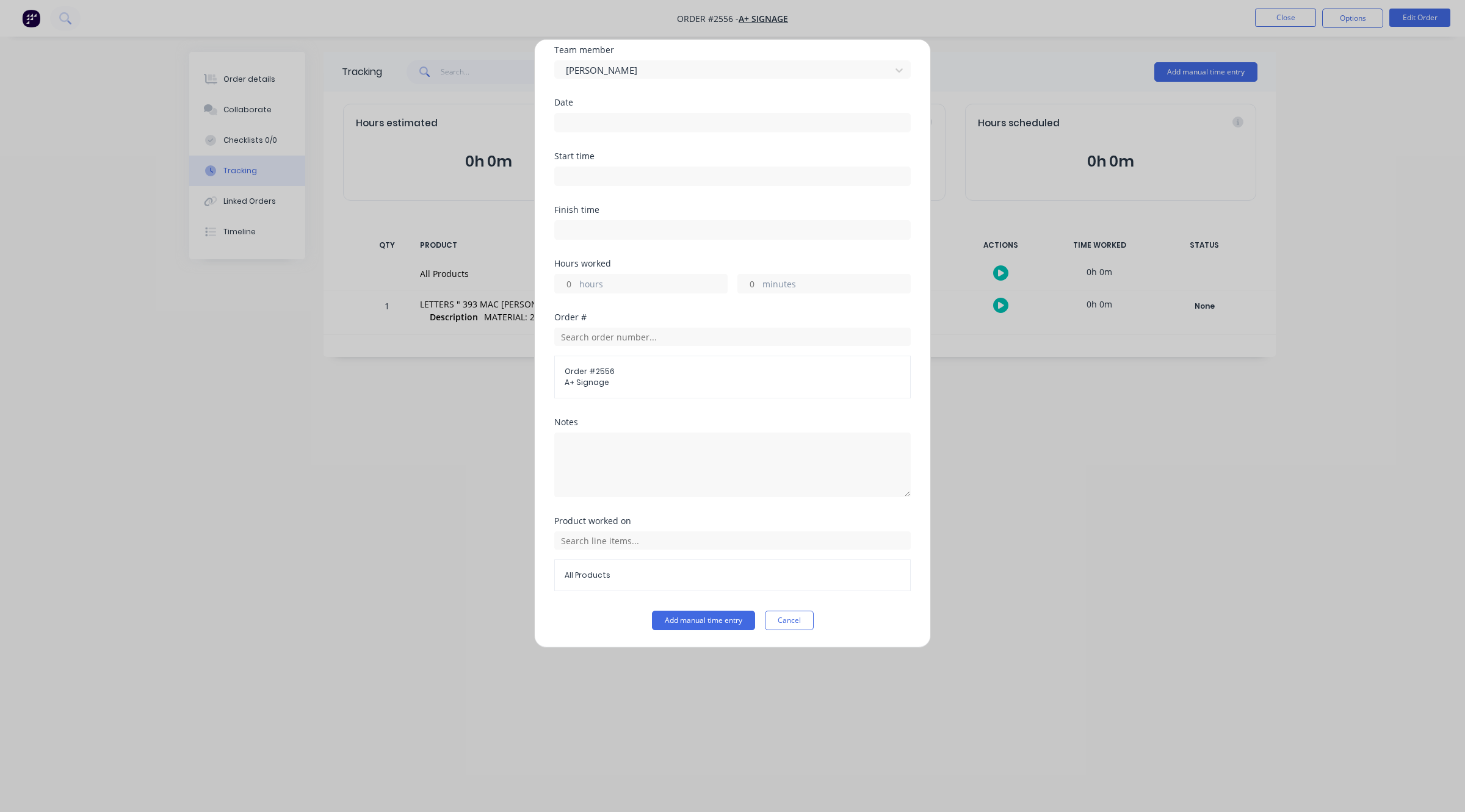
drag, startPoint x: 636, startPoint y: 283, endPoint x: 626, endPoint y: 285, distance: 10.2
click at [632, 285] on label "hours" at bounding box center [653, 285] width 148 height 15
click at [576, 285] on input "hours" at bounding box center [565, 283] width 21 height 18
type input "6"
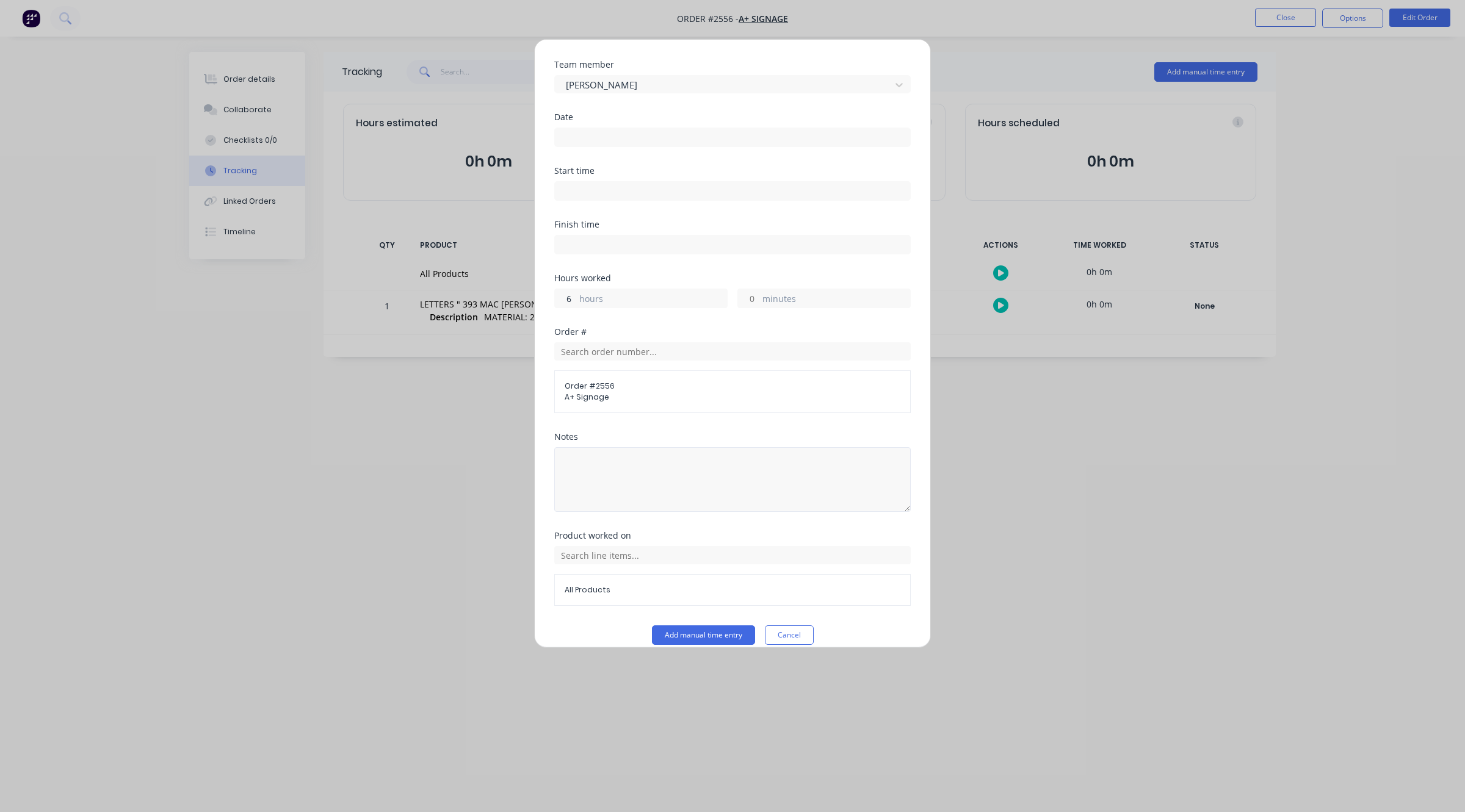
scroll to position [47, 0]
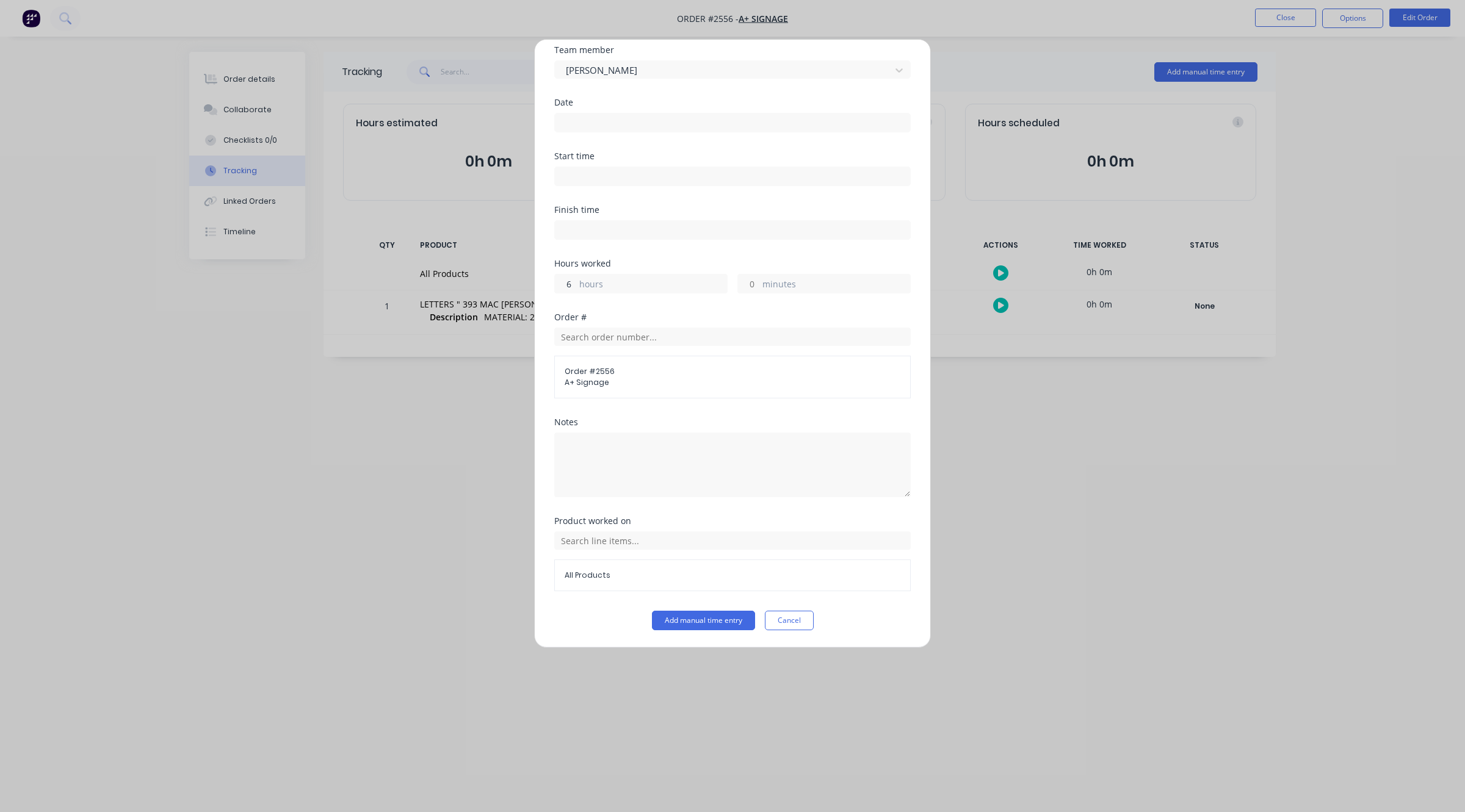
type input "6"
click at [622, 113] on label at bounding box center [732, 122] width 356 height 20
click at [622, 113] on input at bounding box center [732, 122] width 355 height 18
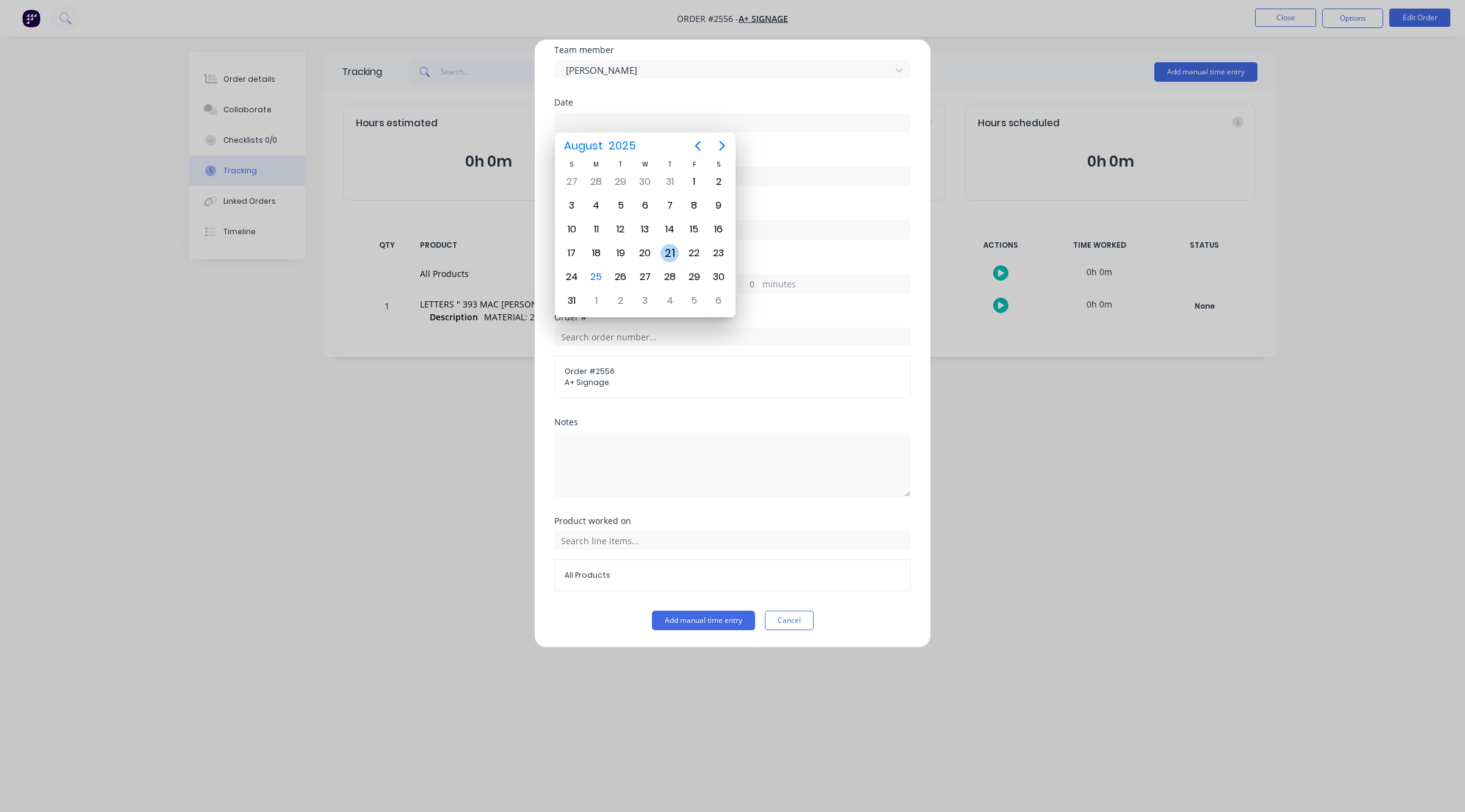
click at [675, 250] on div "21" at bounding box center [670, 253] width 18 height 18
type input "[DATE]"
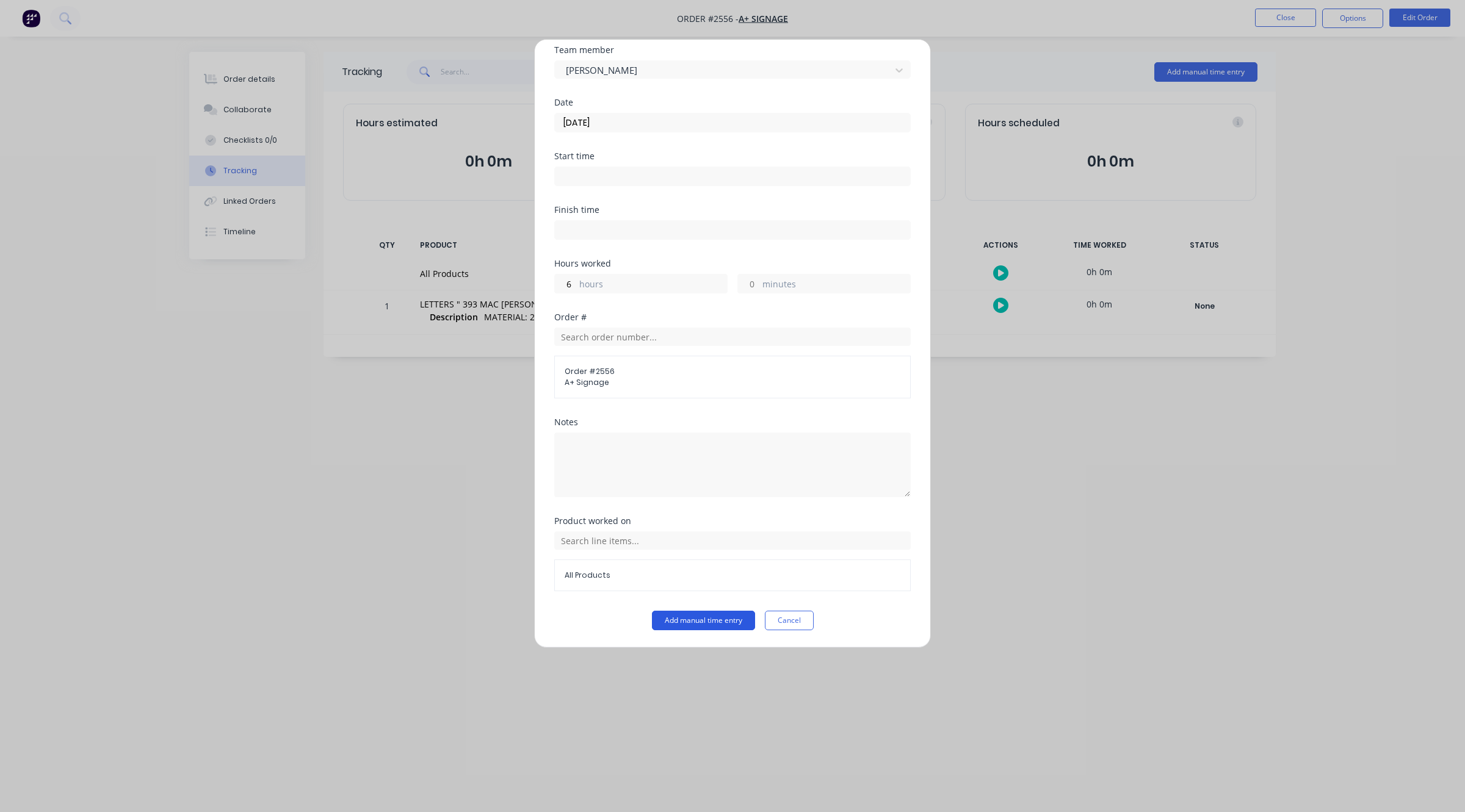
click at [716, 622] on button "Add manual time entry" at bounding box center [703, 620] width 103 height 20
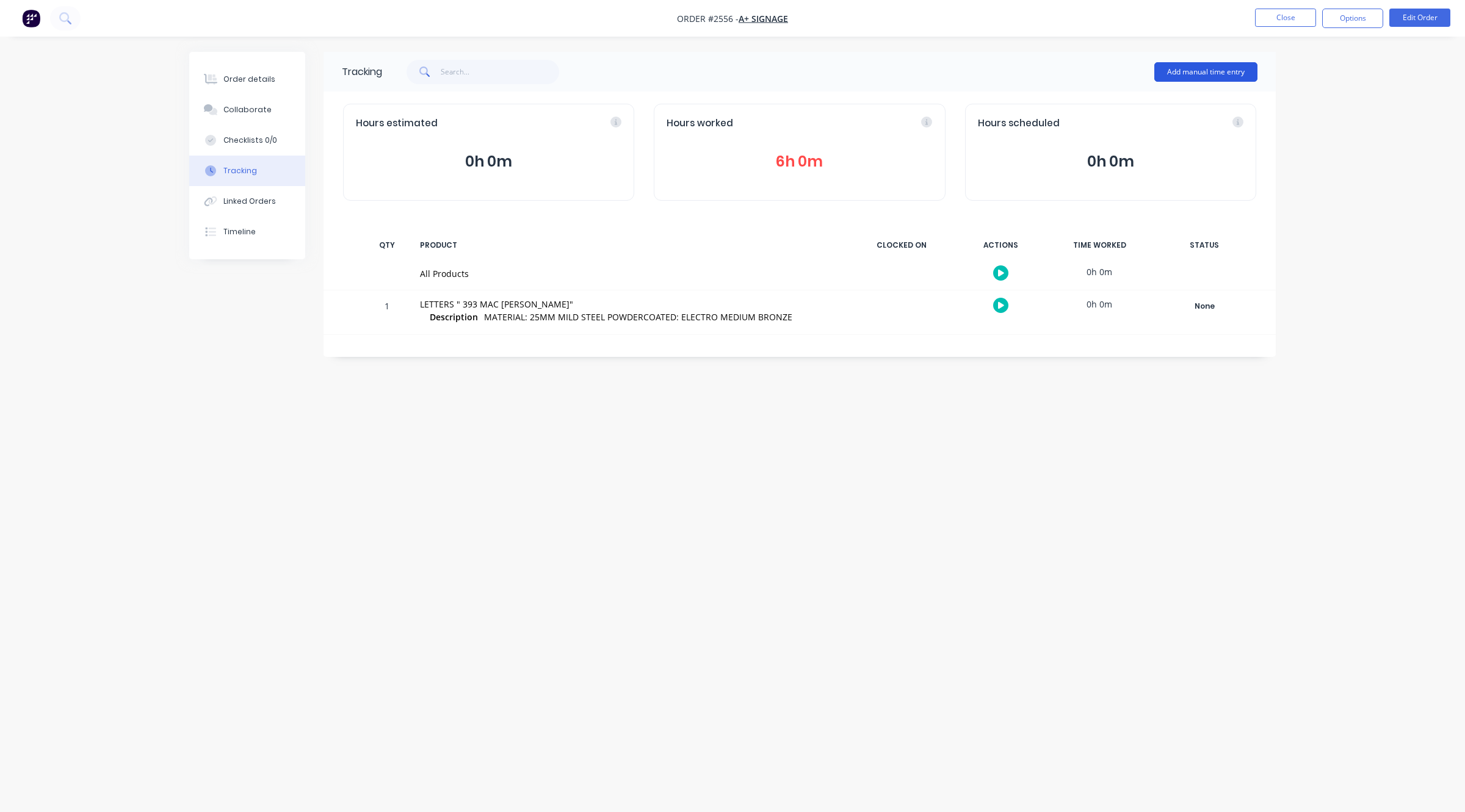
click at [1204, 65] on button "Add manual time entry" at bounding box center [1206, 72] width 103 height 20
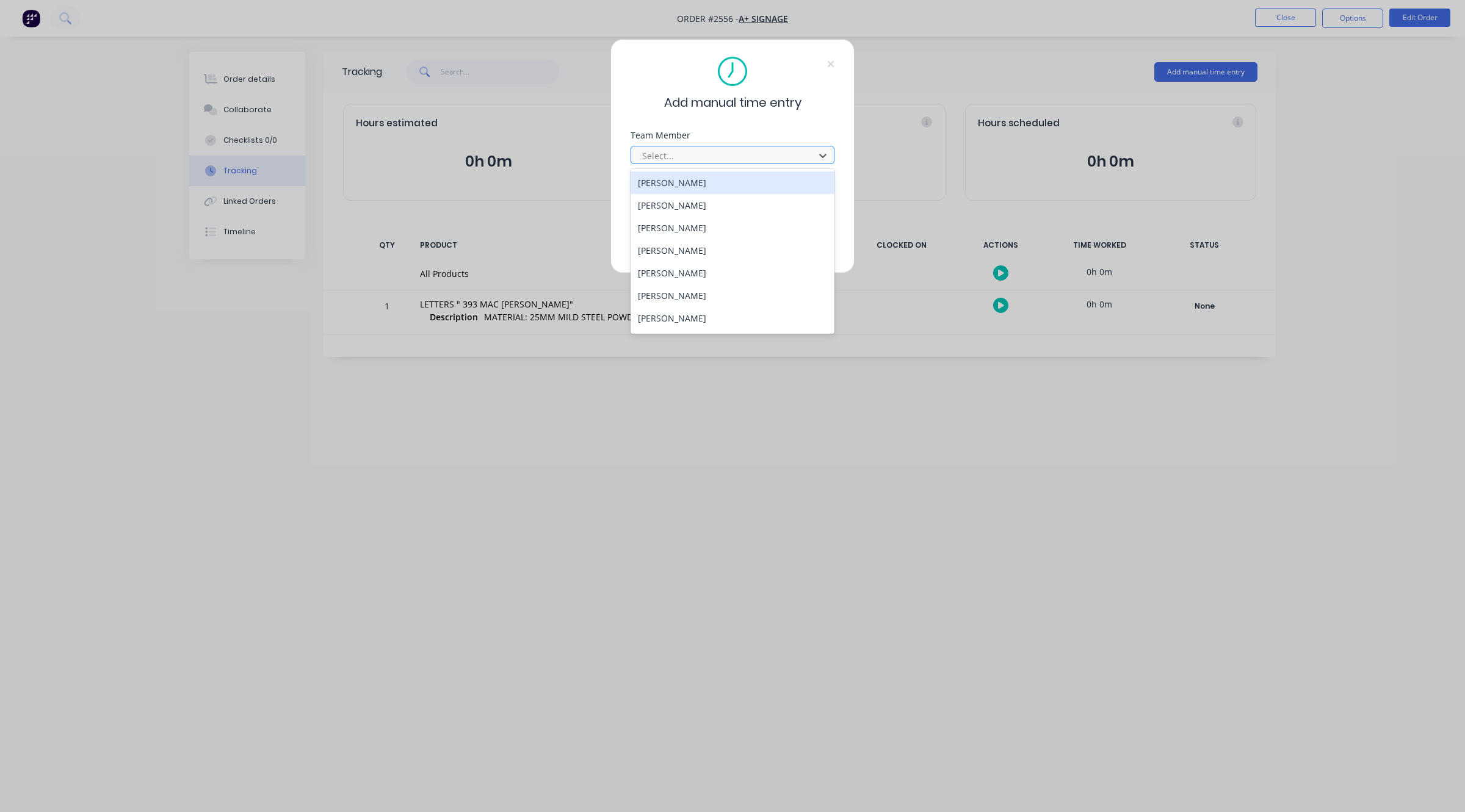
click at [712, 158] on div at bounding box center [724, 155] width 167 height 15
click at [686, 272] on div "[PERSON_NAME]" at bounding box center [732, 275] width 204 height 23
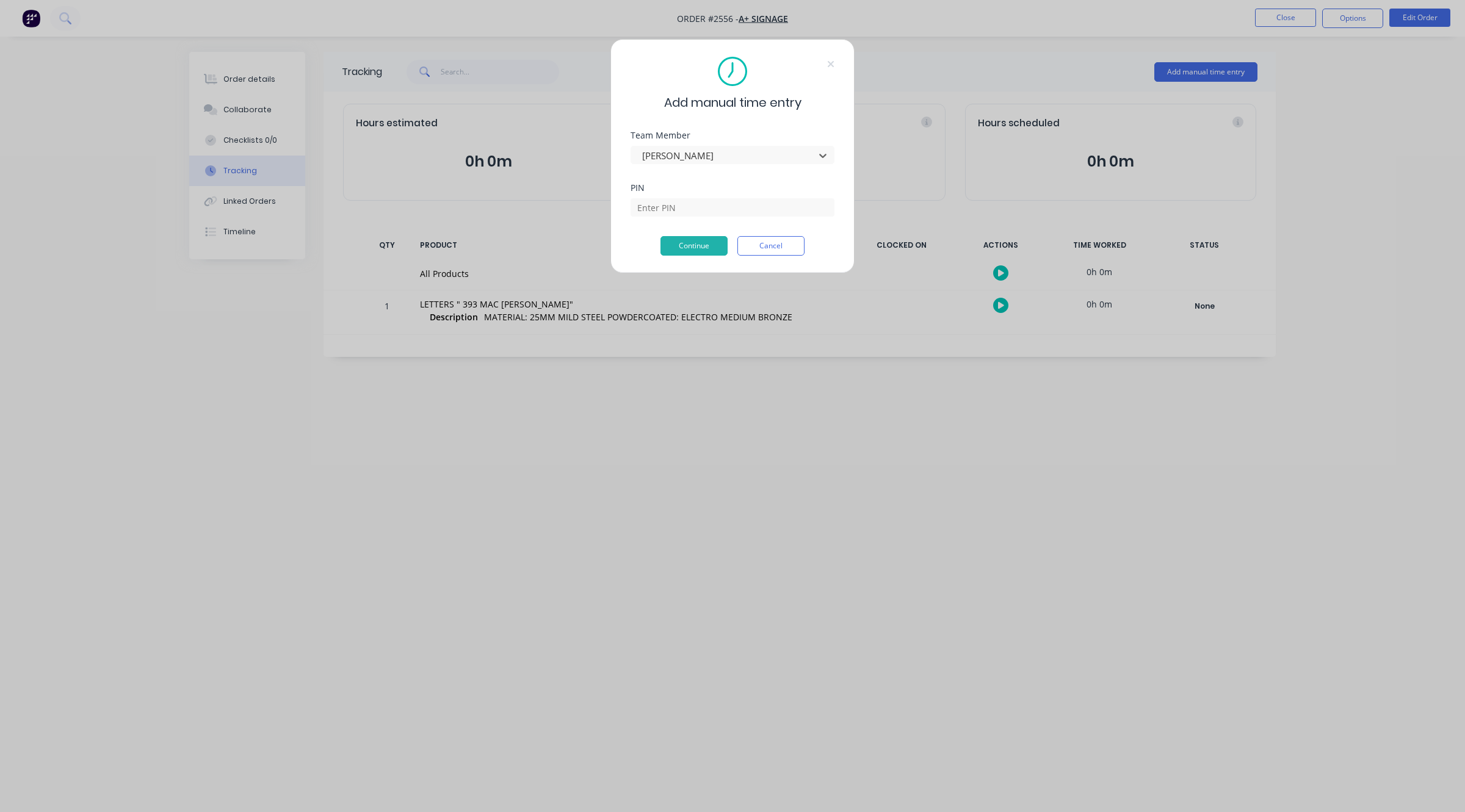
click at [694, 194] on div "PIN" at bounding box center [732, 200] width 204 height 33
click at [696, 213] on input at bounding box center [732, 207] width 204 height 18
type input "3699"
click at [712, 232] on div "PIN 3699" at bounding box center [732, 209] width 204 height 52
click at [712, 242] on button "Continue" at bounding box center [694, 246] width 67 height 20
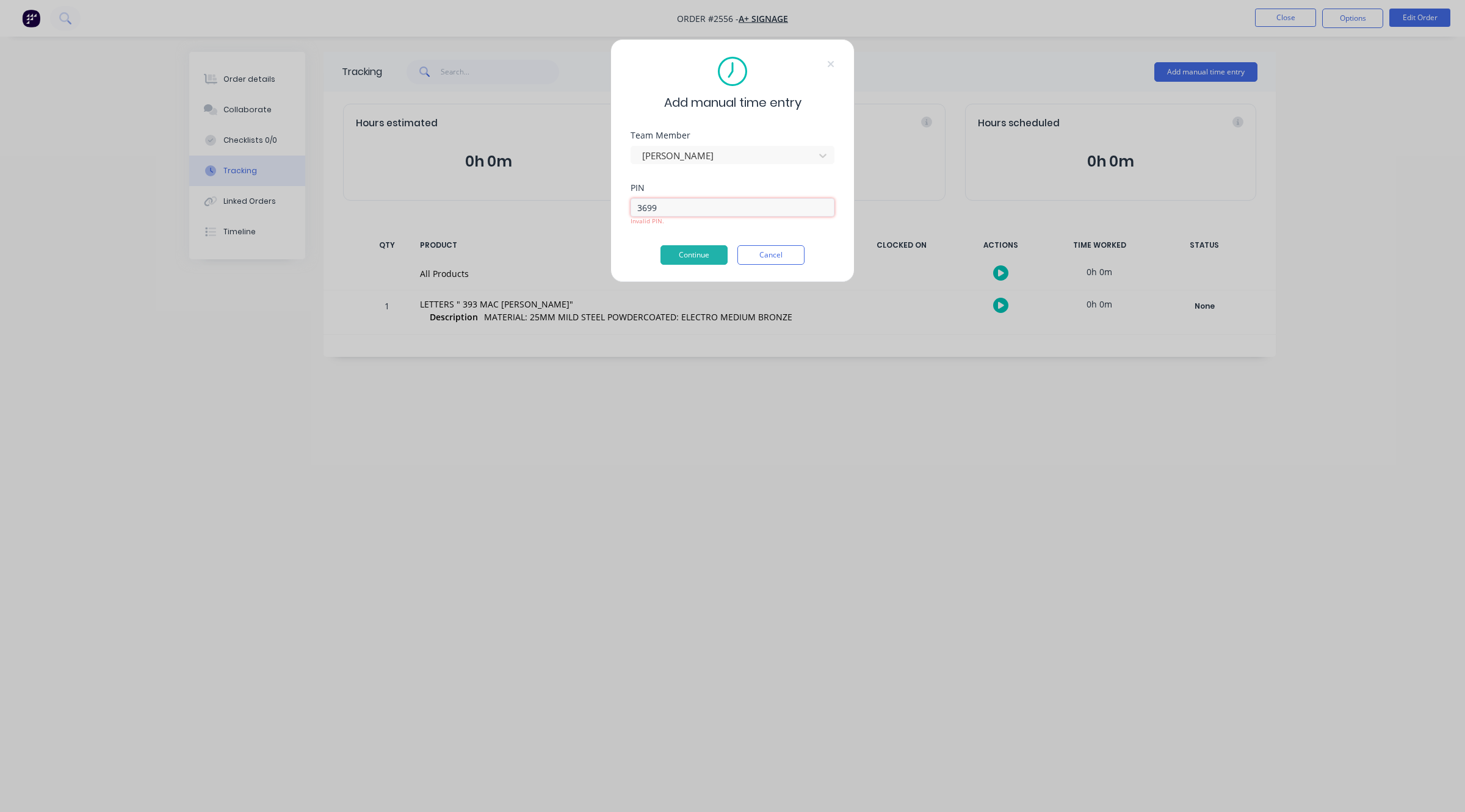
drag, startPoint x: 678, startPoint y: 205, endPoint x: 645, endPoint y: 202, distance: 33.1
click at [645, 202] on input "3699" at bounding box center [732, 207] width 204 height 18
click at [742, 246] on button "Cancel" at bounding box center [770, 255] width 67 height 20
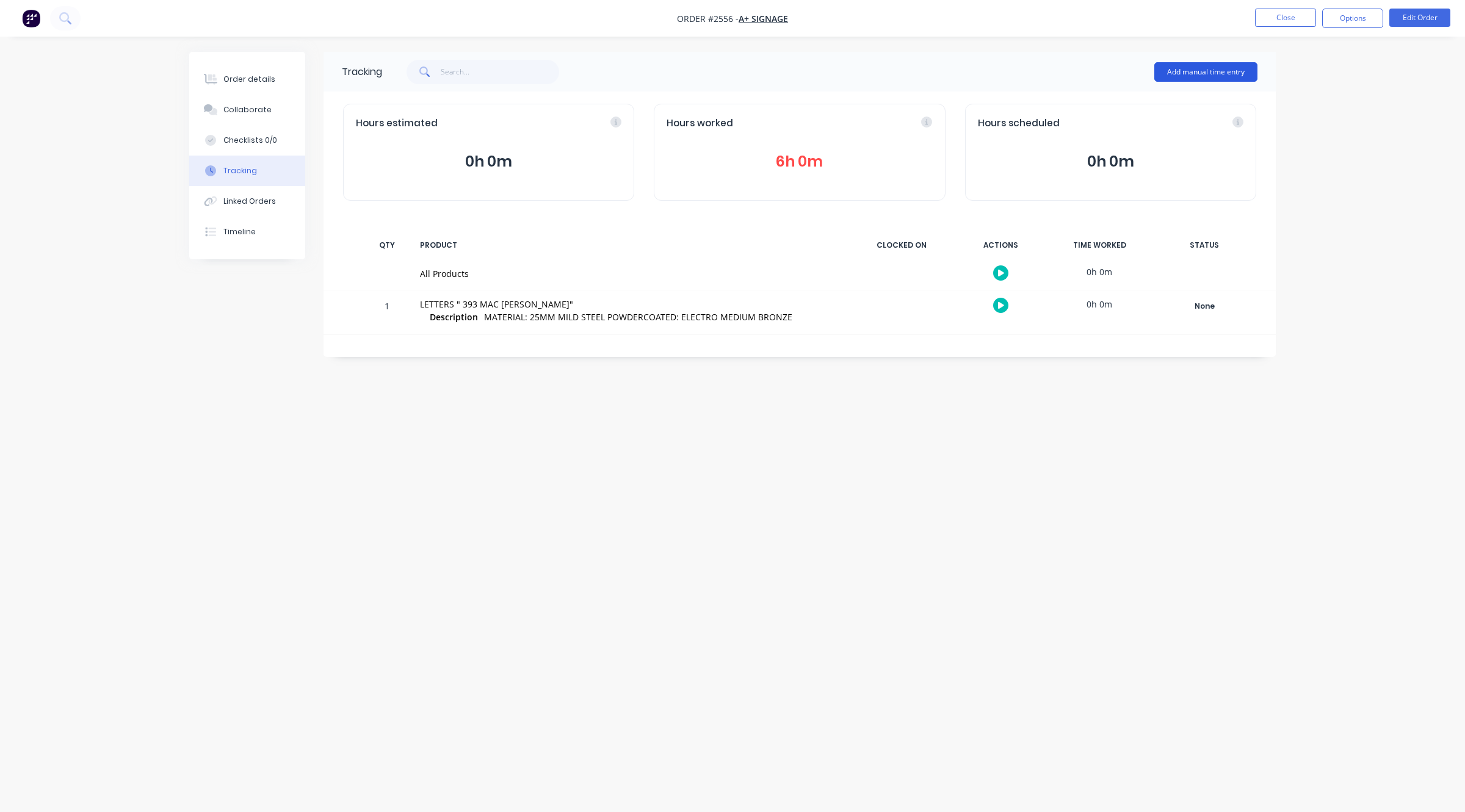
click at [1178, 75] on button "Add manual time entry" at bounding box center [1206, 72] width 103 height 20
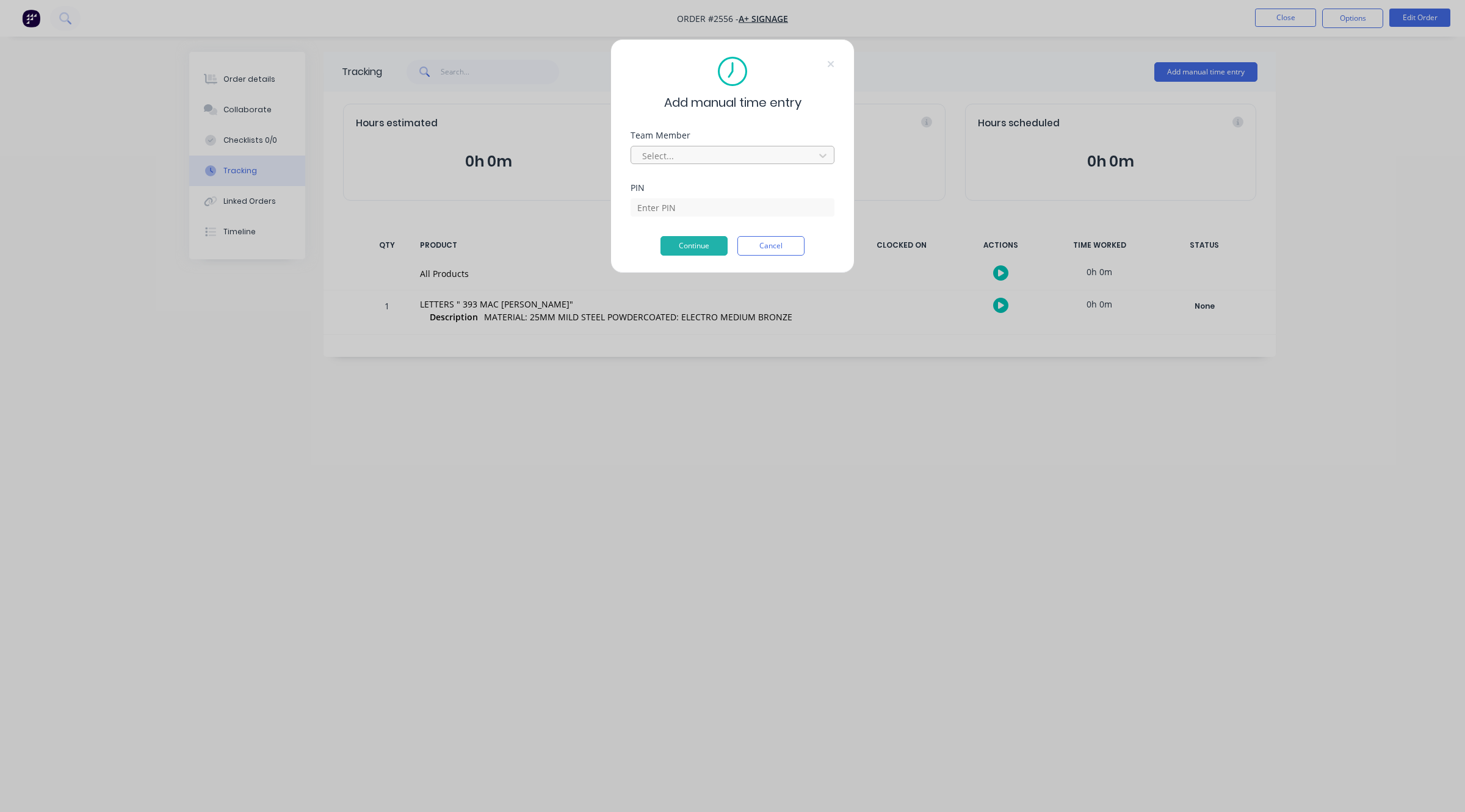
click at [693, 162] on div at bounding box center [724, 155] width 167 height 15
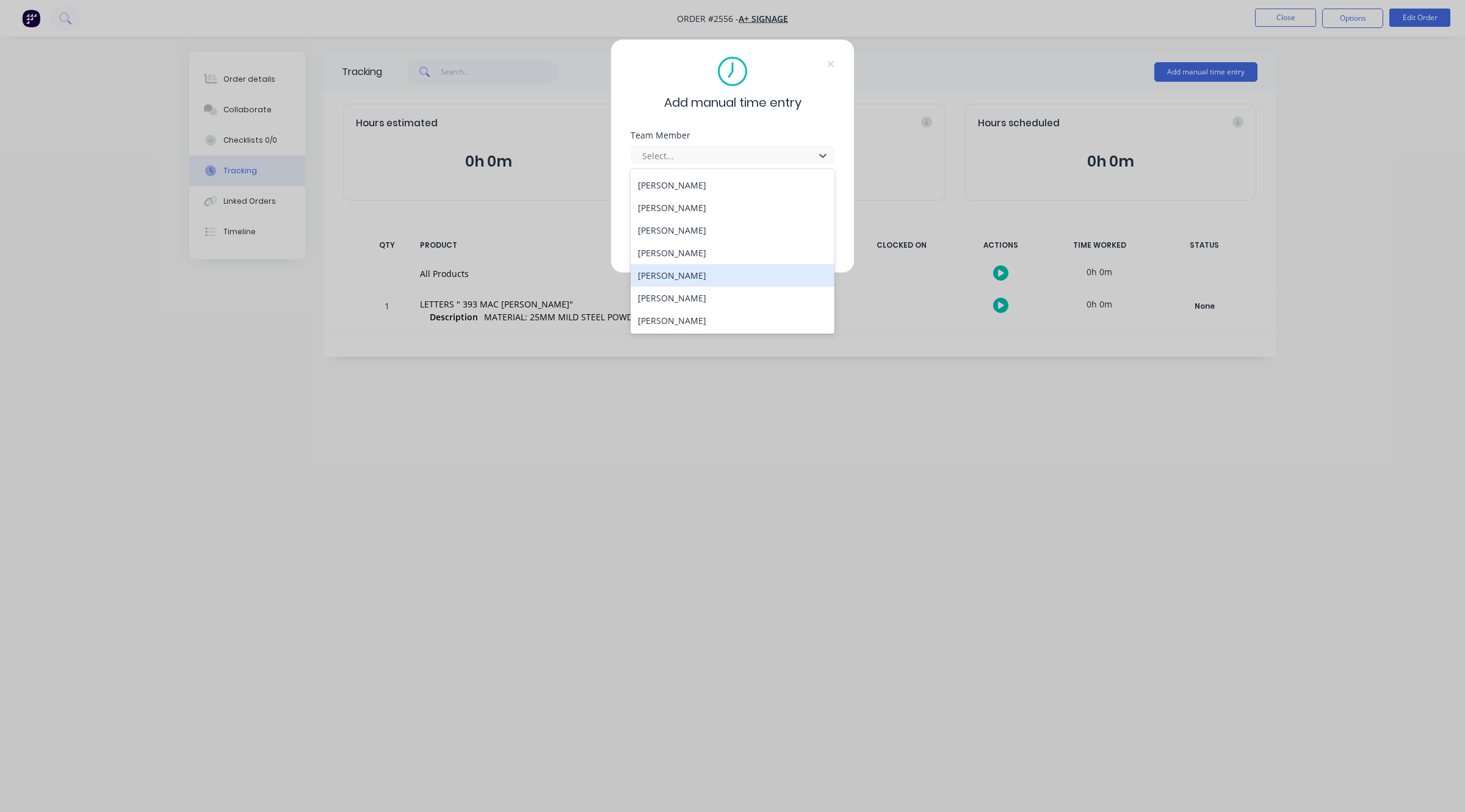
click at [682, 276] on div "[PERSON_NAME]" at bounding box center [732, 275] width 204 height 23
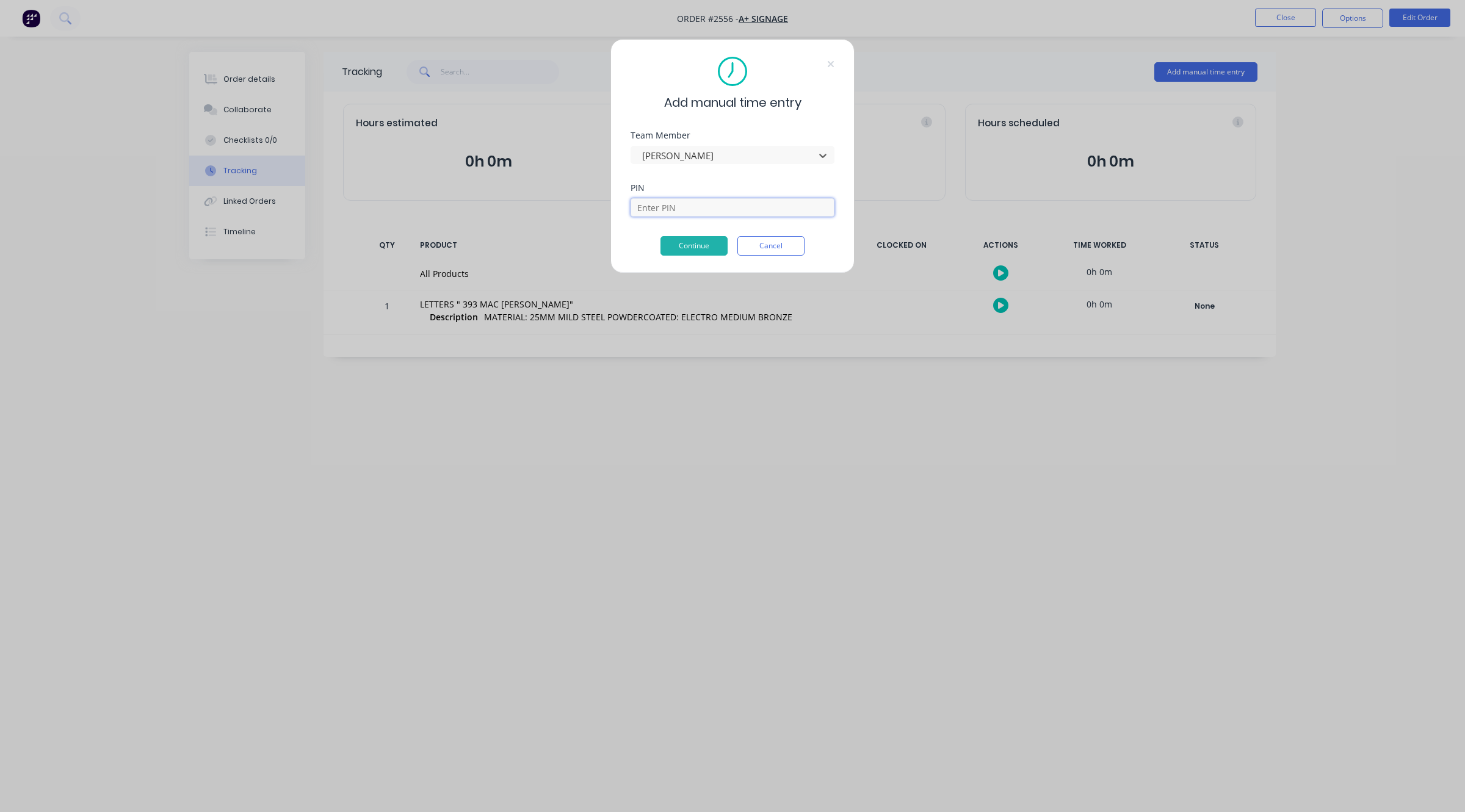
click at [709, 205] on input at bounding box center [732, 207] width 204 height 18
type input "0000"
click at [702, 246] on button "Continue" at bounding box center [694, 246] width 67 height 20
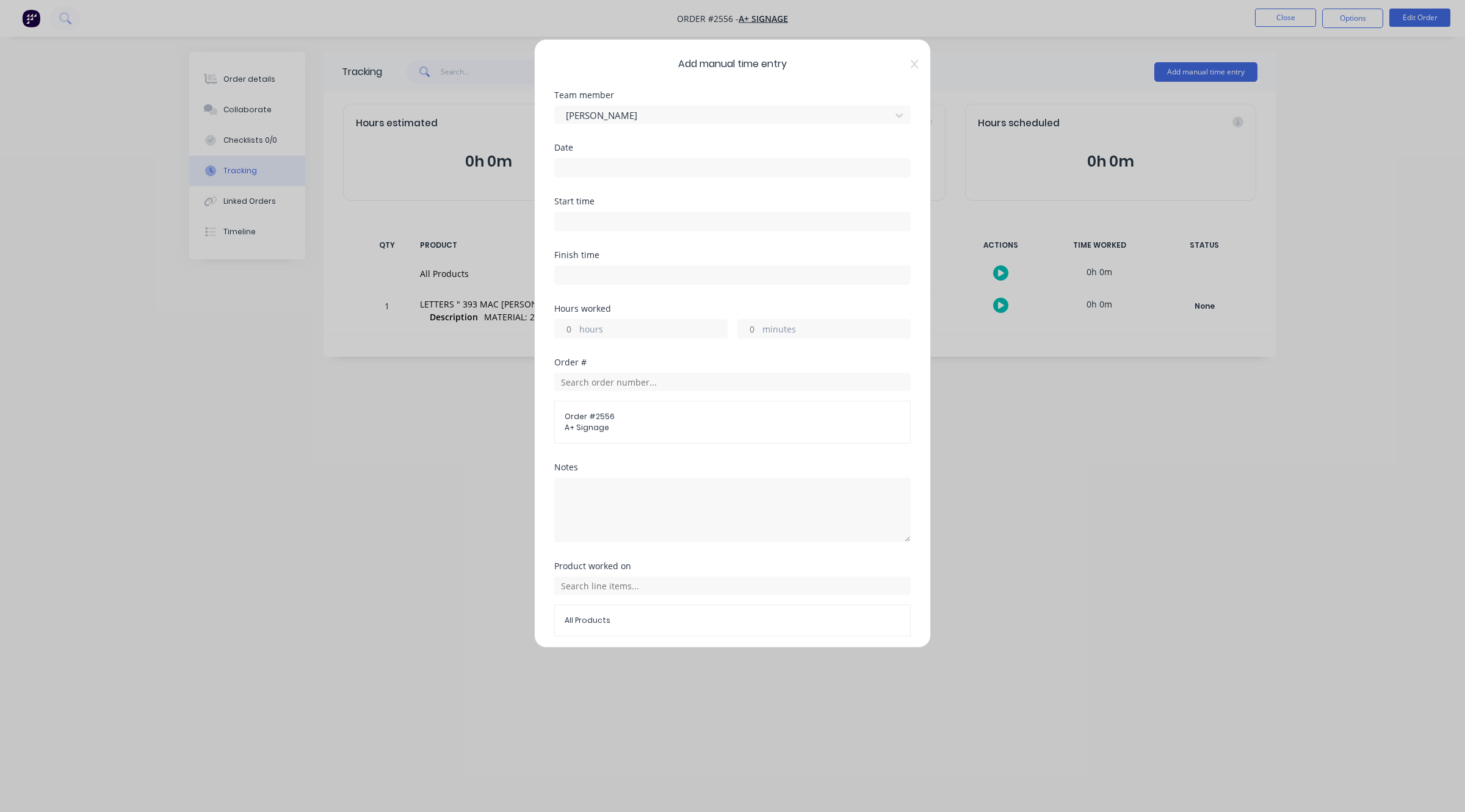
click at [622, 166] on input at bounding box center [732, 167] width 355 height 18
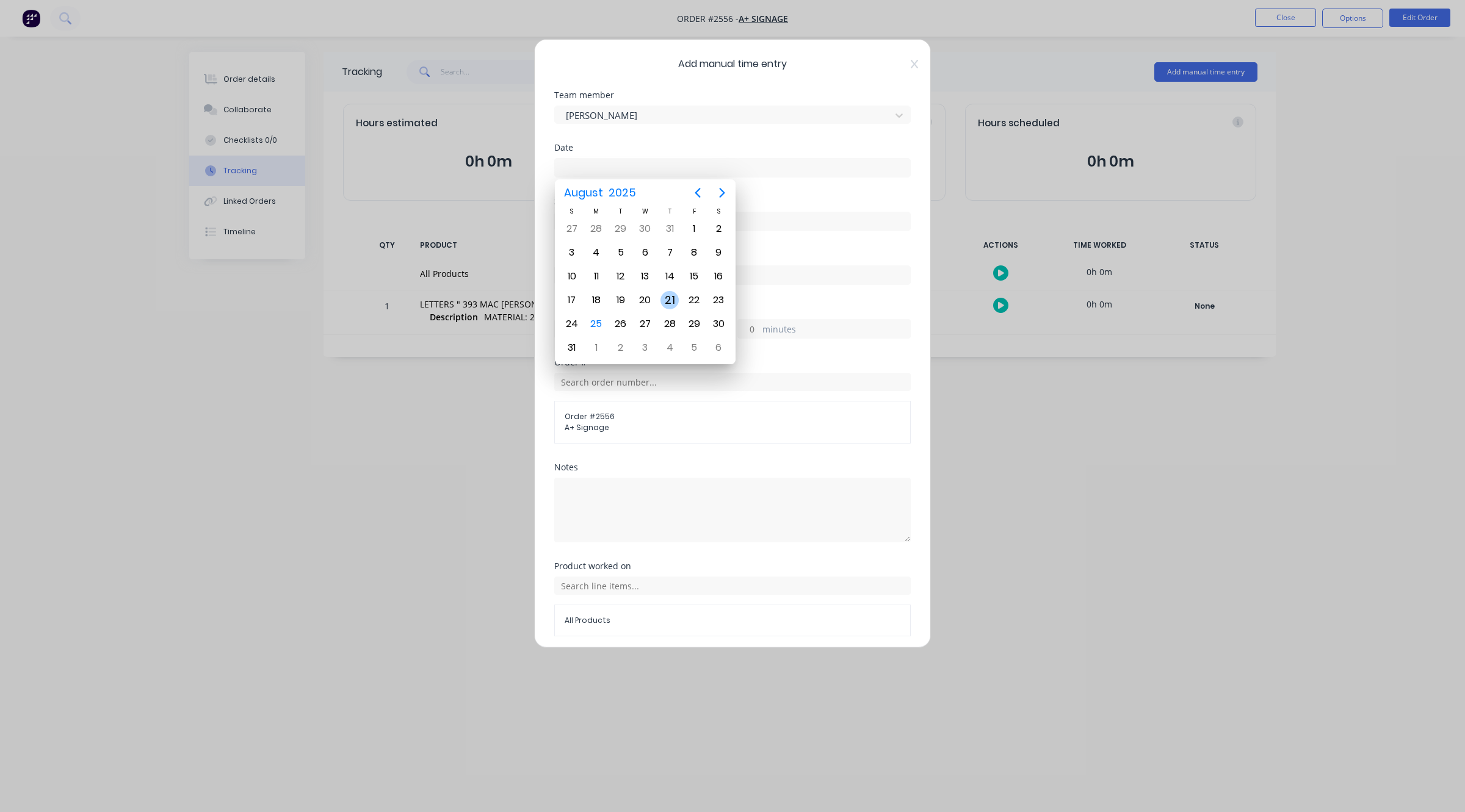
click at [666, 297] on div "21" at bounding box center [670, 300] width 18 height 18
type input "[DATE]"
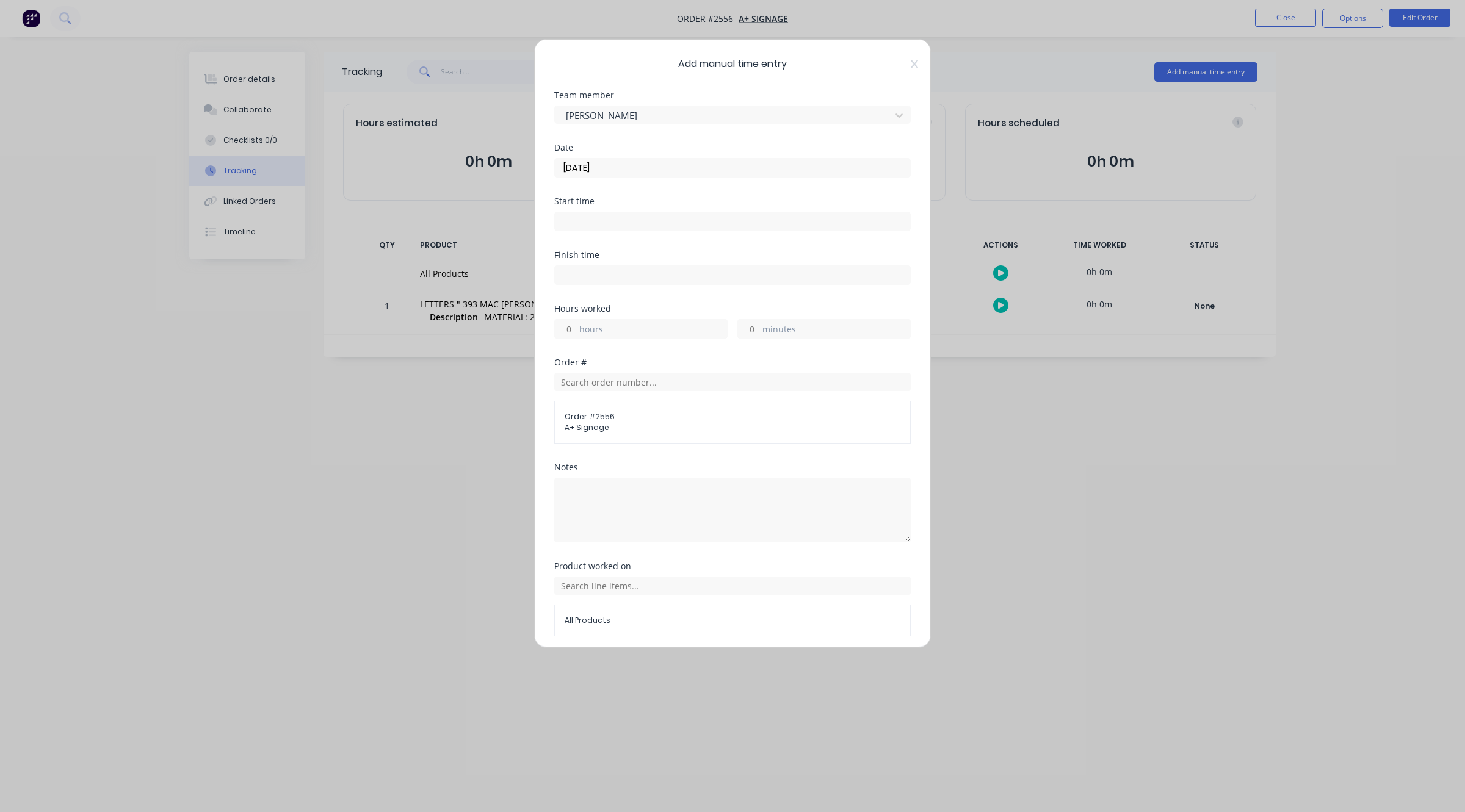
click at [615, 326] on label "hours" at bounding box center [653, 330] width 148 height 15
click at [576, 326] on input "hours" at bounding box center [565, 328] width 21 height 18
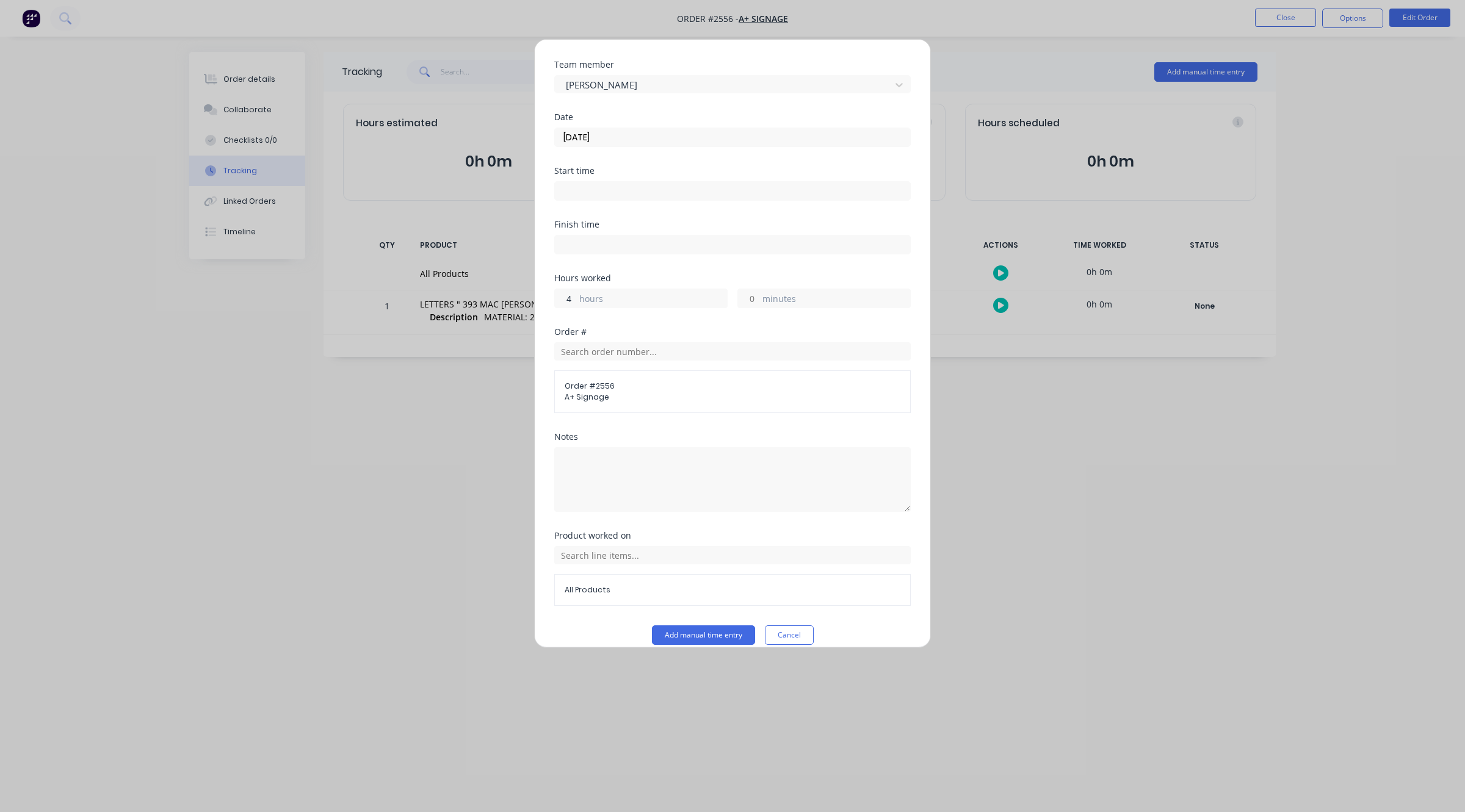
scroll to position [47, 0]
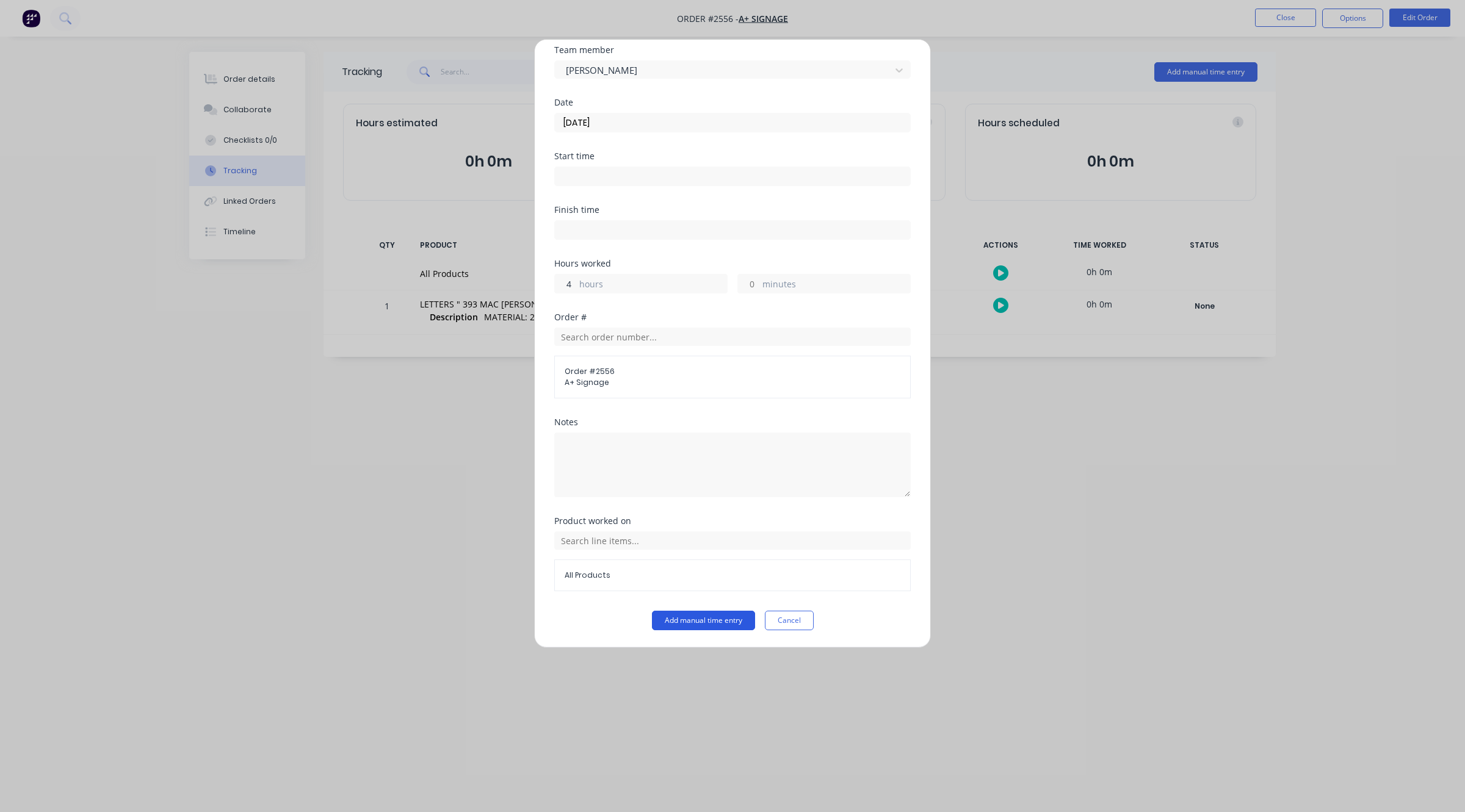
type input "4"
click at [692, 626] on button "Add manual time entry" at bounding box center [703, 620] width 103 height 20
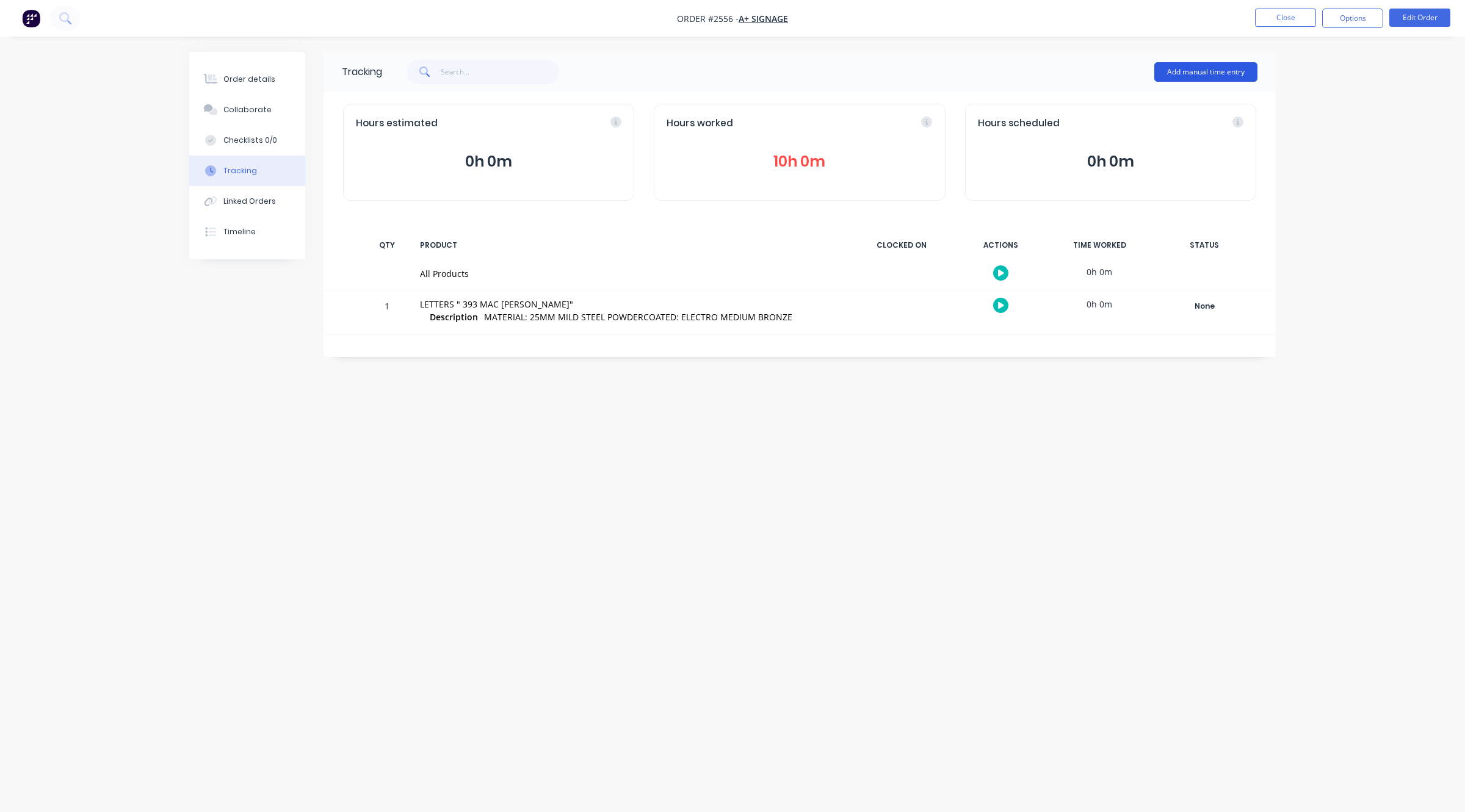
click at [1194, 74] on button "Add manual time entry" at bounding box center [1206, 72] width 103 height 20
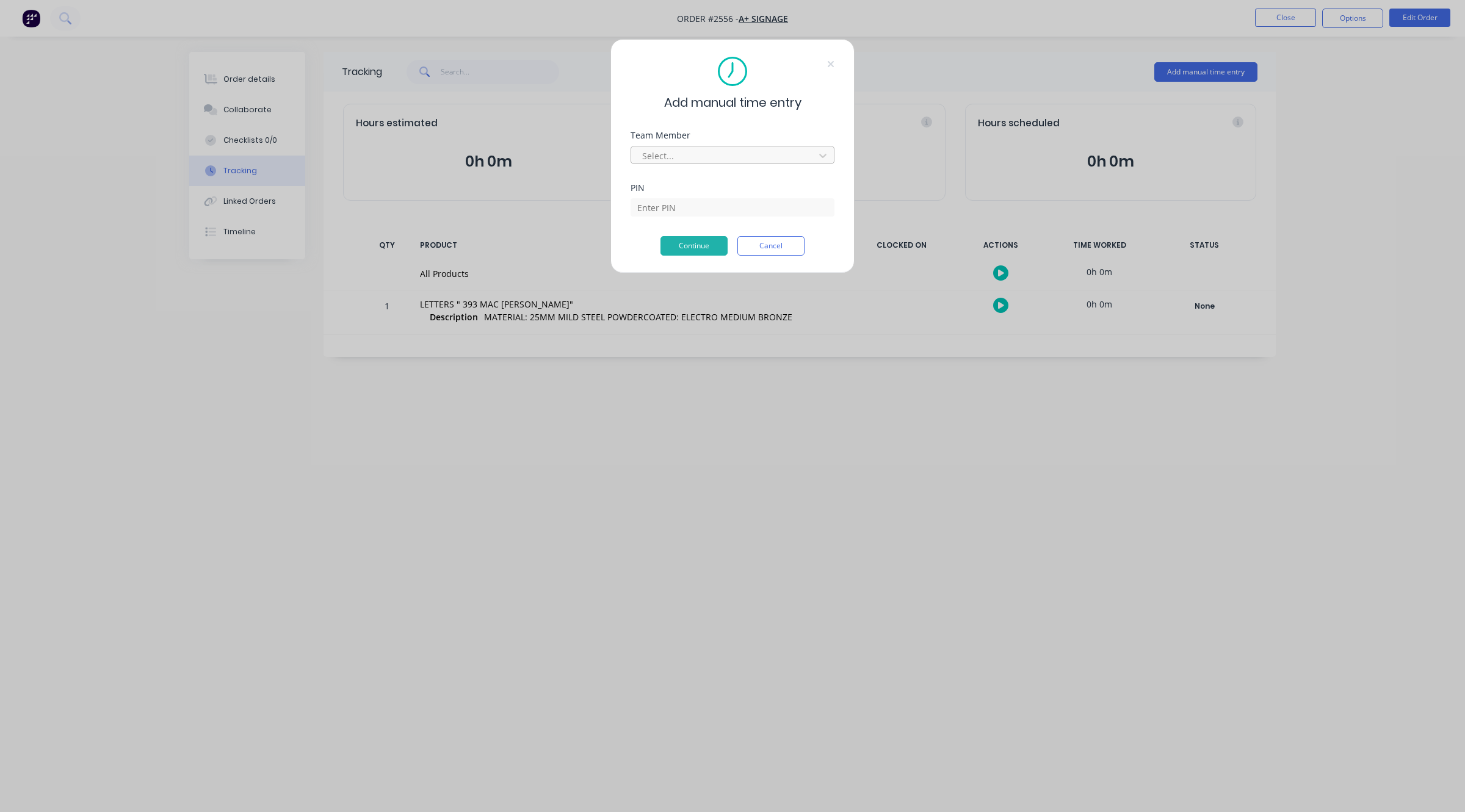
click at [703, 158] on div at bounding box center [724, 155] width 167 height 15
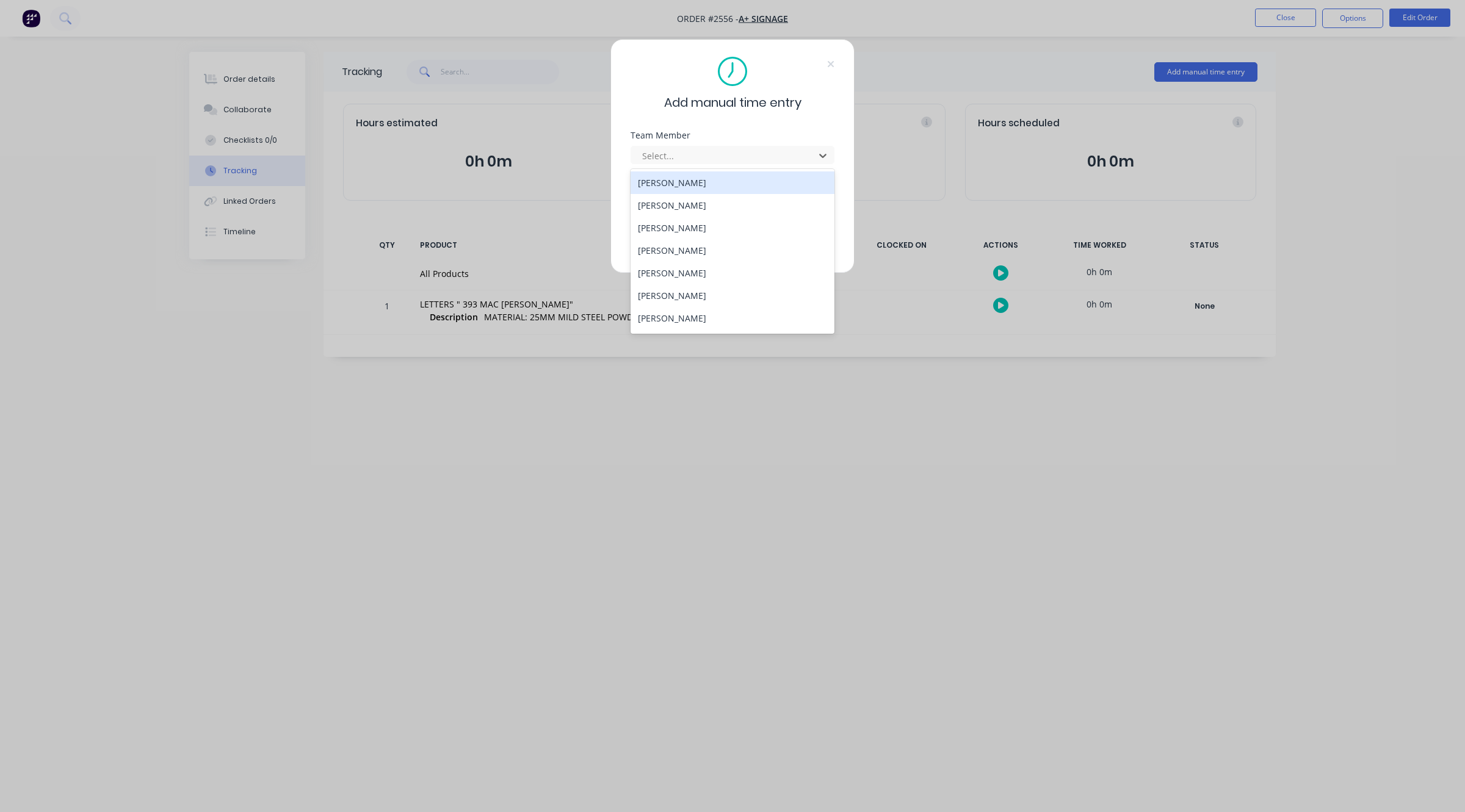
click at [685, 183] on div "[PERSON_NAME]" at bounding box center [732, 183] width 204 height 23
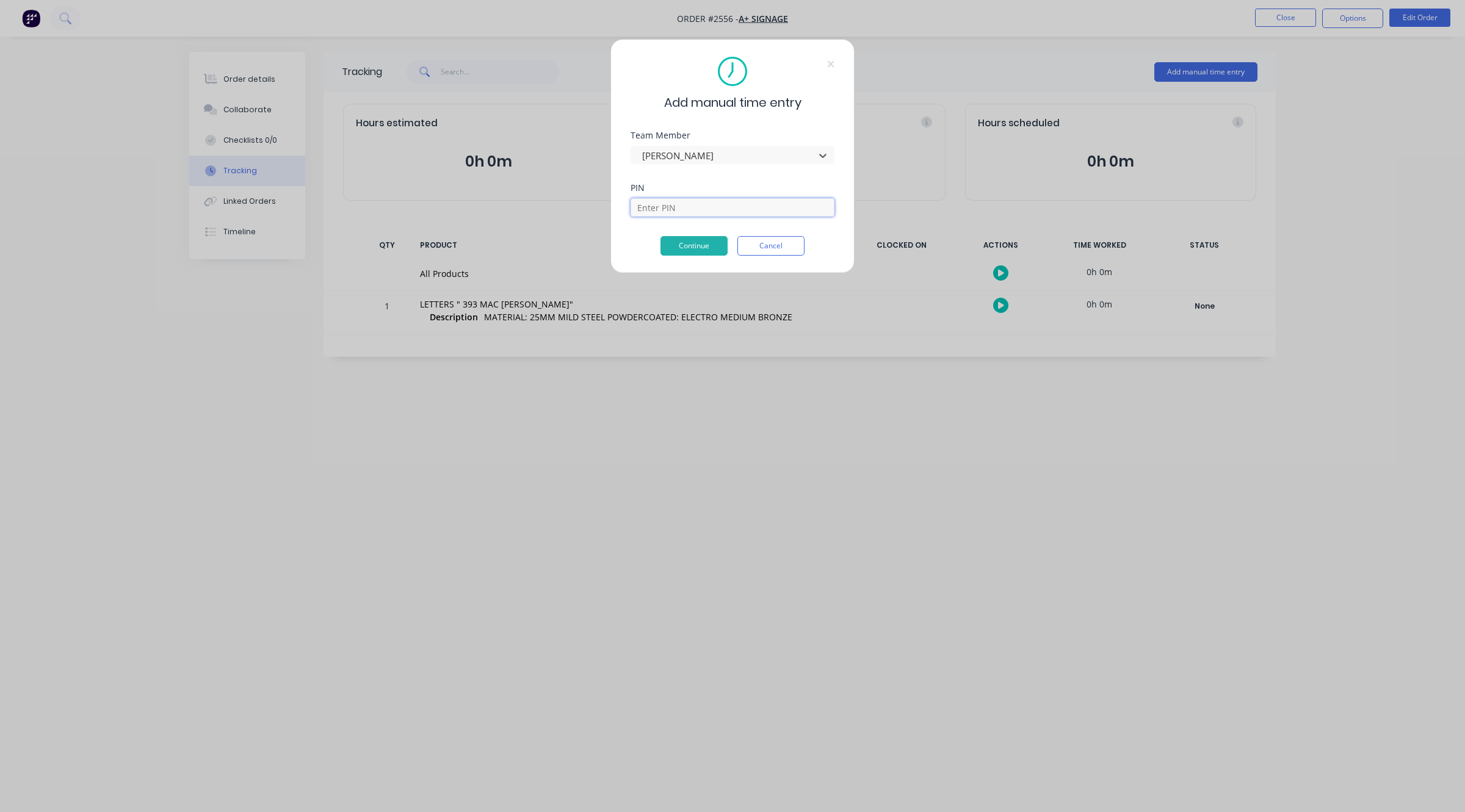
click at [685, 213] on input at bounding box center [732, 207] width 204 height 18
type input "0403"
click at [700, 236] on div "Continue Cancel" at bounding box center [732, 246] width 204 height 20
click at [703, 244] on button "Continue" at bounding box center [694, 246] width 67 height 20
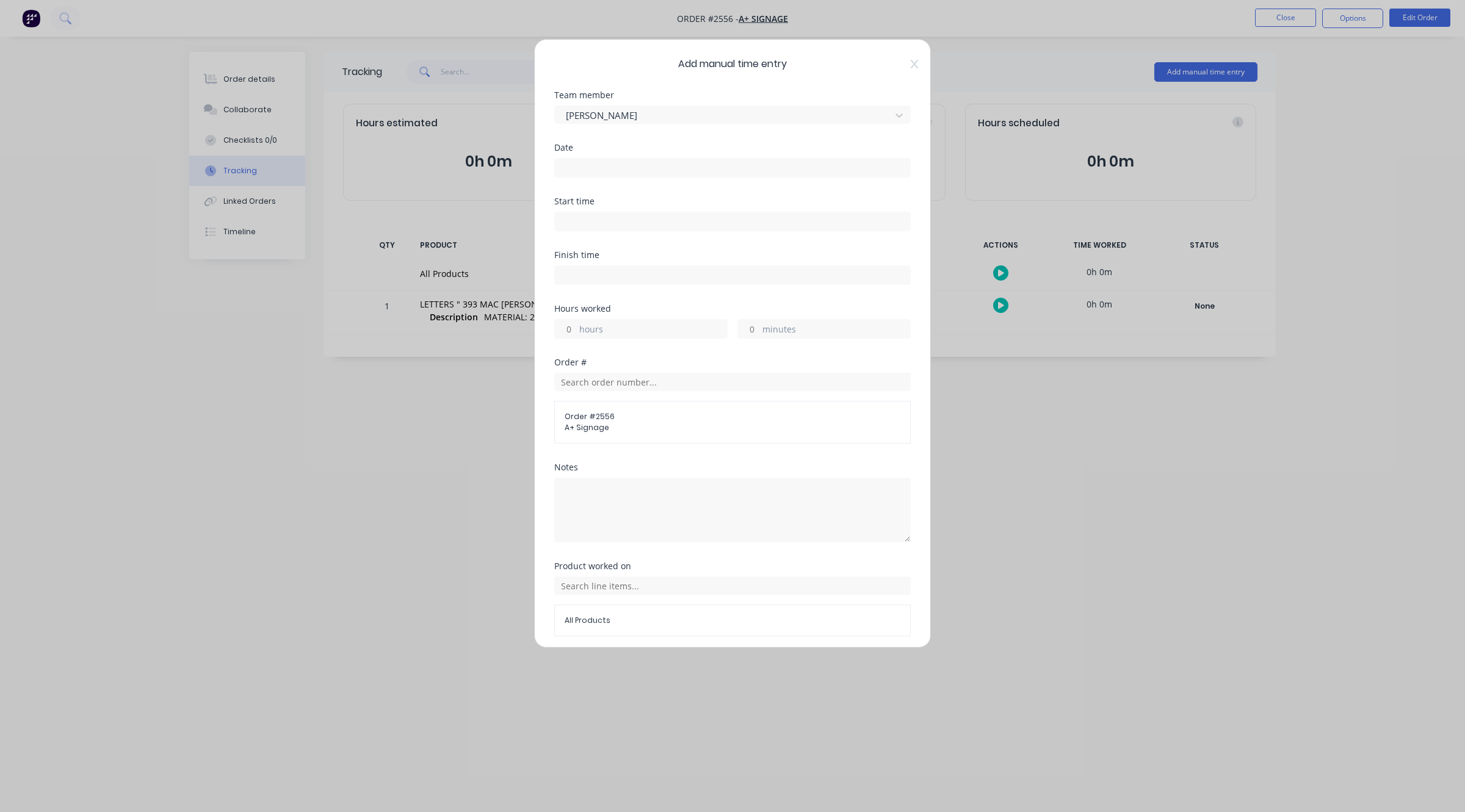
click at [614, 165] on input at bounding box center [732, 167] width 355 height 18
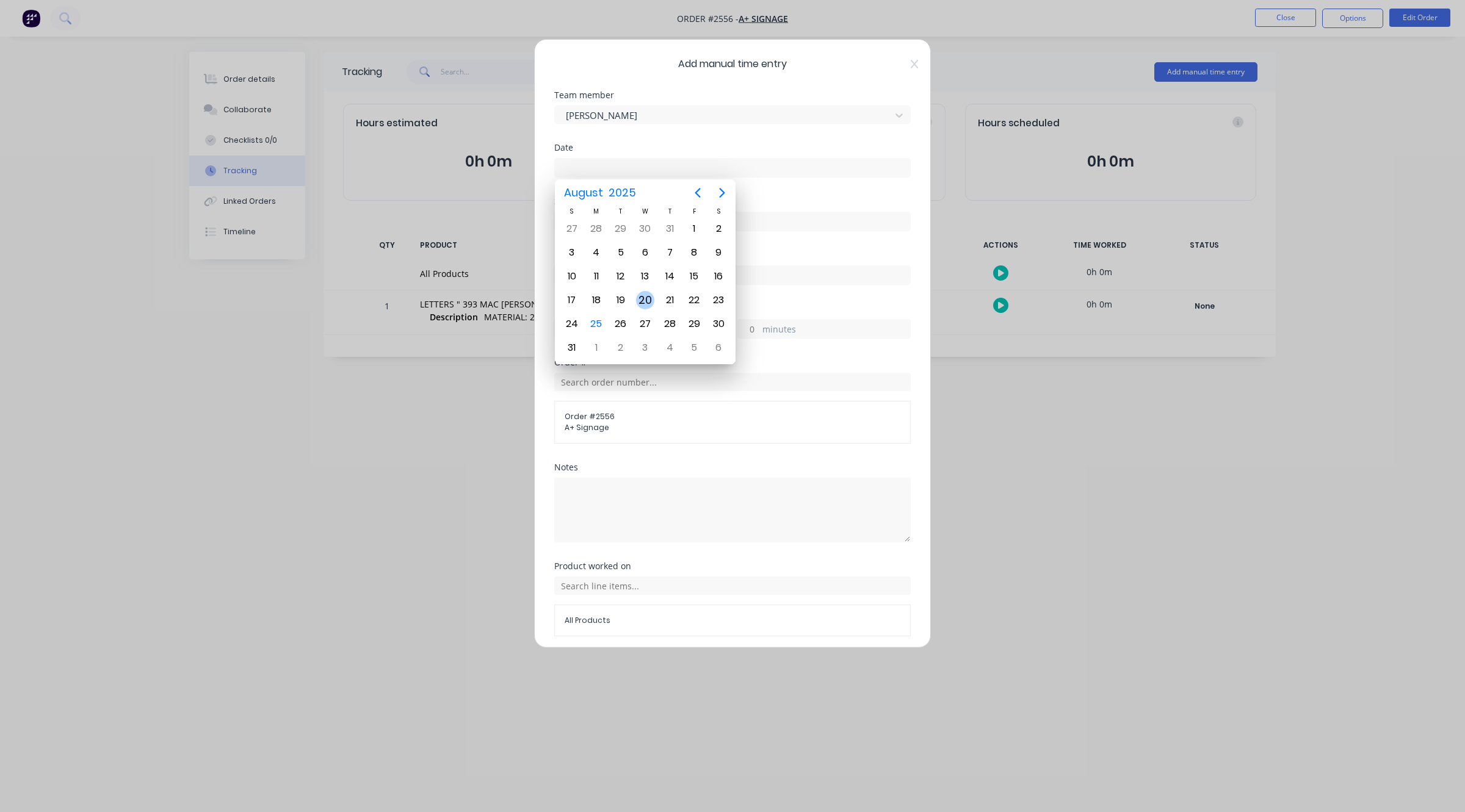
click at [648, 292] on div "20" at bounding box center [644, 300] width 18 height 18
type input "[DATE]"
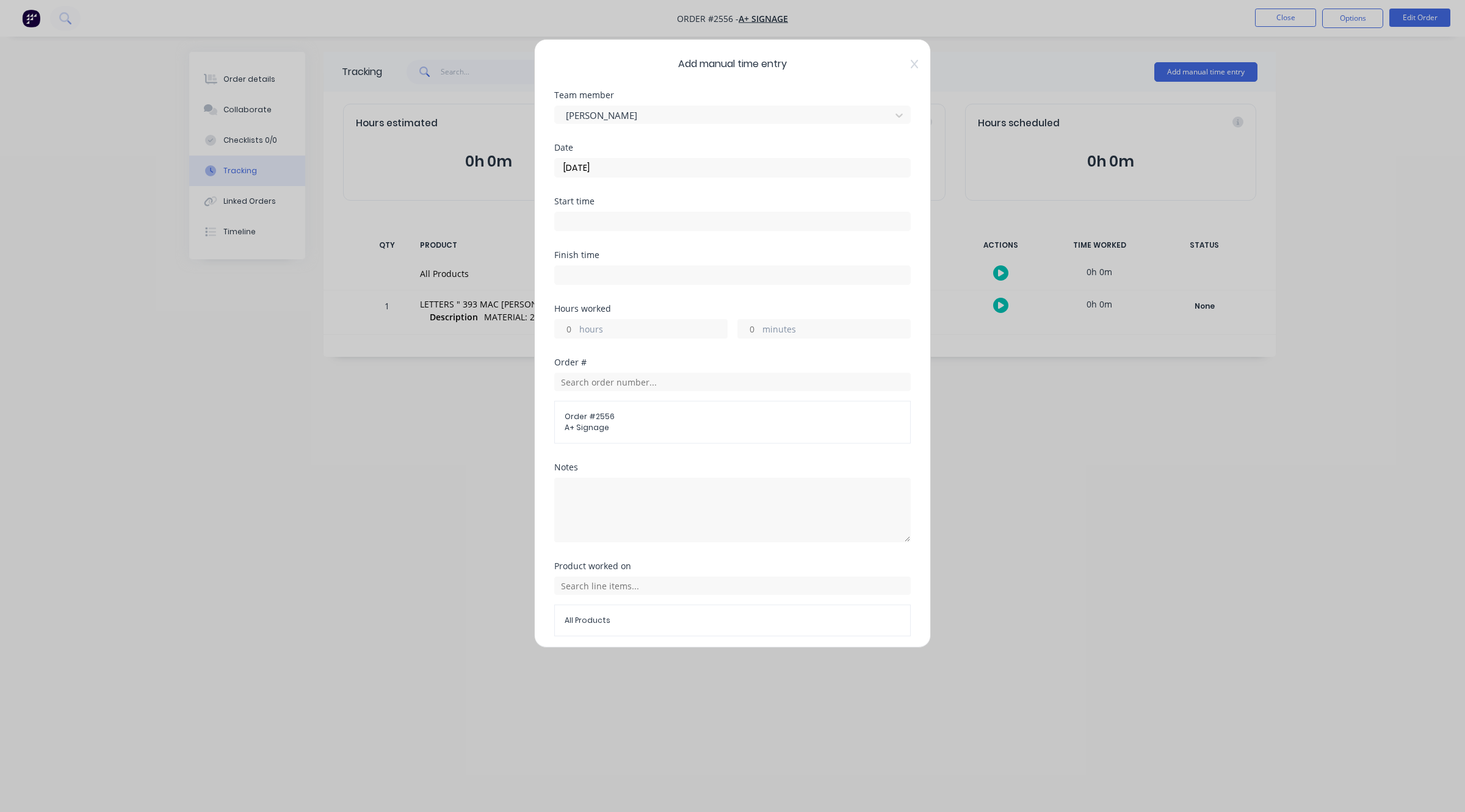
click at [627, 217] on input at bounding box center [732, 221] width 355 height 18
drag, startPoint x: 702, startPoint y: 294, endPoint x: 728, endPoint y: 291, distance: 26.2
click at [703, 294] on div "Finish time" at bounding box center [732, 278] width 356 height 54
click at [868, 223] on input "07:44 AM" at bounding box center [732, 221] width 355 height 18
click at [885, 224] on input "07:44 AM" at bounding box center [732, 221] width 355 height 18
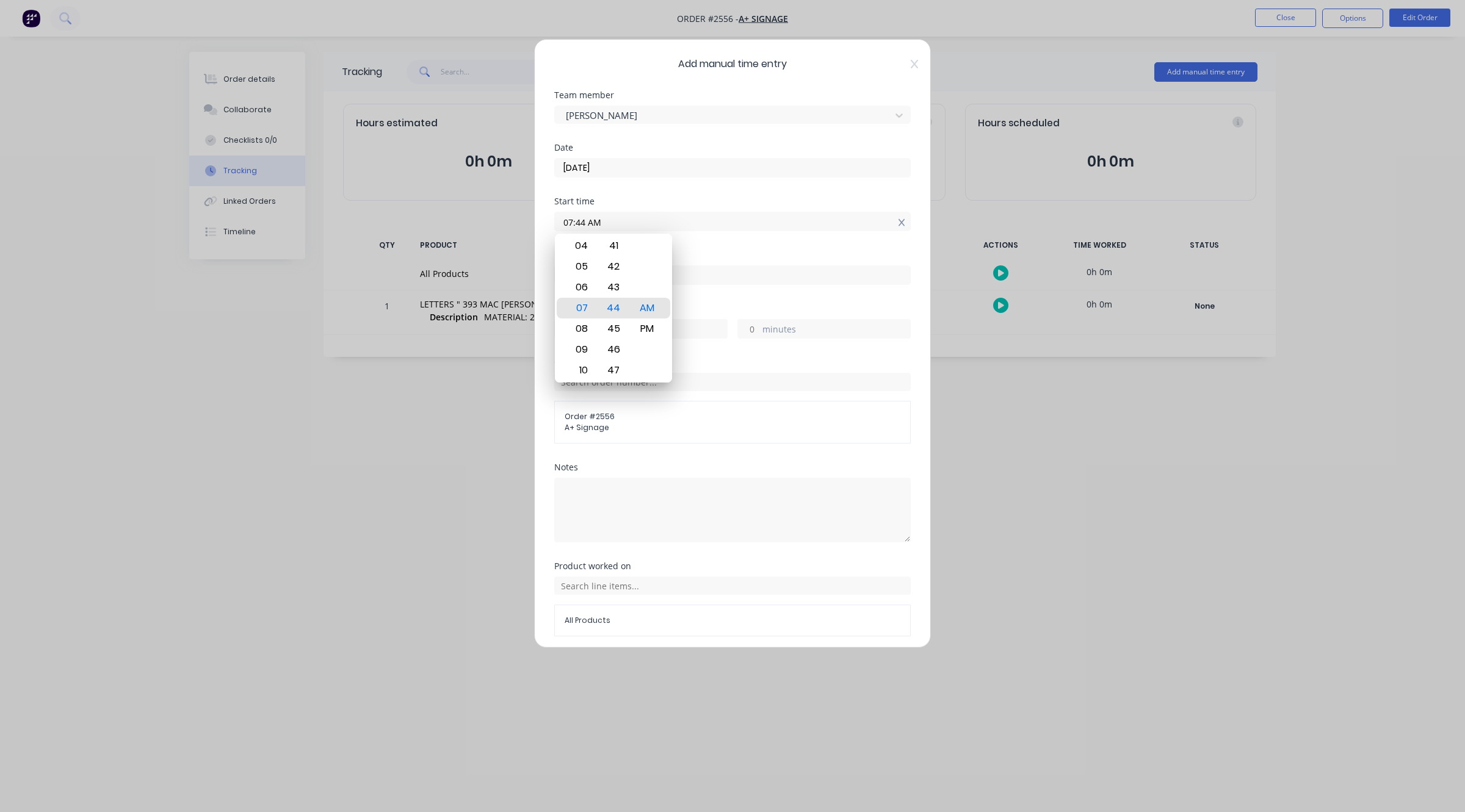
click at [899, 219] on icon at bounding box center [902, 223] width 7 height 9
click at [882, 219] on input "07:44 AM" at bounding box center [732, 221] width 355 height 18
click at [899, 220] on icon at bounding box center [902, 223] width 7 height 9
type input "07:44 AM"
click at [899, 220] on icon at bounding box center [902, 223] width 7 height 9
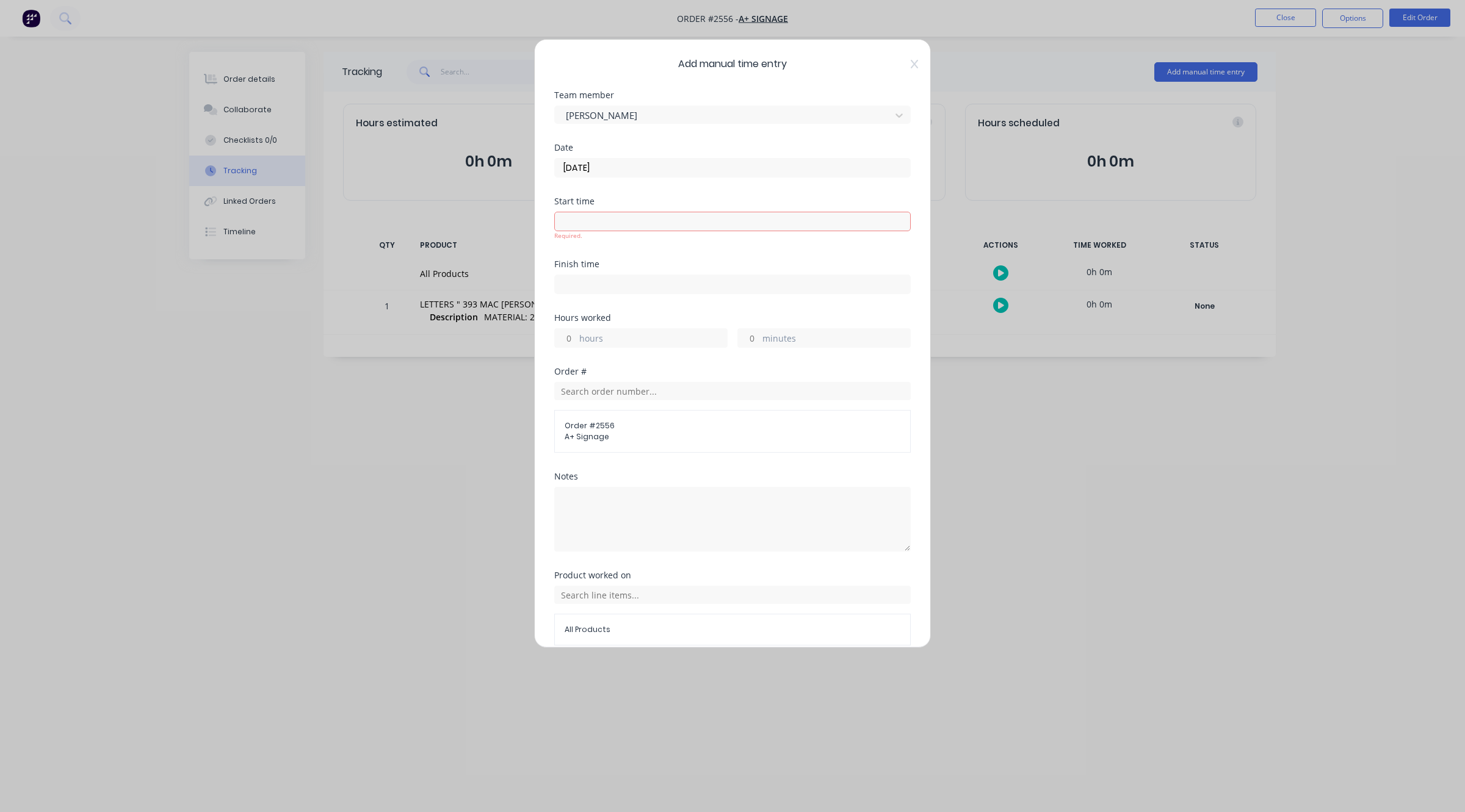
click at [889, 220] on input at bounding box center [732, 221] width 355 height 18
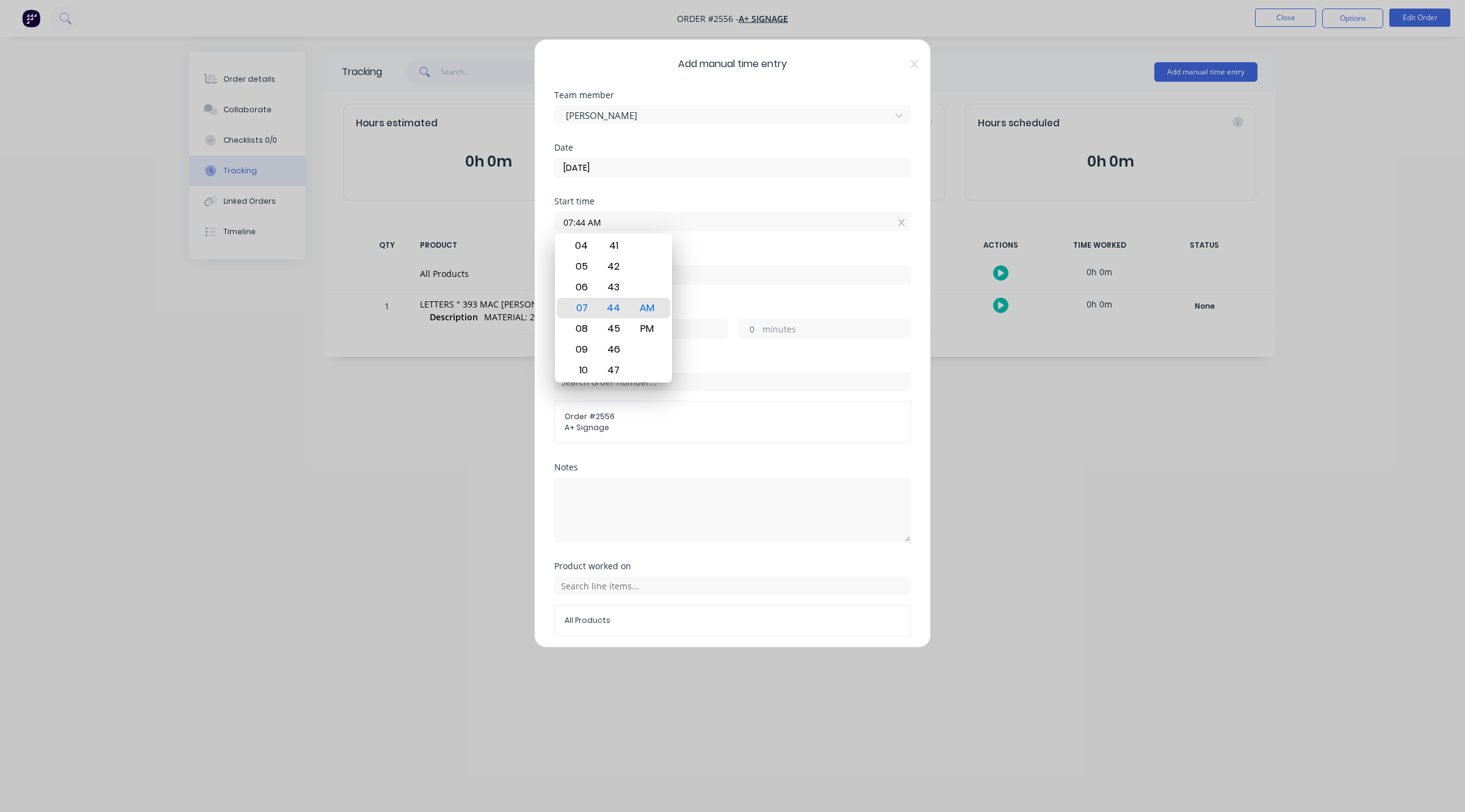
click at [781, 251] on div "Finish time" at bounding box center [732, 255] width 356 height 9
type input "0"
click at [606, 336] on label "hours" at bounding box center [653, 330] width 148 height 15
click at [576, 336] on input "hours" at bounding box center [565, 328] width 21 height 18
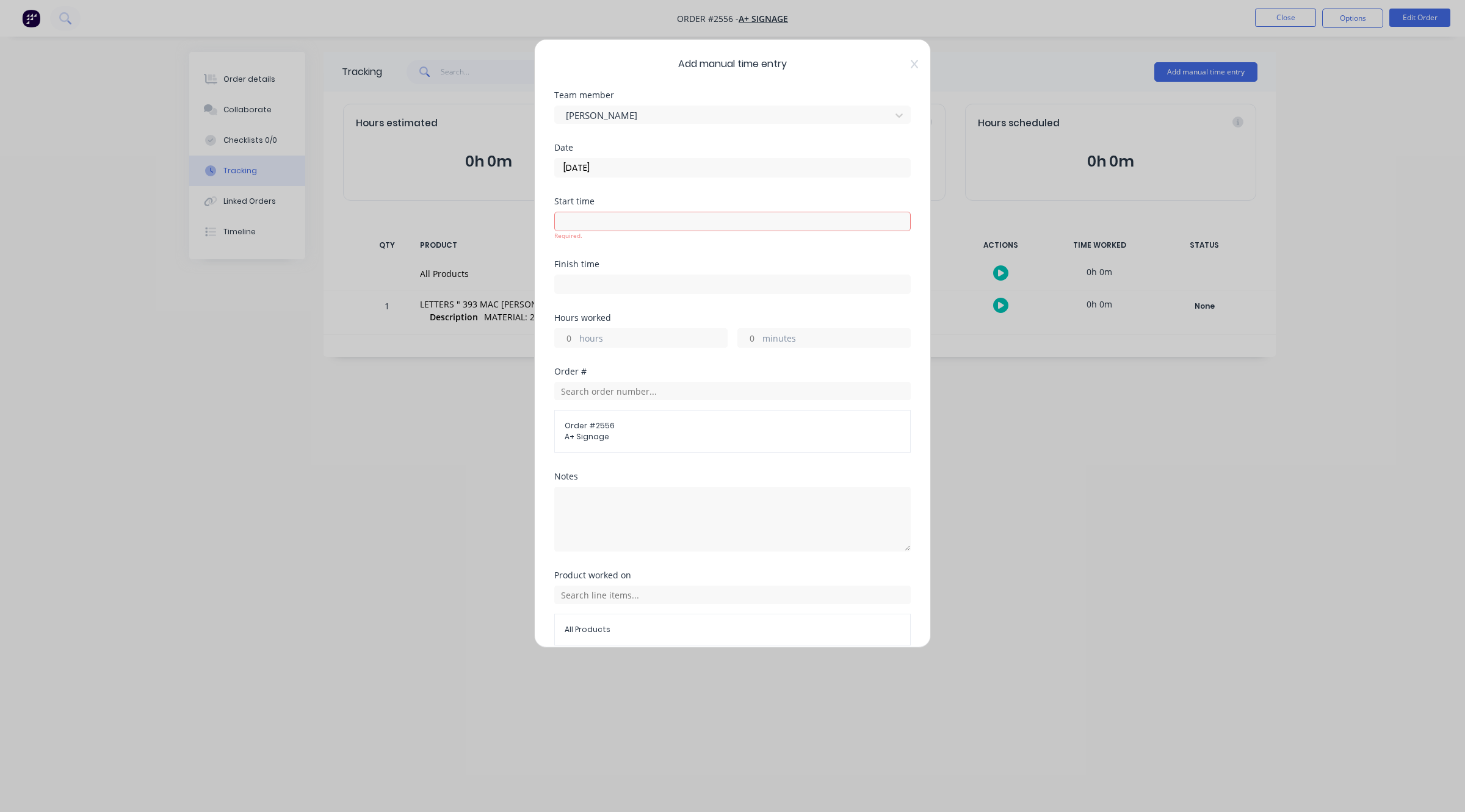
click at [606, 333] on label "hours" at bounding box center [653, 339] width 148 height 15
click at [576, 333] on input "hours" at bounding box center [565, 338] width 21 height 18
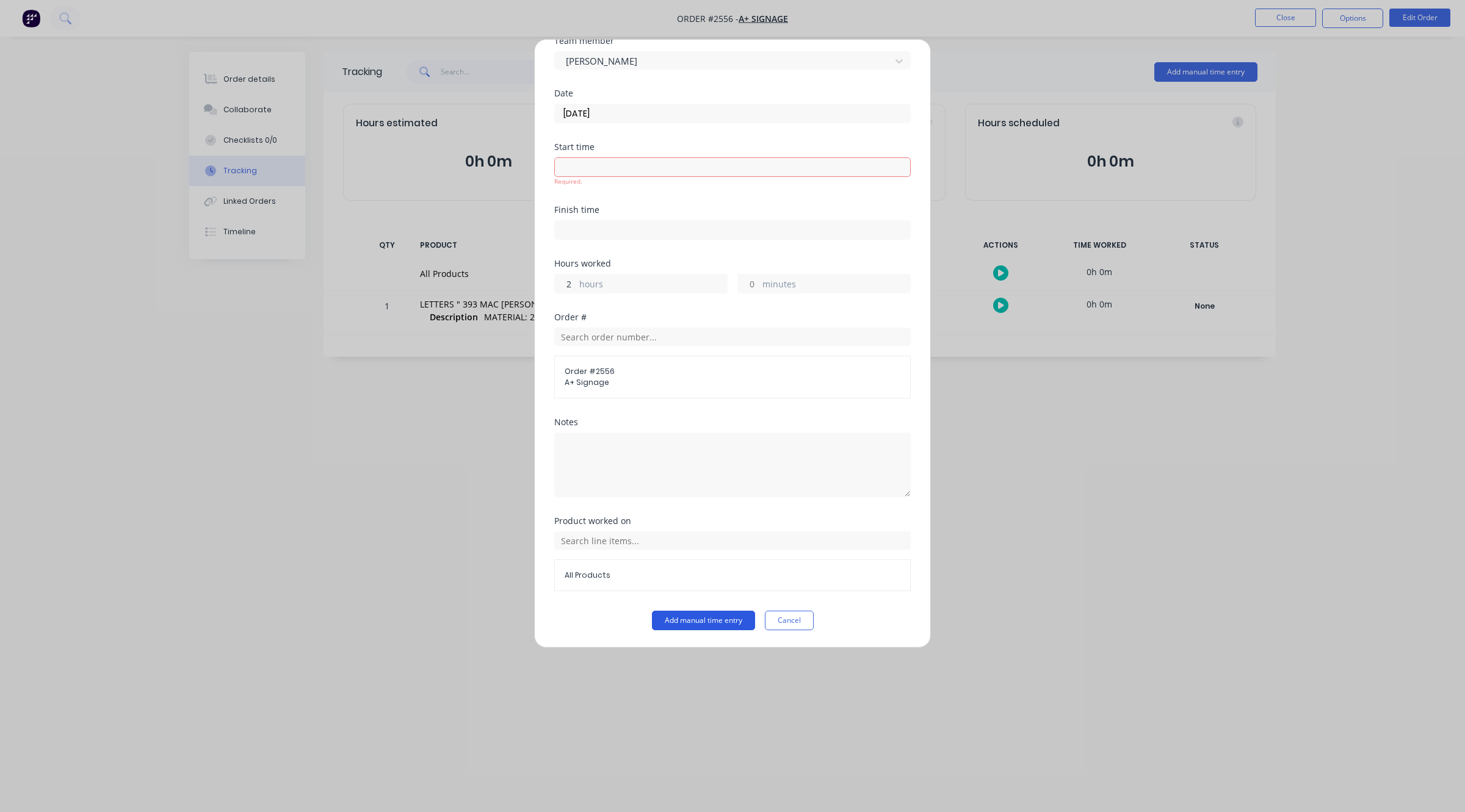
type input "2"
click at [703, 618] on button "Add manual time entry" at bounding box center [703, 620] width 103 height 20
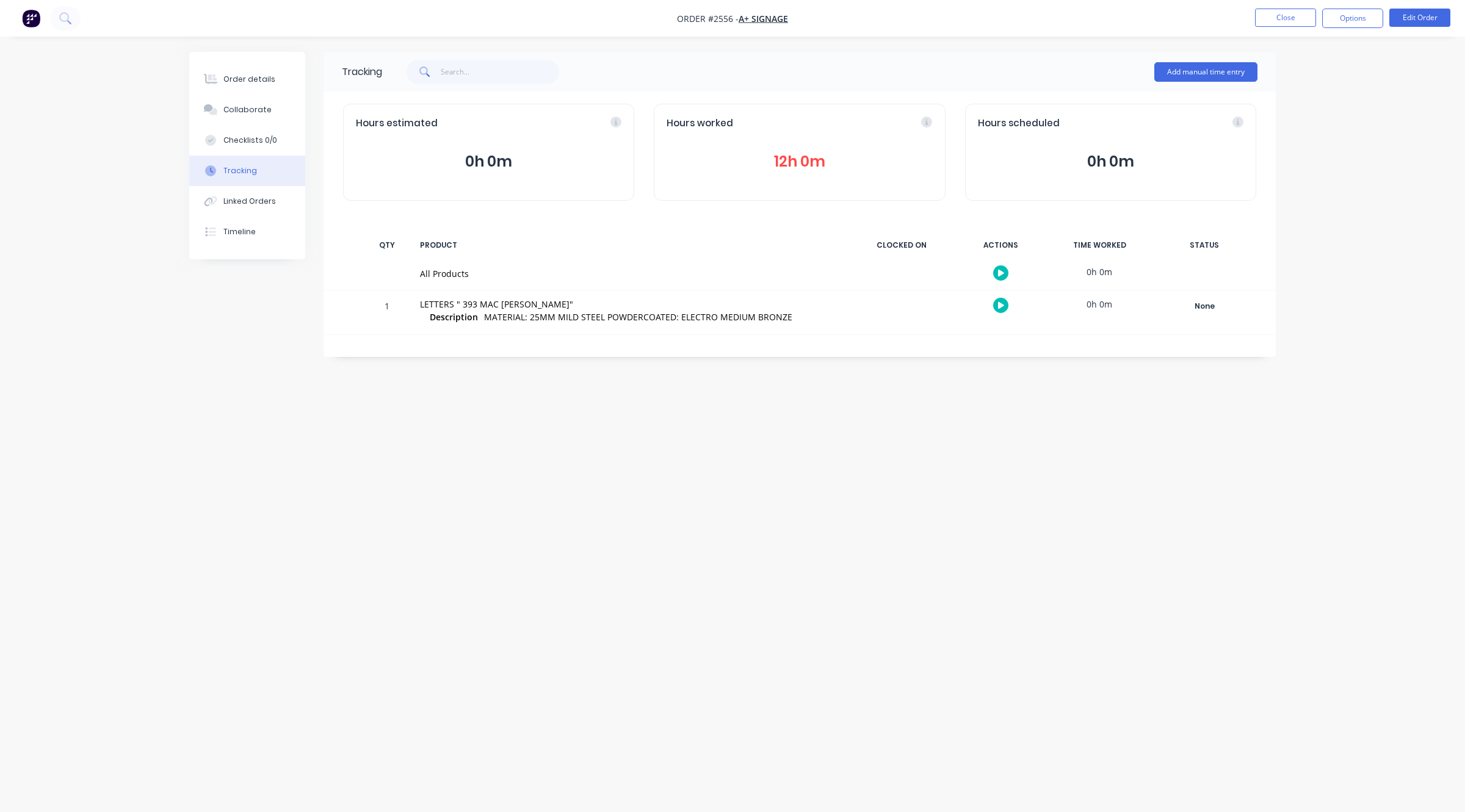
click at [222, 169] on button "Tracking" at bounding box center [247, 170] width 116 height 30
click at [745, 166] on button "12h 0m" at bounding box center [799, 161] width 265 height 23
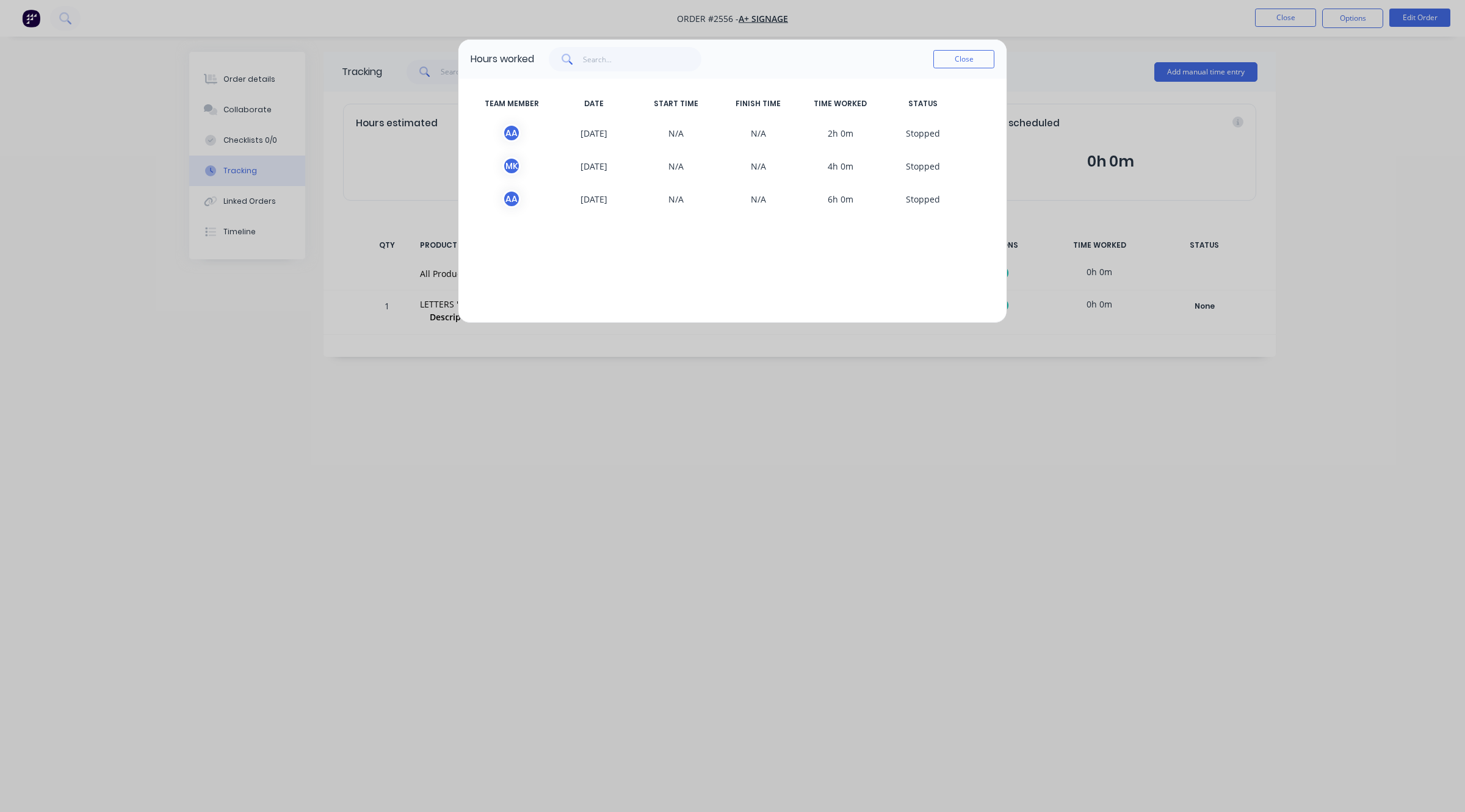
click at [837, 200] on span "6h 0m" at bounding box center [841, 199] width 82 height 18
click at [918, 200] on span "S topped" at bounding box center [923, 199] width 82 height 18
drag, startPoint x: 511, startPoint y: 193, endPoint x: 504, endPoint y: 194, distance: 7.1
click at [511, 193] on div "A A" at bounding box center [511, 199] width 18 height 18
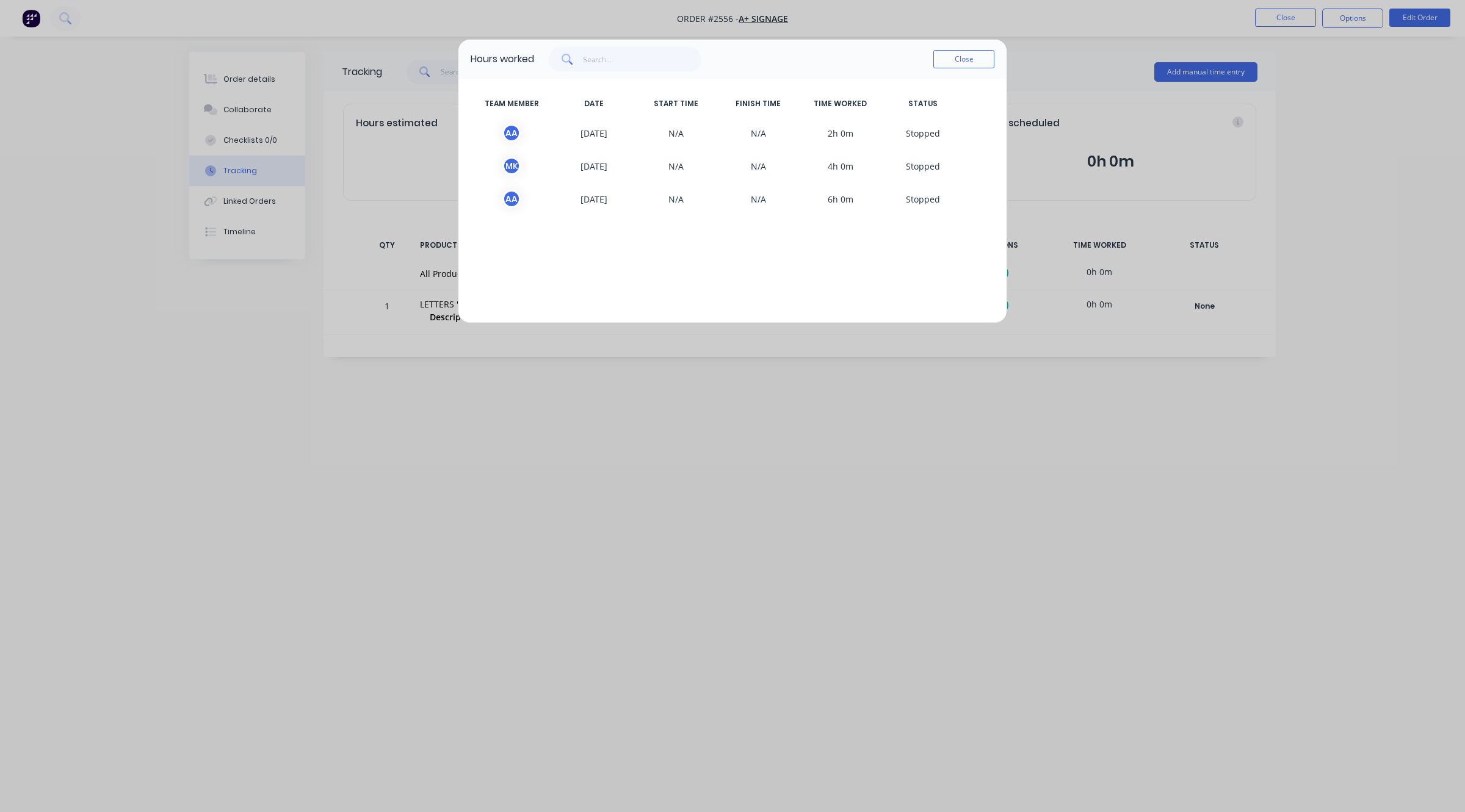
click at [504, 194] on div "A A" at bounding box center [511, 199] width 18 height 18
drag, startPoint x: 504, startPoint y: 194, endPoint x: 514, endPoint y: 195, distance: 10.0
click at [507, 194] on div "A A" at bounding box center [511, 199] width 18 height 18
click at [514, 197] on div "A A" at bounding box center [511, 199] width 18 height 18
click at [515, 197] on div "A A" at bounding box center [511, 199] width 18 height 18
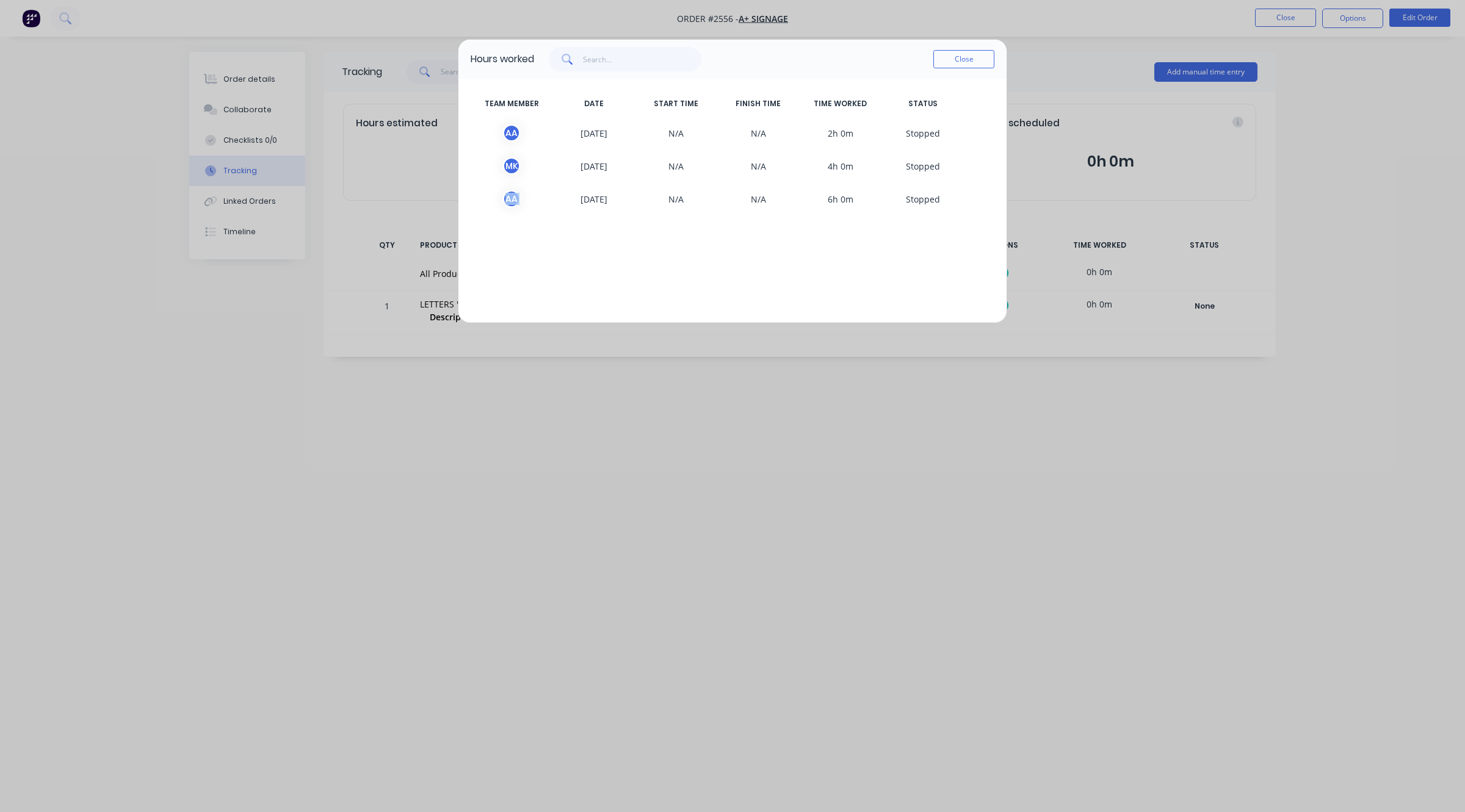
drag, startPoint x: 516, startPoint y: 196, endPoint x: 486, endPoint y: 240, distance: 53.3
click at [486, 240] on div "TEAM MEMBER DATE START TIME FINISH TIME TIME WORKED STATUS A A [DATE] N/A N/A 2…" at bounding box center [732, 200] width 548 height 244
click at [959, 59] on button "Close" at bounding box center [963, 59] width 61 height 18
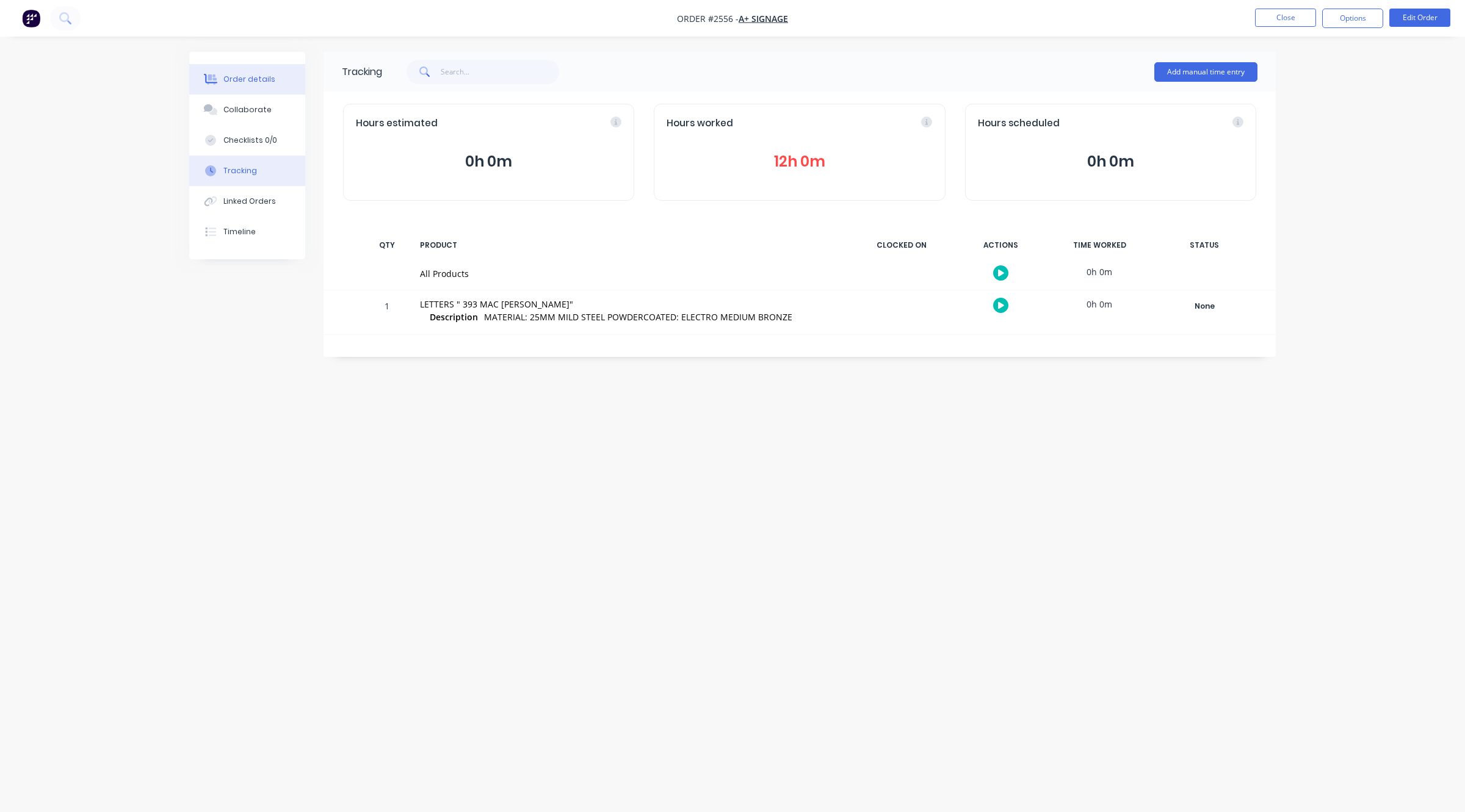
click at [261, 80] on div "Order details" at bounding box center [249, 79] width 52 height 11
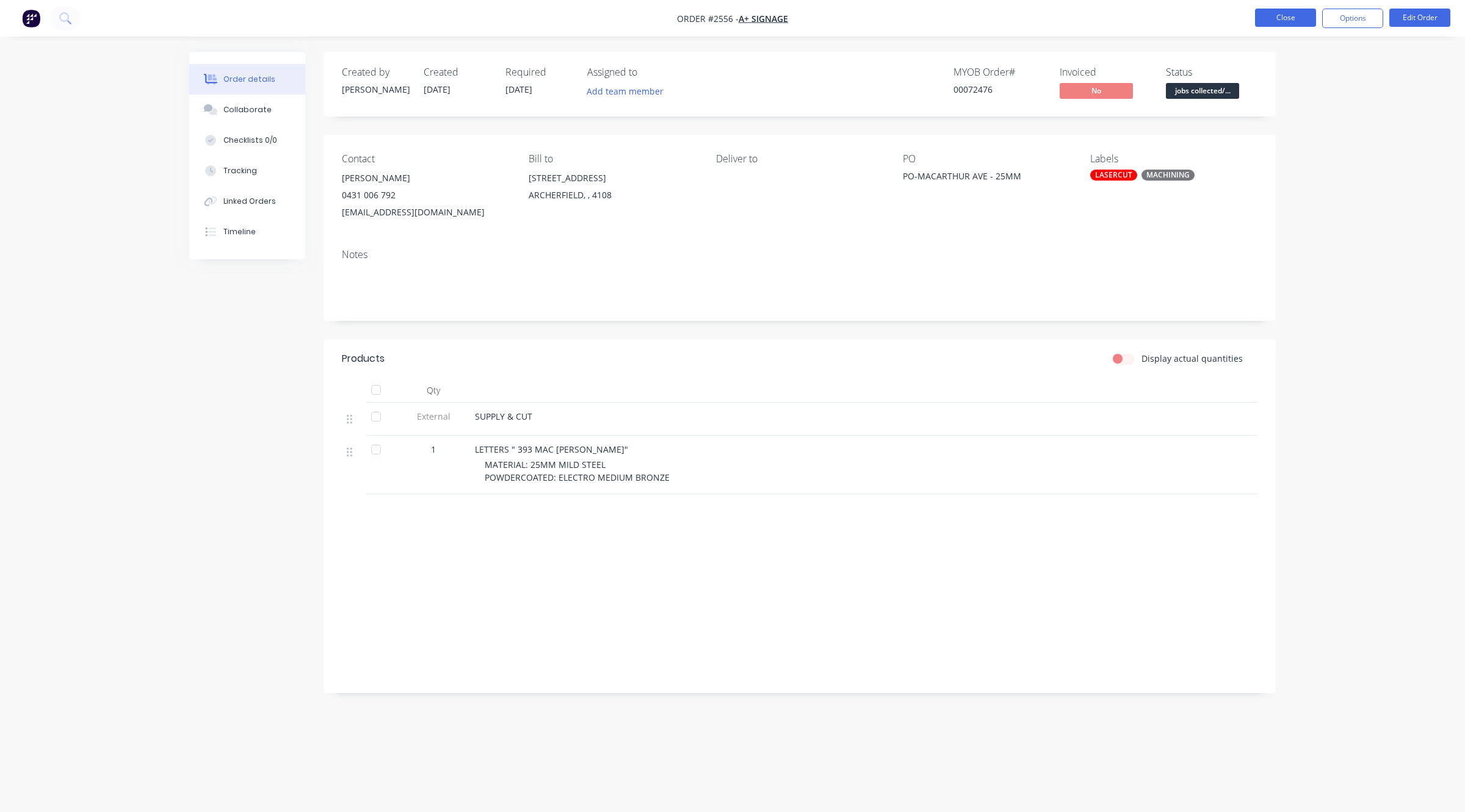
click at [1286, 23] on button "Close" at bounding box center [1285, 18] width 61 height 18
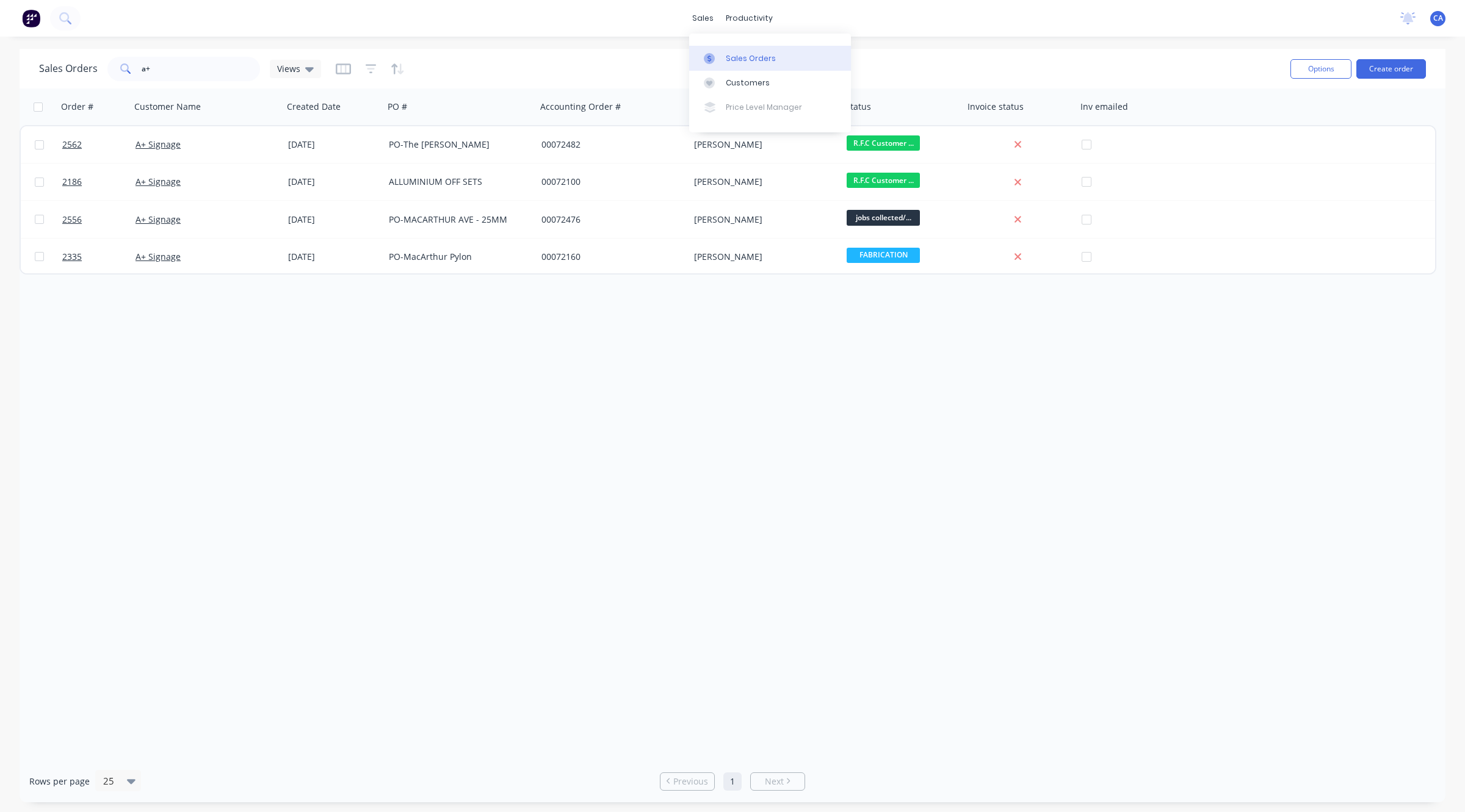
click at [716, 55] on div at bounding box center [712, 58] width 18 height 11
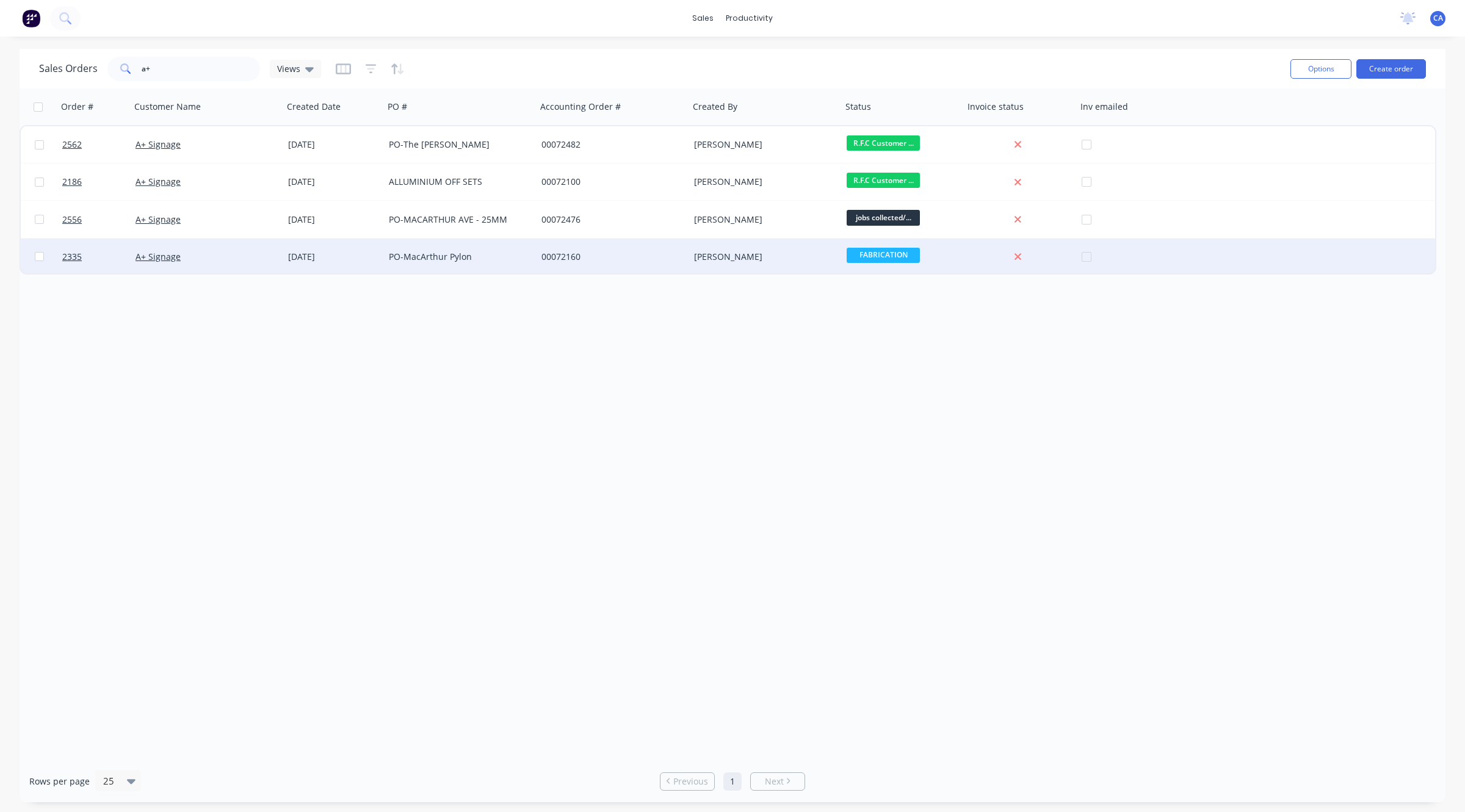
click at [490, 264] on div "PO-MacArthur Pylon" at bounding box center [460, 257] width 152 height 37
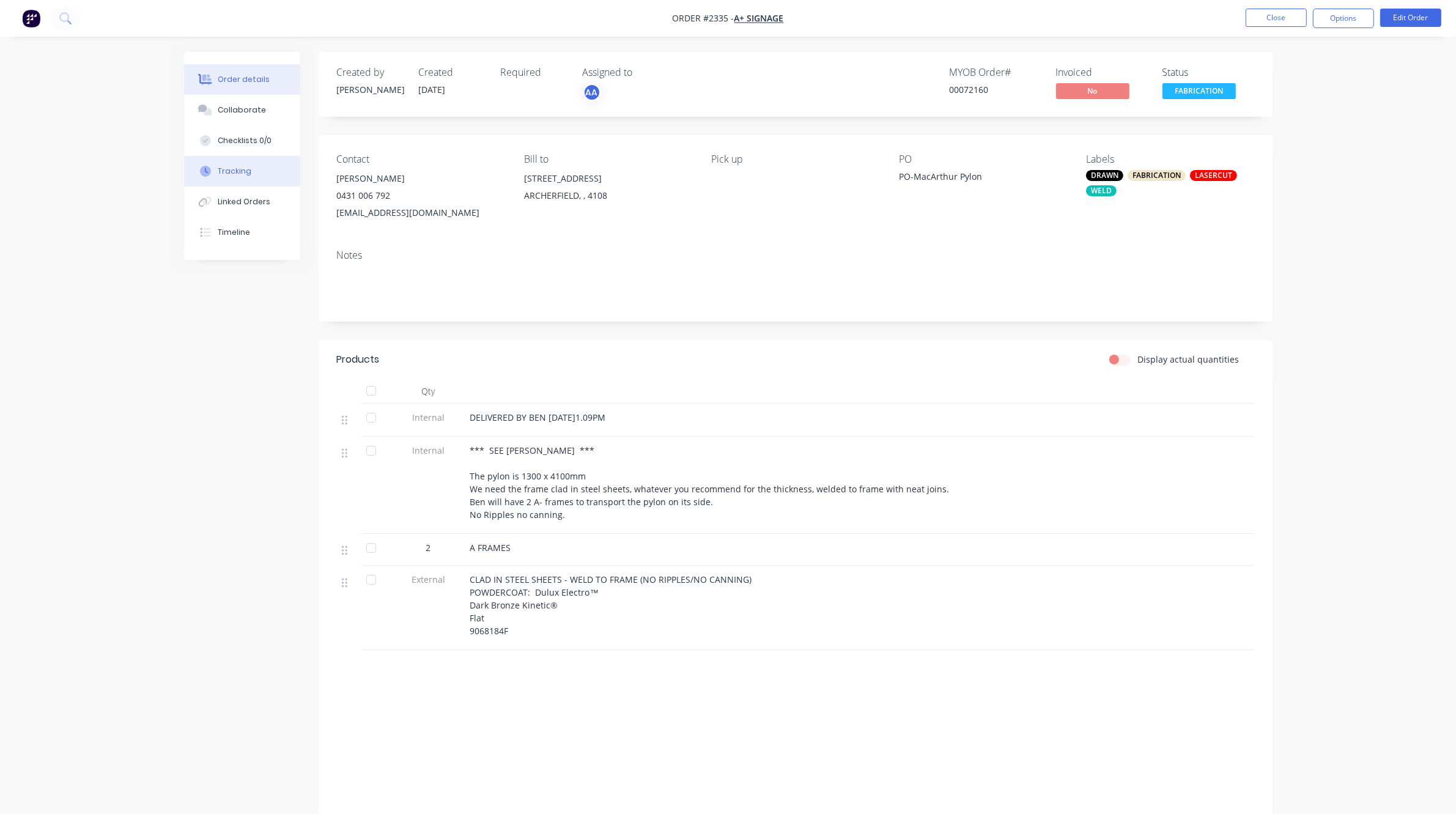
click at [238, 167] on div "Tracking" at bounding box center [235, 171] width 34 height 11
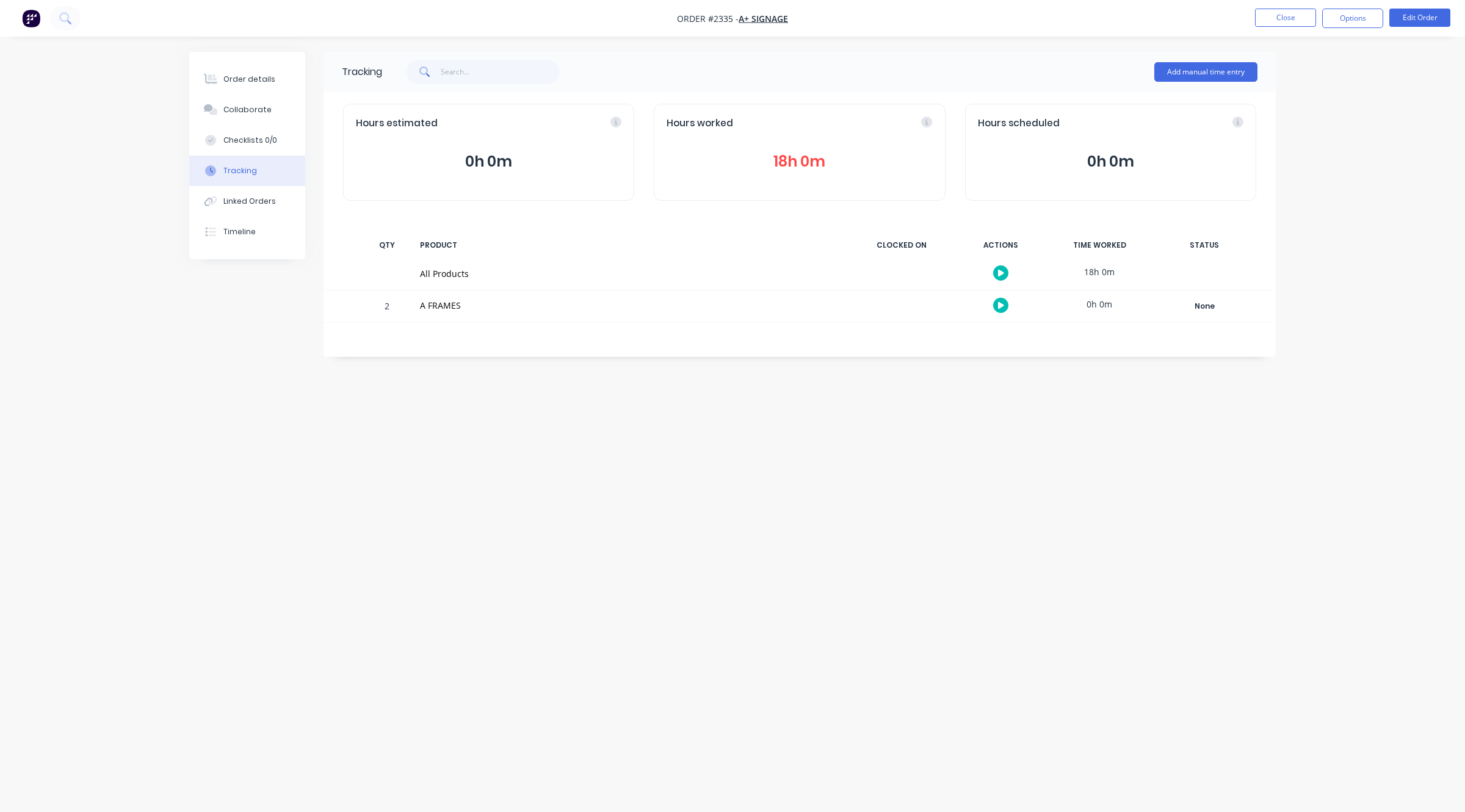
click at [894, 158] on button "18h 0m" at bounding box center [799, 161] width 265 height 23
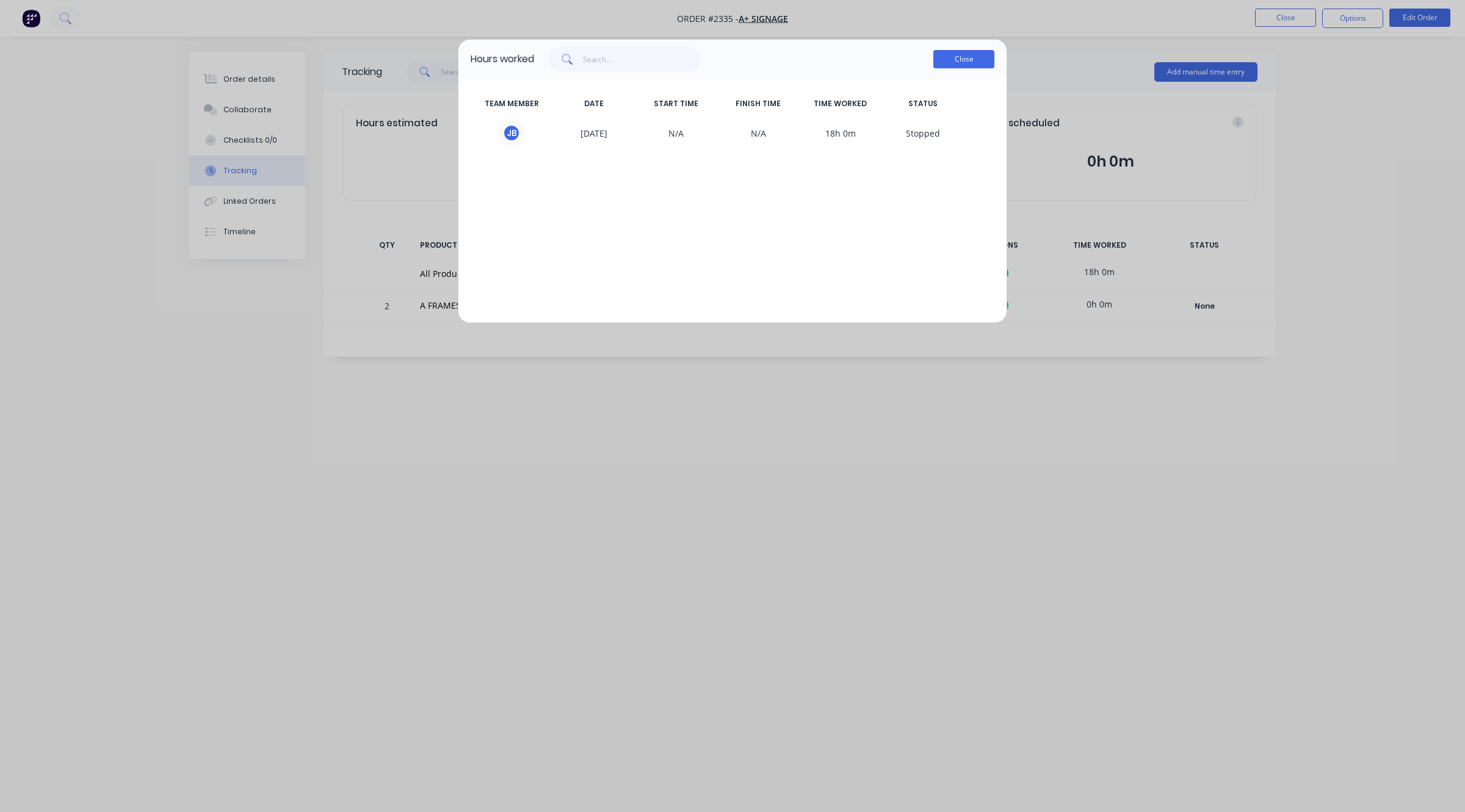
click at [960, 62] on button "Close" at bounding box center [963, 59] width 61 height 18
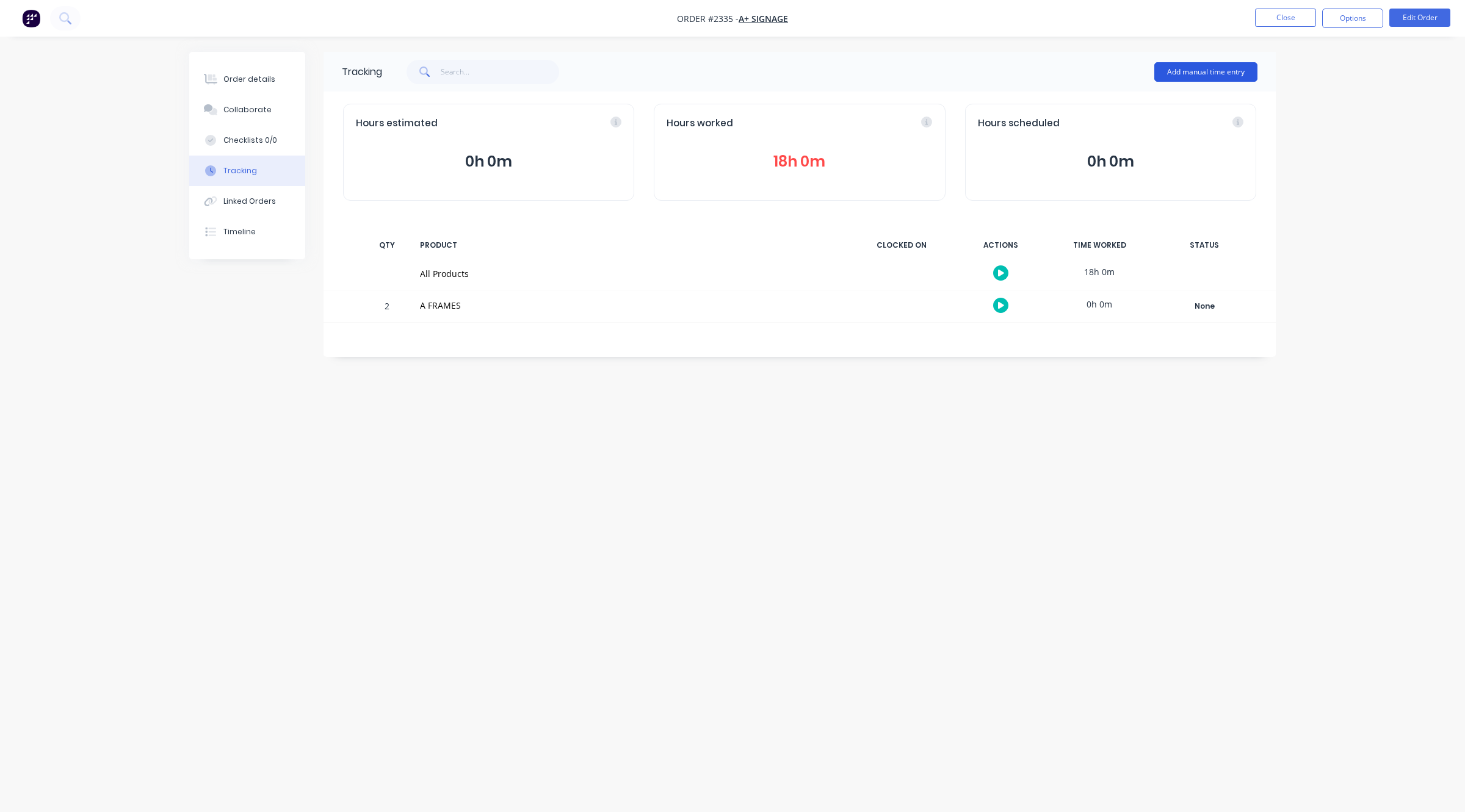
click at [1227, 69] on button "Add manual time entry" at bounding box center [1206, 72] width 103 height 20
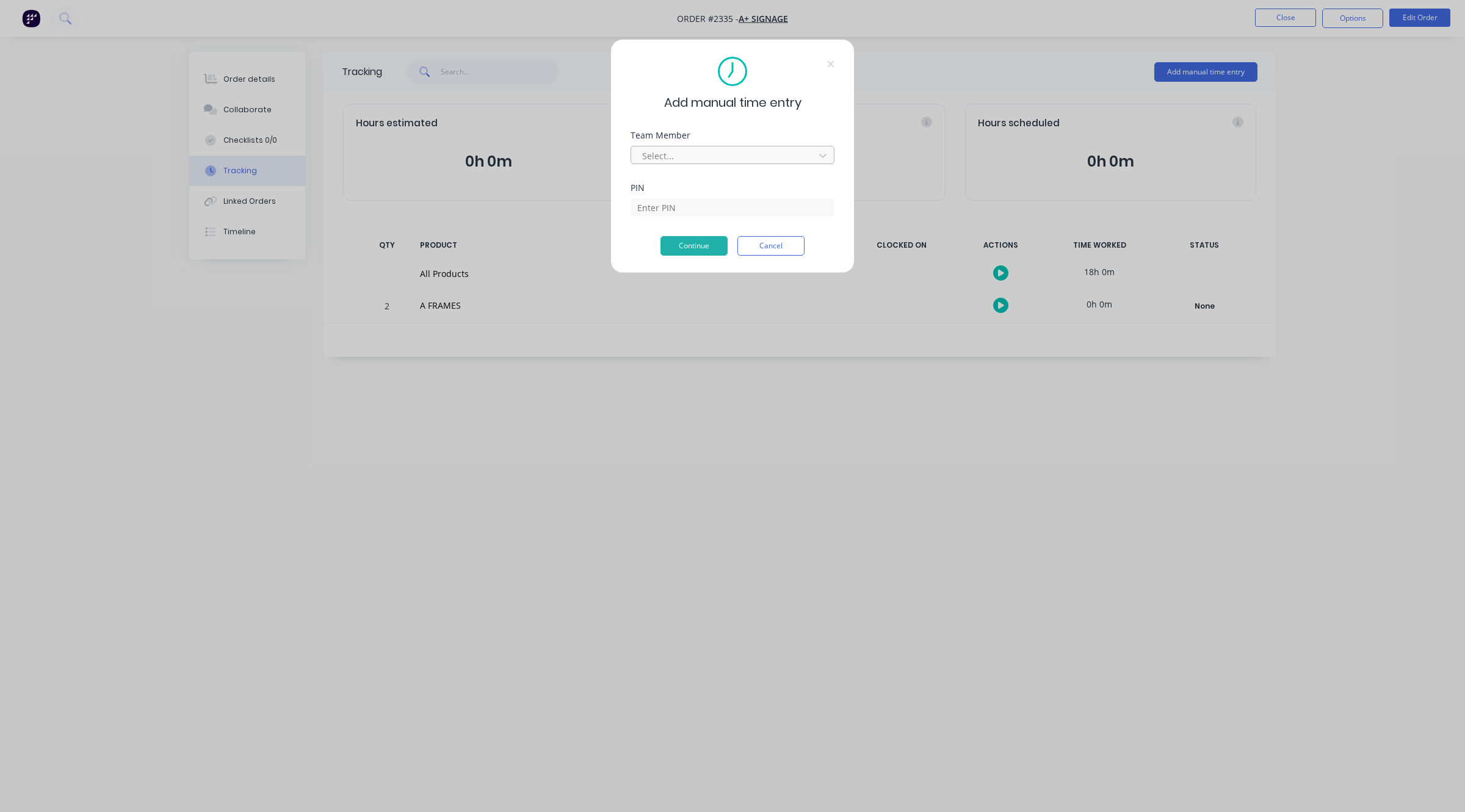
click at [727, 162] on div at bounding box center [724, 155] width 167 height 15
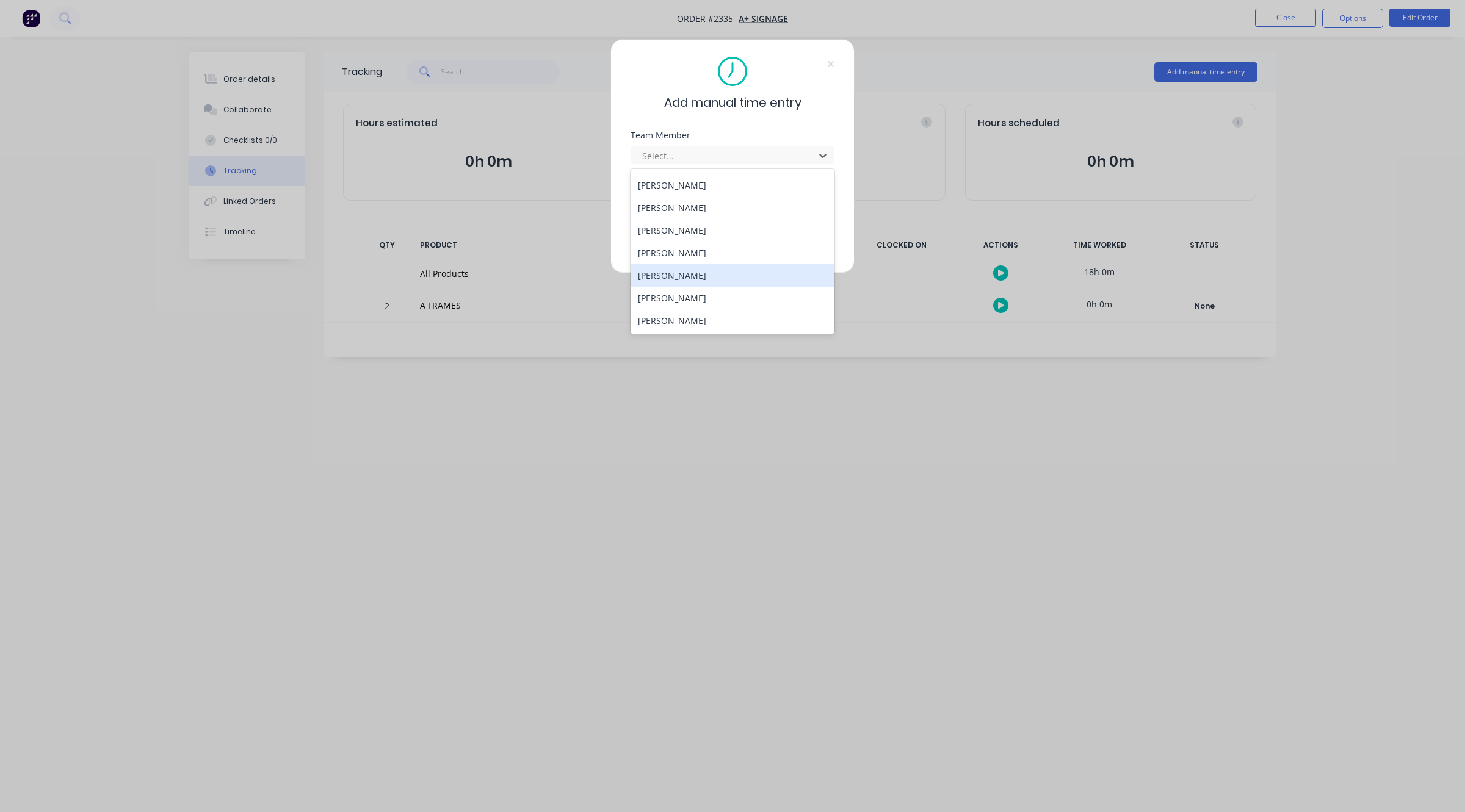
scroll to position [66, 0]
click at [675, 273] on div "[PERSON_NAME]" at bounding box center [732, 275] width 204 height 23
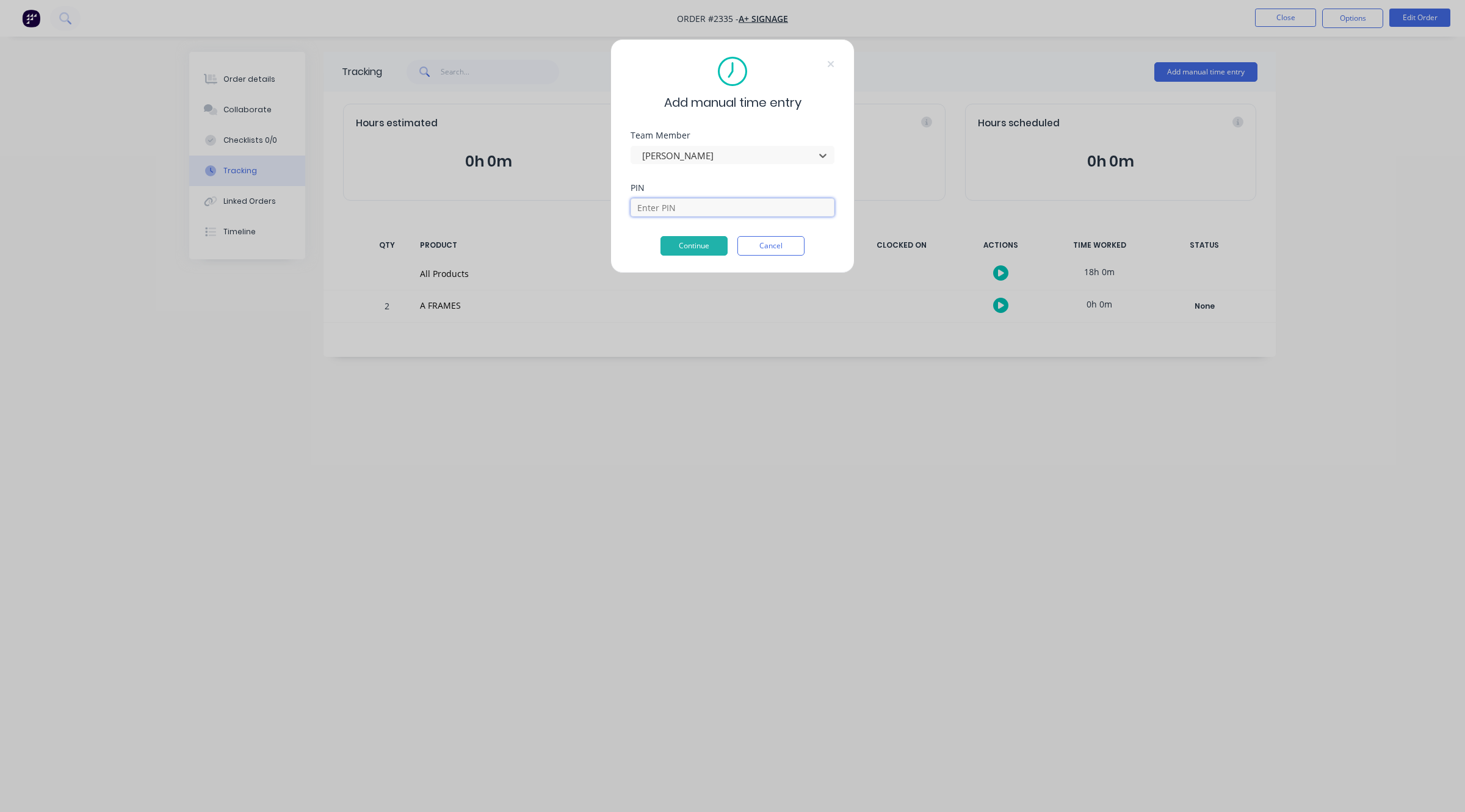
click at [696, 212] on input at bounding box center [732, 207] width 204 height 18
type input "0000"
click at [706, 244] on button "Continue" at bounding box center [694, 246] width 67 height 20
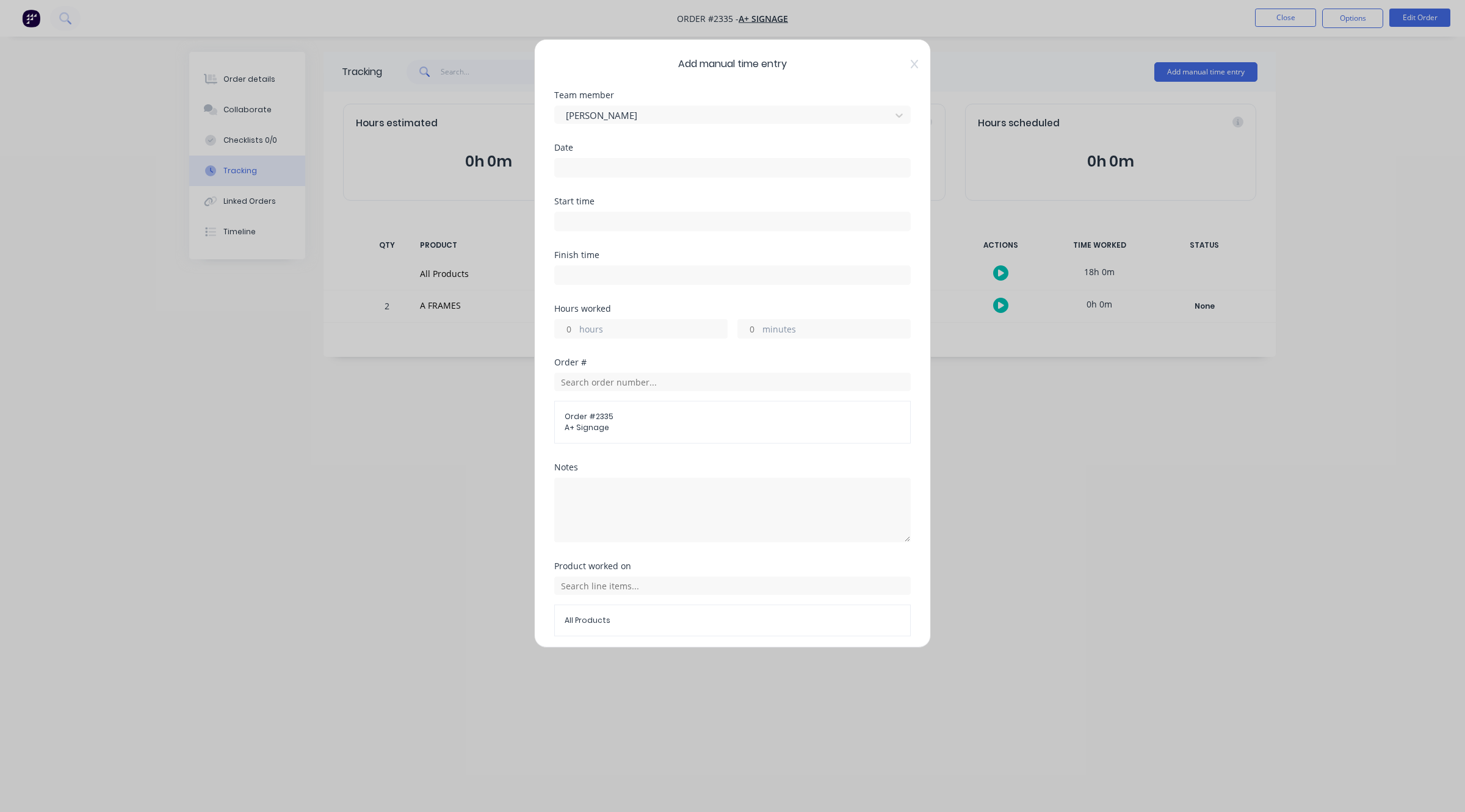
click at [628, 163] on input at bounding box center [732, 167] width 355 height 18
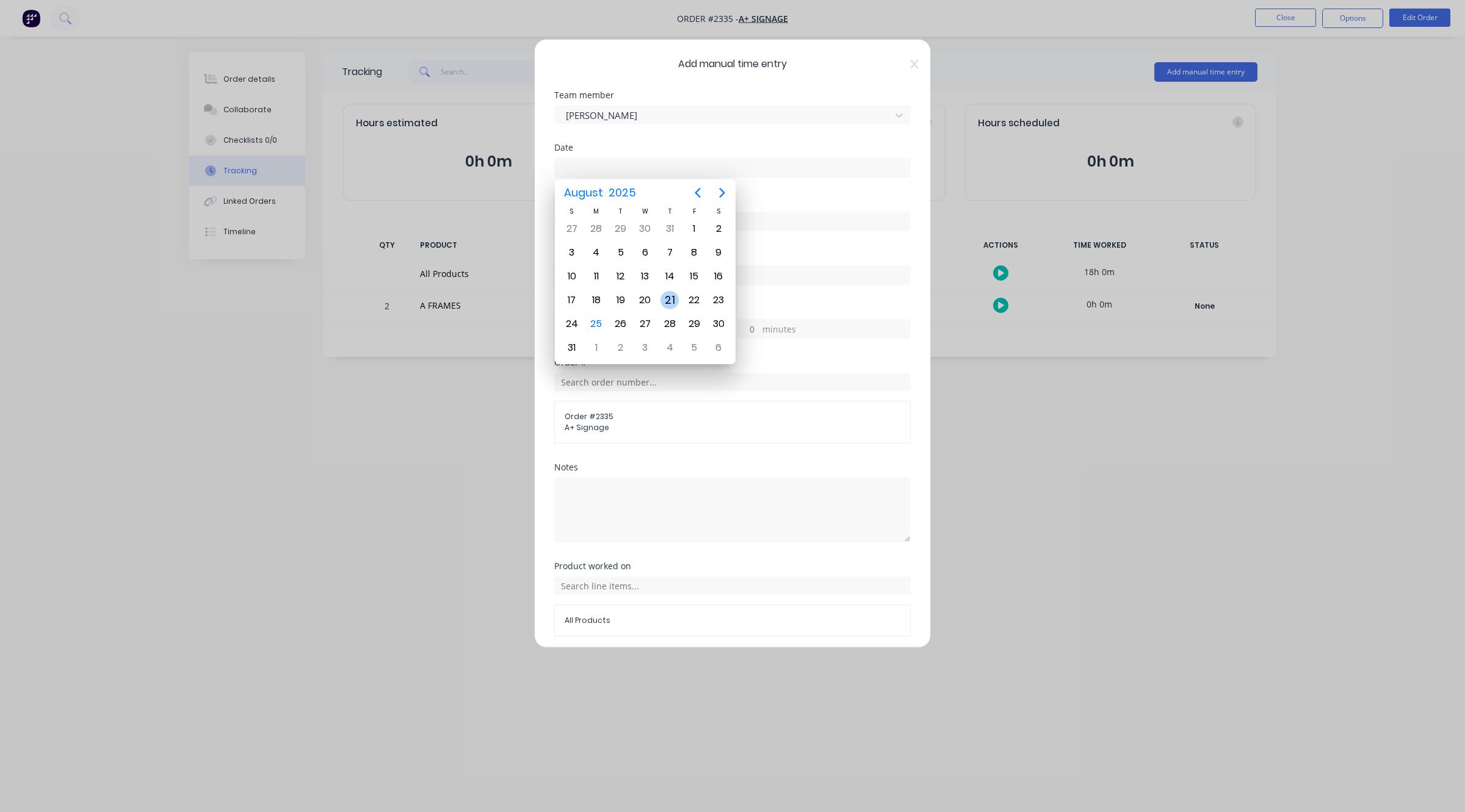
click at [663, 297] on div "21" at bounding box center [670, 300] width 18 height 18
type input "[DATE]"
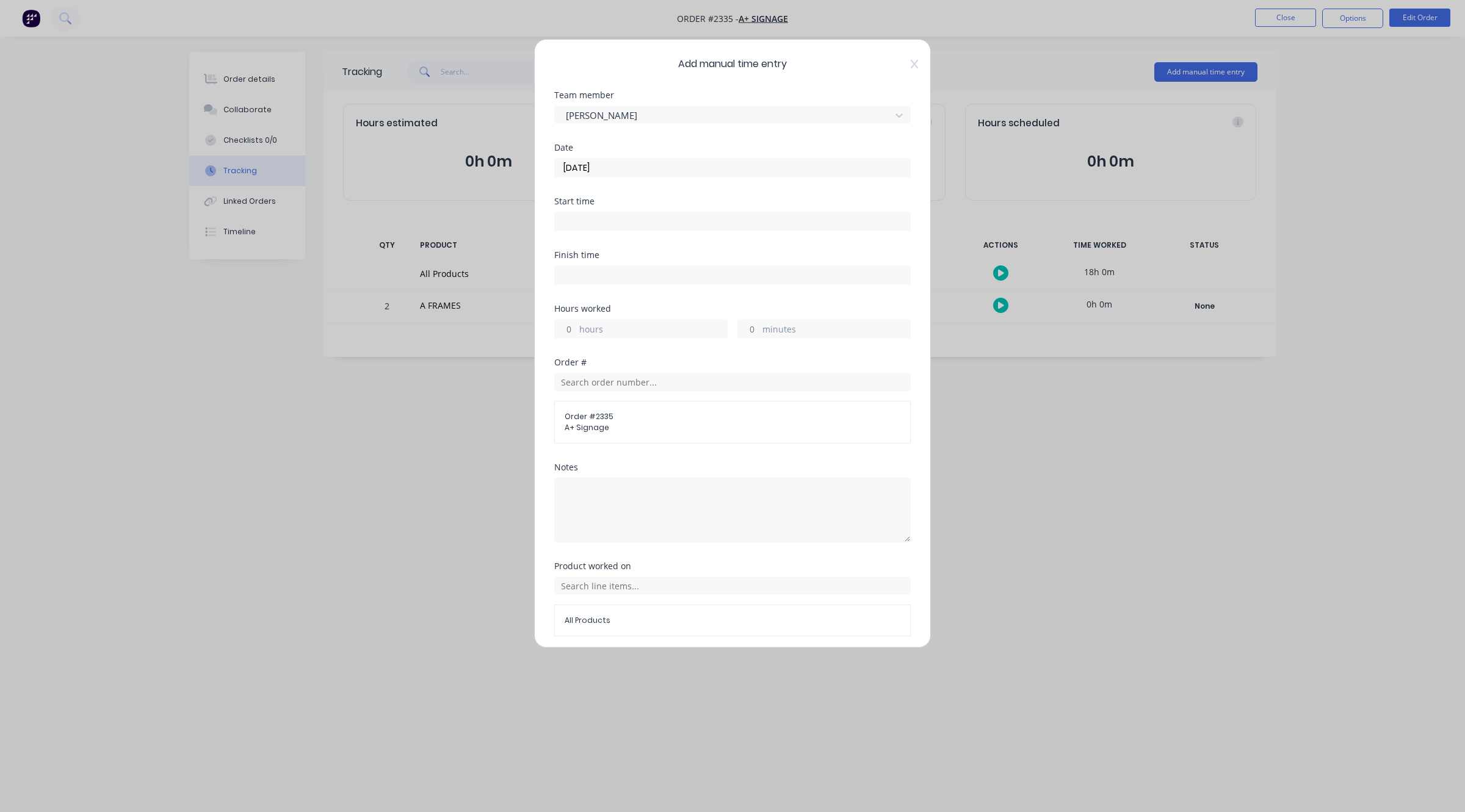
click at [615, 329] on label "hours" at bounding box center [653, 330] width 148 height 15
click at [576, 329] on input "hours" at bounding box center [565, 328] width 21 height 18
click at [616, 333] on label "hours" at bounding box center [653, 330] width 148 height 15
click at [576, 333] on input "hours" at bounding box center [565, 328] width 21 height 18
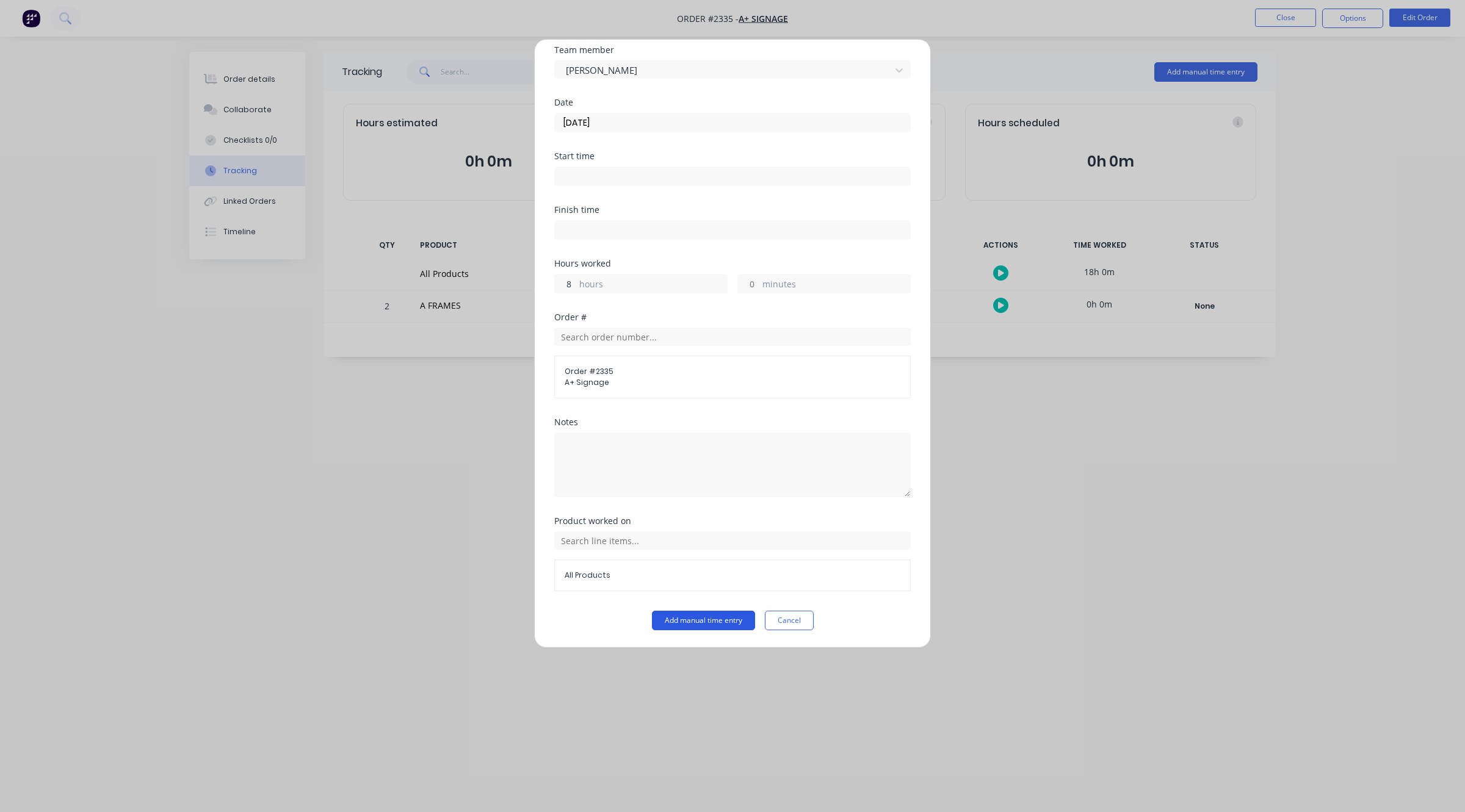
type input "8"
click at [700, 623] on button "Add manual time entry" at bounding box center [703, 620] width 103 height 20
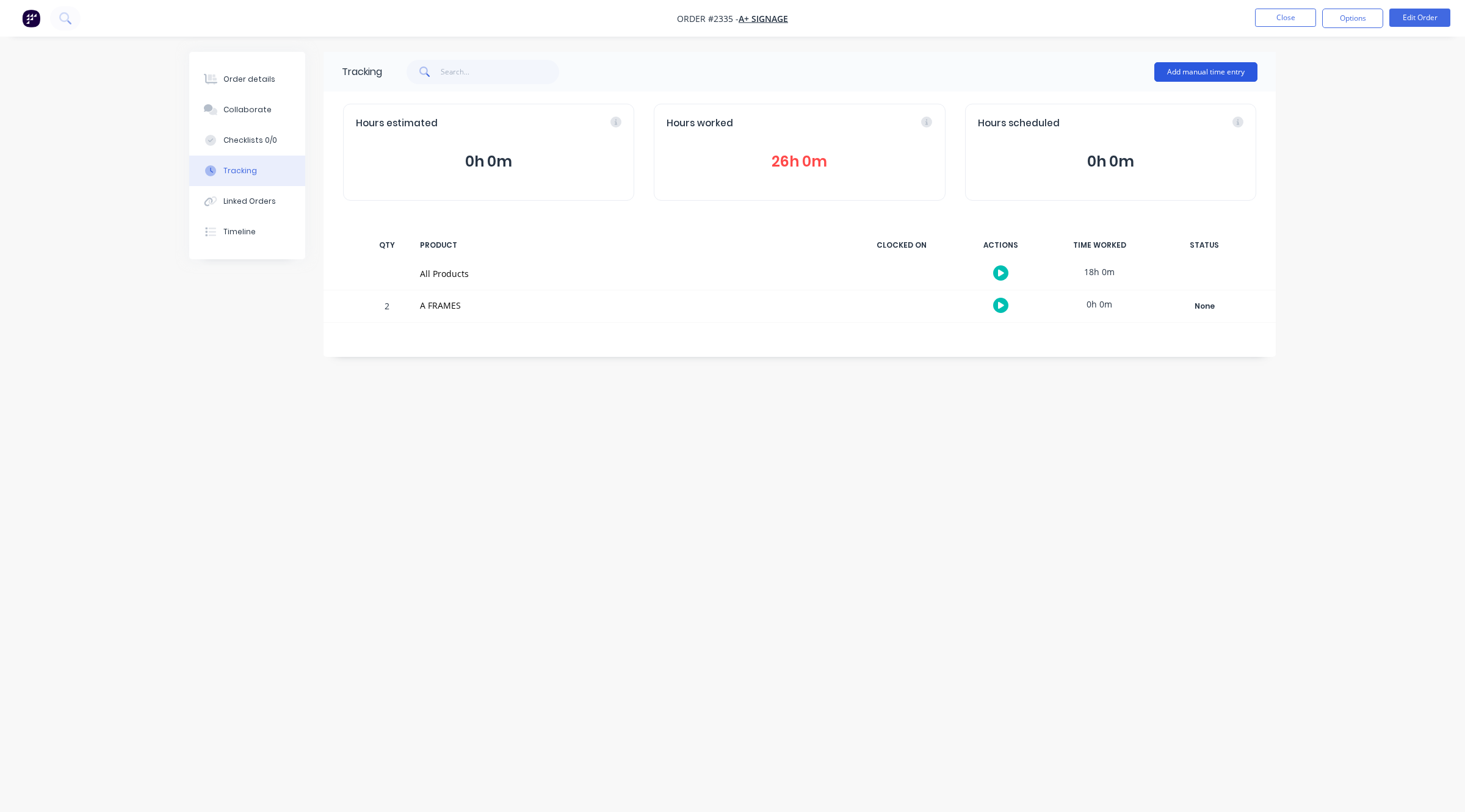
click at [1209, 64] on button "Add manual time entry" at bounding box center [1206, 72] width 103 height 20
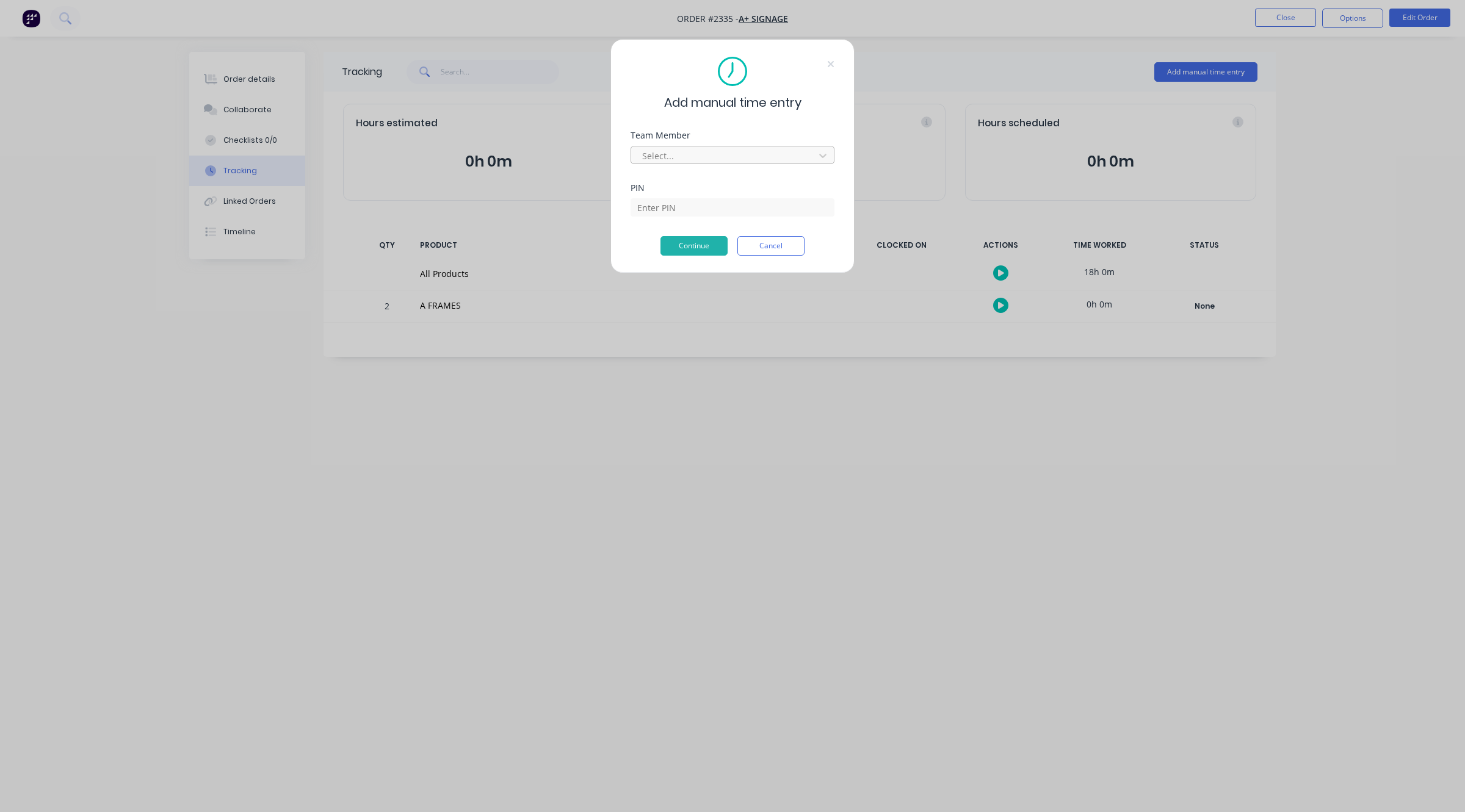
click at [772, 160] on div at bounding box center [724, 155] width 167 height 15
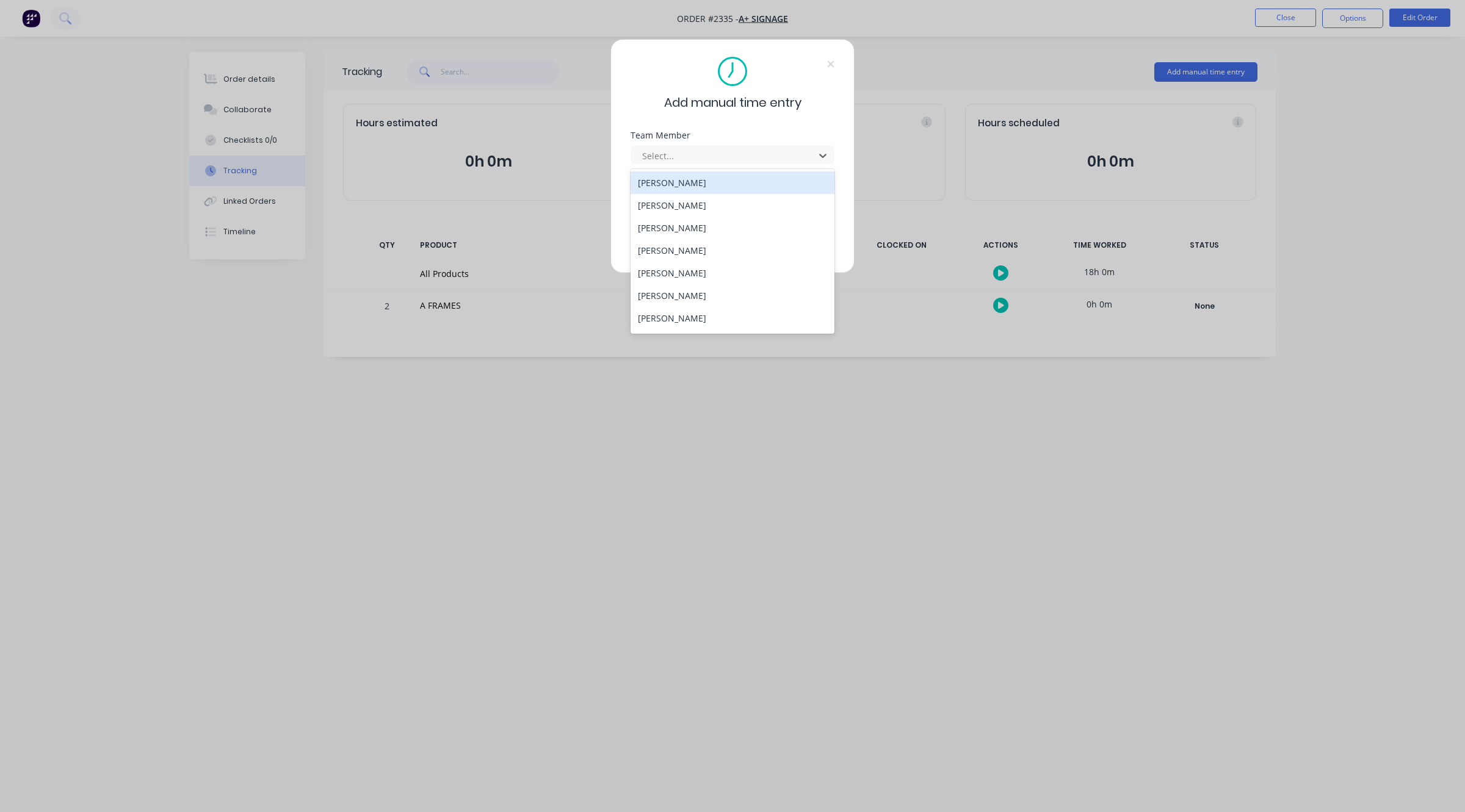
click at [714, 187] on div "[PERSON_NAME]" at bounding box center [732, 183] width 204 height 23
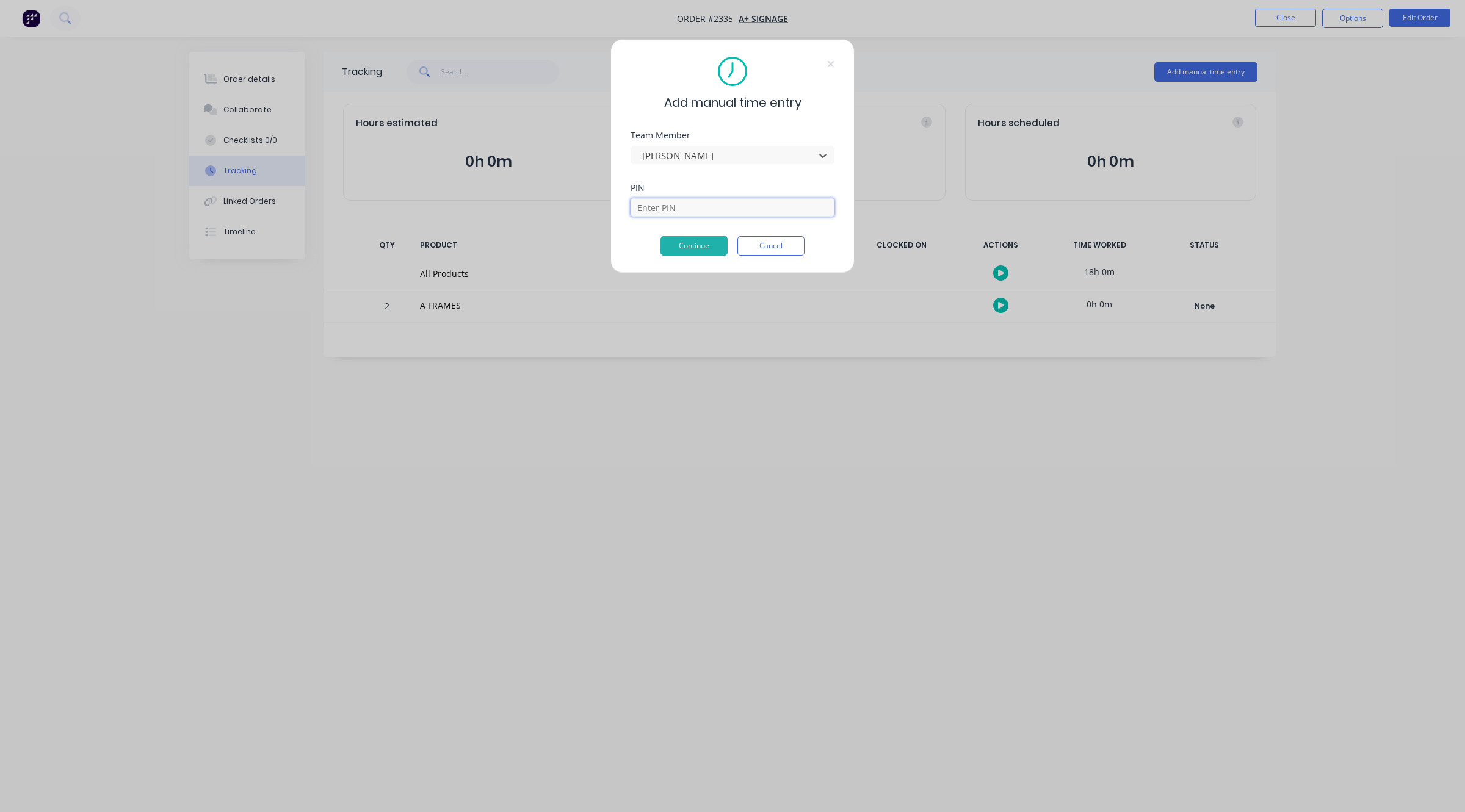
drag, startPoint x: 693, startPoint y: 205, endPoint x: 690, endPoint y: 214, distance: 9.5
click at [693, 205] on input at bounding box center [732, 207] width 204 height 18
type input "0403"
click at [705, 230] on div "PIN 0403" at bounding box center [732, 209] width 204 height 52
click at [707, 241] on button "Continue" at bounding box center [694, 246] width 67 height 20
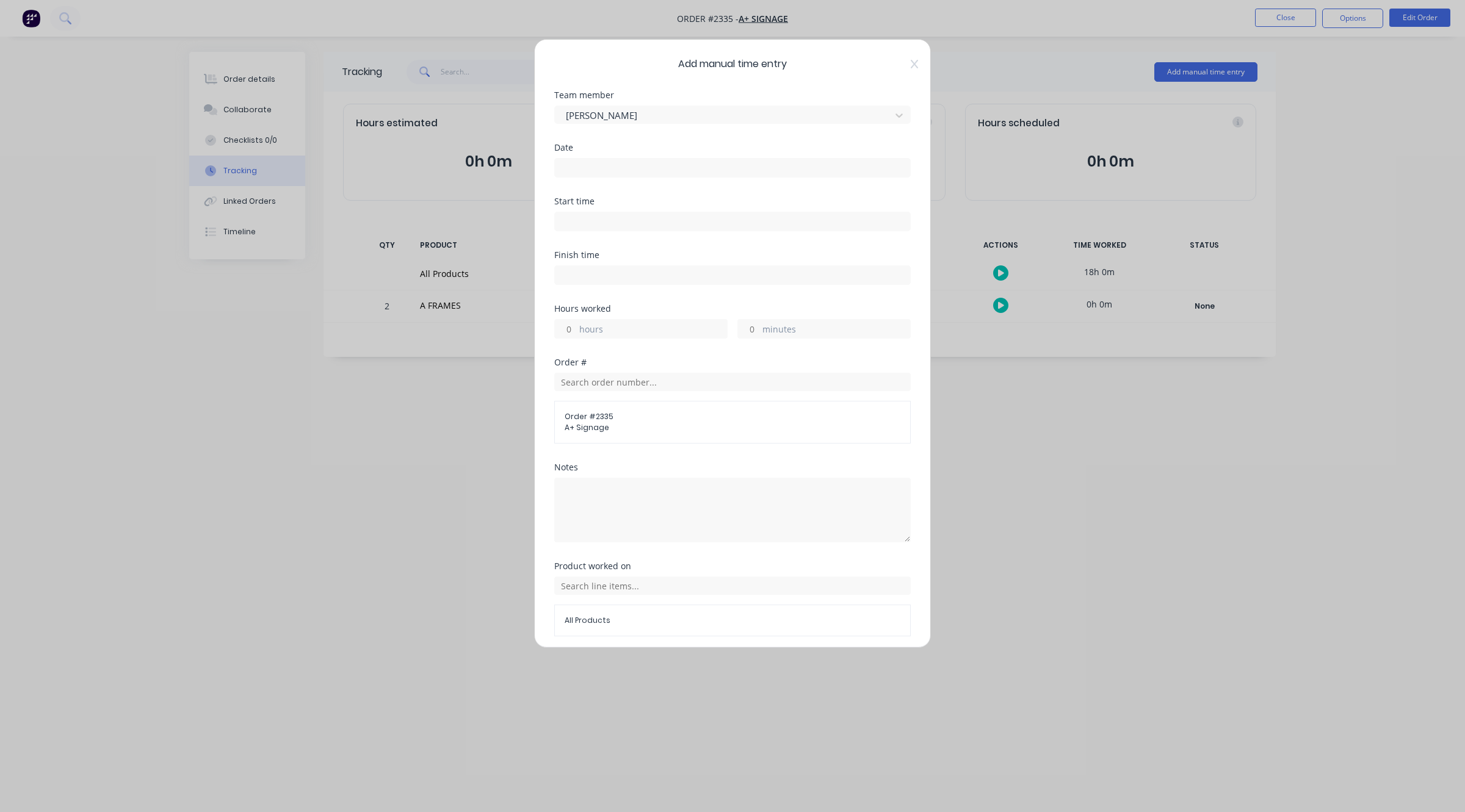
click at [614, 166] on input at bounding box center [732, 167] width 355 height 18
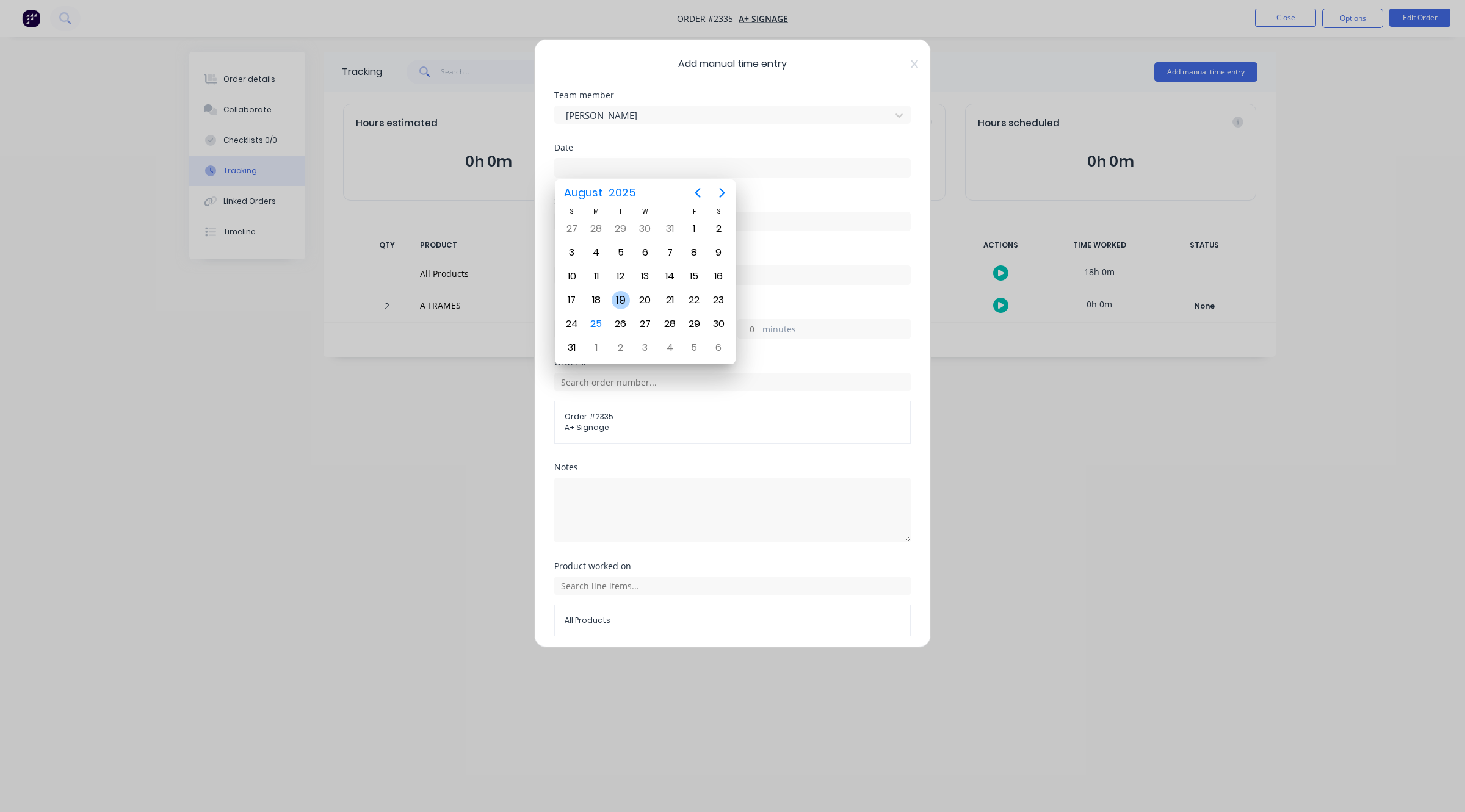
click at [623, 291] on div "19" at bounding box center [620, 300] width 18 height 18
type input "[DATE]"
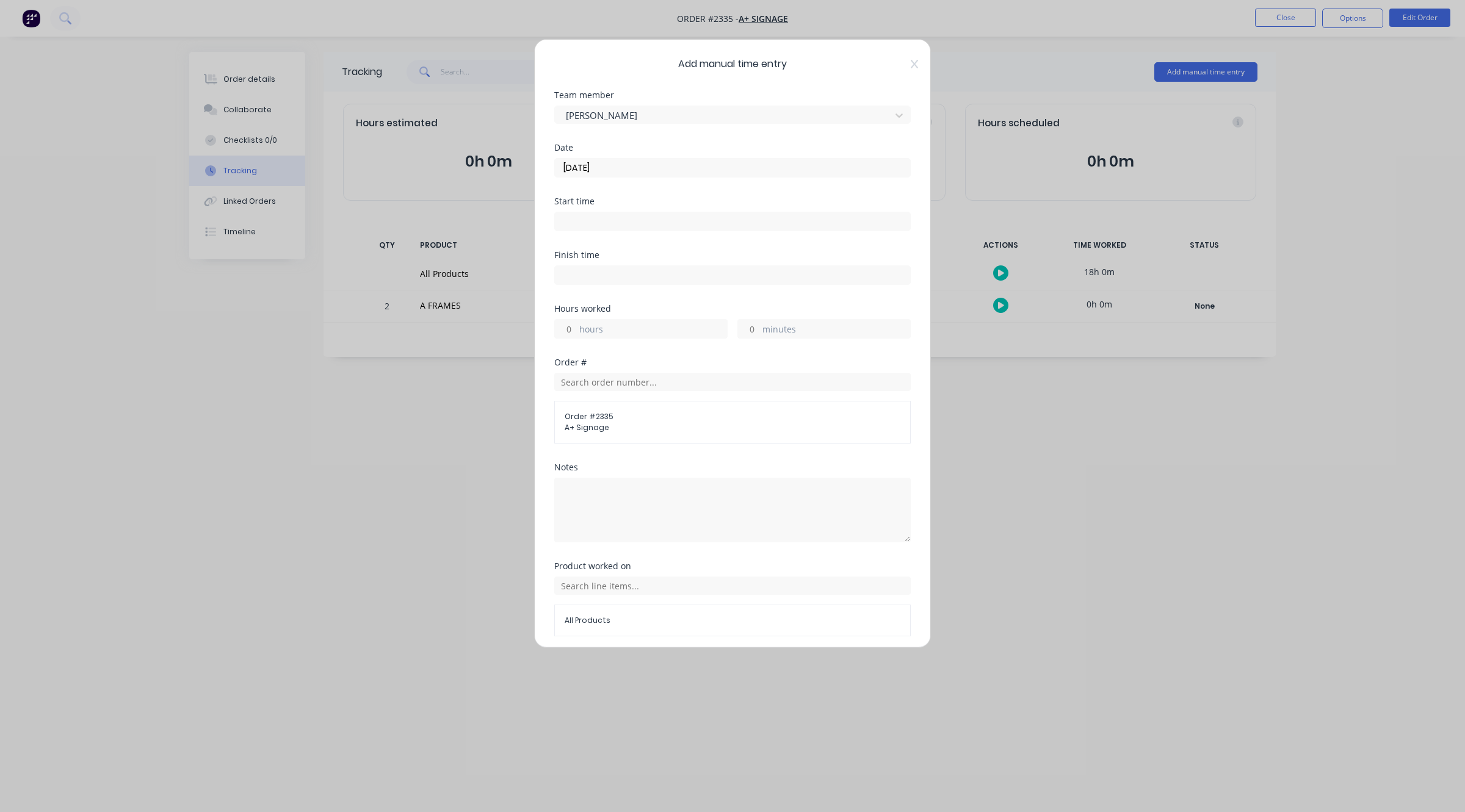
click at [617, 322] on div "hours" at bounding box center [640, 328] width 173 height 20
click at [617, 324] on label "hours" at bounding box center [653, 330] width 148 height 15
click at [576, 324] on input "hours" at bounding box center [565, 328] width 21 height 18
click at [615, 326] on label "hours" at bounding box center [653, 330] width 148 height 15
click at [576, 326] on input "hours" at bounding box center [565, 328] width 21 height 18
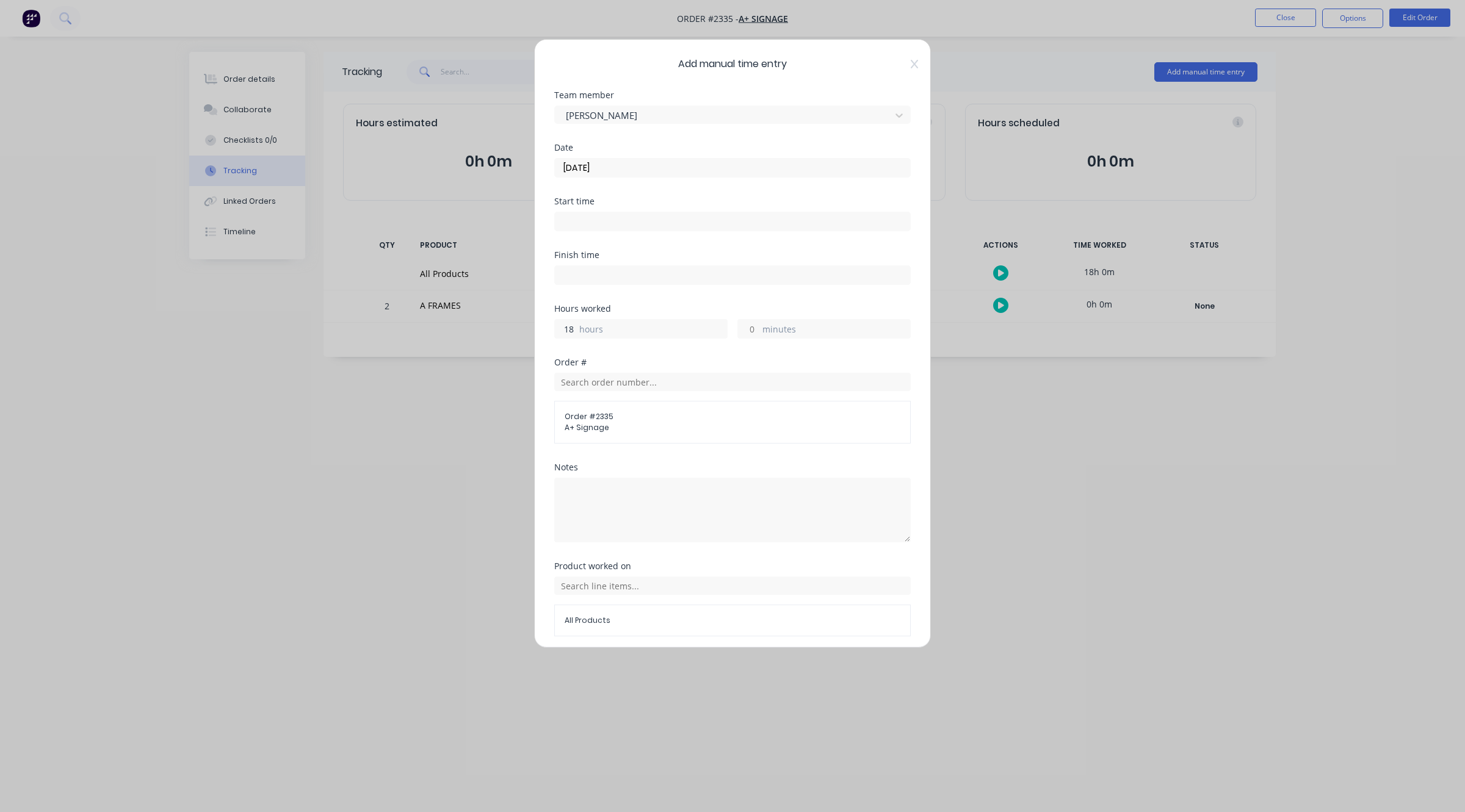
type input "18"
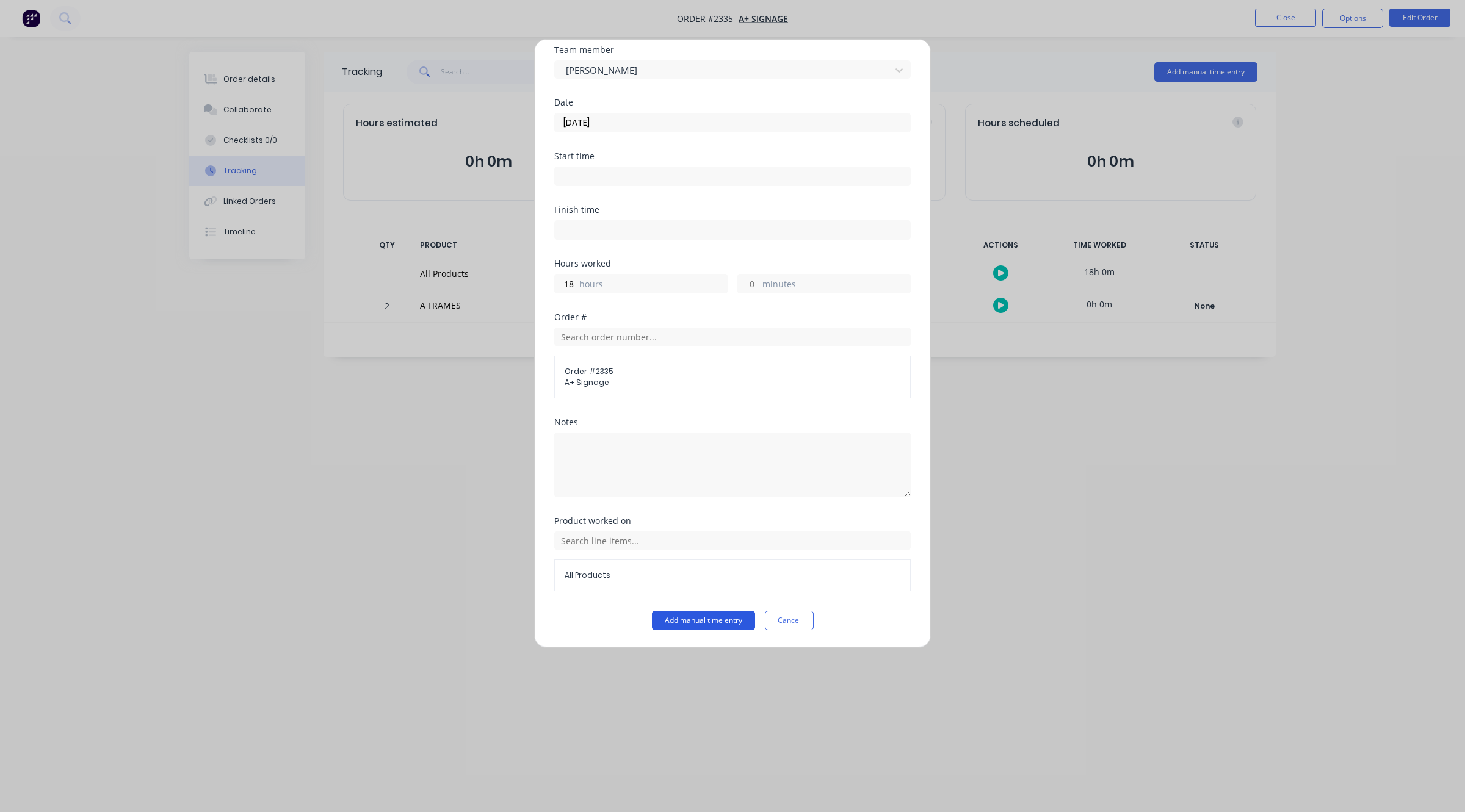
click at [739, 615] on button "Add manual time entry" at bounding box center [703, 620] width 103 height 20
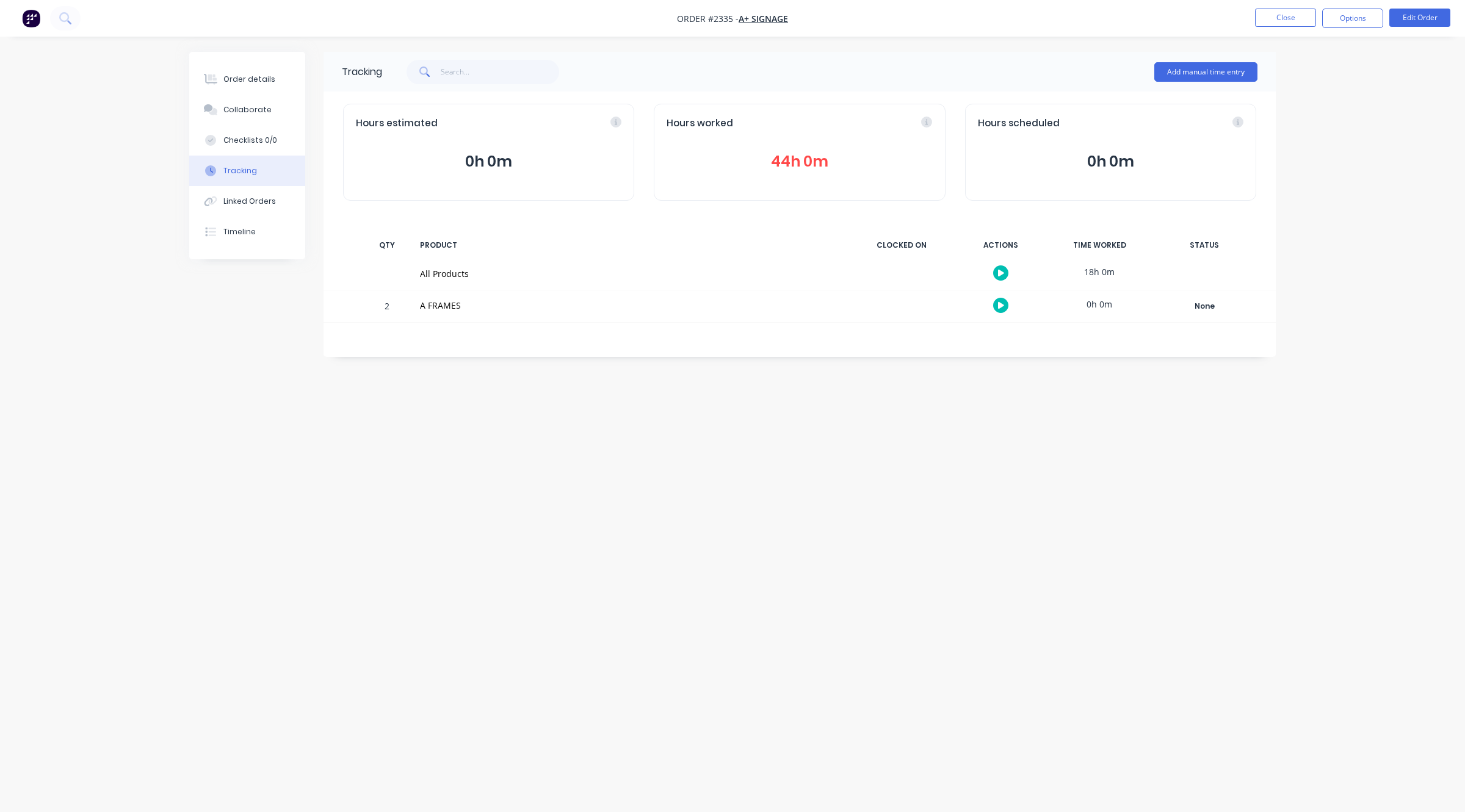
click at [819, 165] on button "44h 0m" at bounding box center [799, 161] width 265 height 23
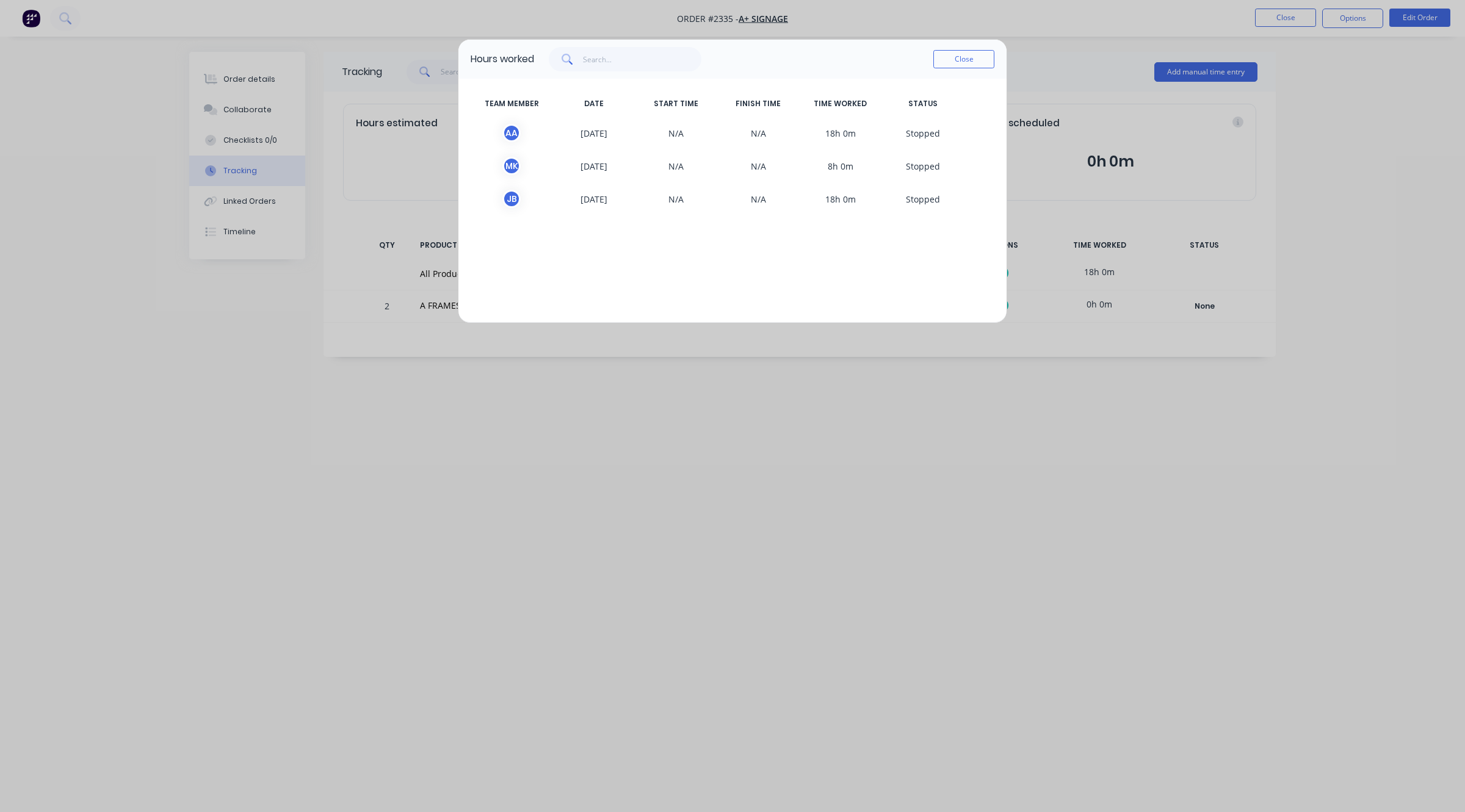
click at [969, 70] on div "Close" at bounding box center [963, 59] width 61 height 24
click at [974, 81] on div "Hours worked Close TEAM MEMBER DATE START TIME FINISH TIME TIME WORKED STATUS A…" at bounding box center [732, 181] width 549 height 284
click at [932, 46] on div "Hours worked Close" at bounding box center [732, 59] width 548 height 39
click at [935, 47] on div "Close" at bounding box center [963, 59] width 61 height 24
click at [960, 59] on button "Close" at bounding box center [963, 59] width 61 height 18
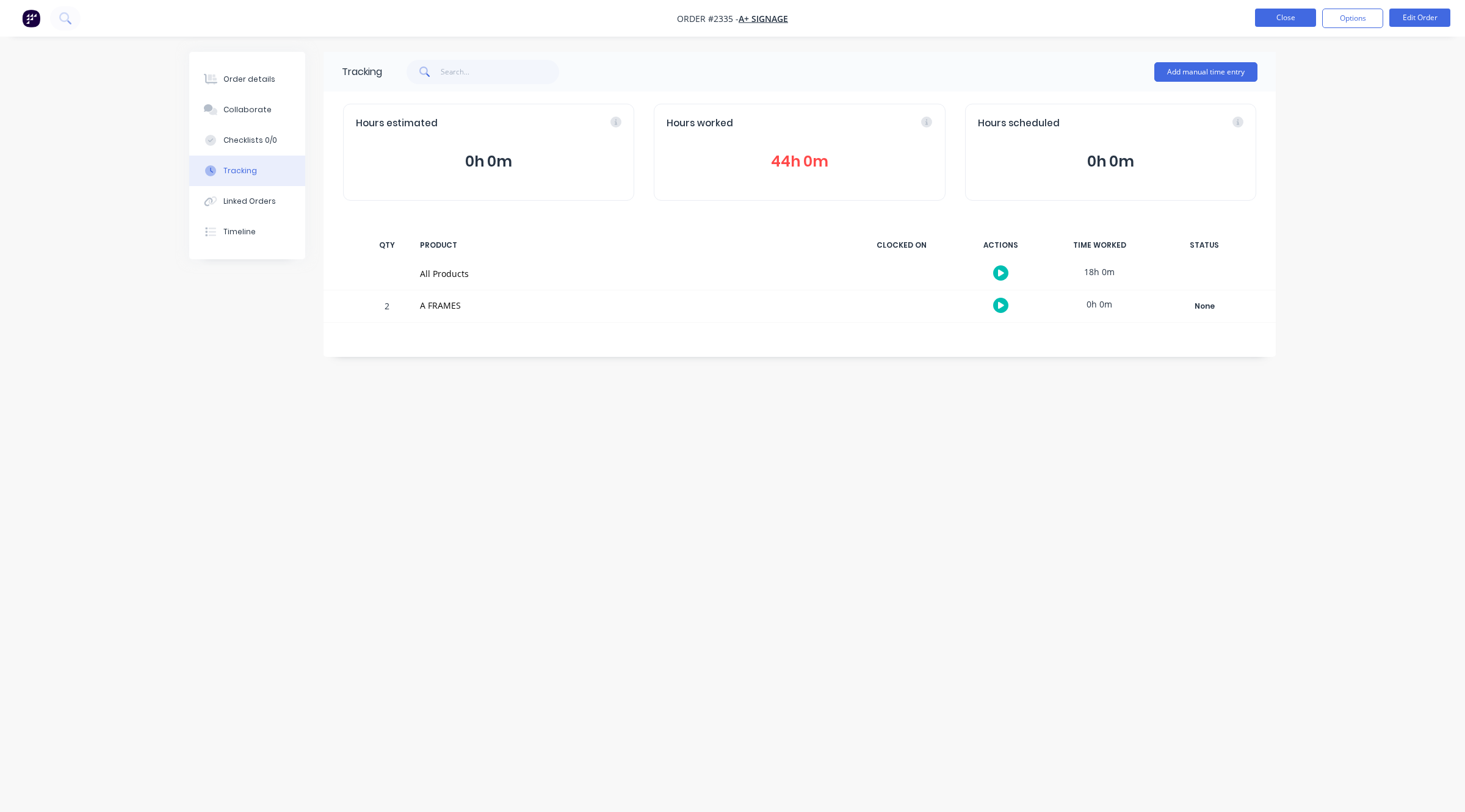
click at [1297, 17] on button "Close" at bounding box center [1285, 18] width 61 height 18
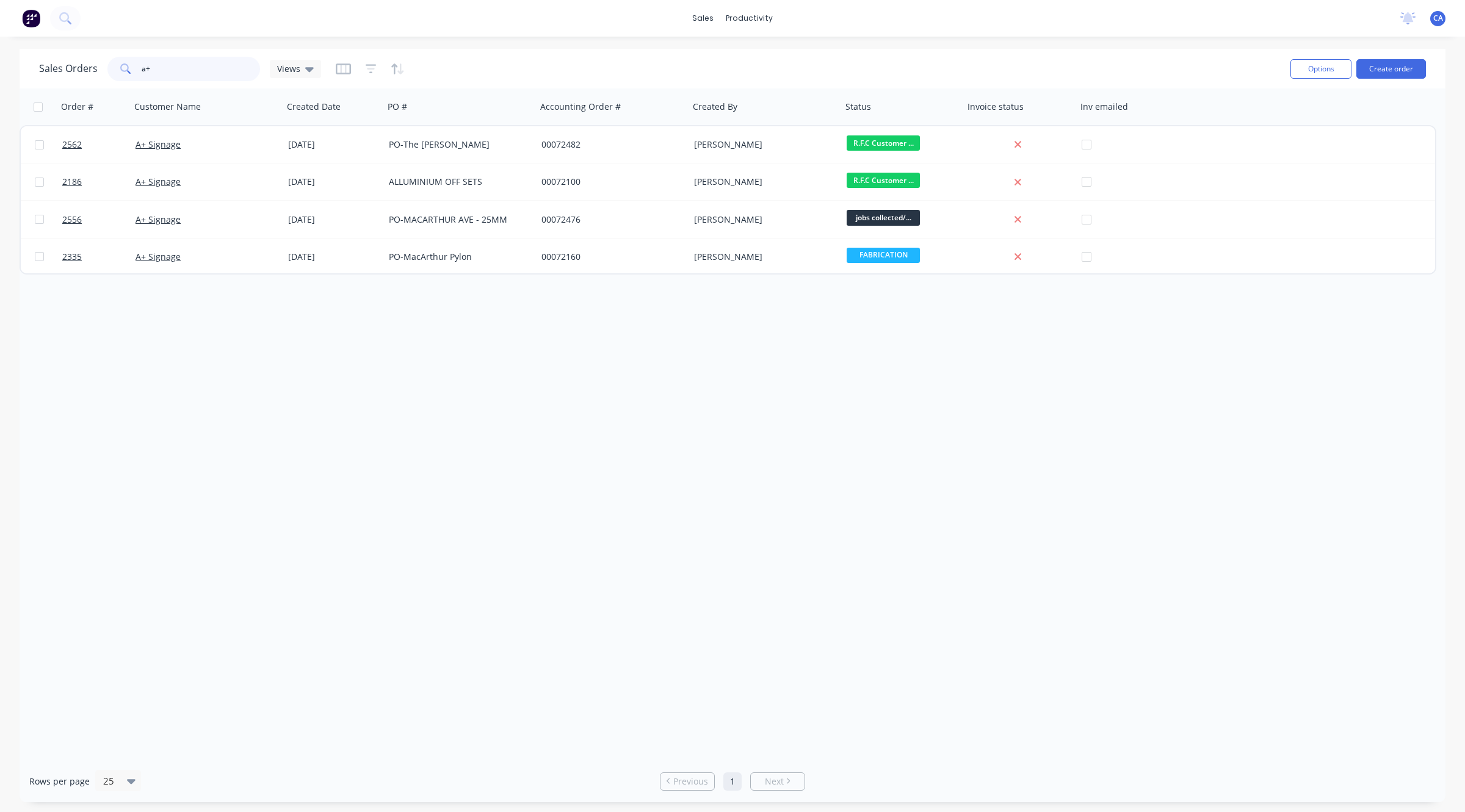
drag, startPoint x: 147, startPoint y: 75, endPoint x: 183, endPoint y: 43, distance: 48.2
click at [99, 77] on div "Sales Orders a+ Views" at bounding box center [180, 68] width 282 height 24
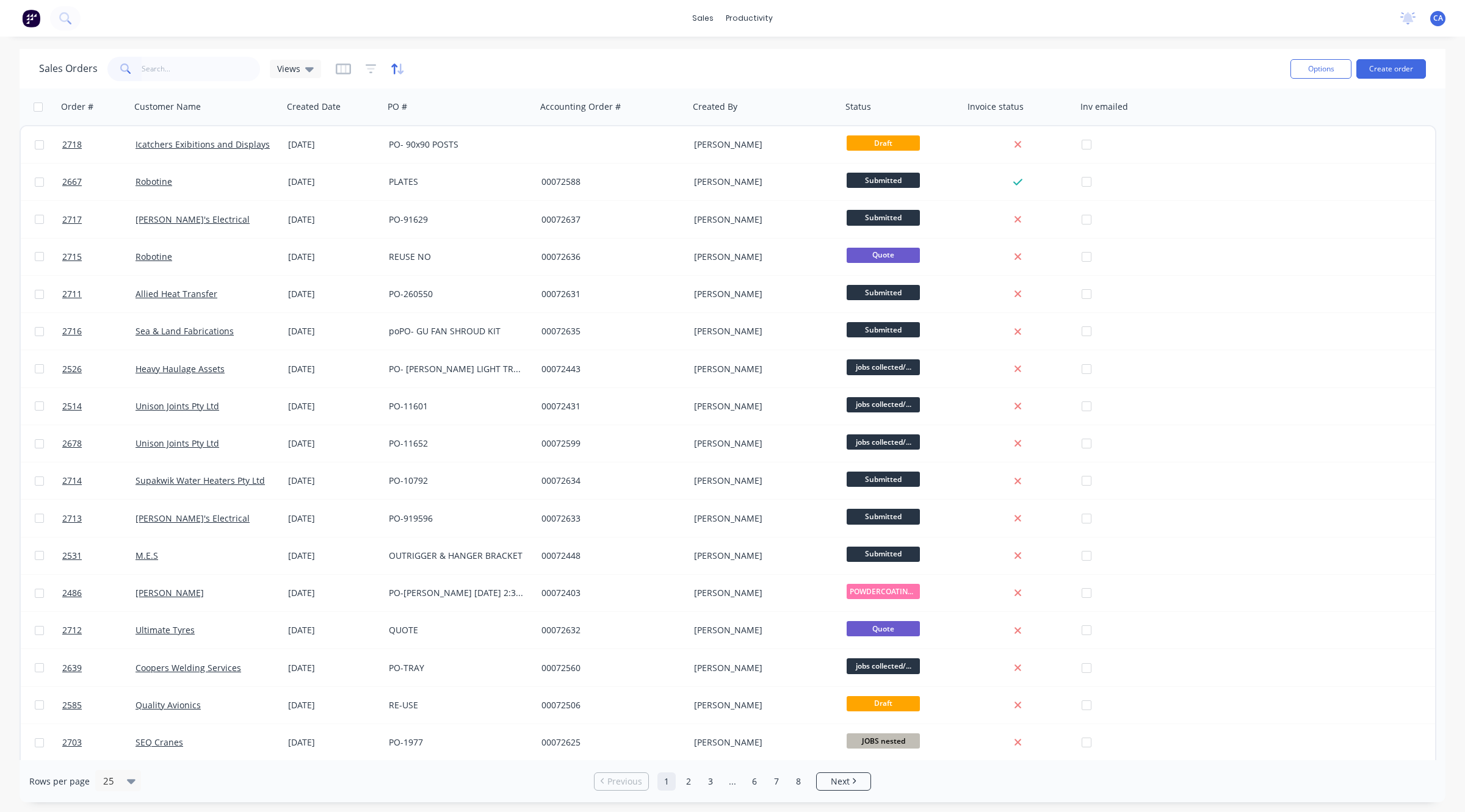
click at [397, 71] on icon "button" at bounding box center [400, 68] width 6 height 11
click at [369, 68] on icon "button" at bounding box center [370, 68] width 8 height 1
click at [387, 125] on button "add" at bounding box center [390, 126] width 30 height 10
click at [542, 133] on icon at bounding box center [545, 133] width 13 height 13
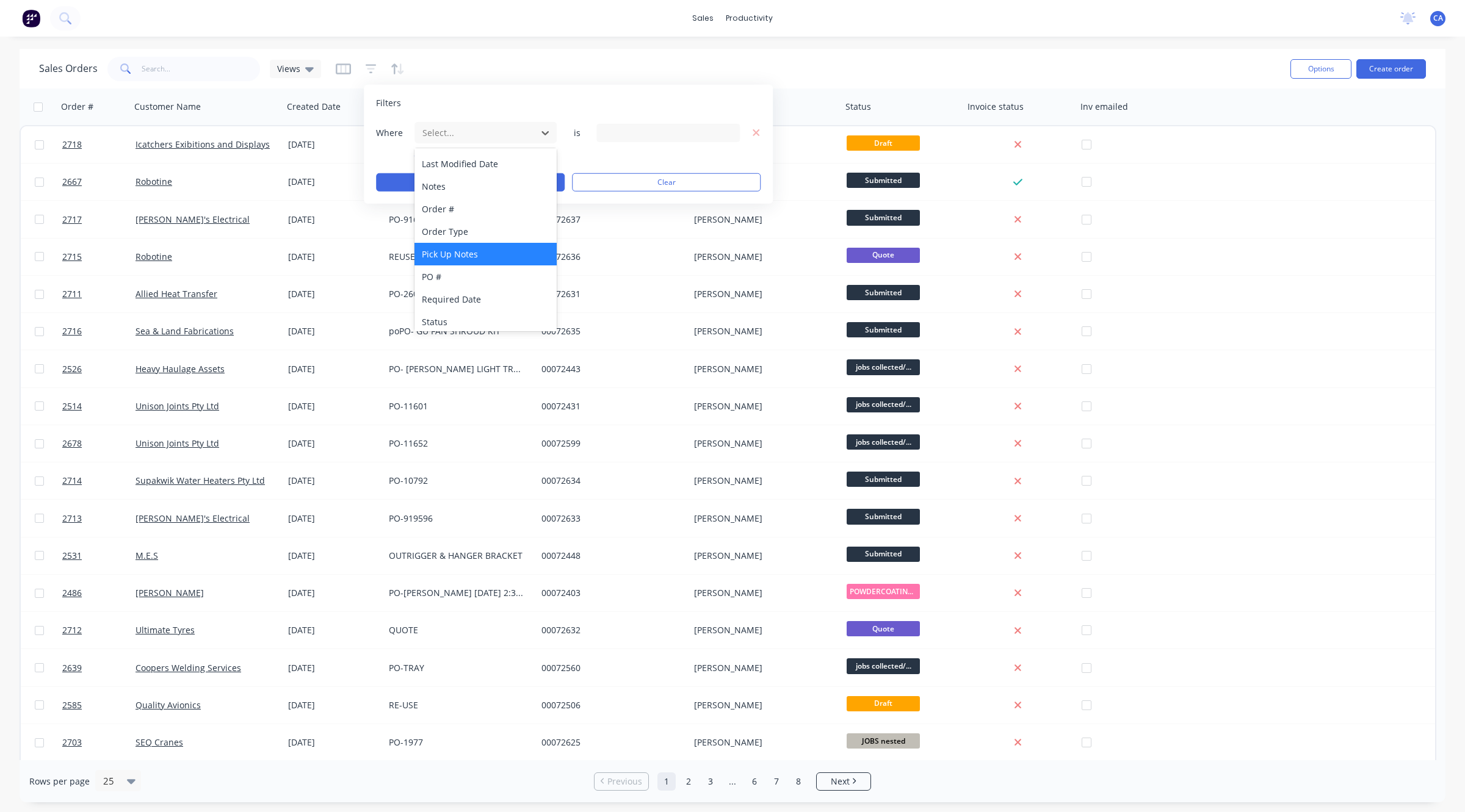
scroll to position [318, 0]
click at [466, 319] on div "Status" at bounding box center [485, 318] width 142 height 23
click at [726, 138] on icon at bounding box center [729, 133] width 9 height 13
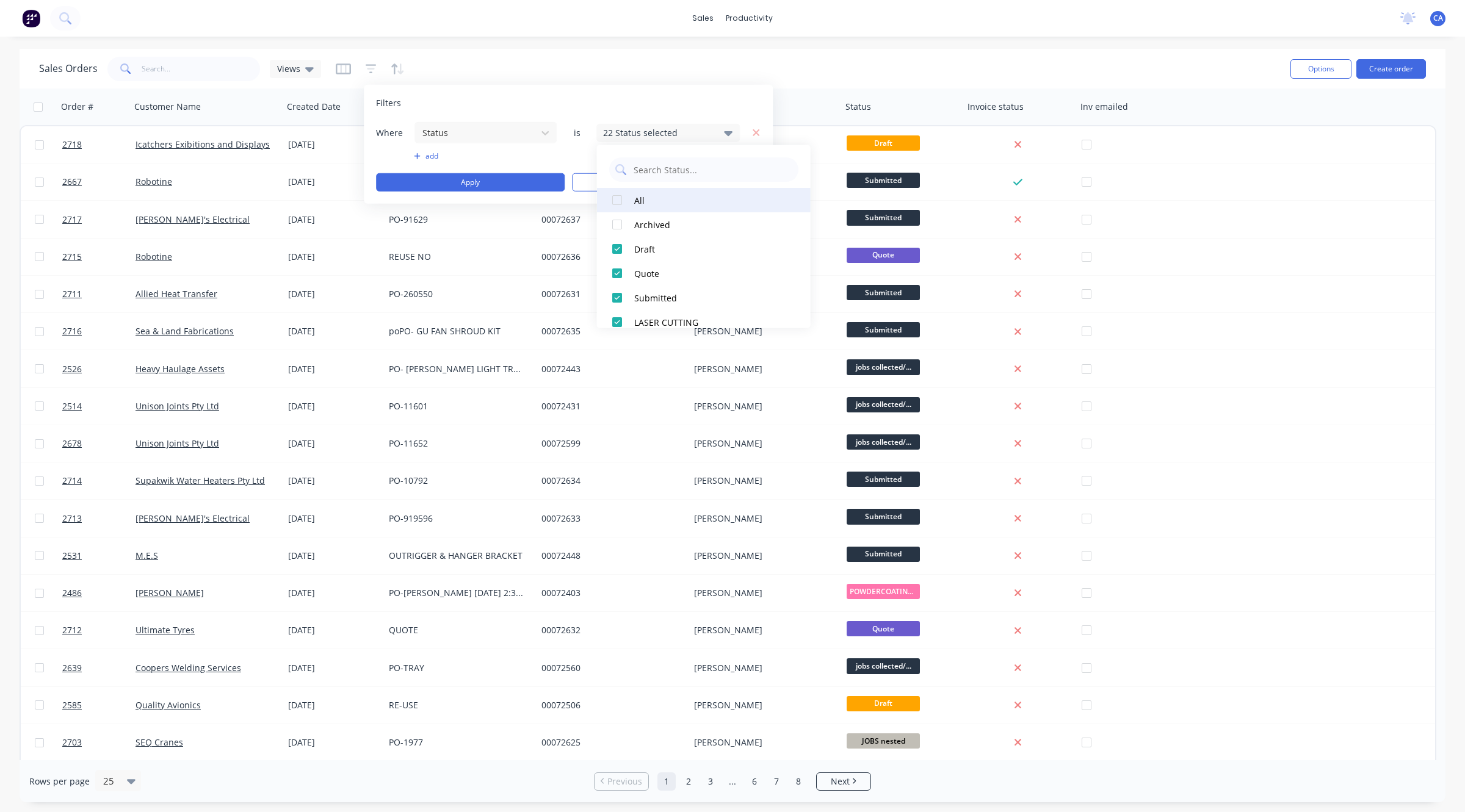
click at [617, 198] on div at bounding box center [616, 200] width 24 height 24
click at [757, 114] on div "Filters Where Status is 23 Status selected add Apply Clear" at bounding box center [568, 144] width 409 height 119
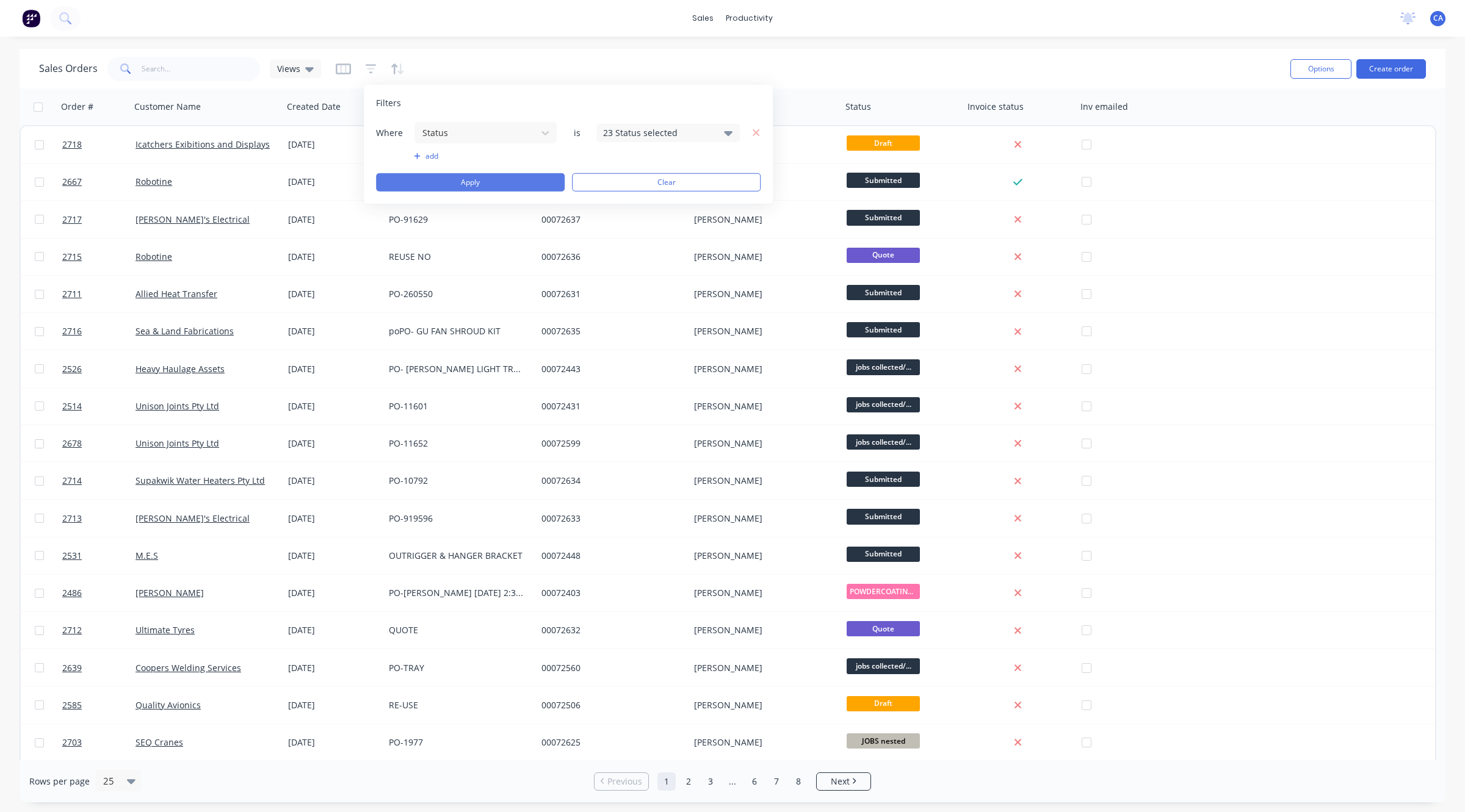
click at [500, 179] on button "Apply" at bounding box center [470, 182] width 189 height 18
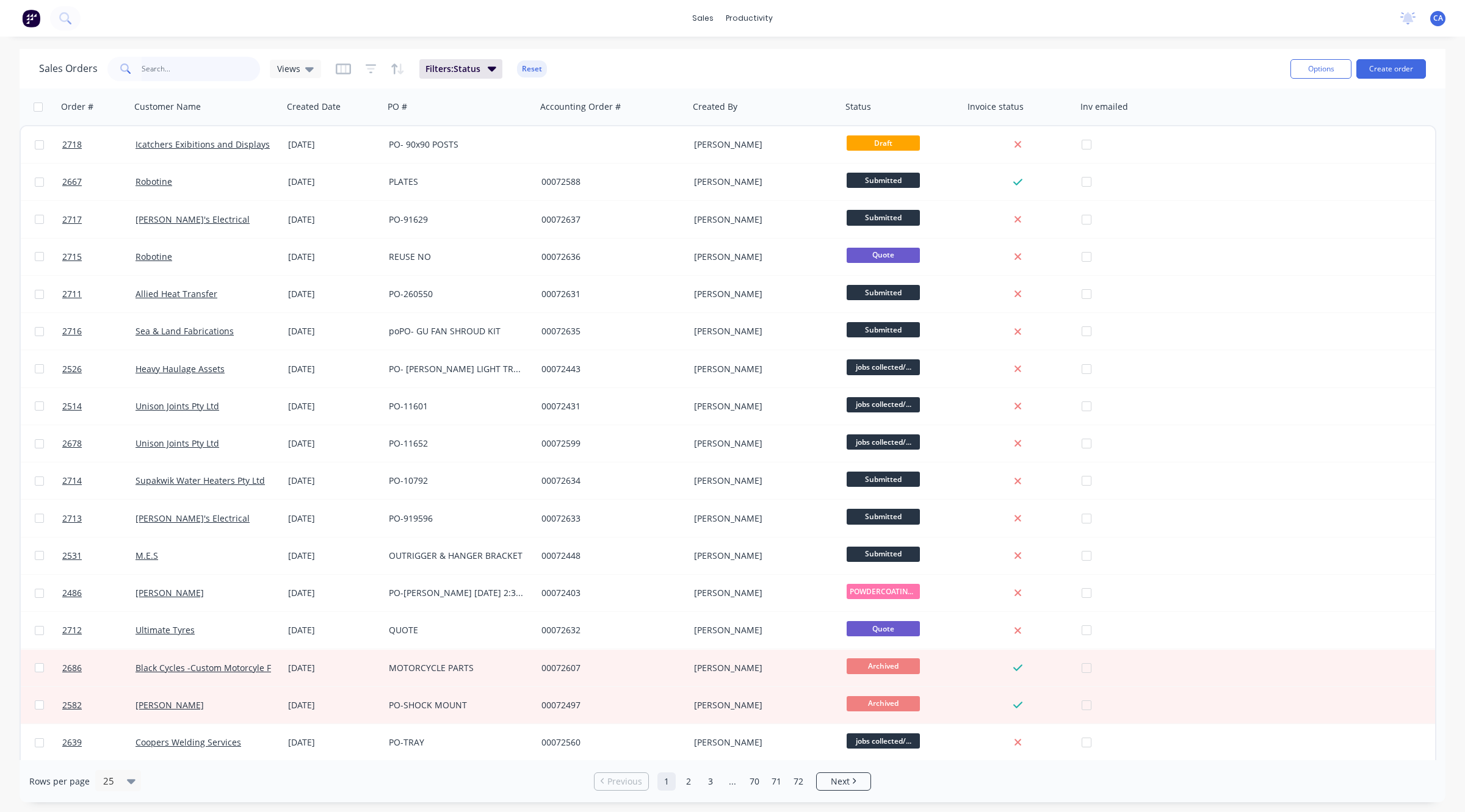
click at [235, 63] on input "text" at bounding box center [201, 68] width 119 height 24
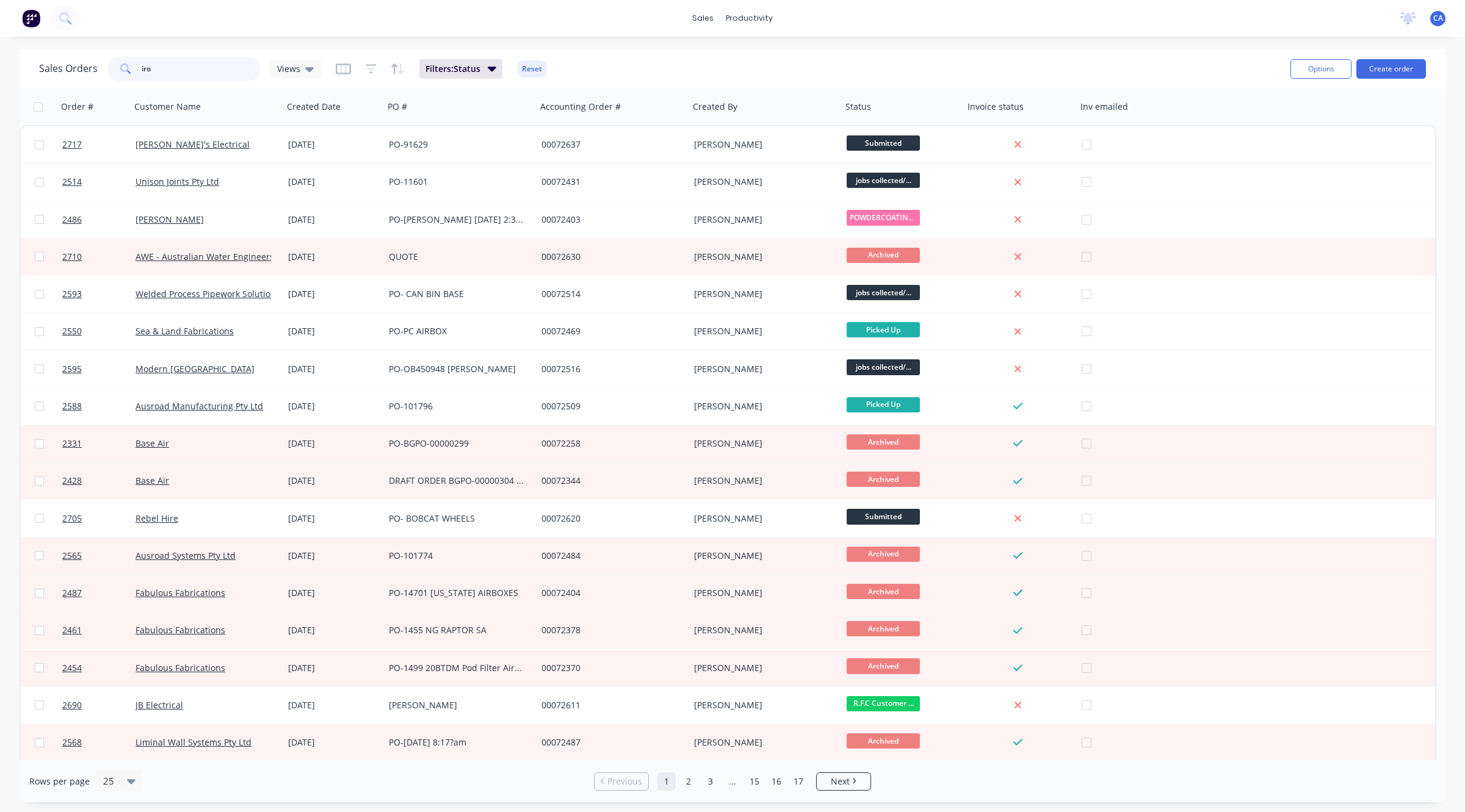
type input "iron"
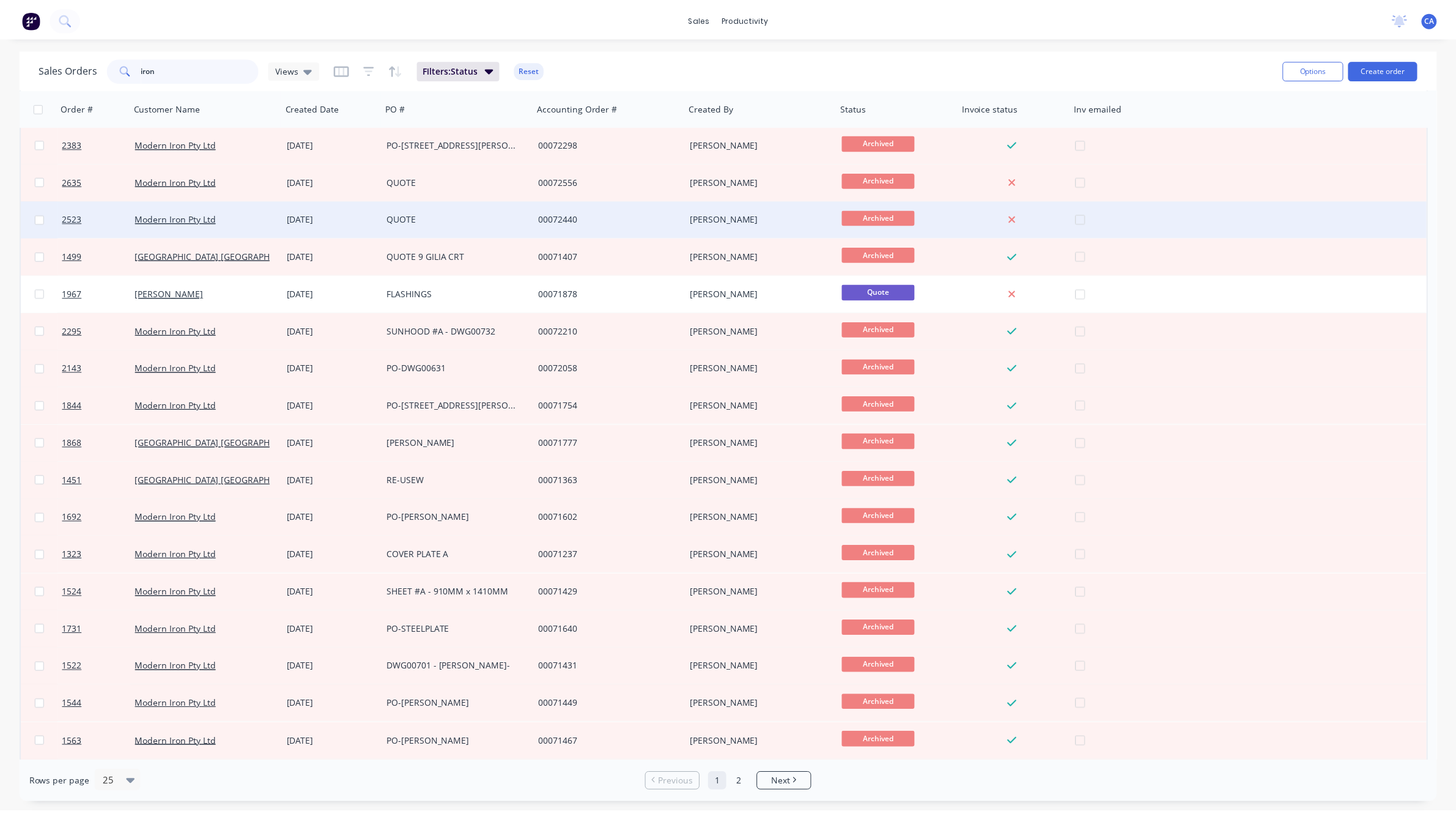
scroll to position [153, 0]
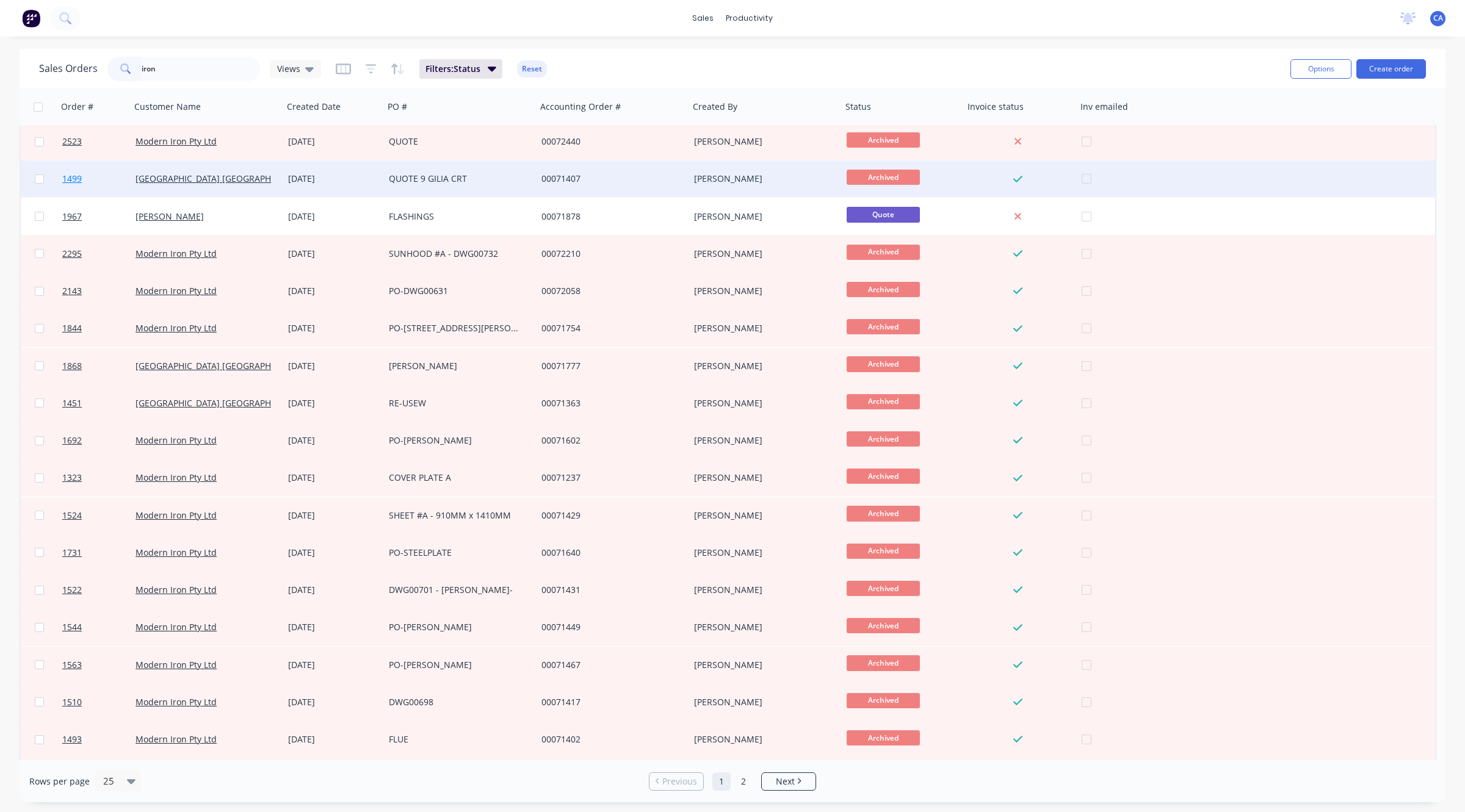
click at [66, 180] on span "1499" at bounding box center [72, 179] width 20 height 13
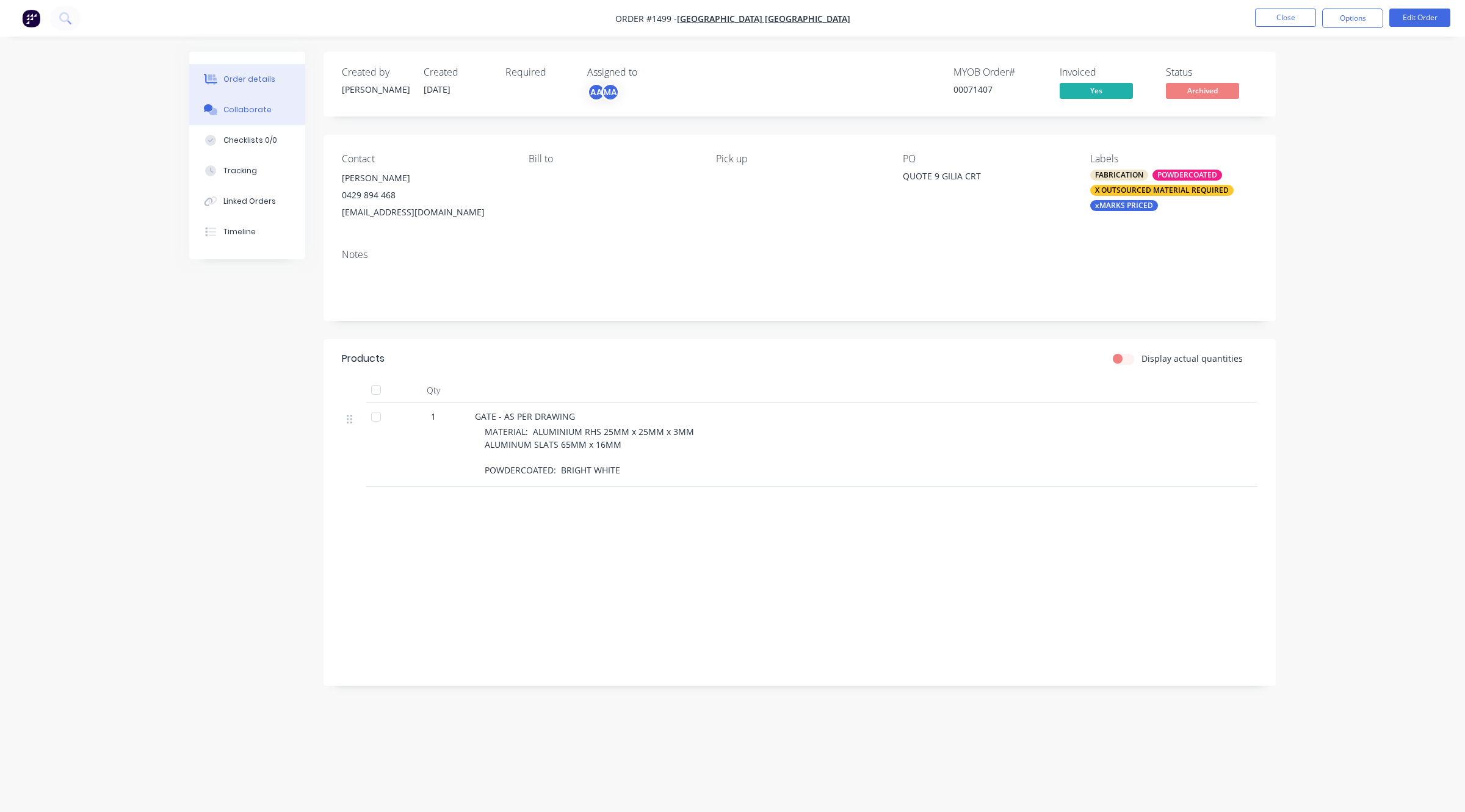
click at [273, 108] on button "Collaborate" at bounding box center [247, 109] width 116 height 30
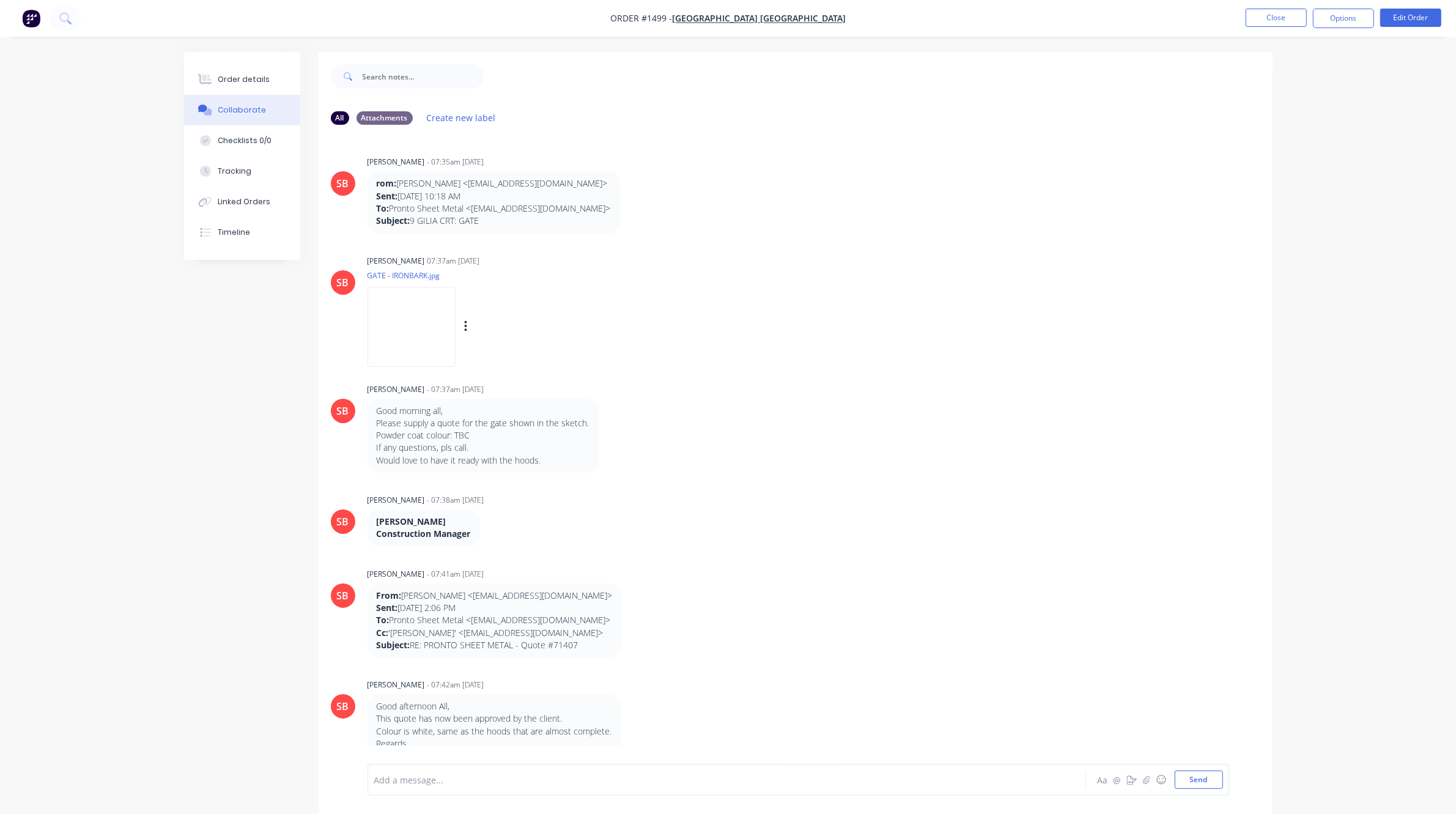
click at [407, 325] on img at bounding box center [411, 327] width 88 height 80
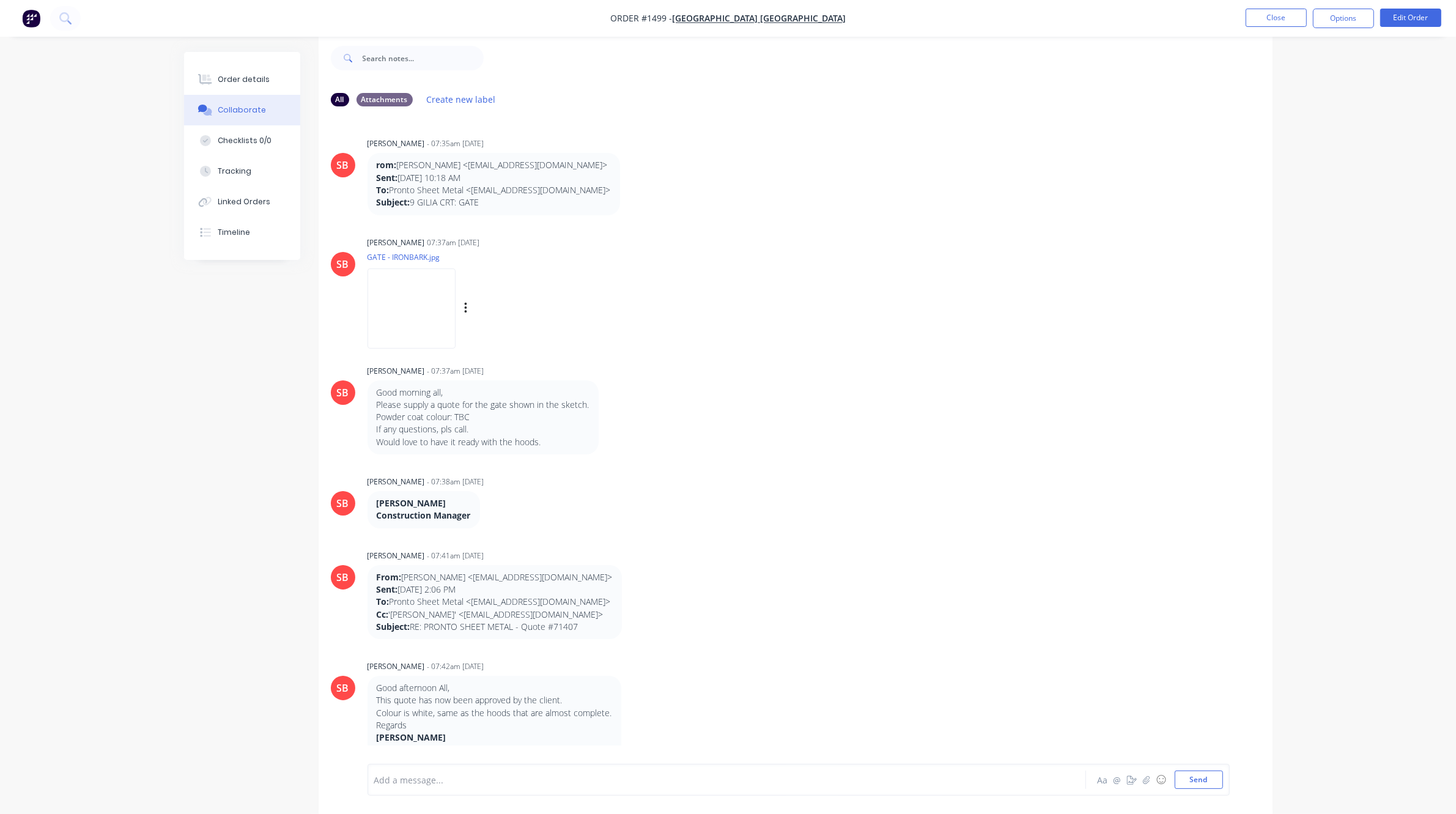
click at [398, 295] on img at bounding box center [411, 308] width 88 height 80
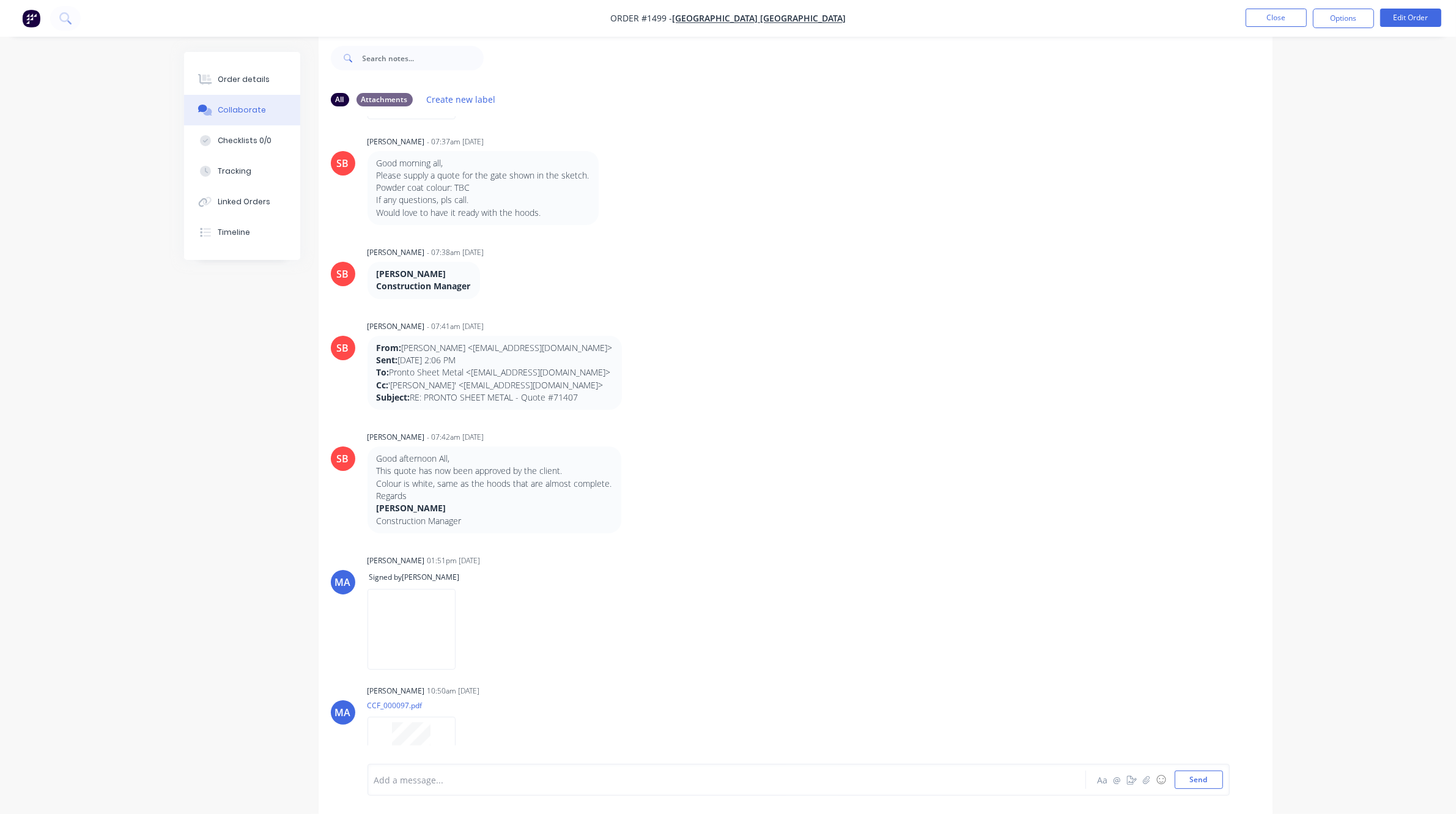
scroll to position [337, 0]
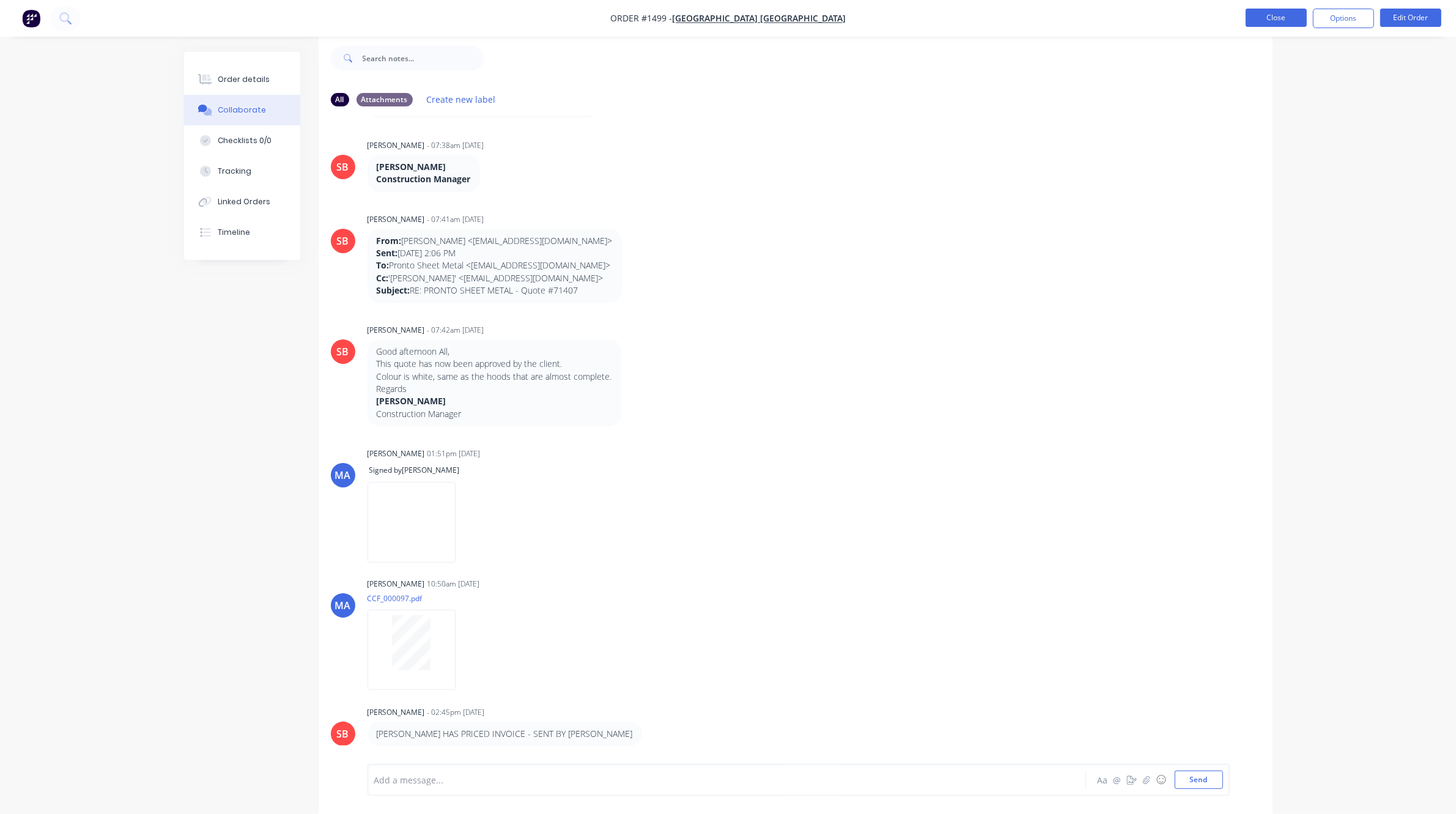
click at [1297, 18] on button "Close" at bounding box center [1276, 18] width 61 height 18
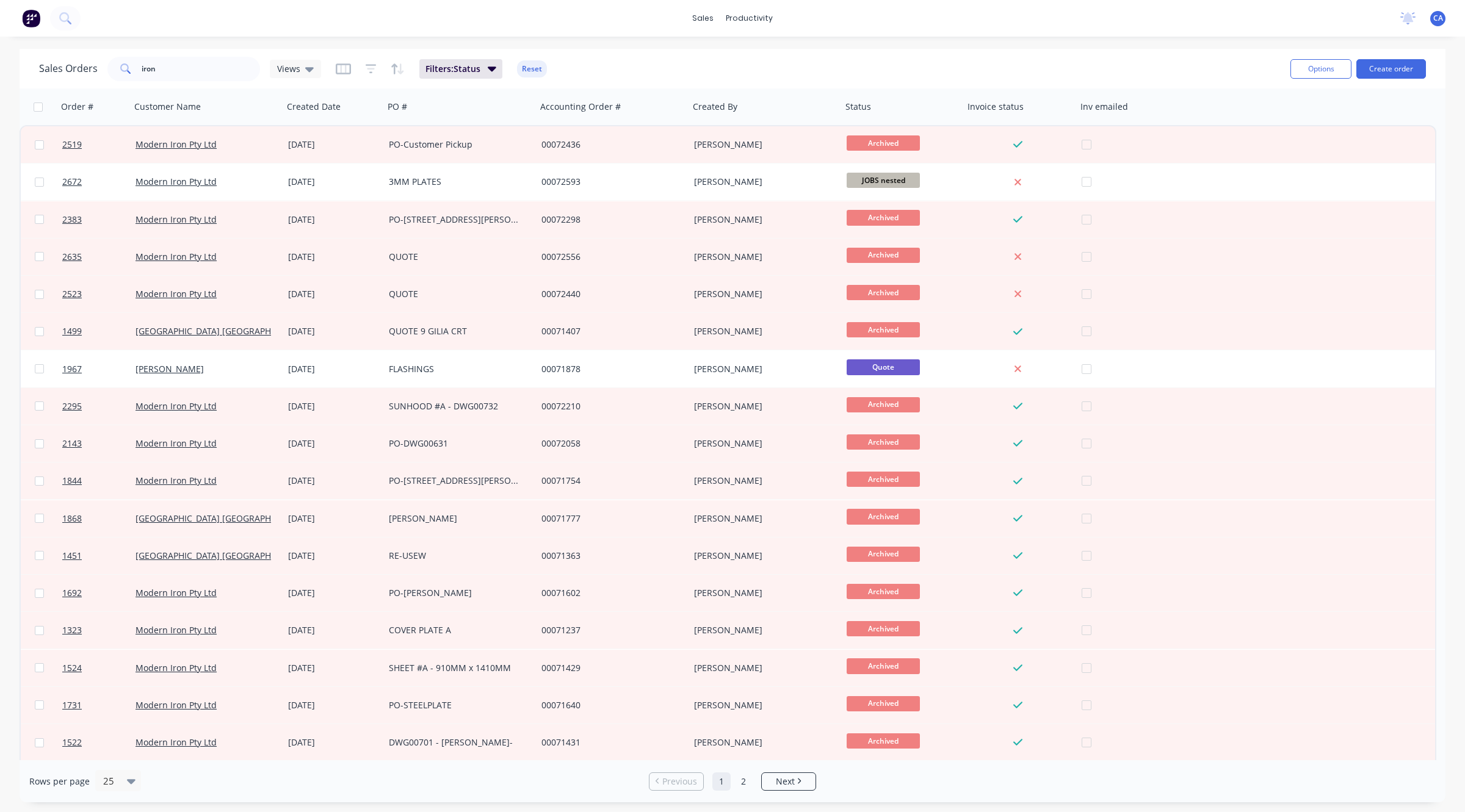
drag, startPoint x: 1295, startPoint y: 18, endPoint x: 1164, endPoint y: 1, distance: 132.1
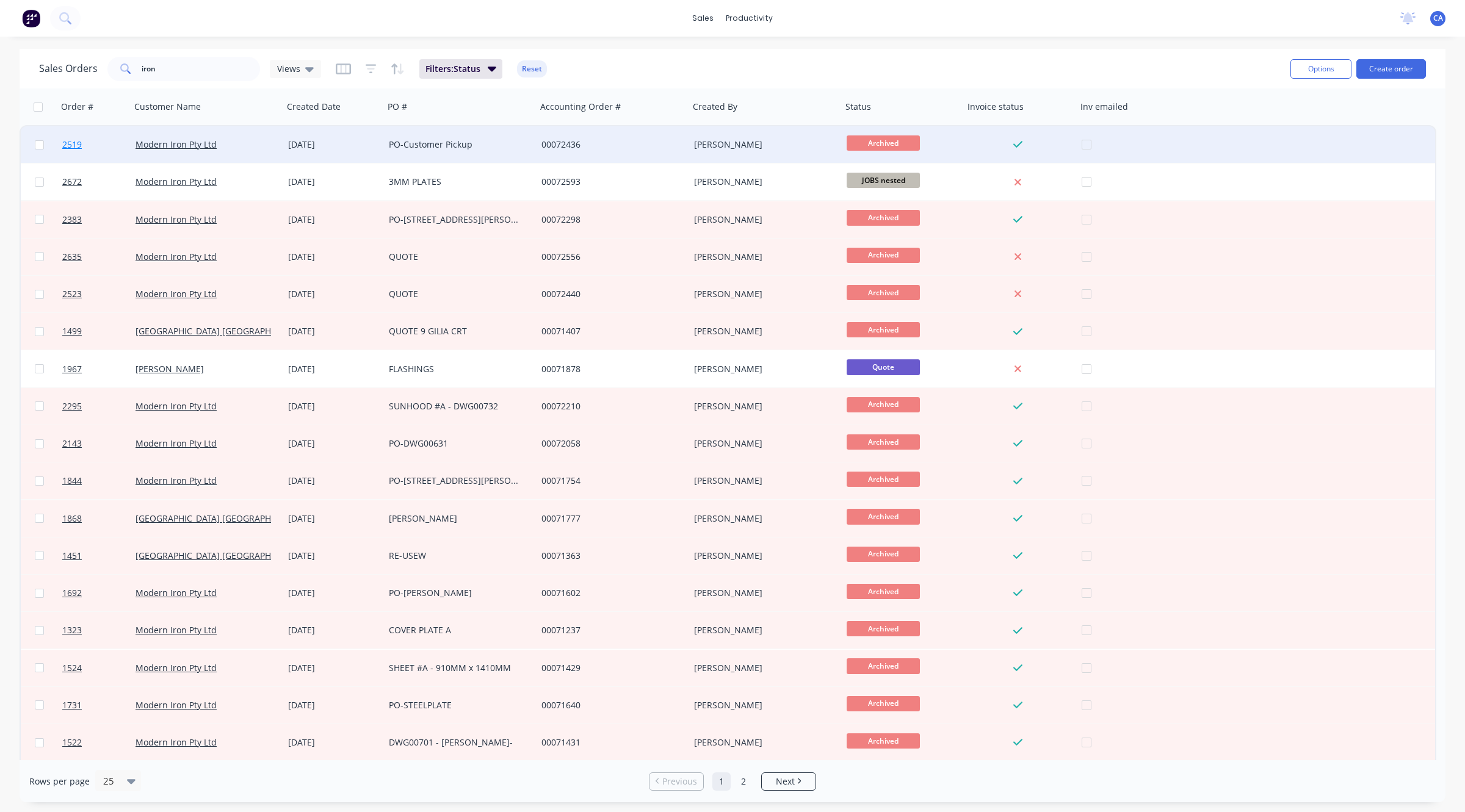
drag, startPoint x: 1164, startPoint y: 1, endPoint x: 123, endPoint y: 162, distance: 1053.4
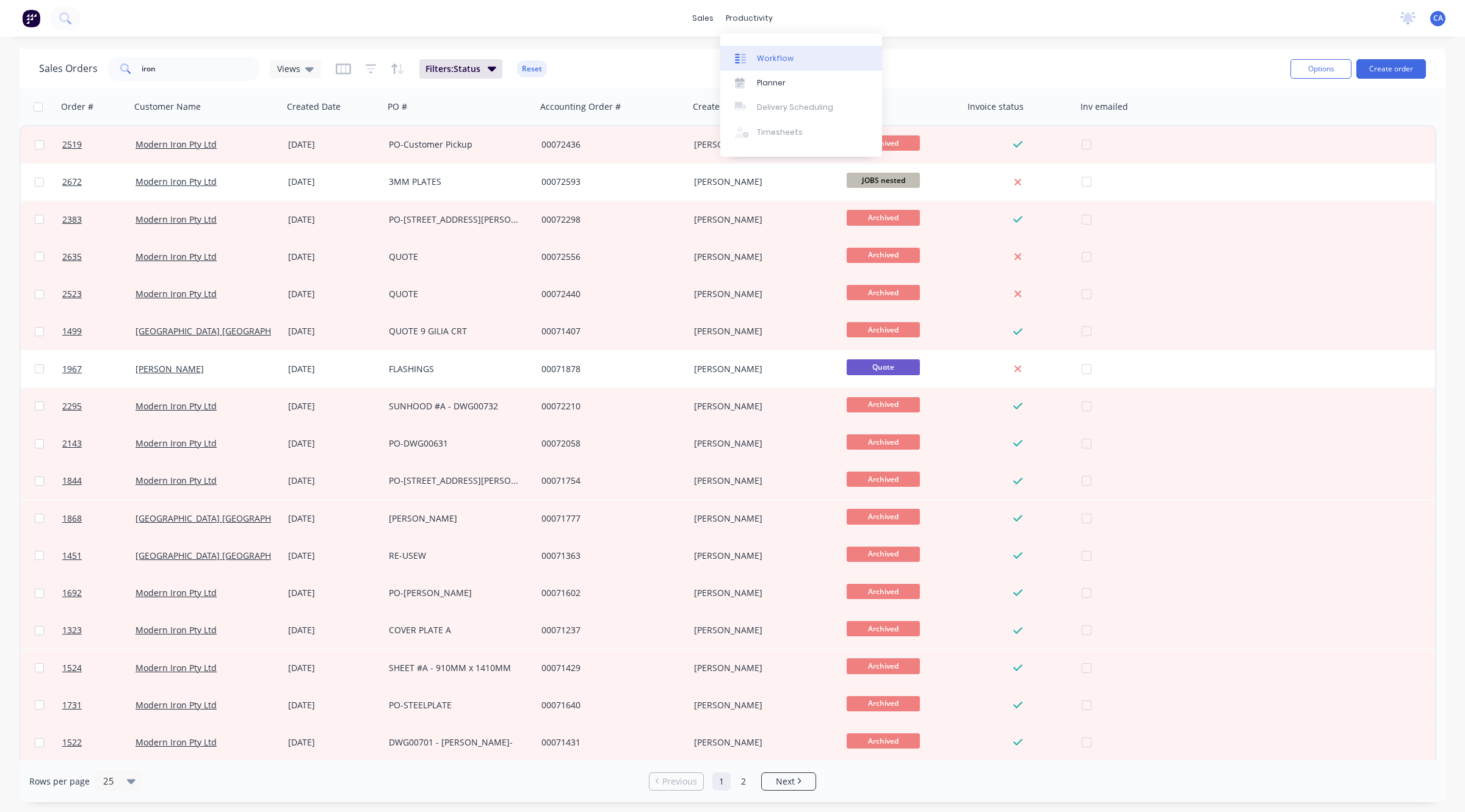
click at [767, 52] on link "Workflow" at bounding box center [801, 57] width 162 height 24
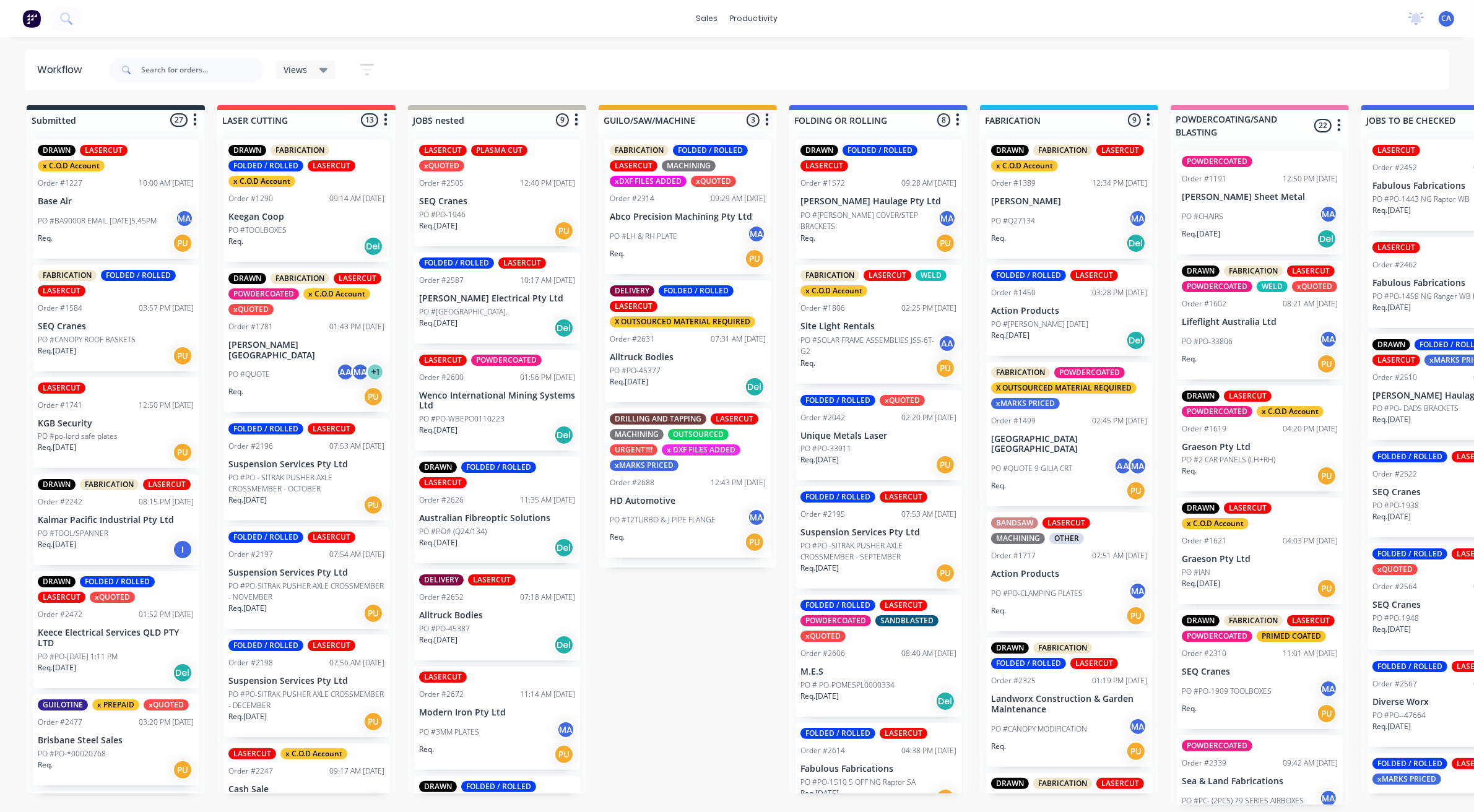
drag, startPoint x: 840, startPoint y: 478, endPoint x: 923, endPoint y: 447, distance: 88.6
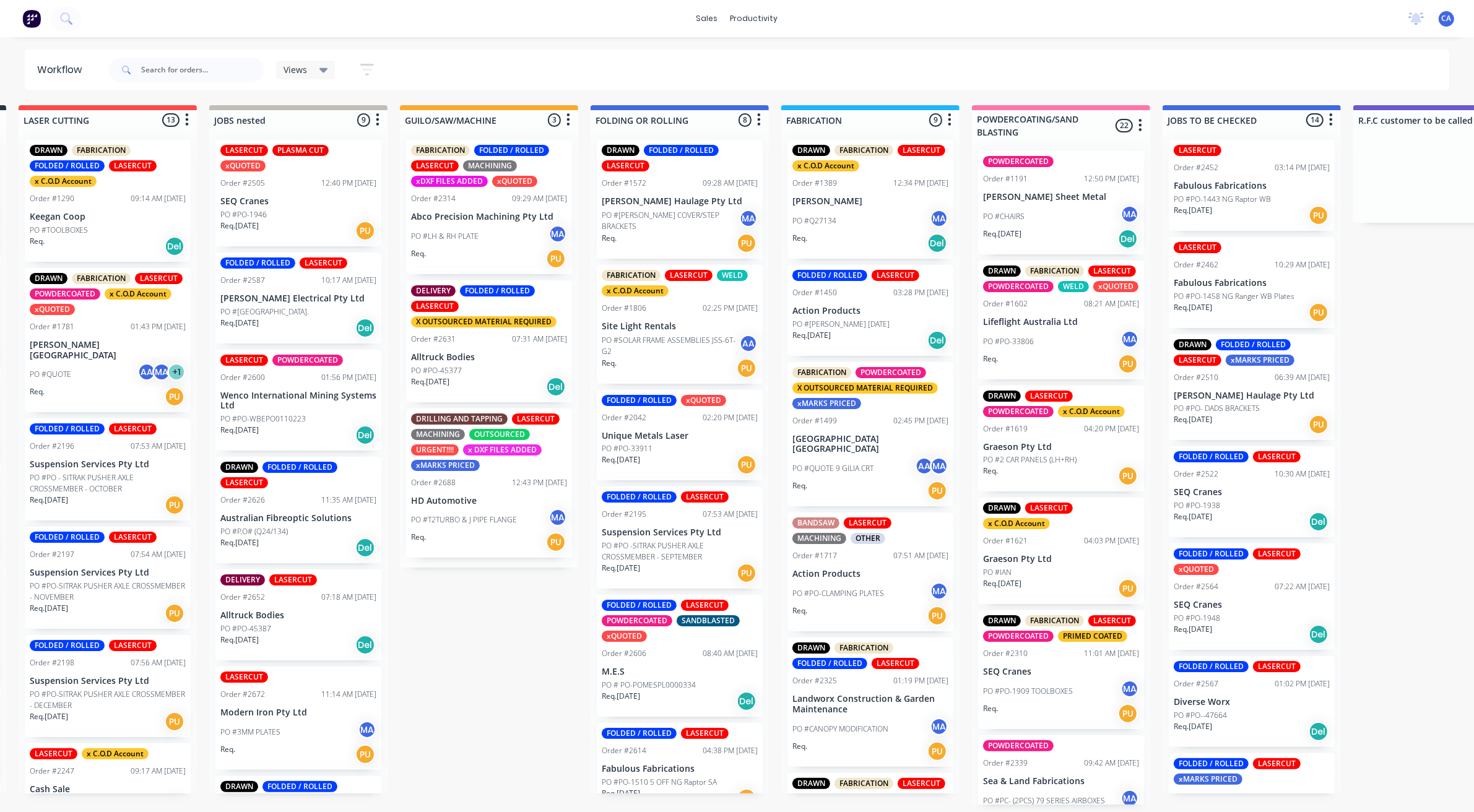
scroll to position [0, 453]
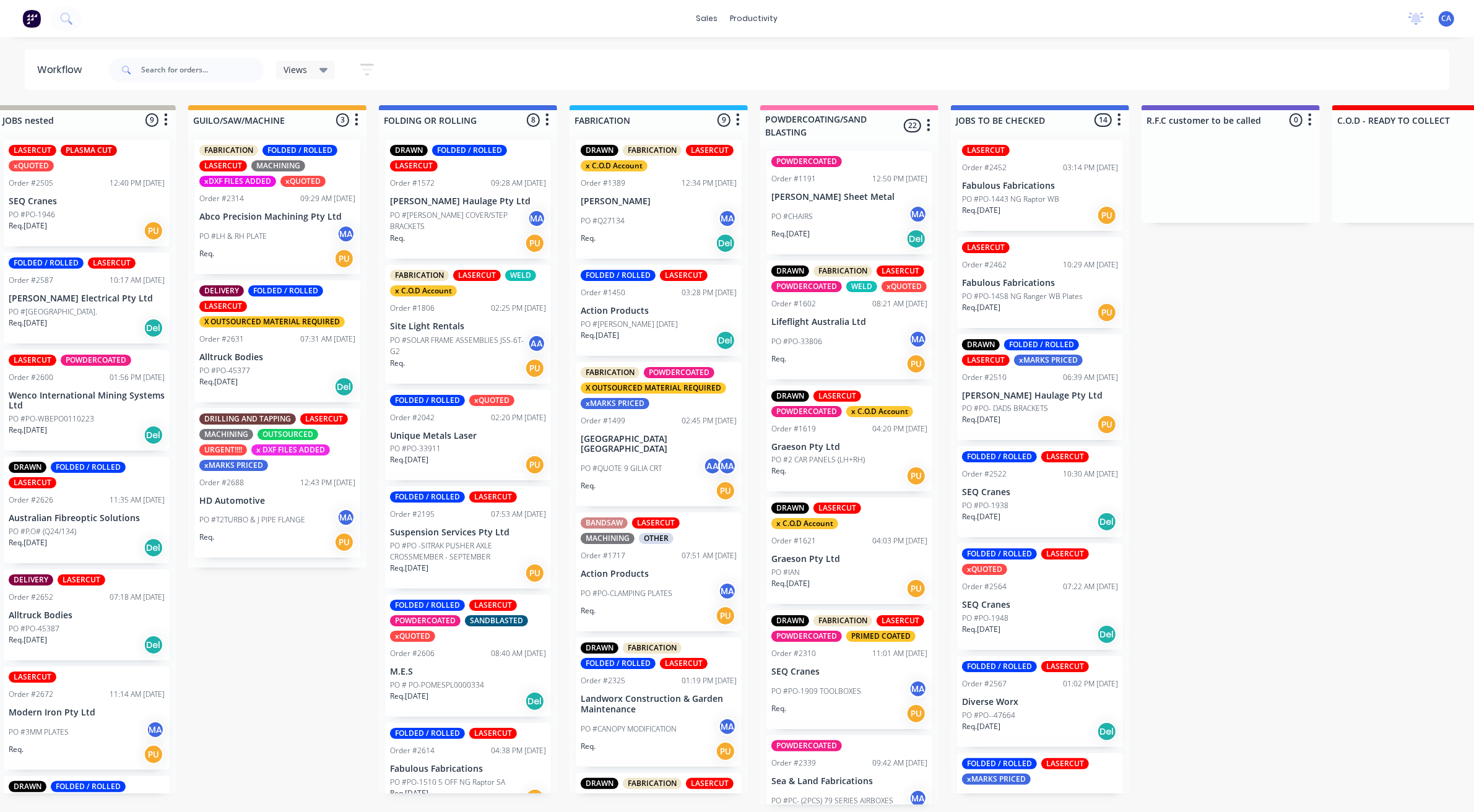
drag, startPoint x: 926, startPoint y: 441, endPoint x: 938, endPoint y: 412, distance: 31.4
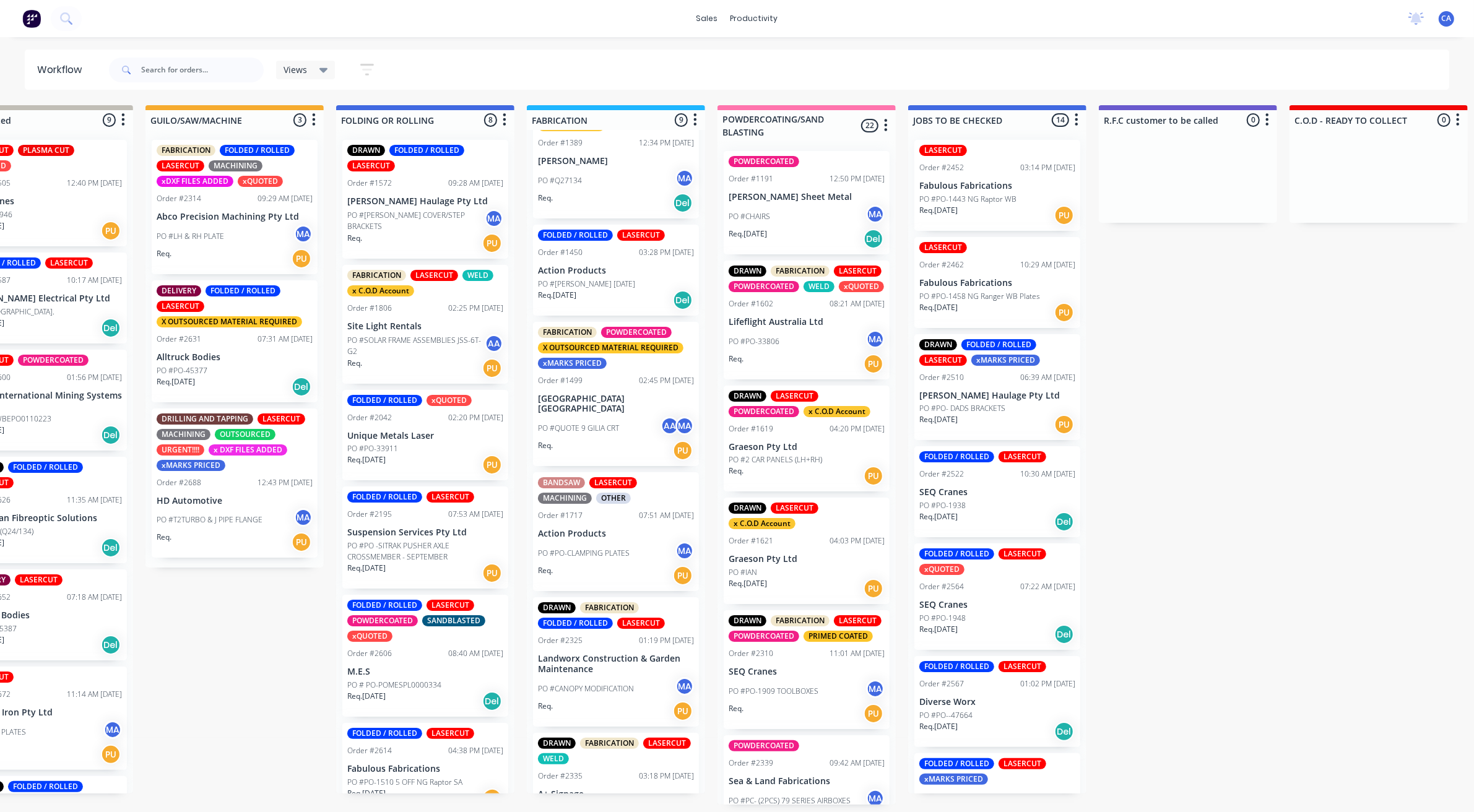
scroll to position [78, 0]
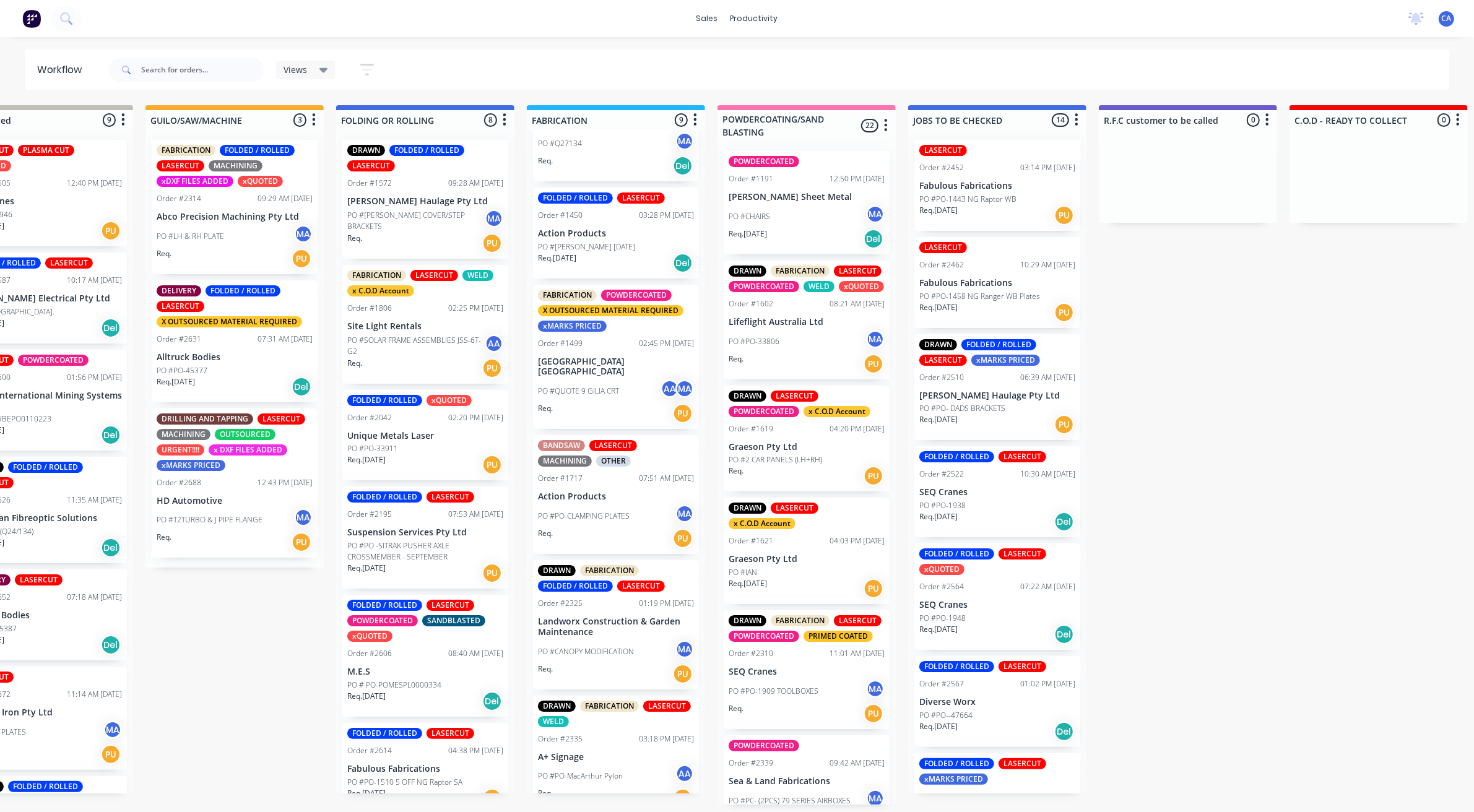
click at [619, 379] on div "PO #QUOTE 9 GILIA CRT AA MA" at bounding box center [616, 391] width 156 height 23
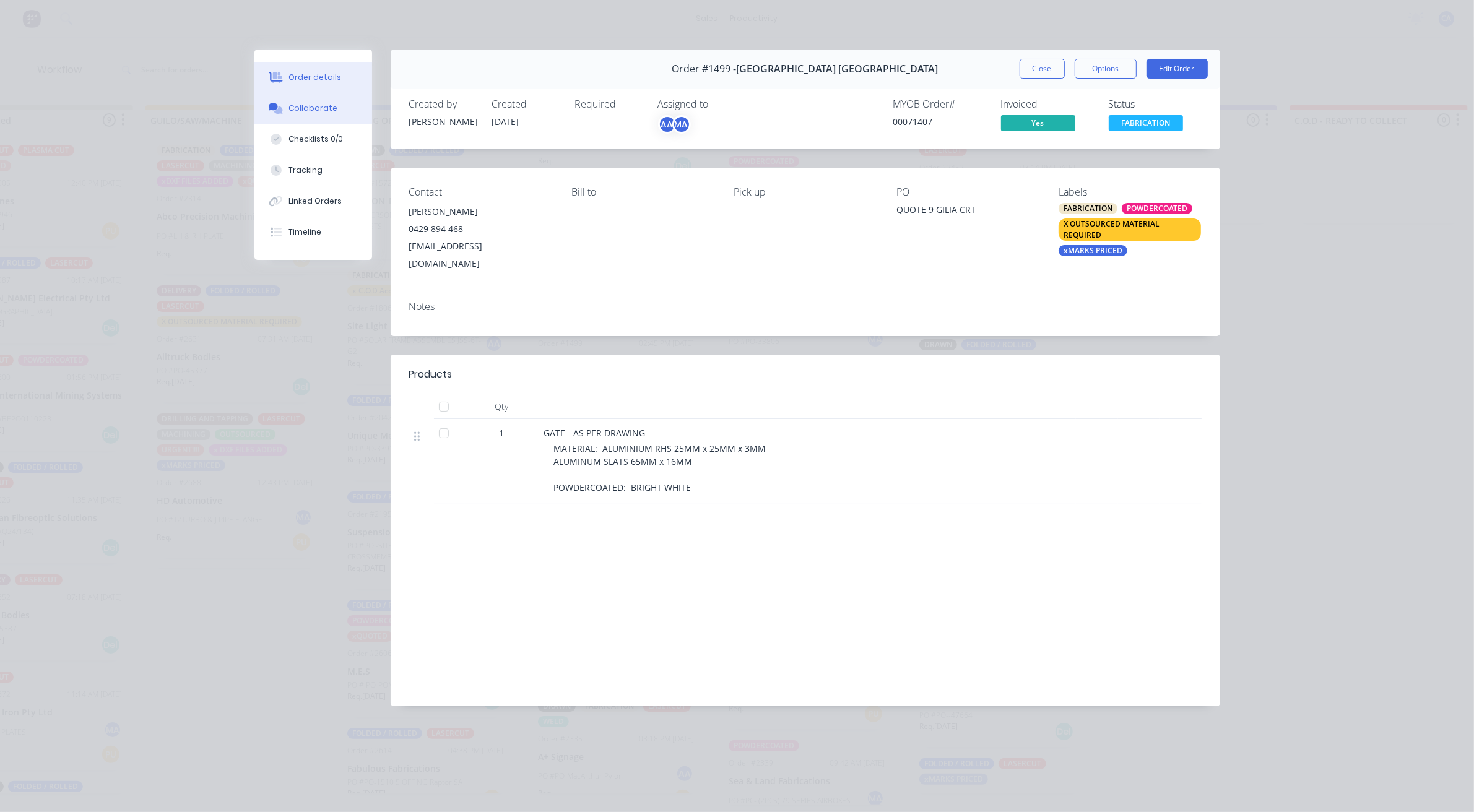
click at [338, 107] on button "Collaborate" at bounding box center [313, 108] width 117 height 31
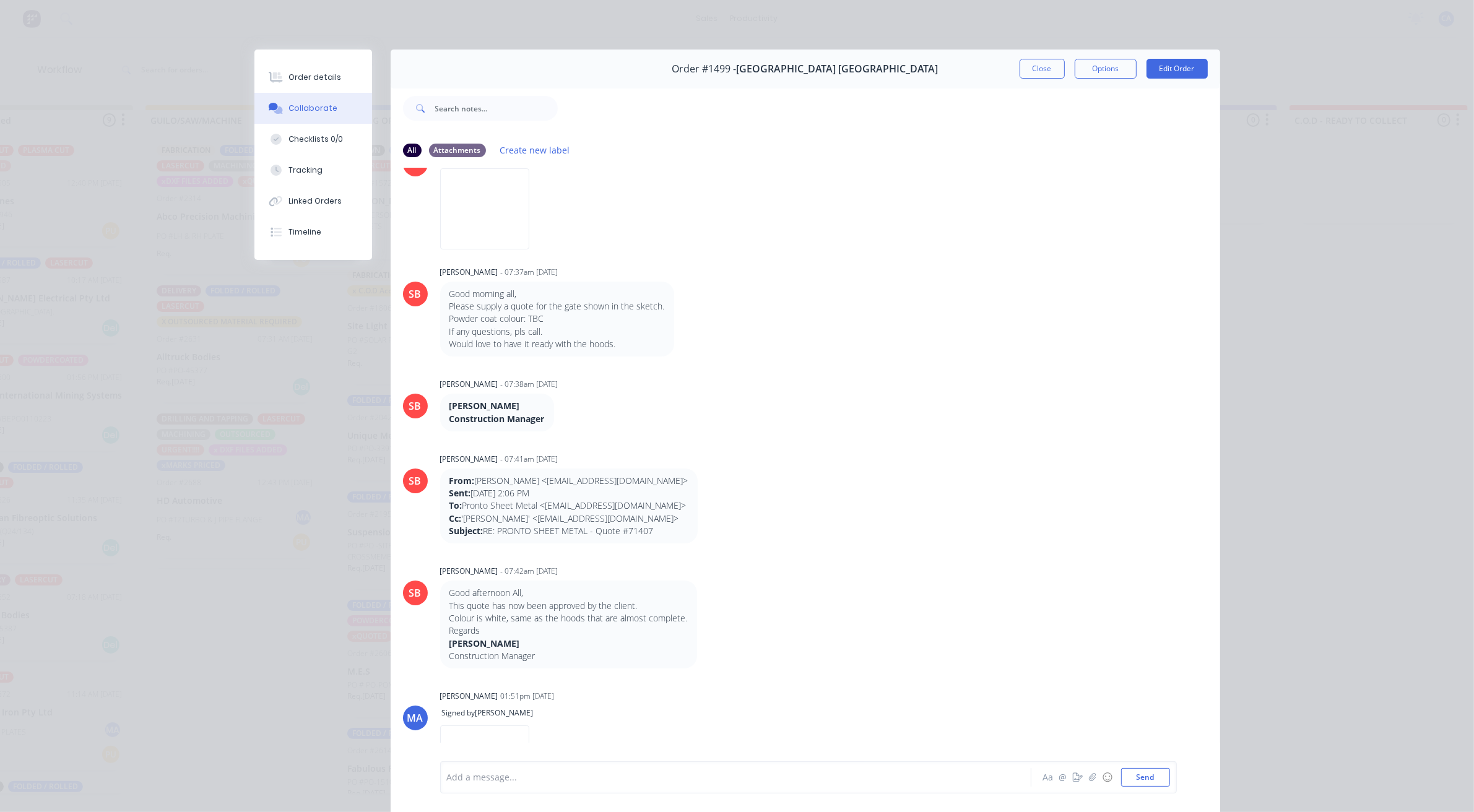
scroll to position [155, 0]
click at [1020, 66] on button "Close" at bounding box center [1042, 69] width 45 height 20
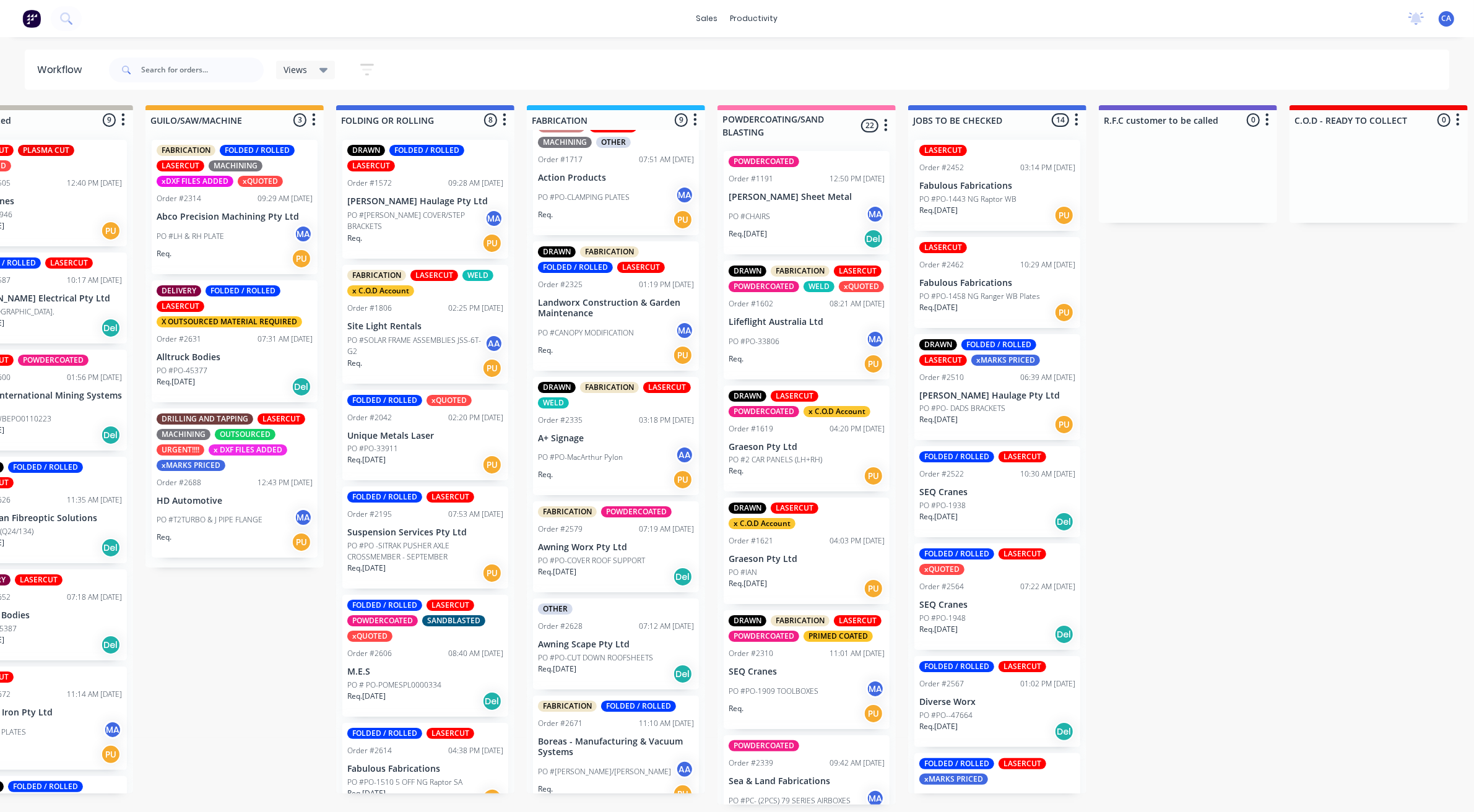
scroll to position [398, 0]
click at [607, 320] on div "PO #CANOPY MODIFICATION MA" at bounding box center [616, 331] width 156 height 23
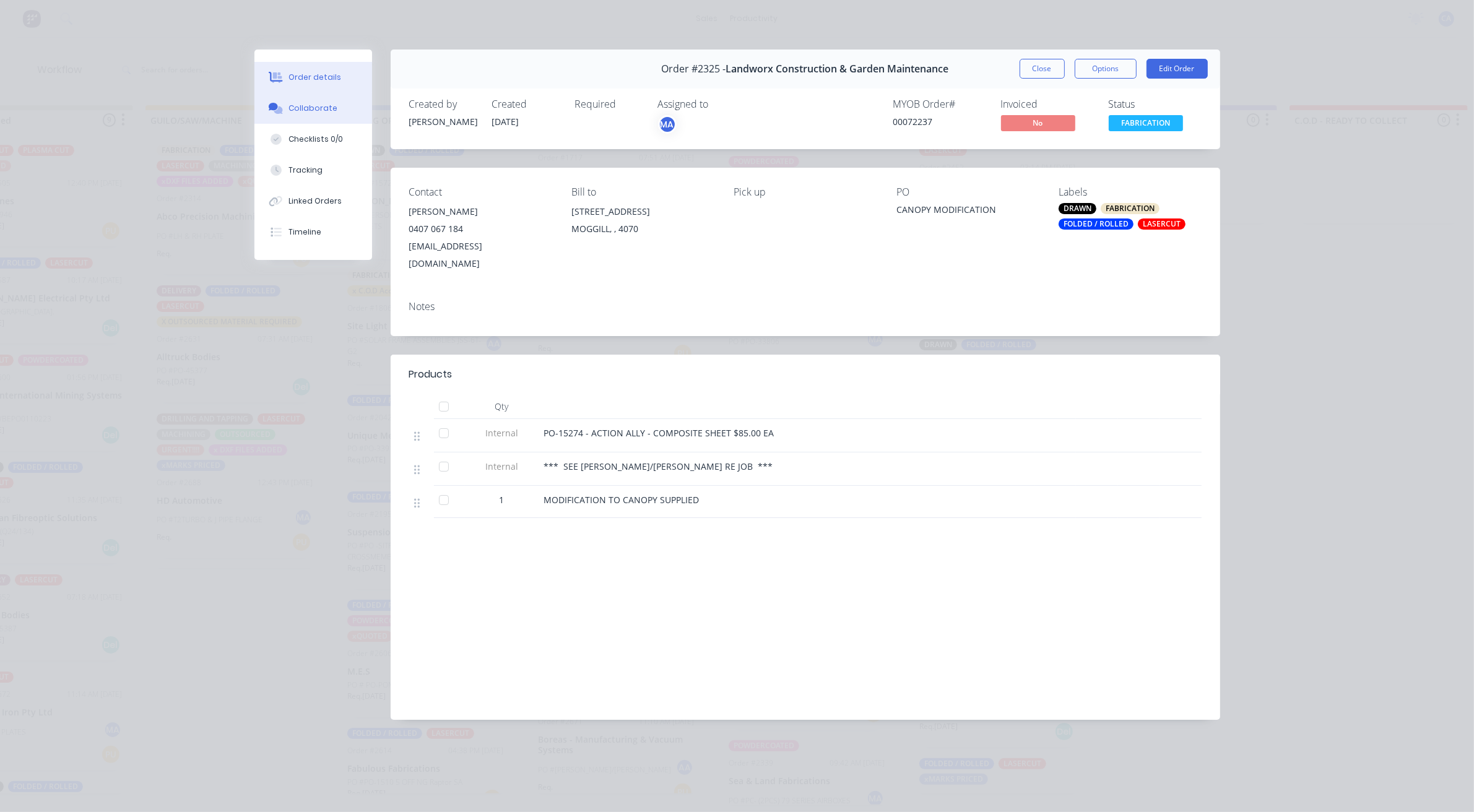
click at [353, 106] on button "Collaborate" at bounding box center [313, 108] width 117 height 31
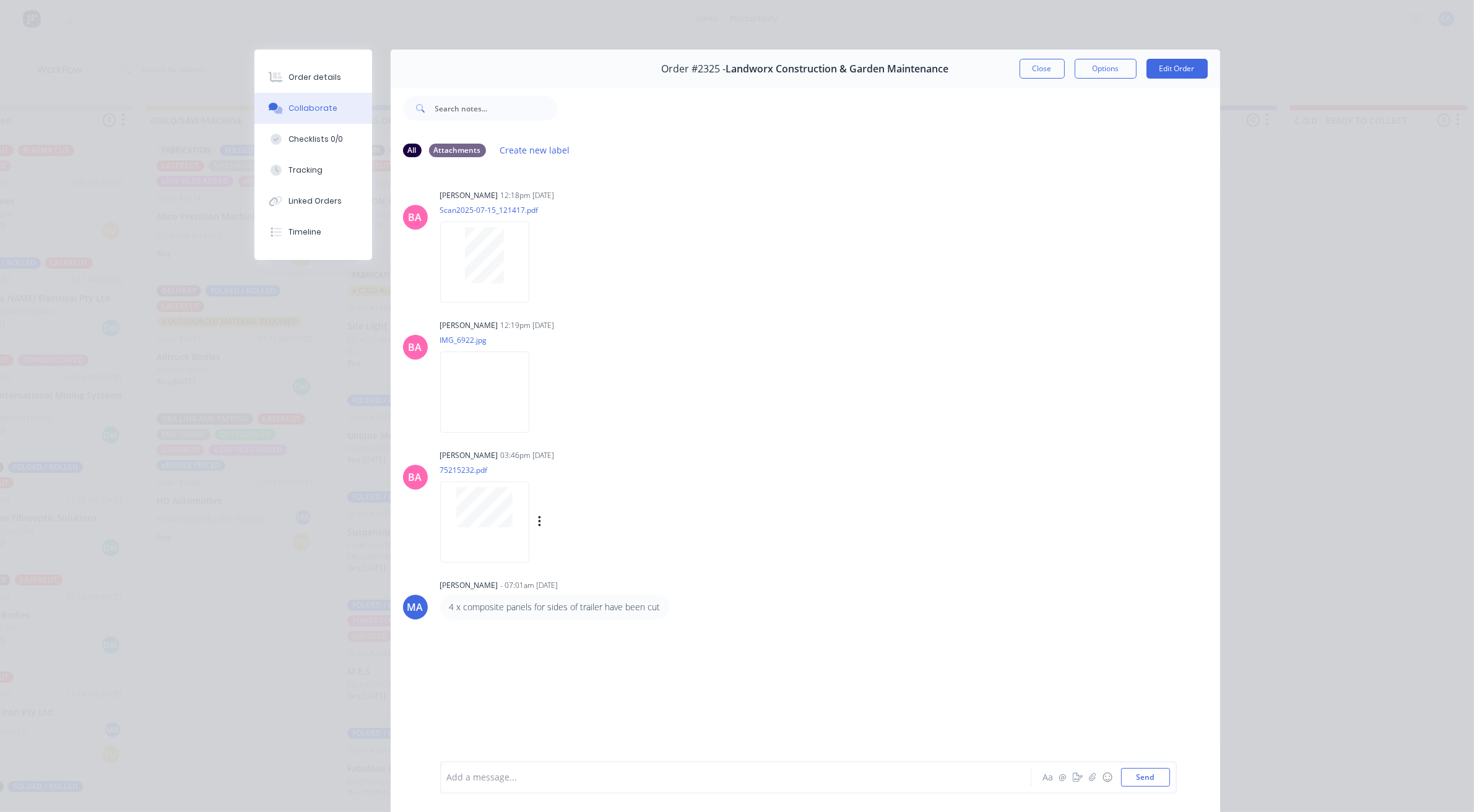
scroll to position [0, 453]
click at [1035, 74] on button "Close" at bounding box center [1042, 69] width 45 height 20
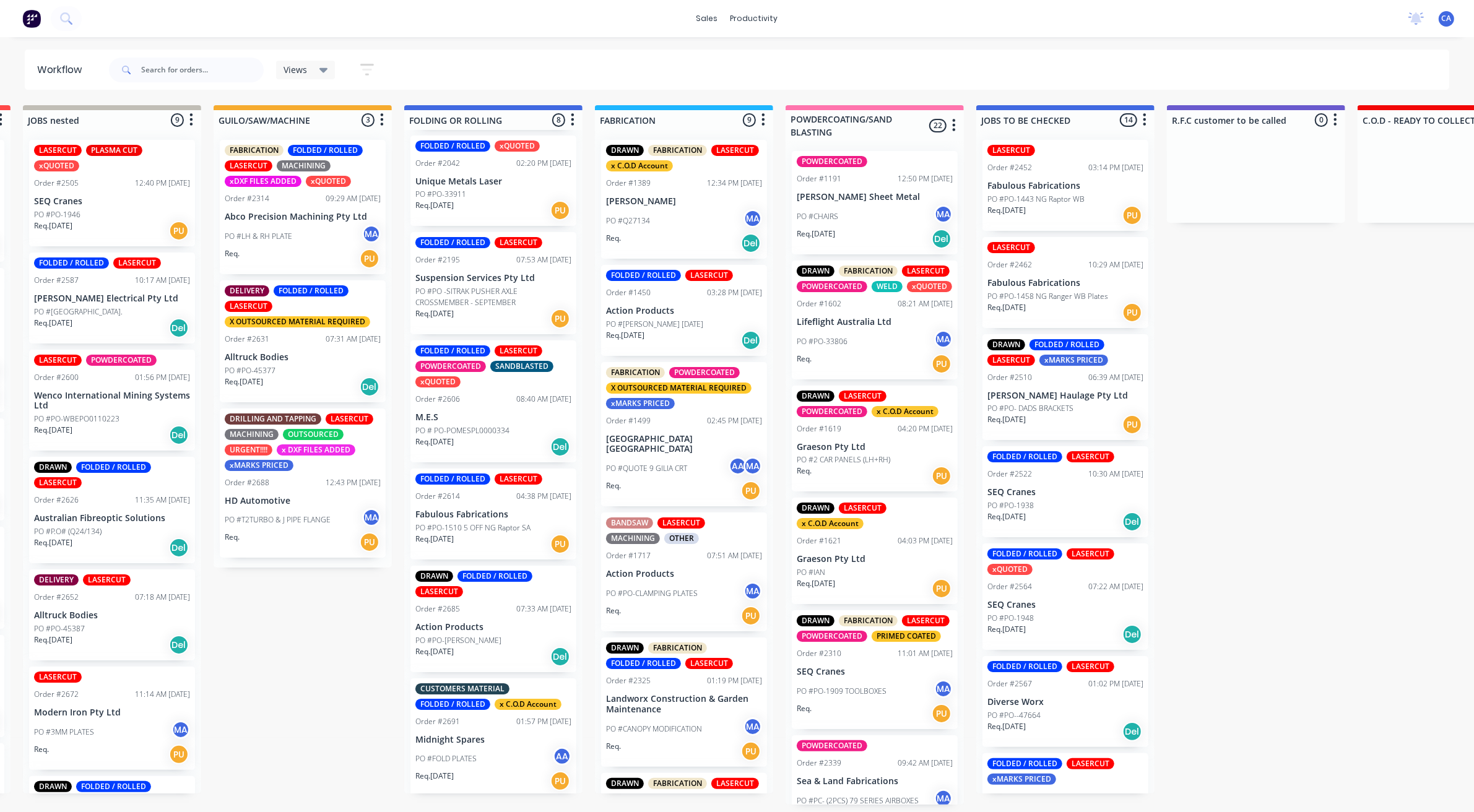
scroll to position [0, 0]
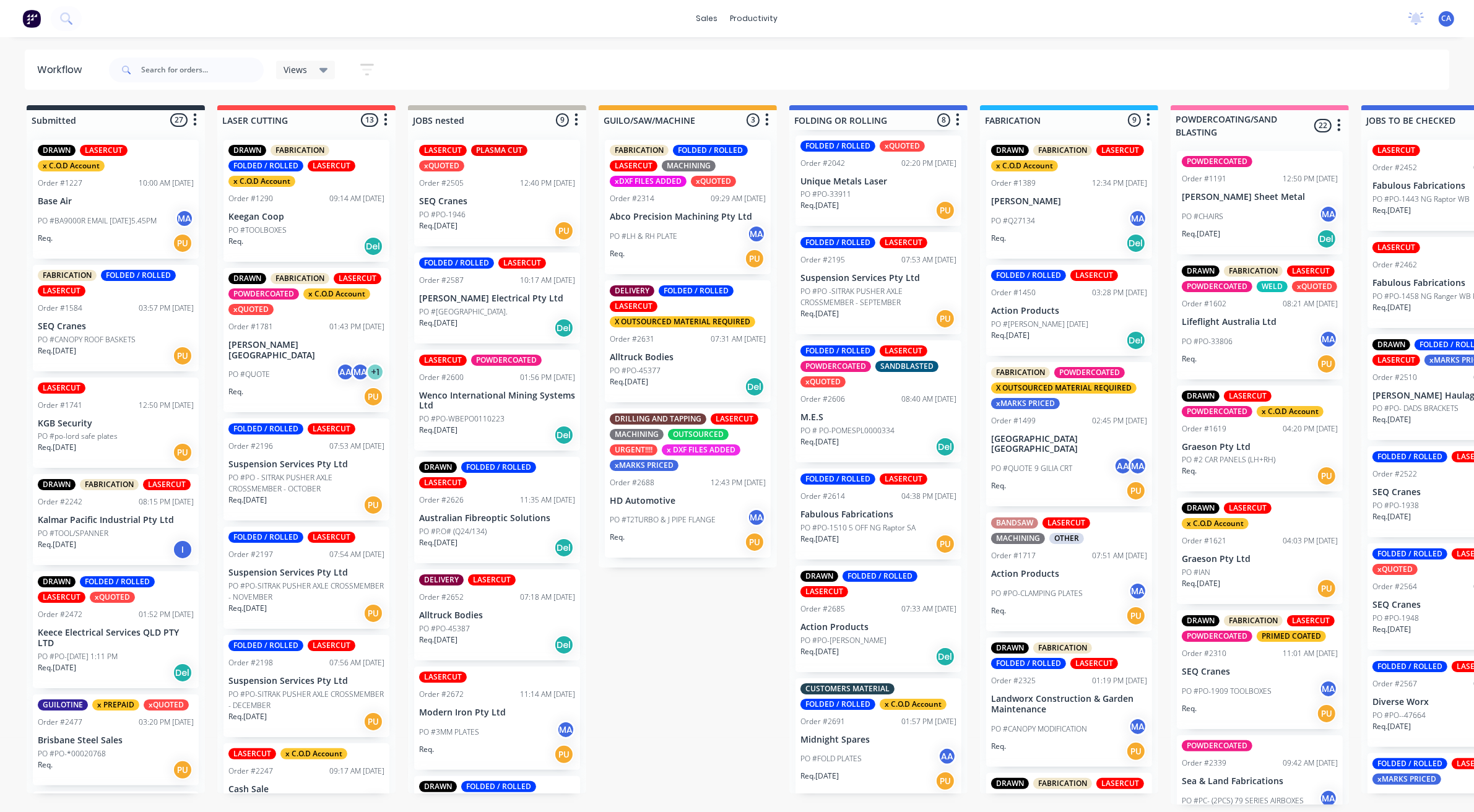
drag, startPoint x: 756, startPoint y: 580, endPoint x: 559, endPoint y: 568, distance: 197.4
drag, startPoint x: 703, startPoint y: 565, endPoint x: 613, endPoint y: 565, distance: 90.0
